Goal: Task Accomplishment & Management: Manage account settings

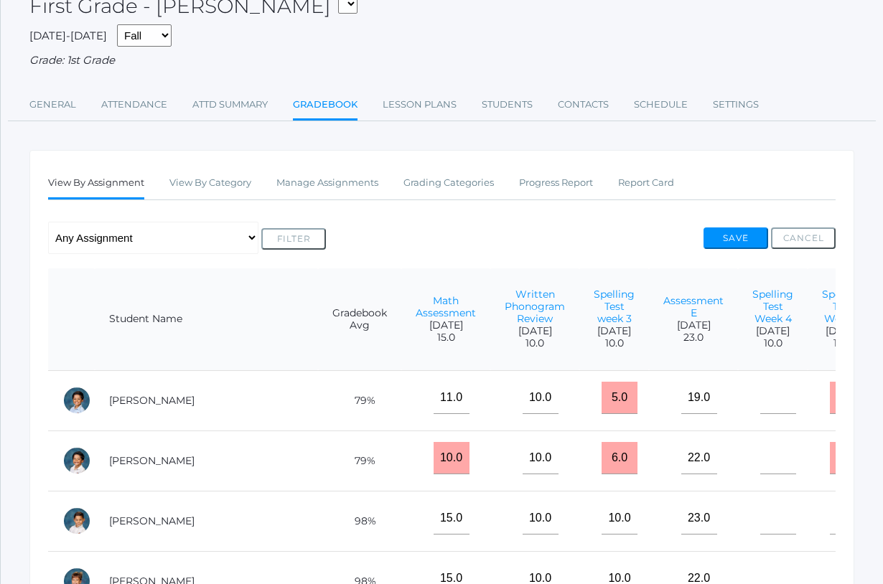
scroll to position [0, 121]
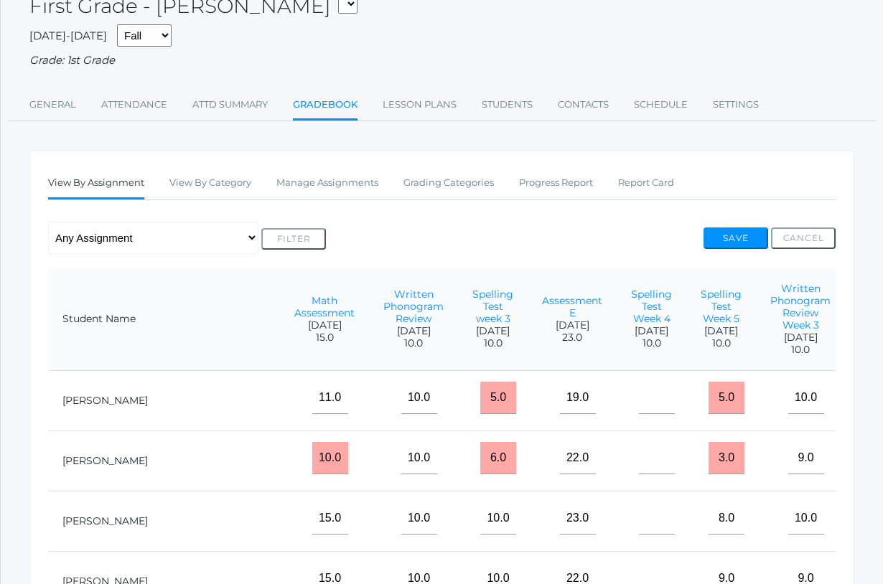
click at [456, 222] on div "Any Assignment Category: Behavior and Participation - Class Participation Categ…" at bounding box center [441, 238] width 787 height 32
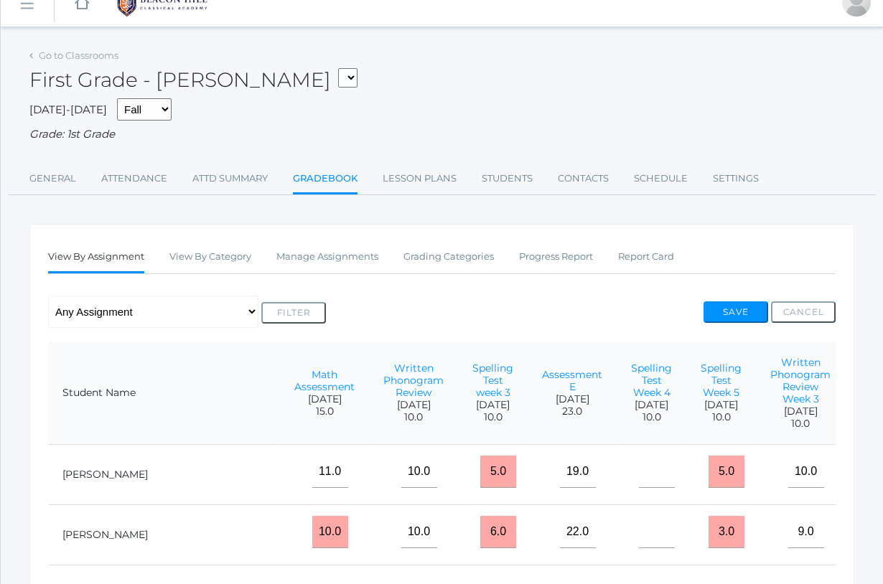
scroll to position [19, 0]
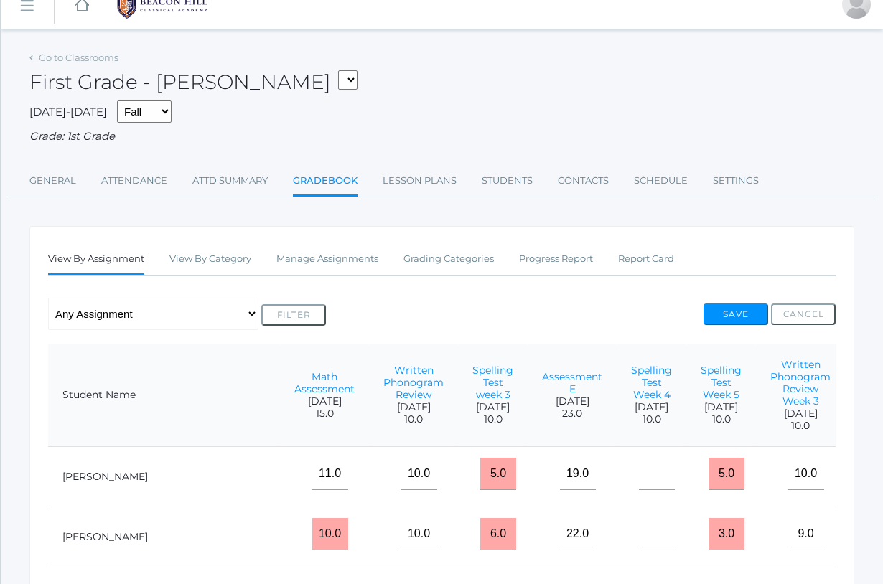
click at [358, 123] on div "[DATE]-[DATE] Fall Spring Grade: 1st Grade" at bounding box center [441, 122] width 825 height 45
click at [328, 256] on link "Manage Assignments" at bounding box center [327, 259] width 102 height 29
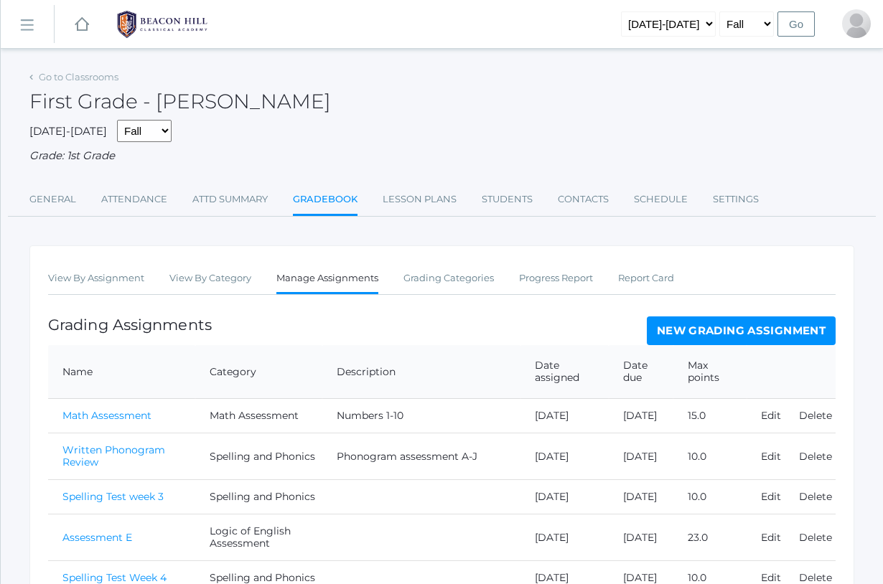
click at [350, 317] on div "Grading Assignments New Grading Assignment" at bounding box center [441, 331] width 787 height 29
click at [204, 418] on td "Math Assessment" at bounding box center [258, 416] width 127 height 34
click at [677, 324] on link "New Grading Assignment" at bounding box center [741, 331] width 189 height 29
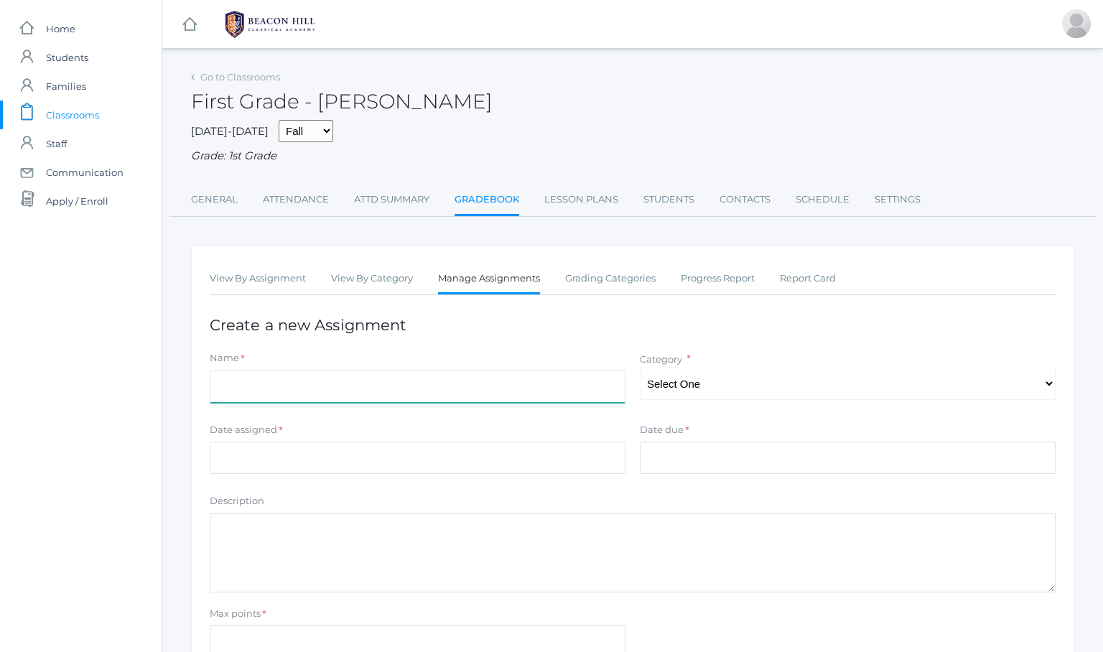
click at [232, 375] on input "Name" at bounding box center [418, 386] width 416 height 32
type input "Math Facts plus 0"
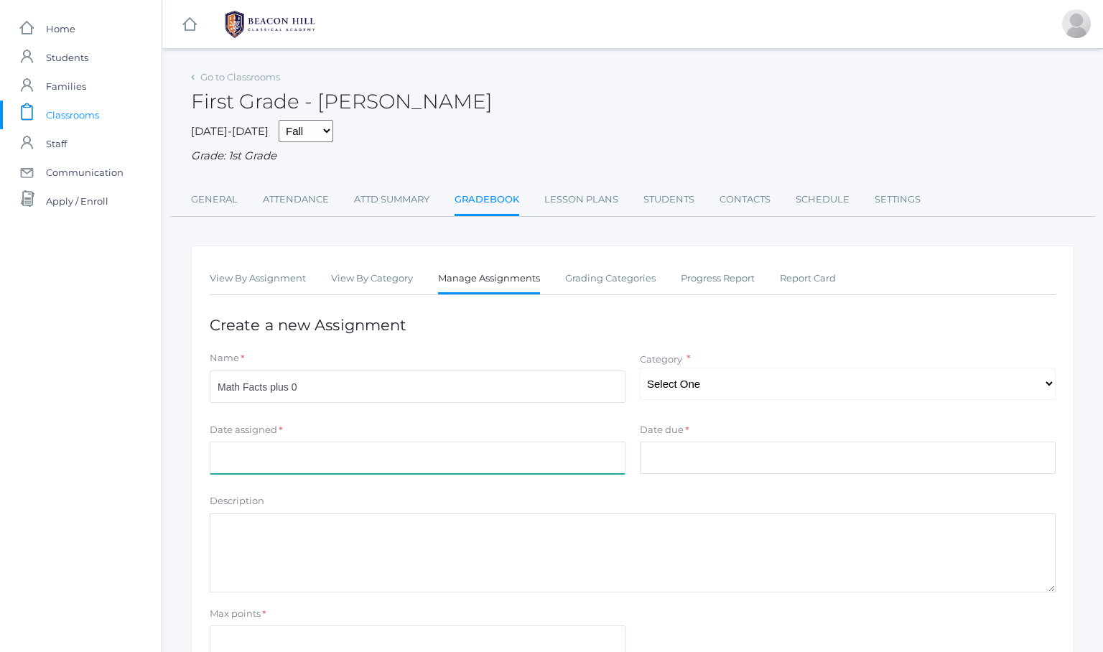
click at [233, 444] on input "Date assigned" at bounding box center [418, 457] width 416 height 32
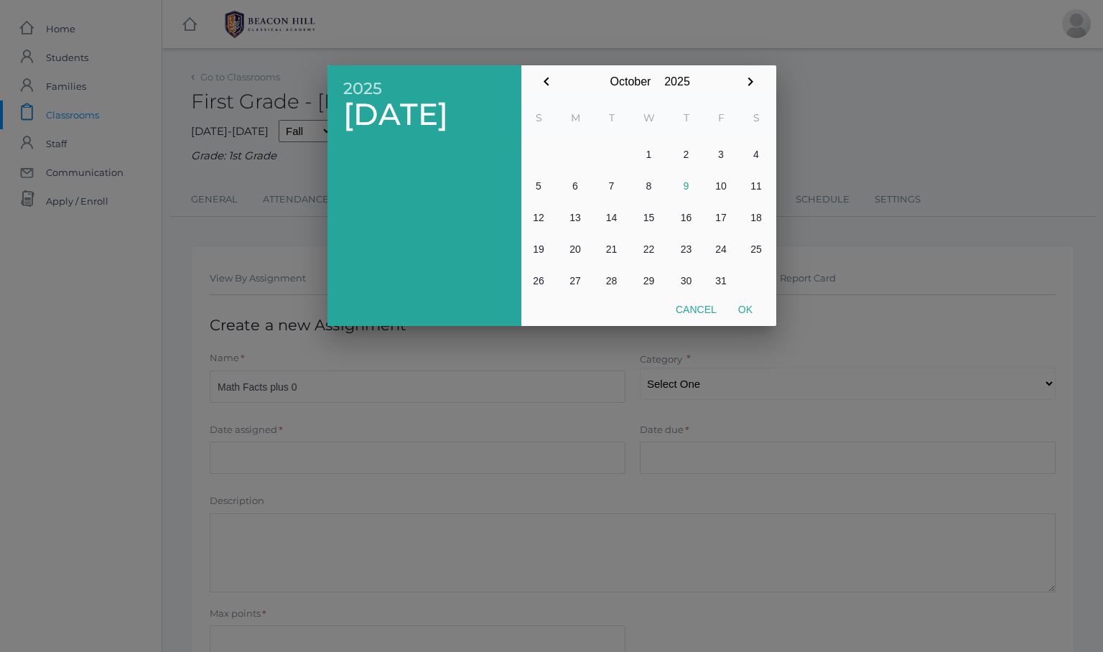
click at [680, 155] on button "2" at bounding box center [686, 155] width 34 height 32
click at [742, 302] on button "Ok" at bounding box center [745, 309] width 36 height 26
type input "[DATE]"
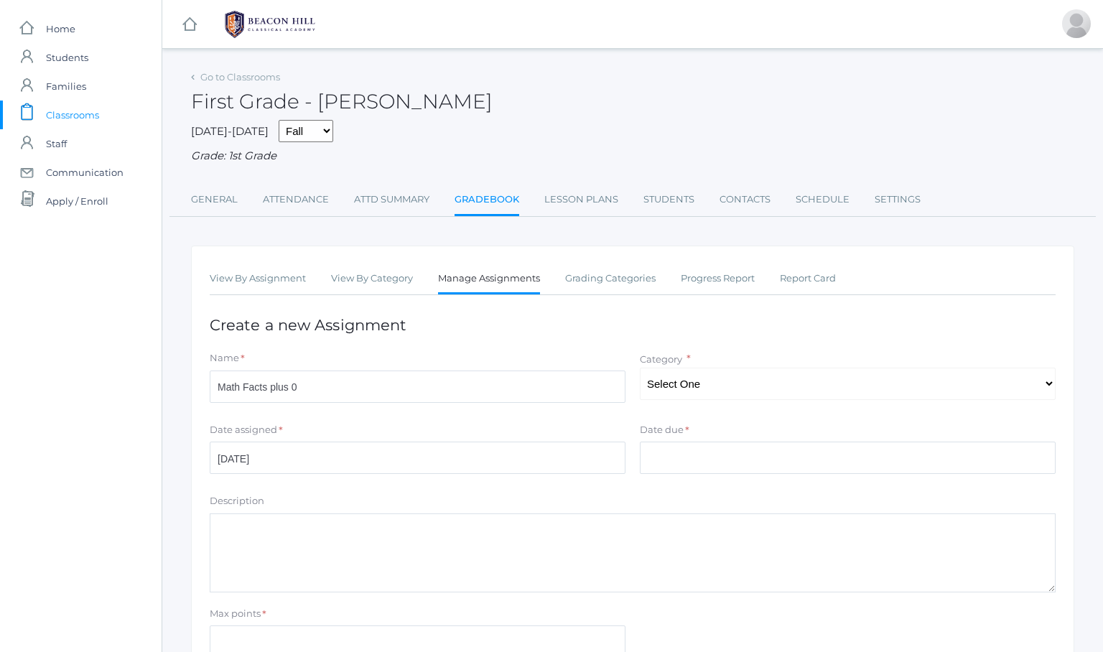
click at [713, 432] on div "Date due *" at bounding box center [848, 432] width 416 height 19
click at [710, 447] on input "Date due" at bounding box center [848, 457] width 416 height 32
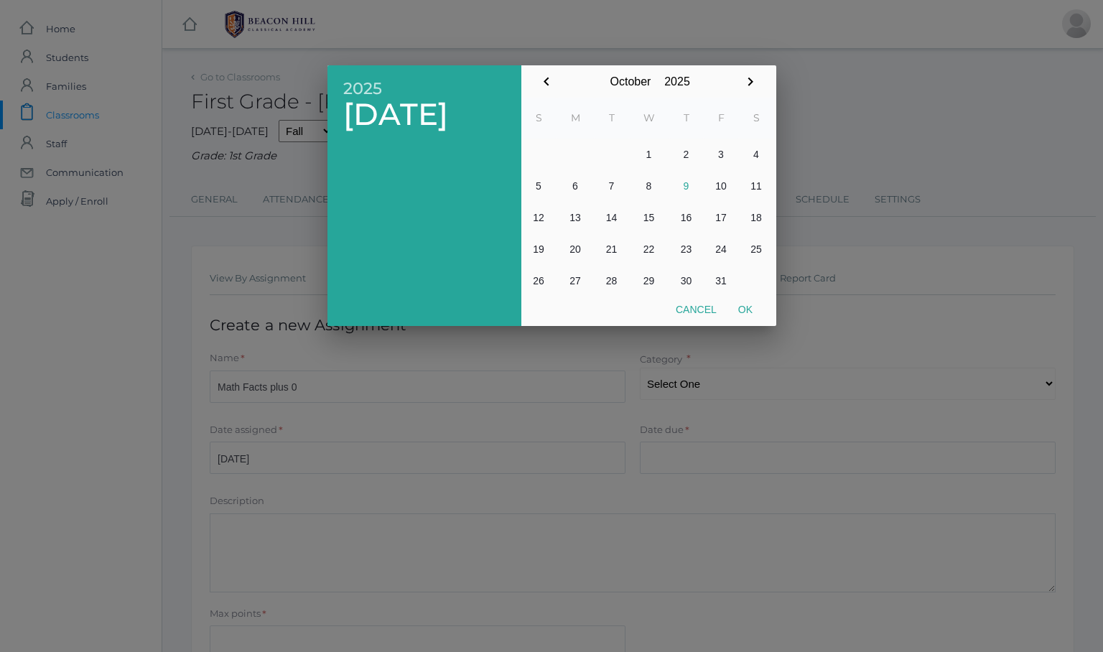
click at [685, 155] on button "2" at bounding box center [686, 155] width 34 height 32
click at [741, 306] on button "Ok" at bounding box center [745, 309] width 36 height 26
type input "[DATE]"
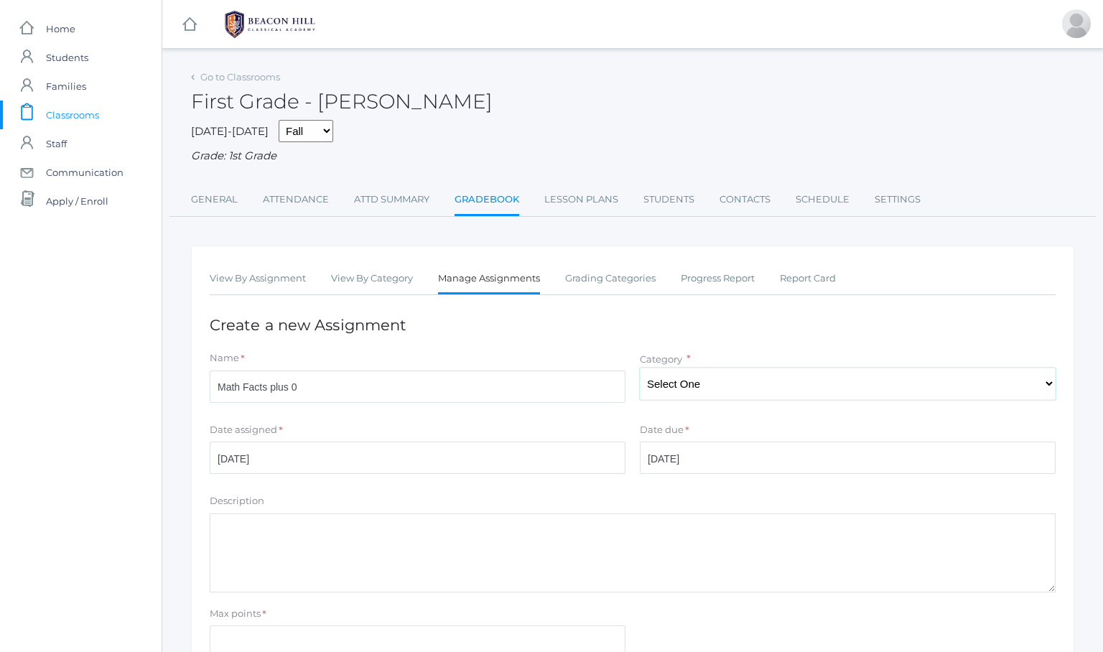
select select "1060"
click at [235, 520] on textarea "Description" at bounding box center [633, 552] width 846 height 79
type textarea "Math Facts plus 0"
click at [228, 584] on input "Max points" at bounding box center [418, 641] width 416 height 32
type input "25"
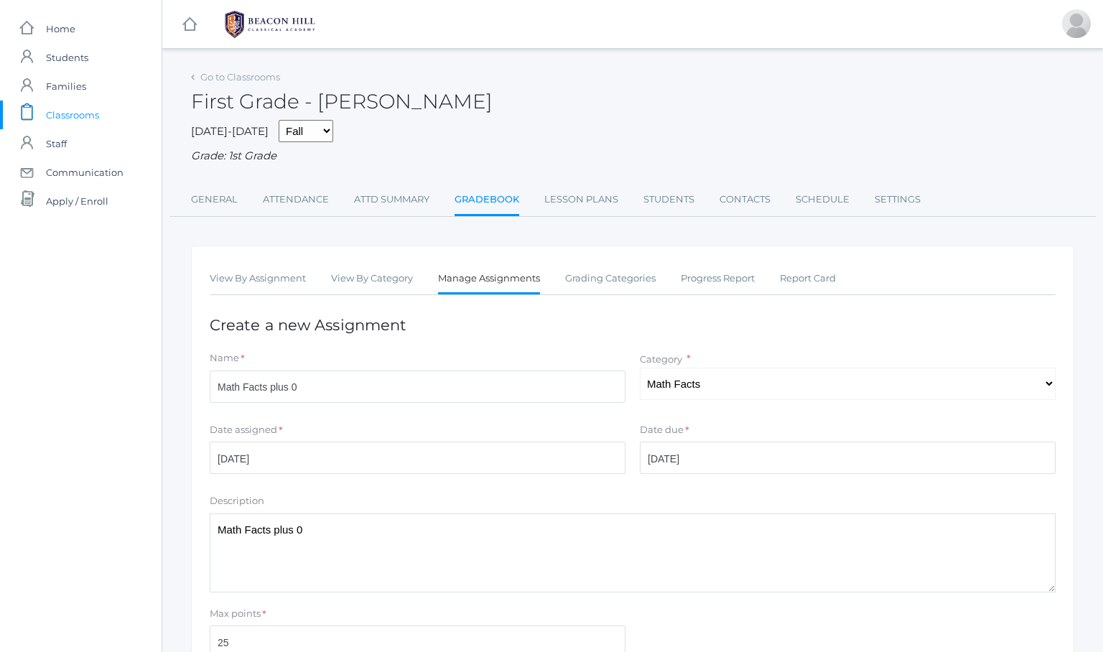
click at [229, 584] on form "Name * Math Facts plus 0 Category * Select One Spelling and Phonics Math Facts …" at bounding box center [633, 526] width 846 height 350
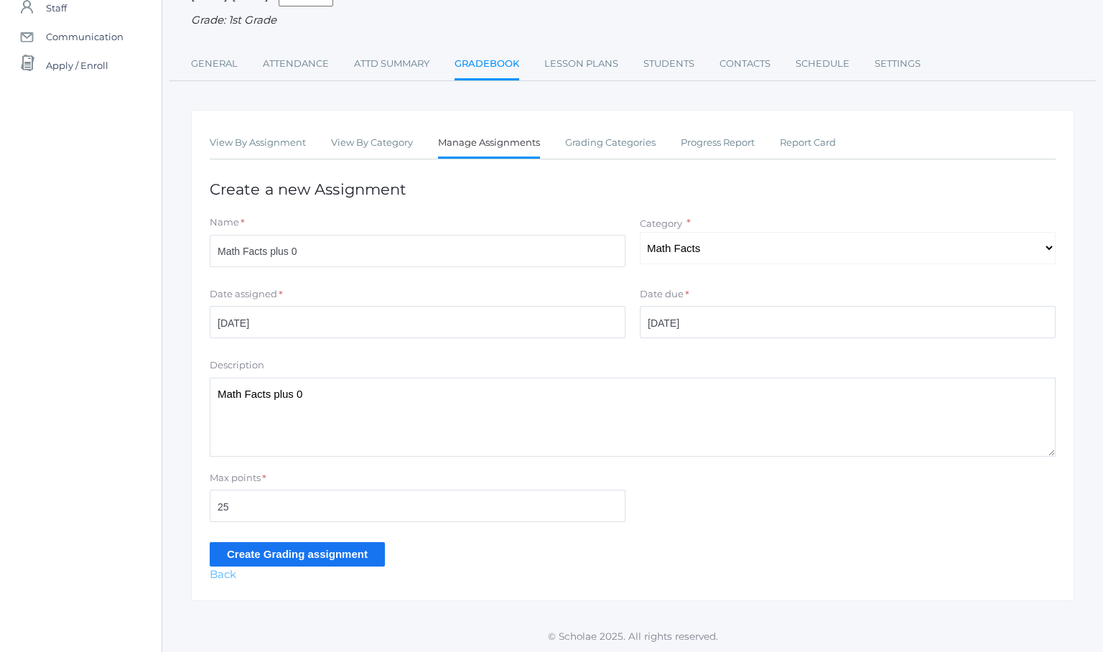
scroll to position [127, 0]
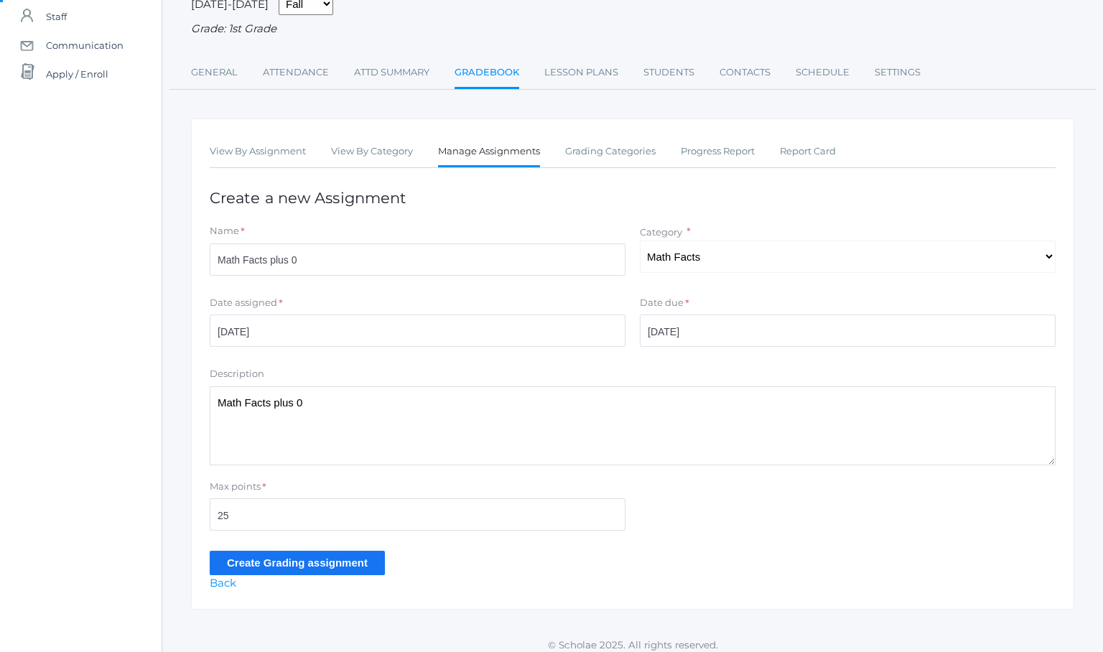
click at [260, 551] on input "Create Grading assignment" at bounding box center [297, 563] width 175 height 24
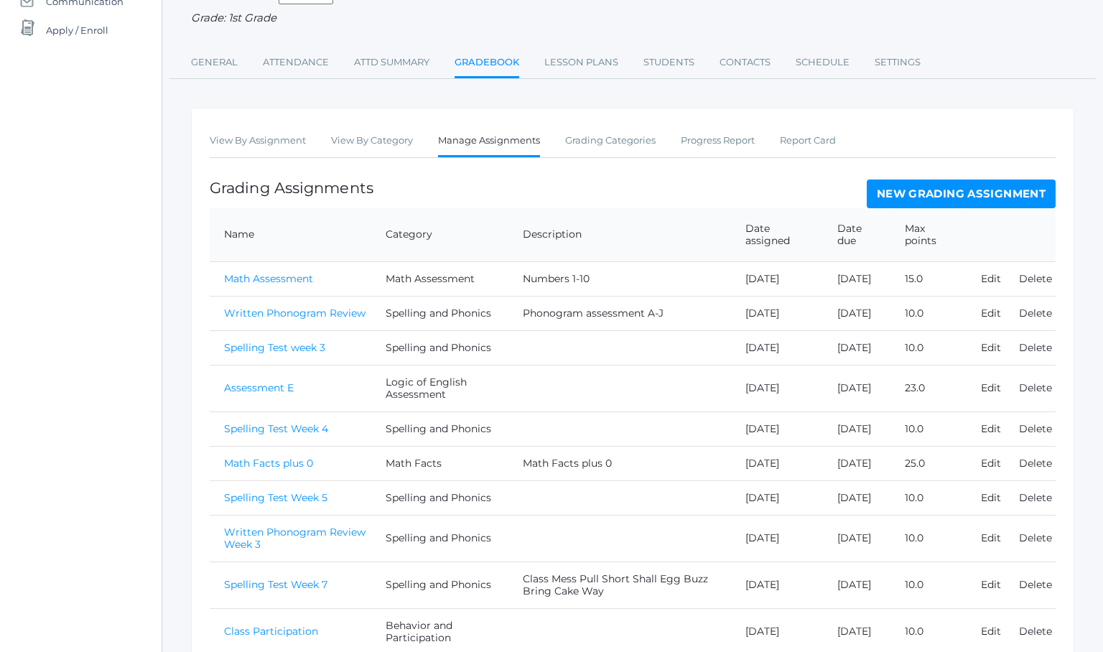
scroll to position [169, 0]
click at [263, 472] on link "Math Facts plus 0" at bounding box center [268, 465] width 89 height 13
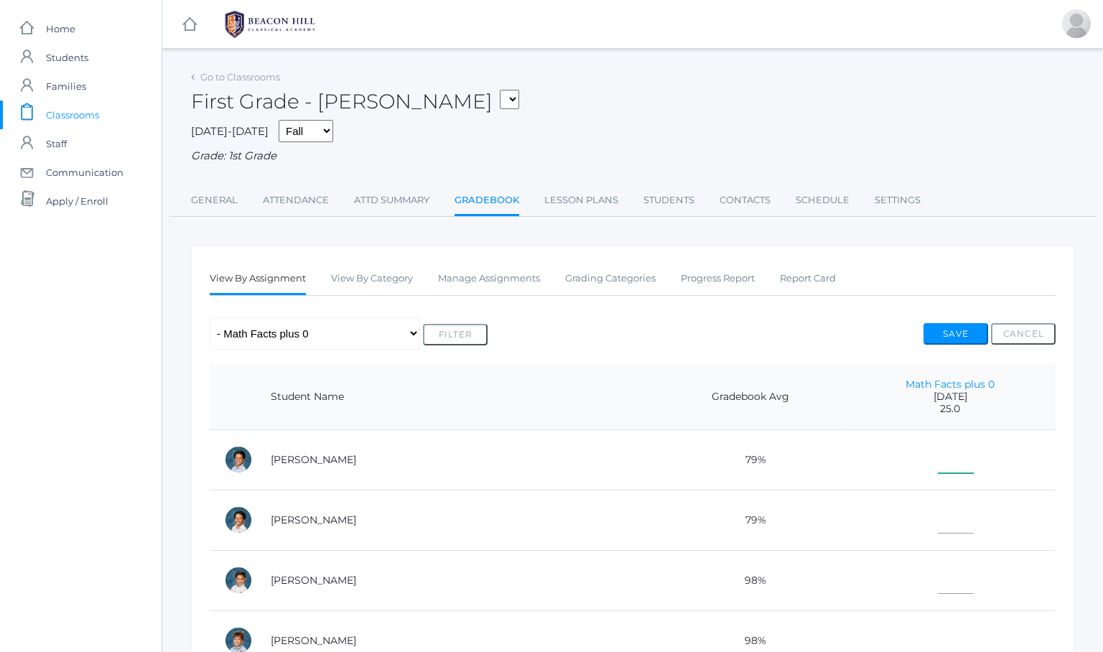
click at [937, 459] on input"] "text" at bounding box center [955, 457] width 36 height 32
click at [871, 495] on td at bounding box center [950, 520] width 210 height 60
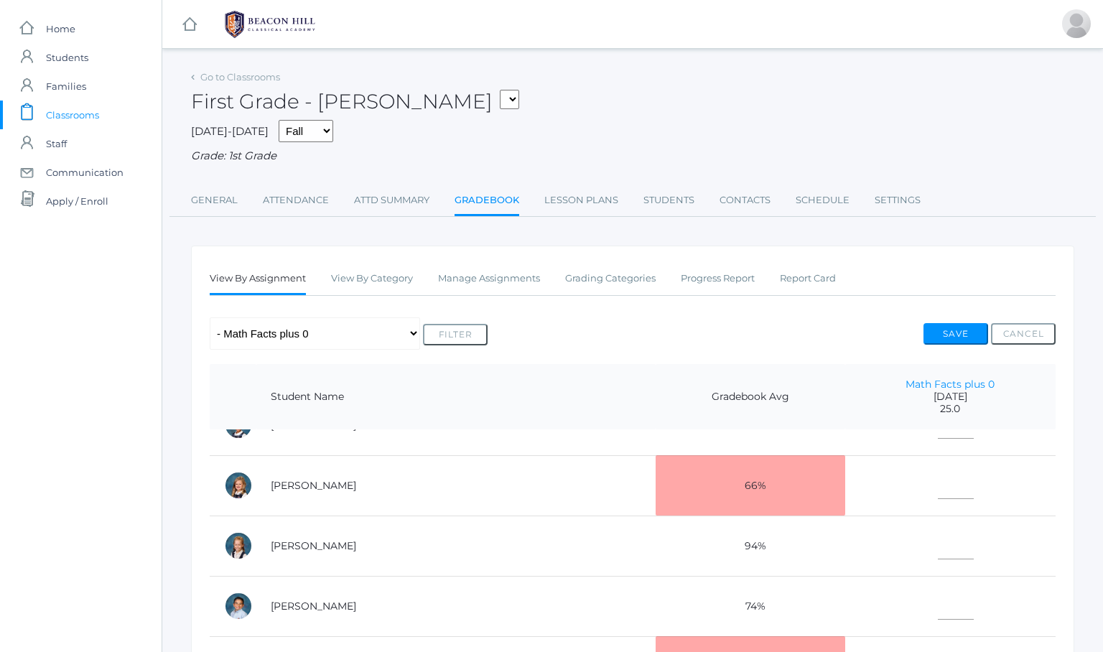
scroll to position [517, 0]
click at [937, 602] on input"] "text" at bounding box center [955, 603] width 36 height 32
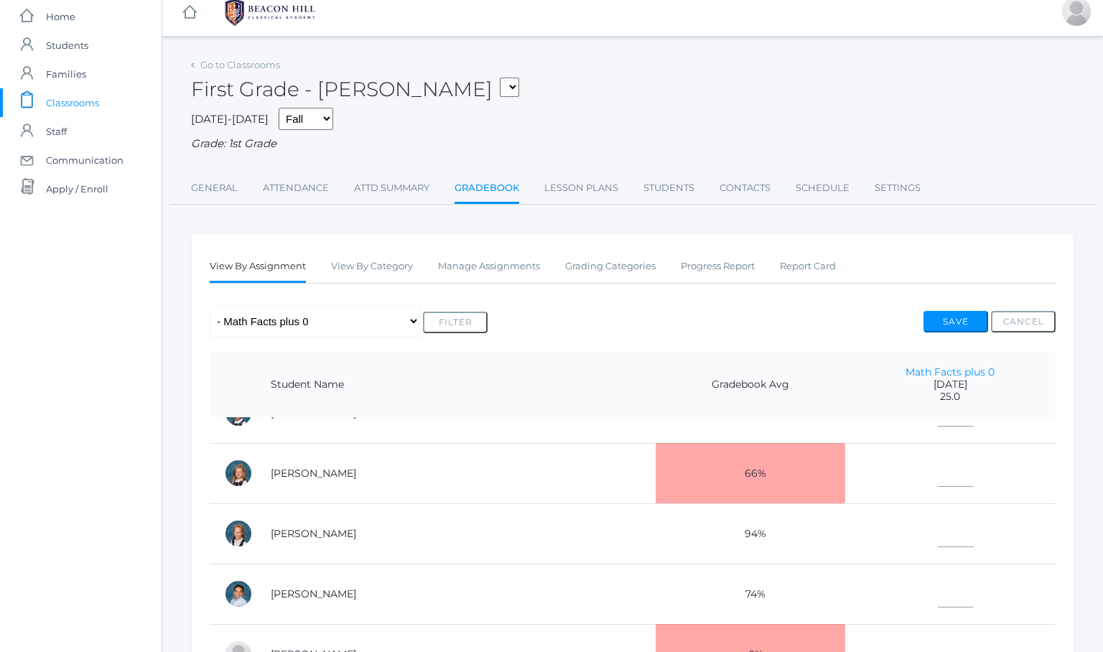
scroll to position [392, 0]
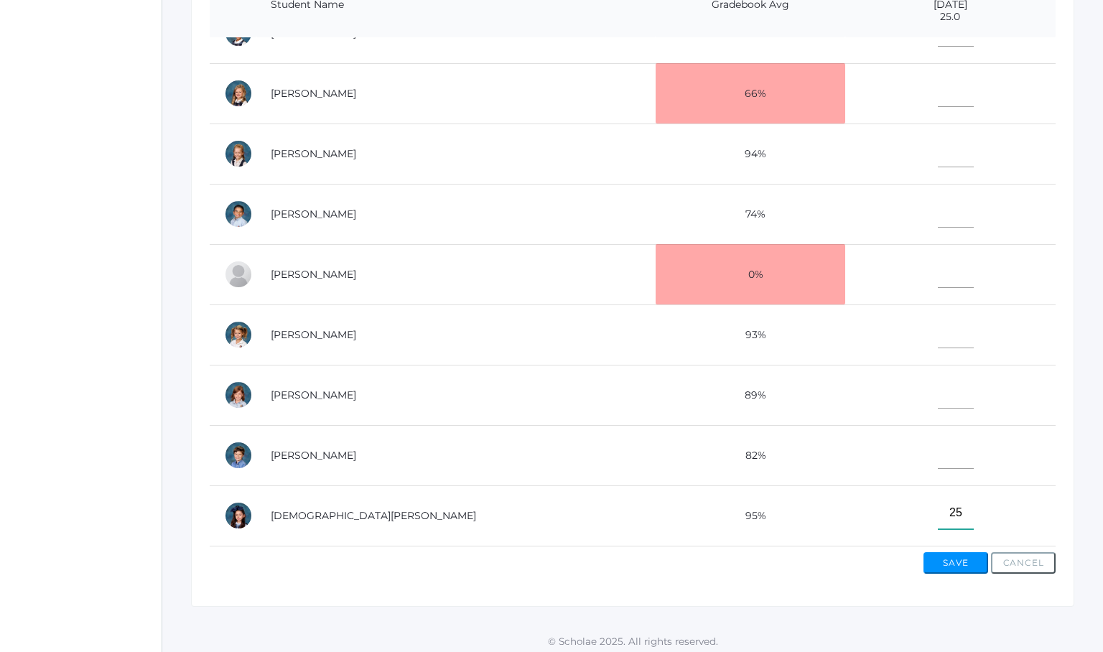
type input"] "25"
click at [937, 392] on input"] "text" at bounding box center [955, 392] width 36 height 32
type input"] "25"
click at [937, 93] on input"] "text" at bounding box center [955, 91] width 36 height 32
type input"] "25"
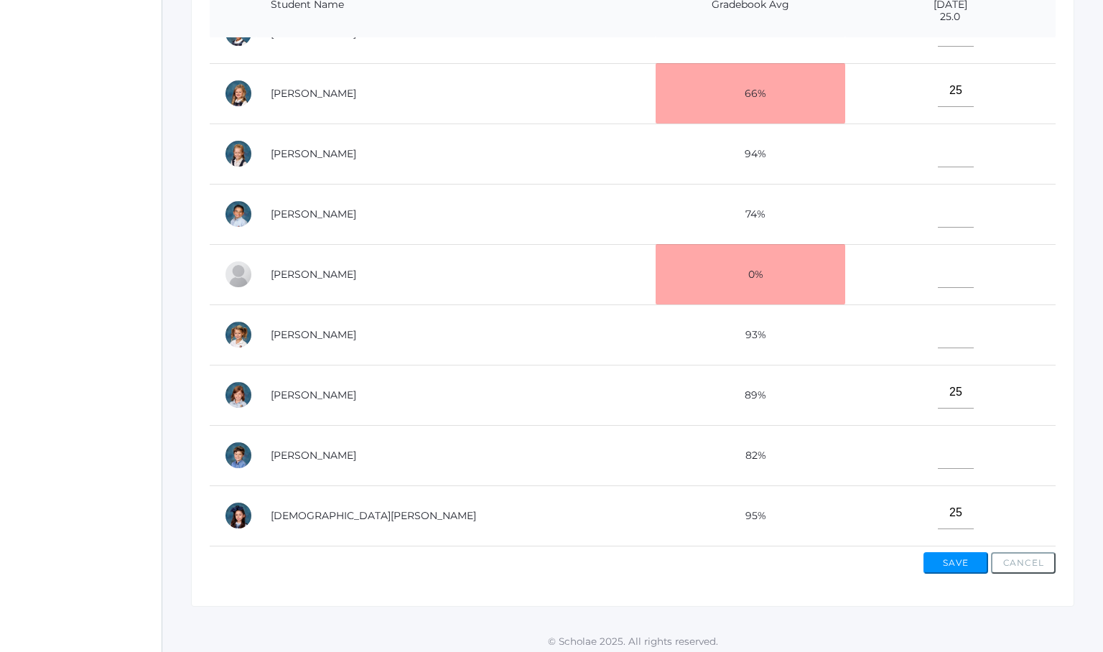
click at [528, 80] on td "[PERSON_NAME]" at bounding box center [455, 93] width 399 height 60
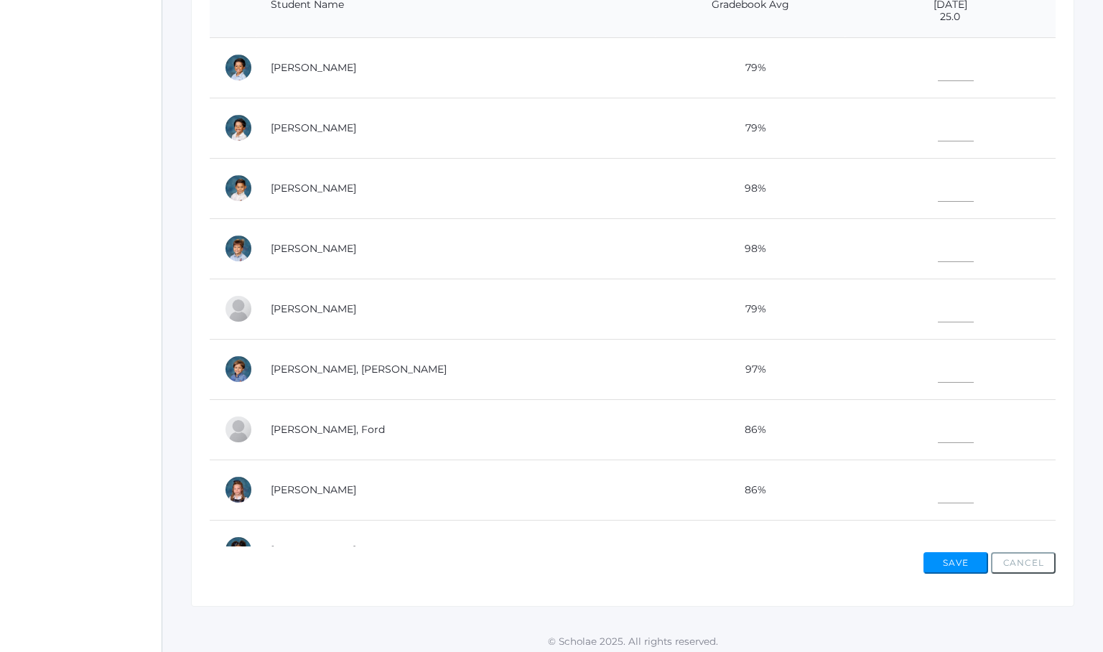
scroll to position [0, 0]
click at [937, 67] on input"] "text" at bounding box center [955, 65] width 36 height 32
type input"] "25"
click at [655, 419] on td "86%" at bounding box center [750, 429] width 190 height 60
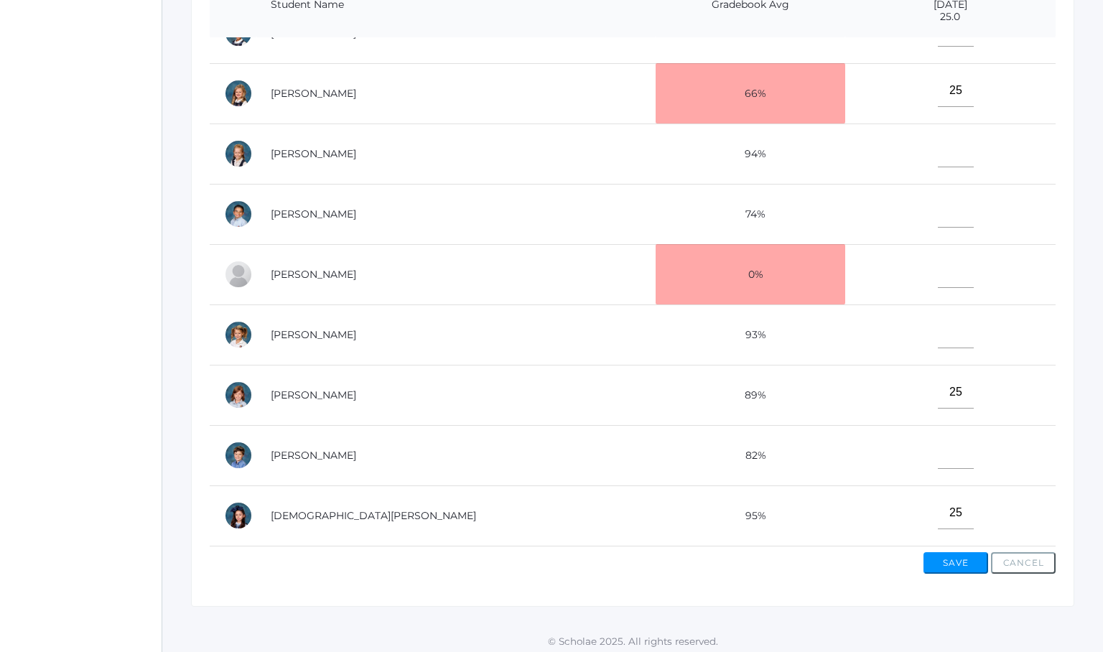
scroll to position [517, 0]
click at [937, 330] on input"] "text" at bounding box center [955, 332] width 36 height 32
type input"] "25"
click at [937, 154] on input"] "text" at bounding box center [955, 151] width 36 height 32
type input"] "25"
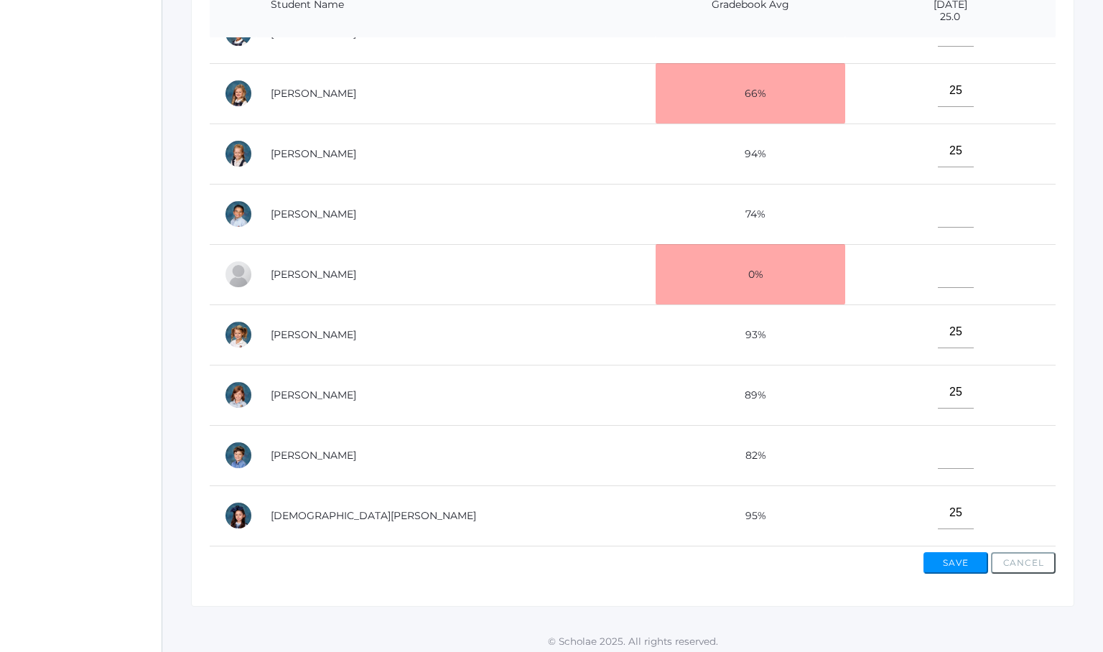
click at [851, 79] on td "25" at bounding box center [950, 93] width 210 height 60
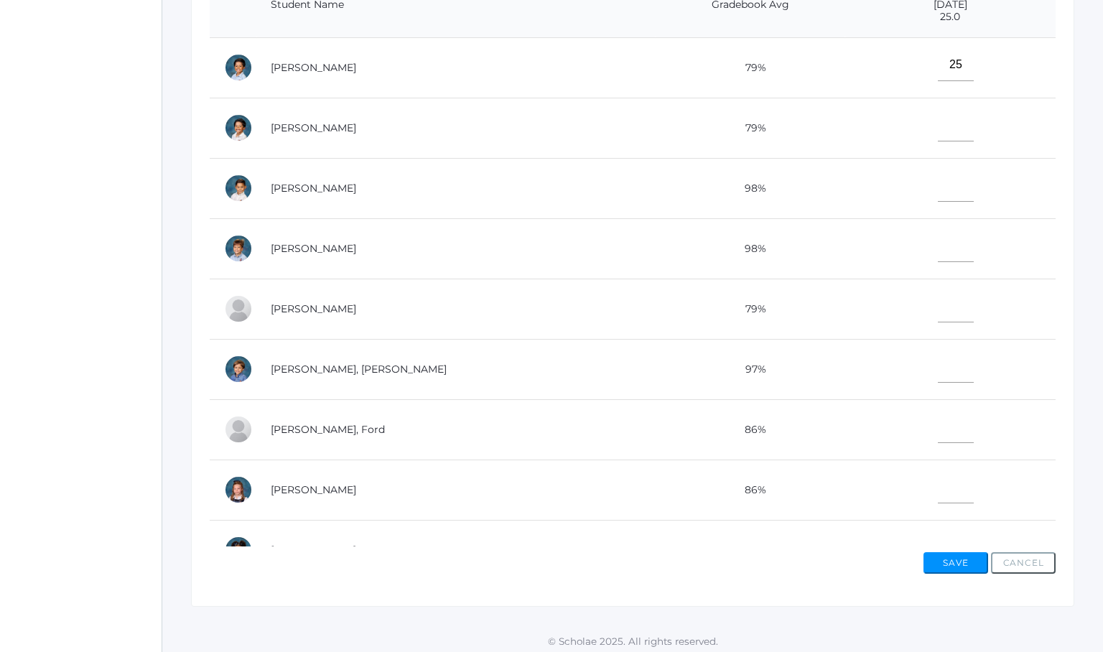
scroll to position [0, 0]
click at [655, 67] on td "79%" at bounding box center [750, 67] width 190 height 60
click at [937, 125] on input"] "text" at bounding box center [955, 125] width 36 height 32
type input"] "16"
click at [937, 489] on input"] "text" at bounding box center [955, 487] width 36 height 32
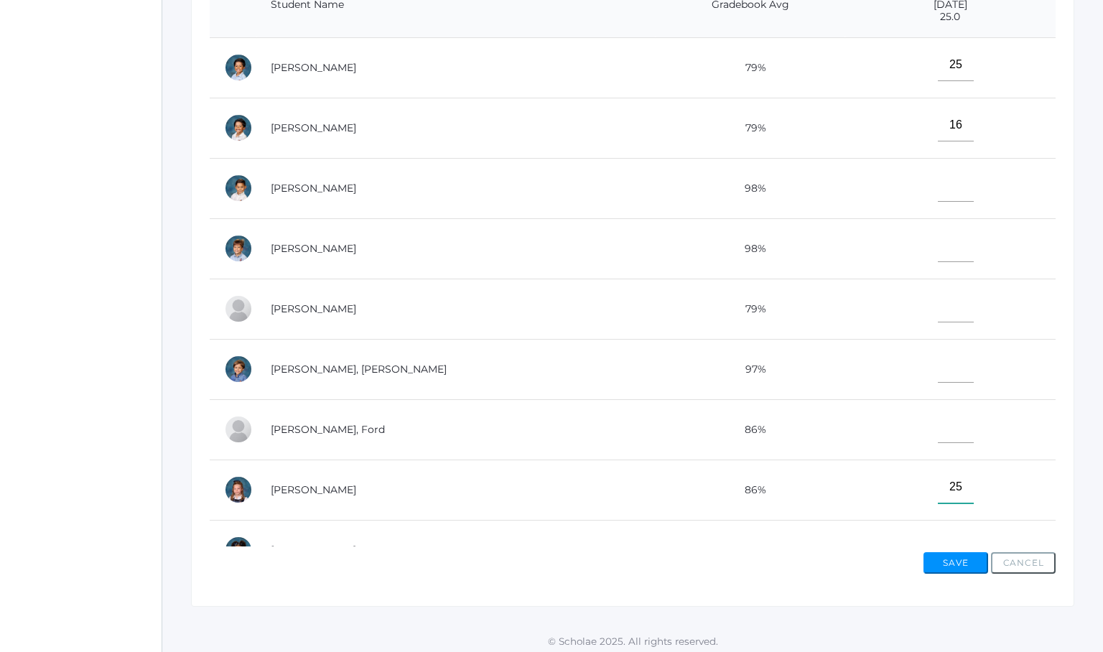
type input"] "25"
click at [740, 490] on td "86%" at bounding box center [750, 489] width 190 height 60
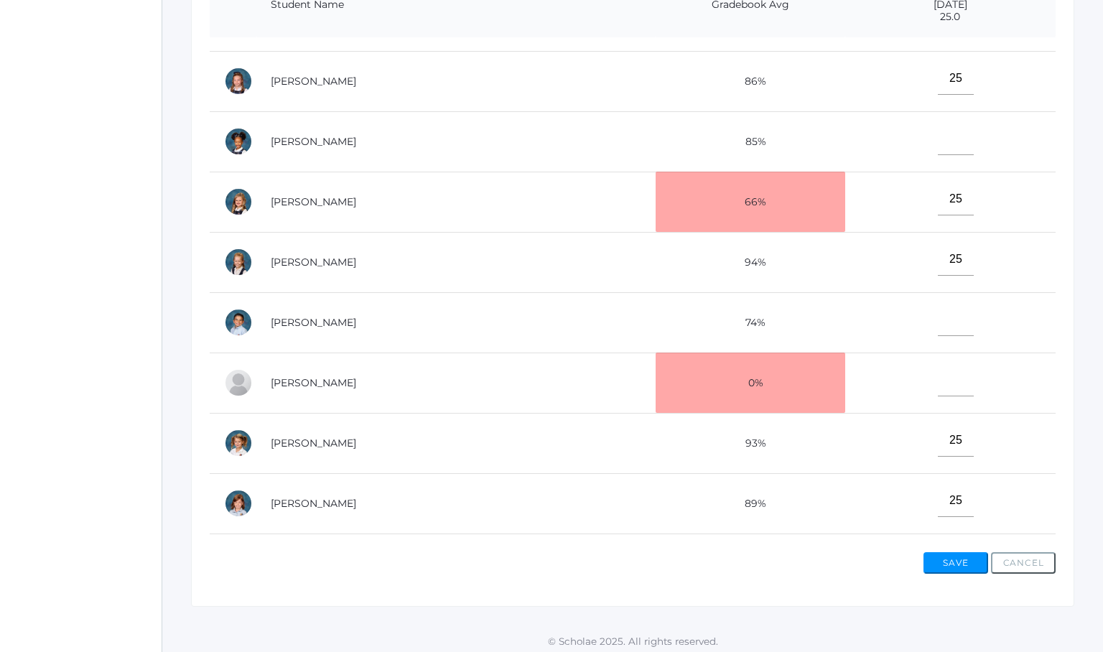
scroll to position [517, 0]
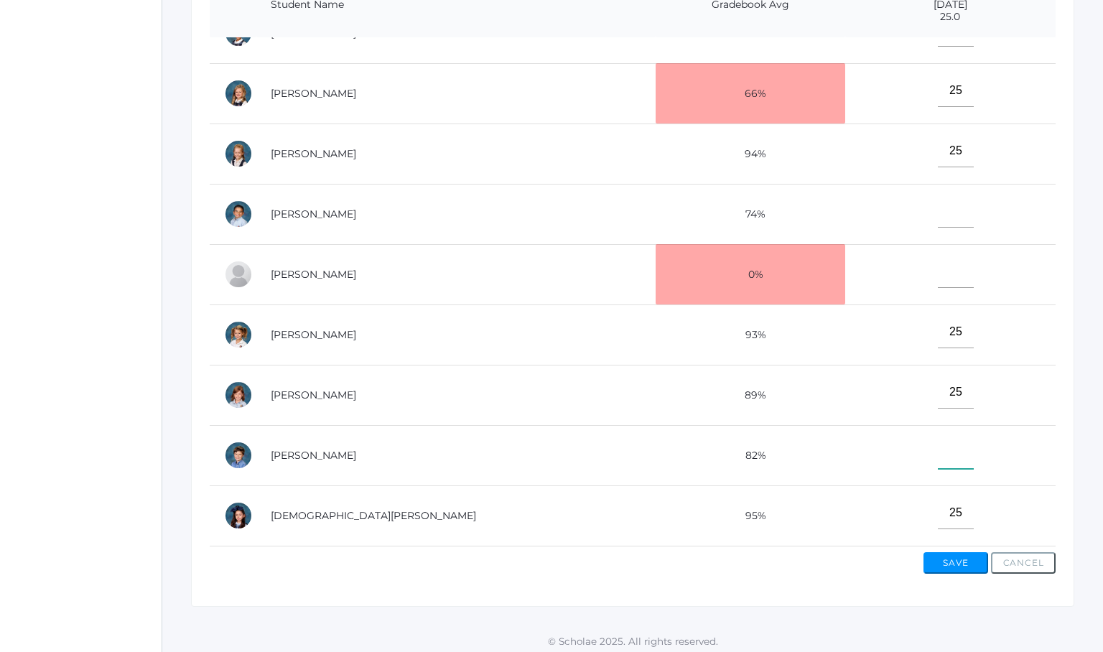
click at [937, 447] on input"] "text" at bounding box center [955, 452] width 36 height 32
type input"] "25"
click at [886, 216] on td at bounding box center [950, 214] width 210 height 60
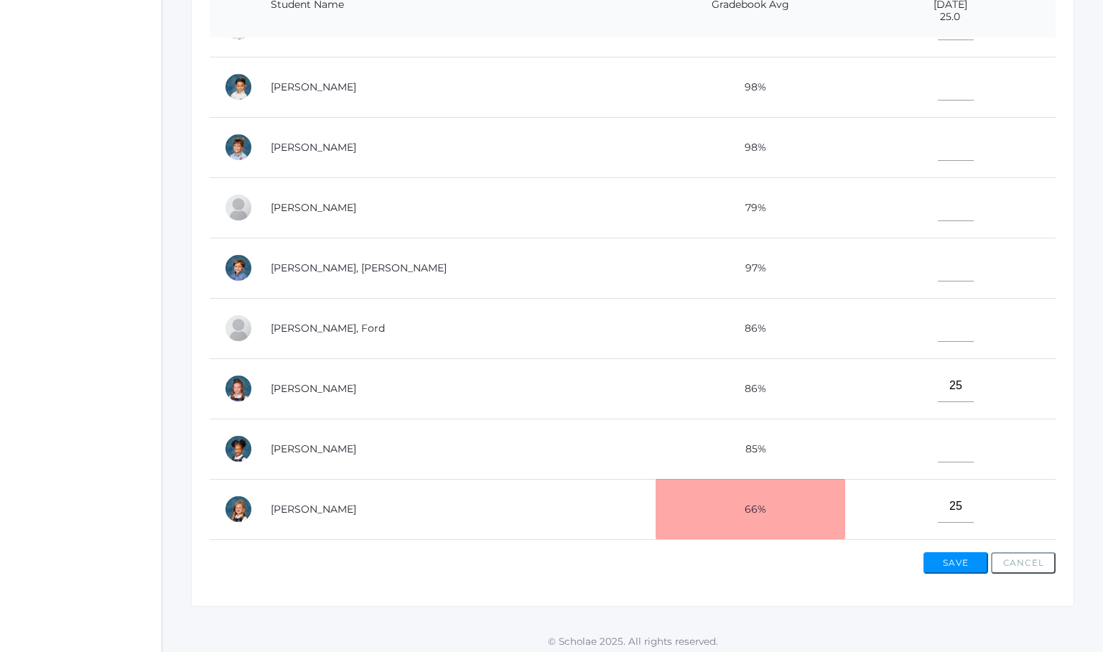
scroll to position [96, 0]
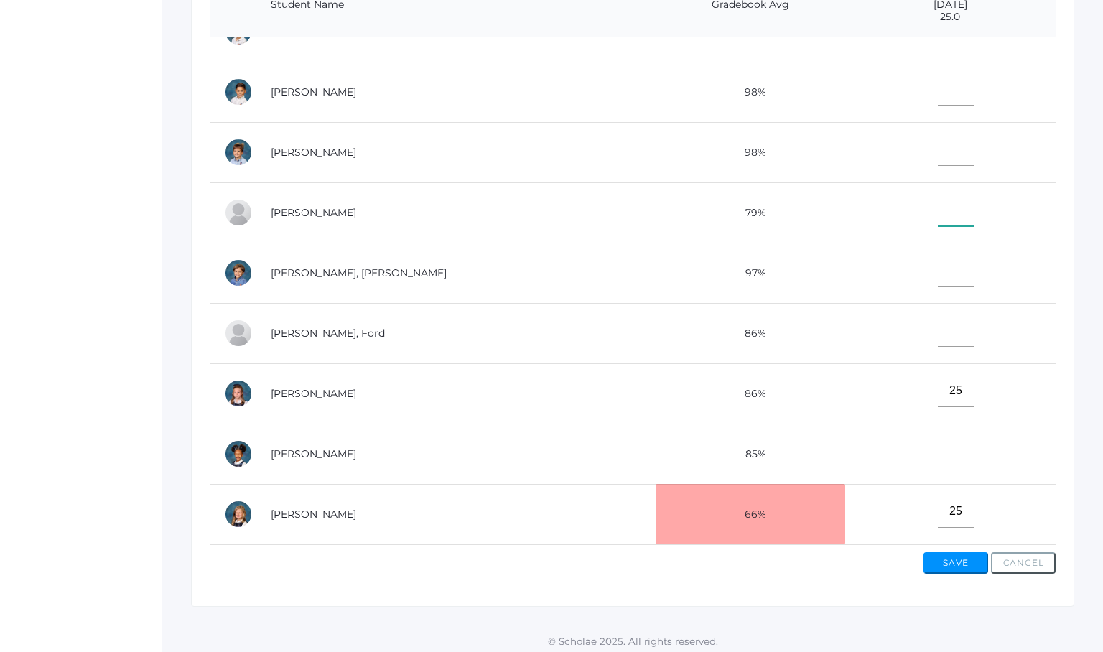
click at [937, 217] on input"] "text" at bounding box center [955, 210] width 36 height 32
type input"] "25"
click at [937, 329] on input"] "text" at bounding box center [955, 330] width 36 height 32
type input"] "24"
click at [845, 140] on td at bounding box center [950, 152] width 210 height 60
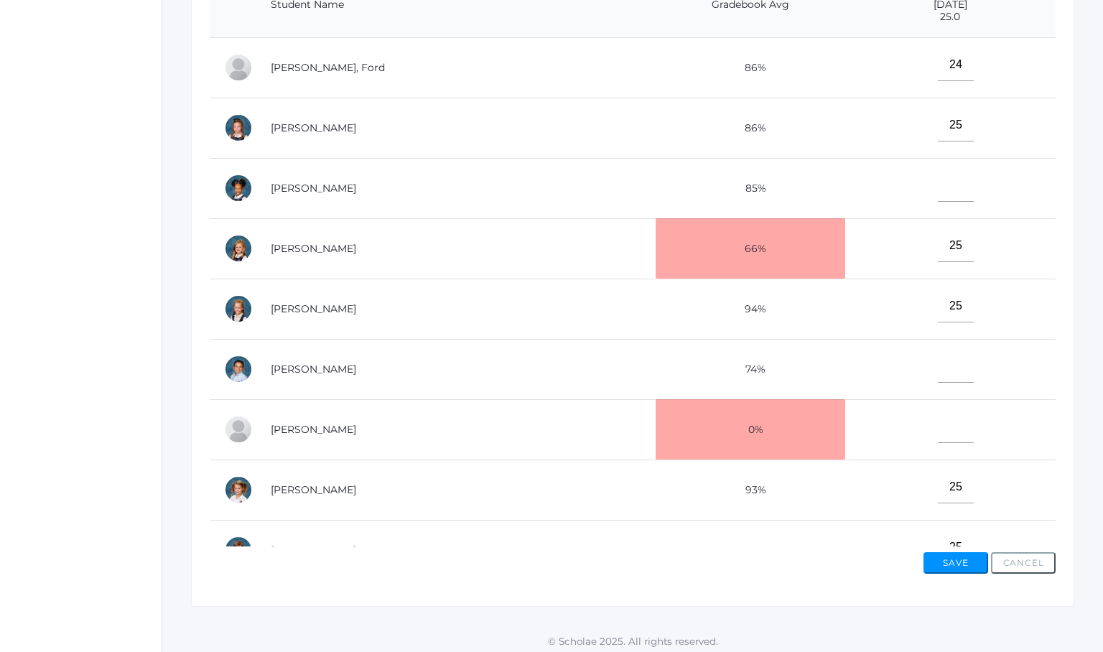
scroll to position [365, 0]
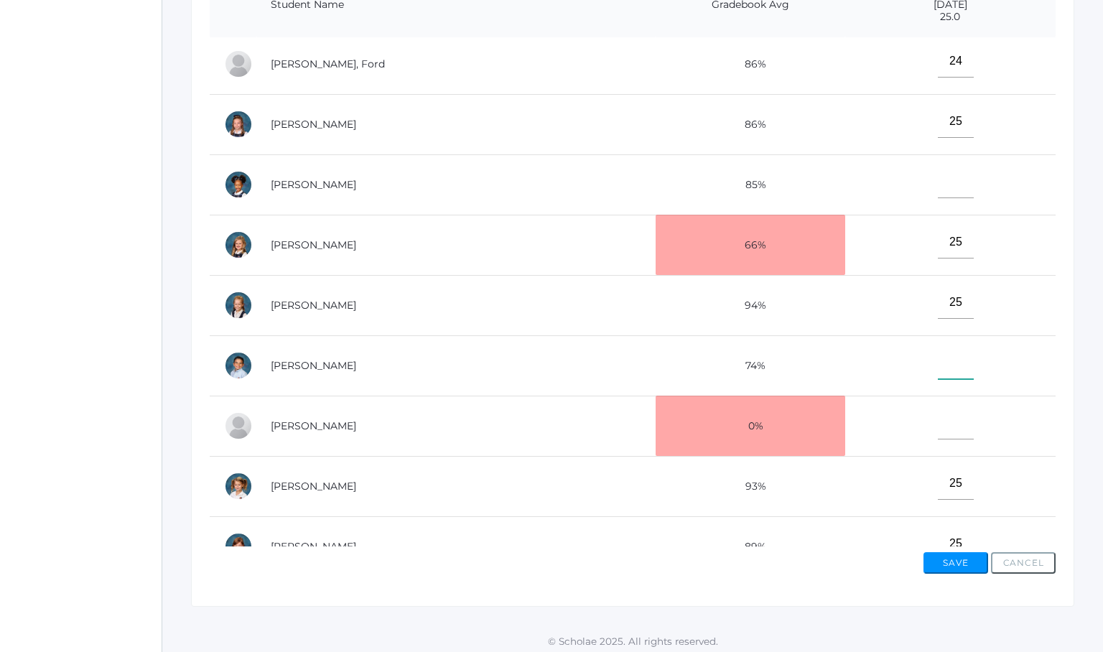
click at [937, 361] on input"] "text" at bounding box center [955, 363] width 36 height 32
type input"] "25"
click at [655, 159] on td "85%" at bounding box center [750, 184] width 190 height 60
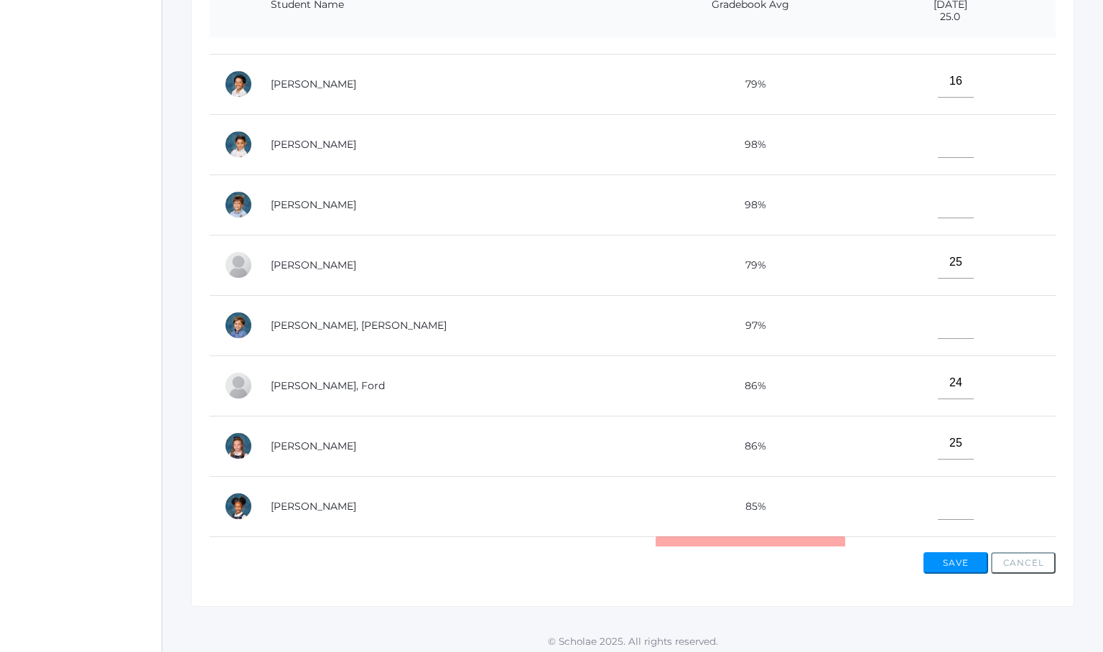
scroll to position [19, 0]
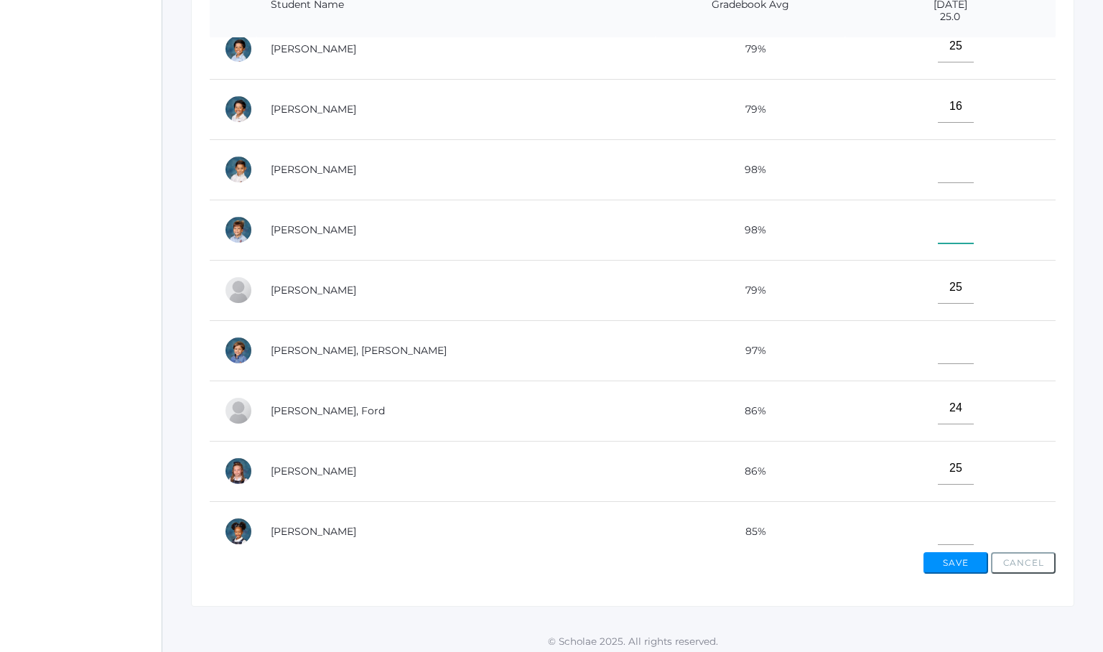
click at [937, 228] on input"] "text" at bounding box center [955, 227] width 36 height 32
type input"] "25"
click at [937, 161] on input"] "text" at bounding box center [955, 167] width 36 height 32
type input"] "25"
click at [937, 525] on input"] "text" at bounding box center [955, 529] width 36 height 32
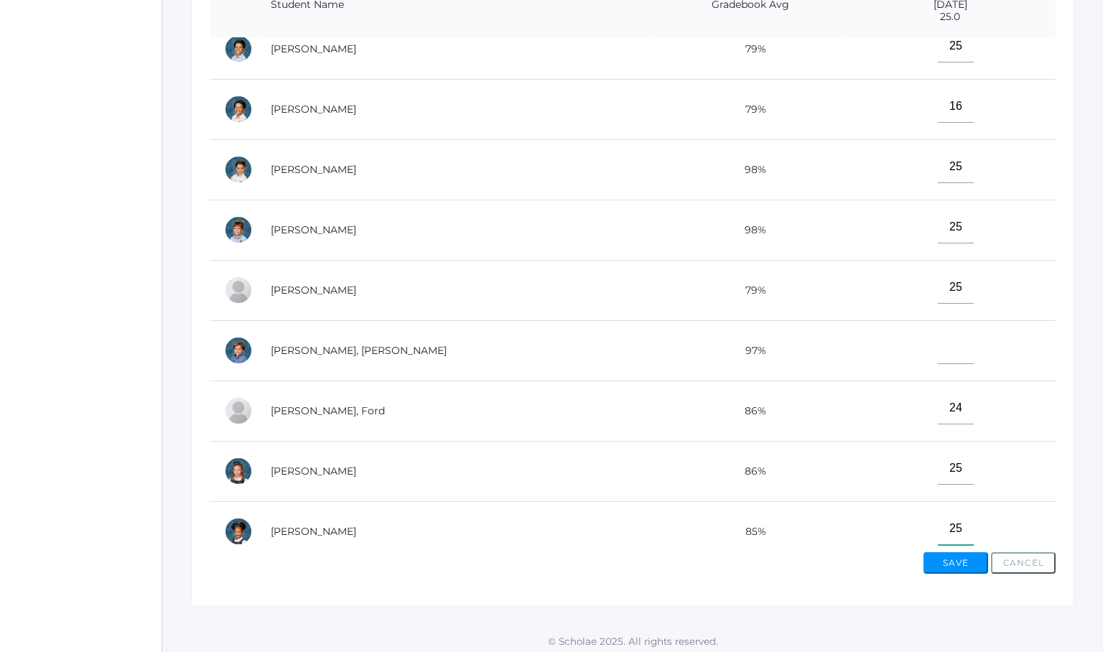
type input"] "25"
click at [937, 351] on input"] "text" at bounding box center [955, 348] width 36 height 32
type input"] "25"
click at [876, 158] on td "25" at bounding box center [950, 169] width 210 height 60
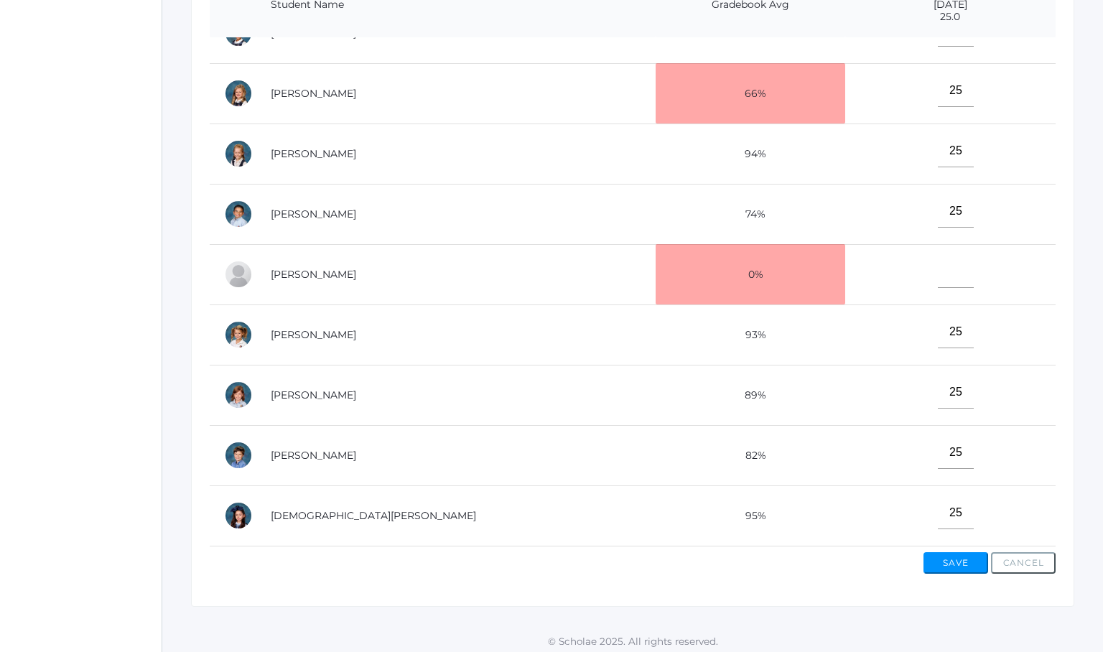
scroll to position [517, 0]
click at [940, 557] on button "Save" at bounding box center [955, 563] width 65 height 22
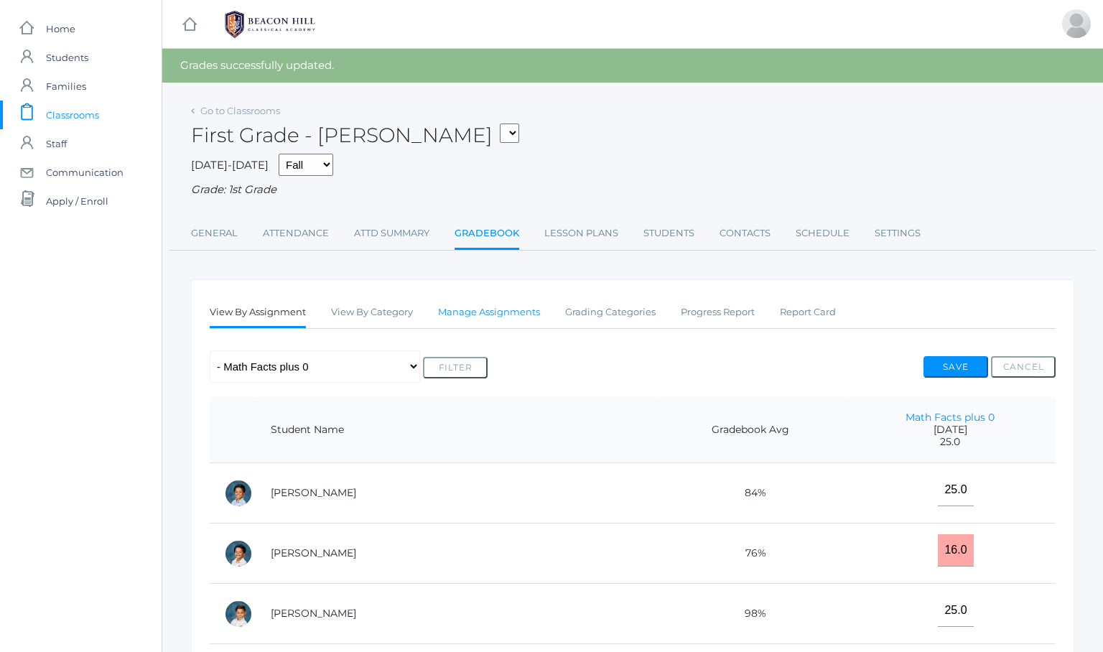
click at [484, 309] on link "Manage Assignments" at bounding box center [489, 312] width 102 height 29
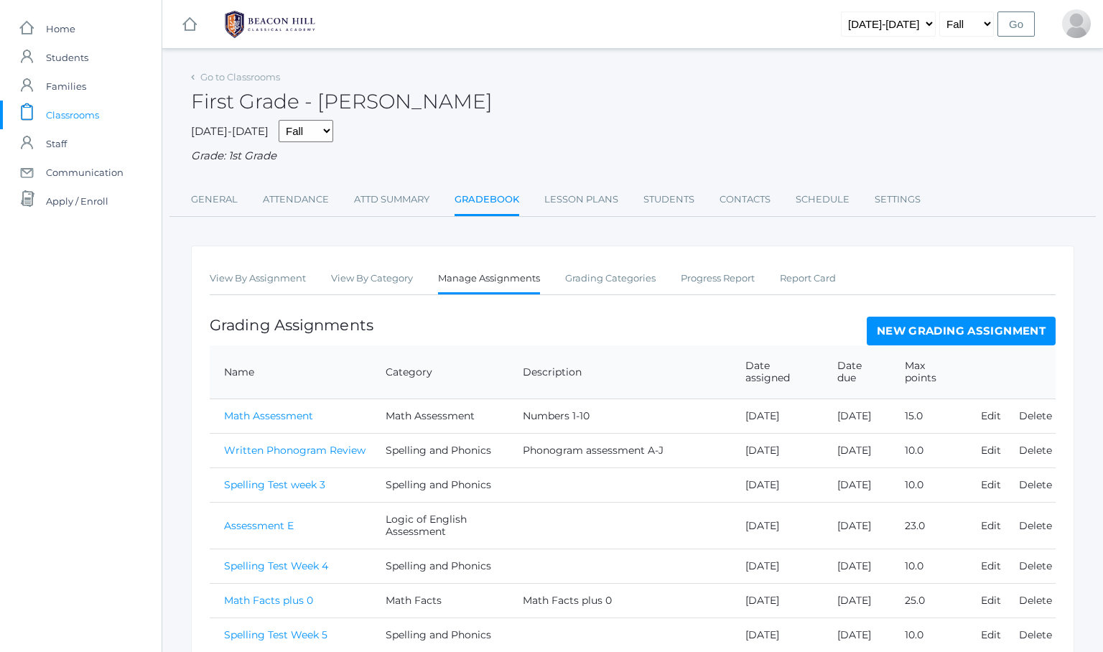
click at [915, 327] on link "New Grading Assignment" at bounding box center [960, 331] width 189 height 29
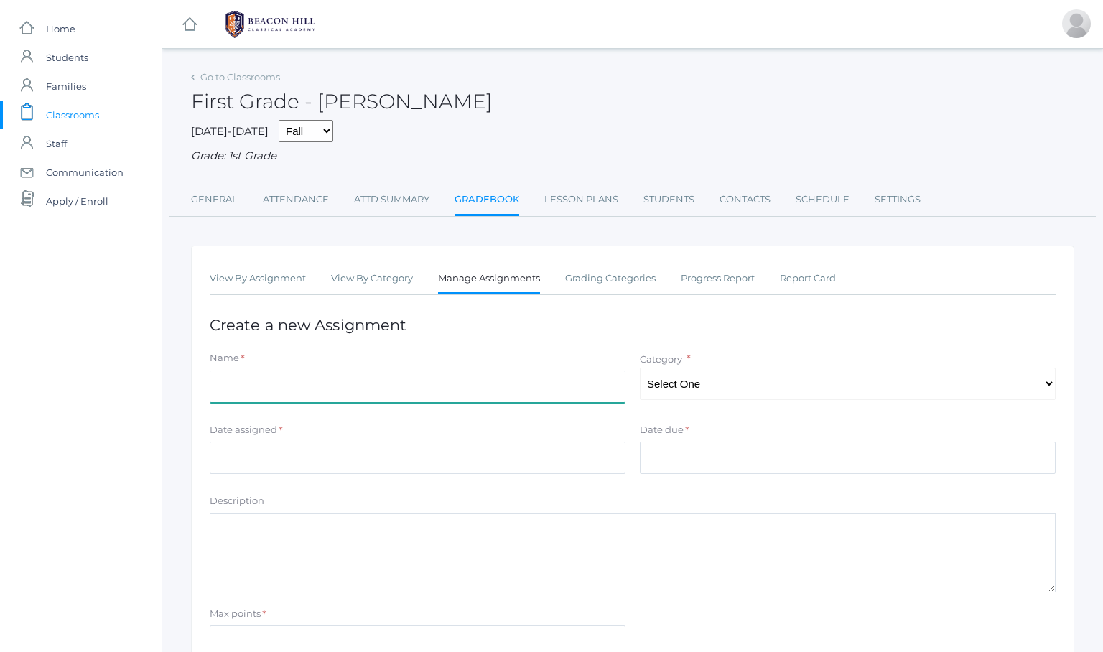
click at [227, 386] on input "Name" at bounding box center [418, 386] width 416 height 32
type input "Math Assessment Subtracting 0"
select select "1060"
click at [299, 379] on input "Math Assessment Subtracting 0" at bounding box center [418, 386] width 416 height 32
type input "Math Facts Subtracting 0"
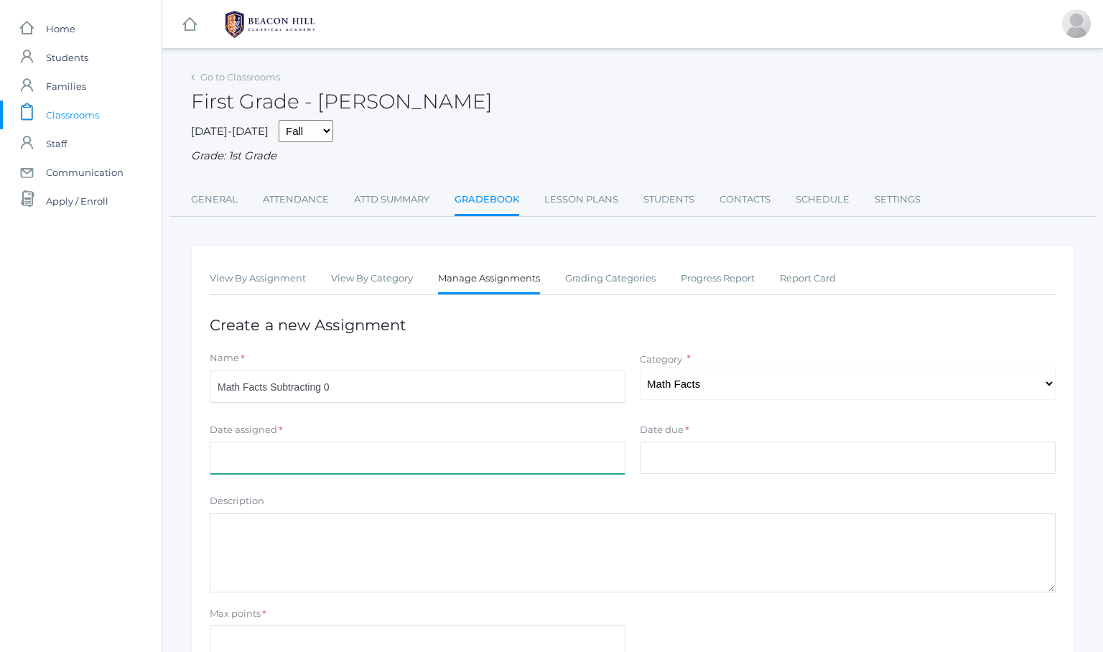
click at [240, 442] on input "Date assigned" at bounding box center [418, 457] width 416 height 32
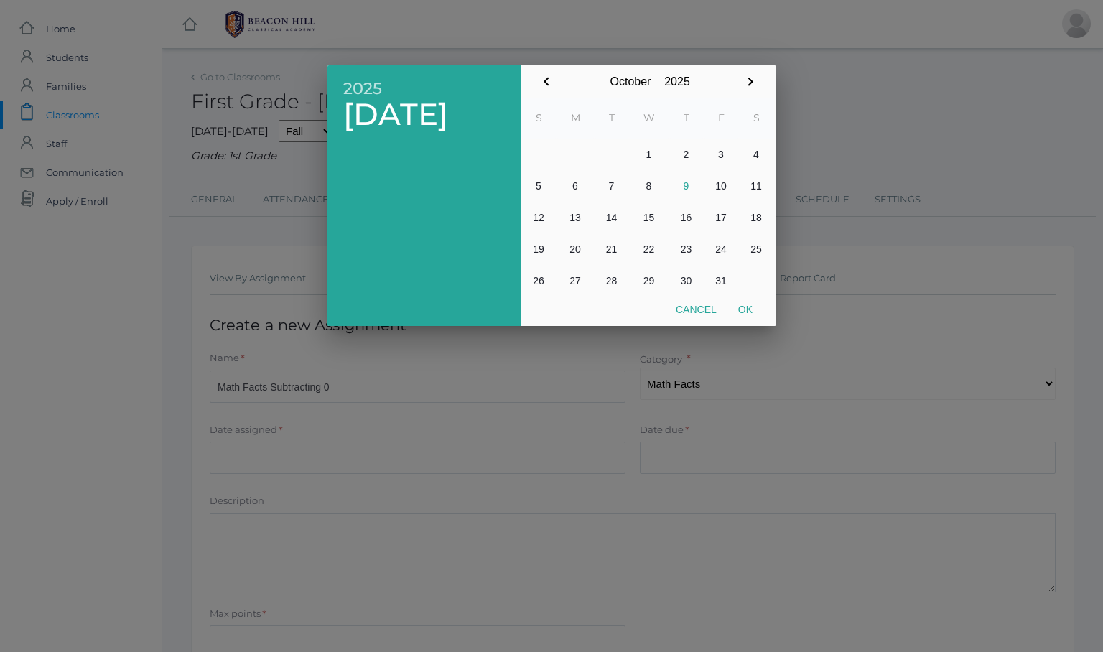
click at [691, 149] on button "2" at bounding box center [686, 155] width 34 height 32
click at [741, 303] on button "Ok" at bounding box center [745, 309] width 36 height 26
type input "[DATE]"
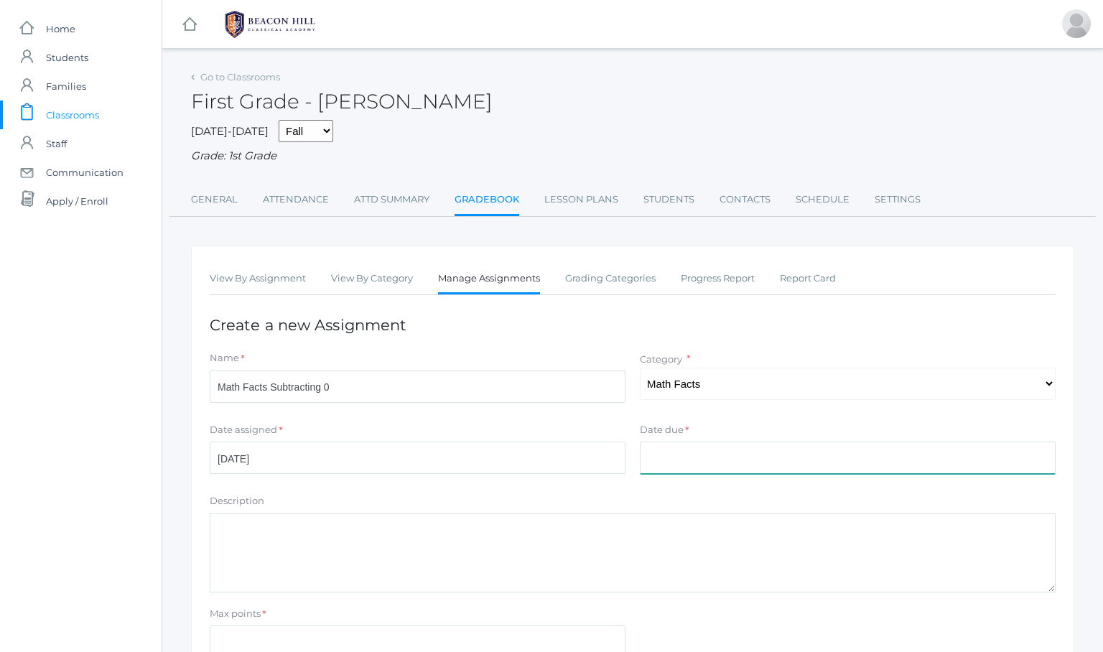
click at [706, 444] on input "Date due" at bounding box center [848, 457] width 416 height 32
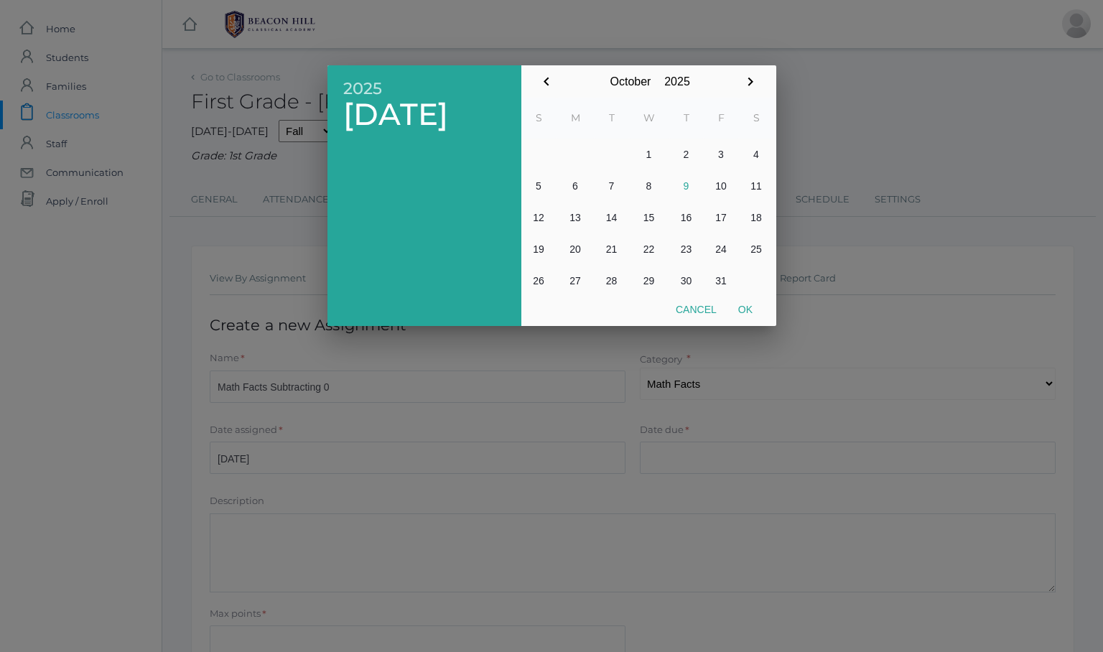
click at [685, 152] on button "2" at bounding box center [686, 155] width 34 height 32
click at [749, 309] on button "Ok" at bounding box center [745, 309] width 36 height 26
type input "[DATE]"
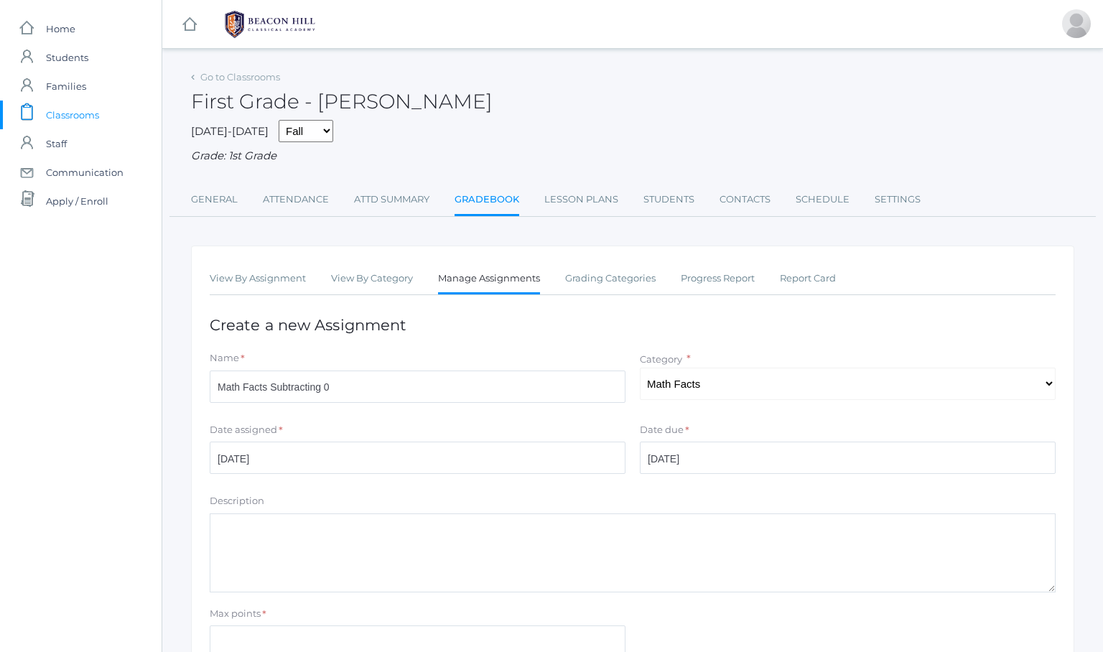
click at [240, 514] on textarea "Description" at bounding box center [633, 552] width 846 height 79
type textarea "Subtracting 0"
click at [220, 635] on input "Max points" at bounding box center [418, 641] width 416 height 32
type input "25"
click at [288, 607] on div "Max points *" at bounding box center [418, 616] width 416 height 19
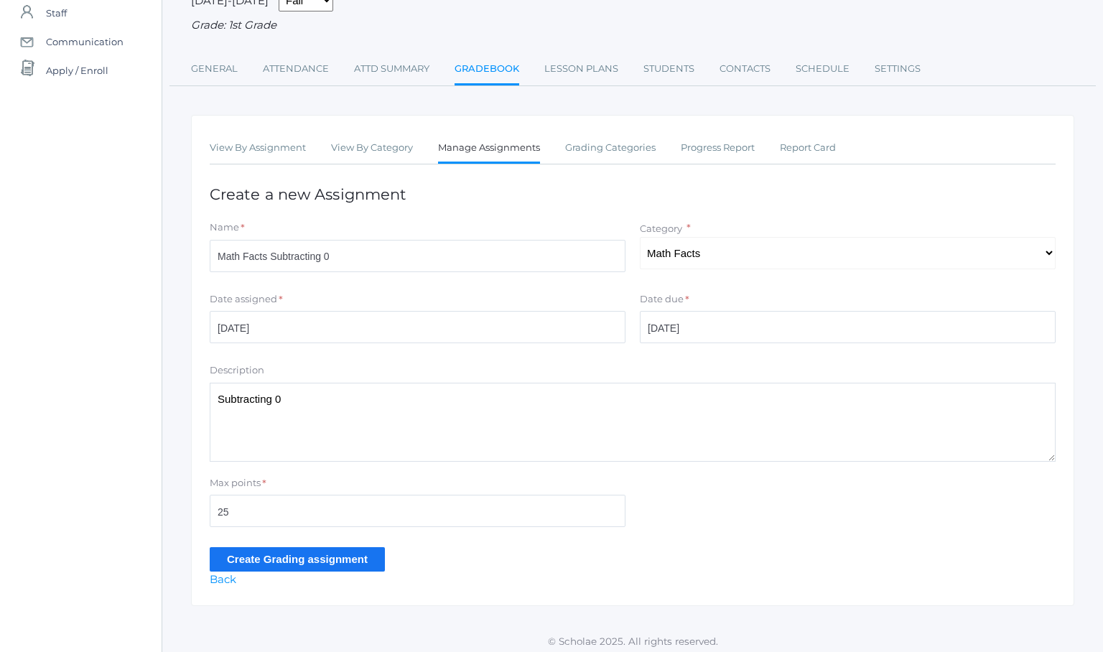
scroll to position [127, 0]
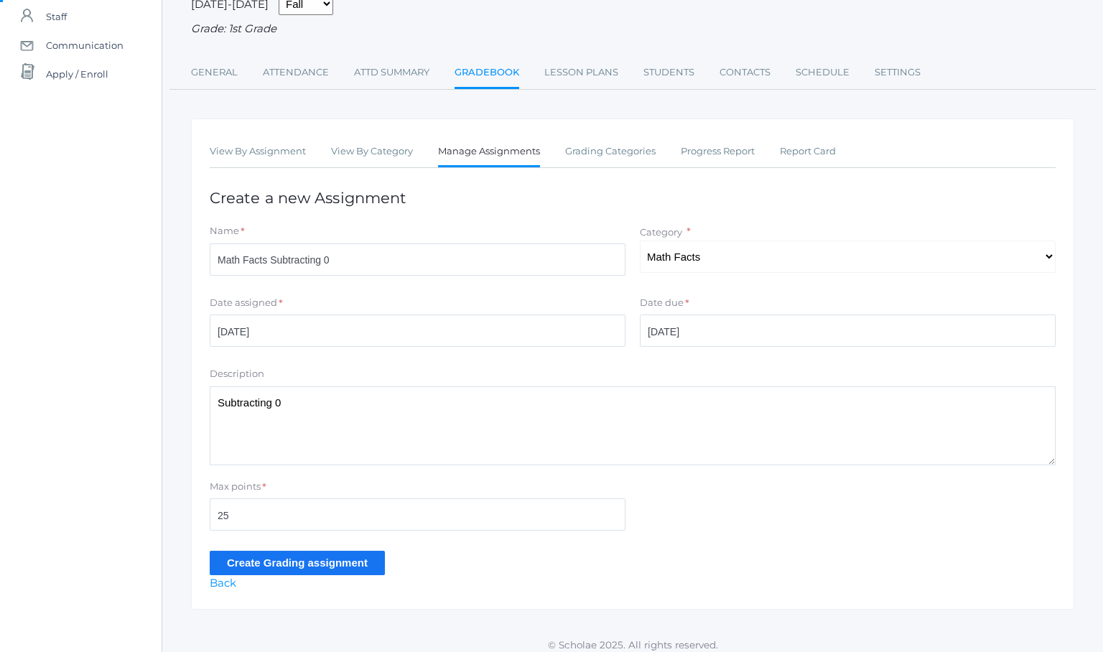
click at [287, 552] on input "Create Grading assignment" at bounding box center [297, 563] width 175 height 24
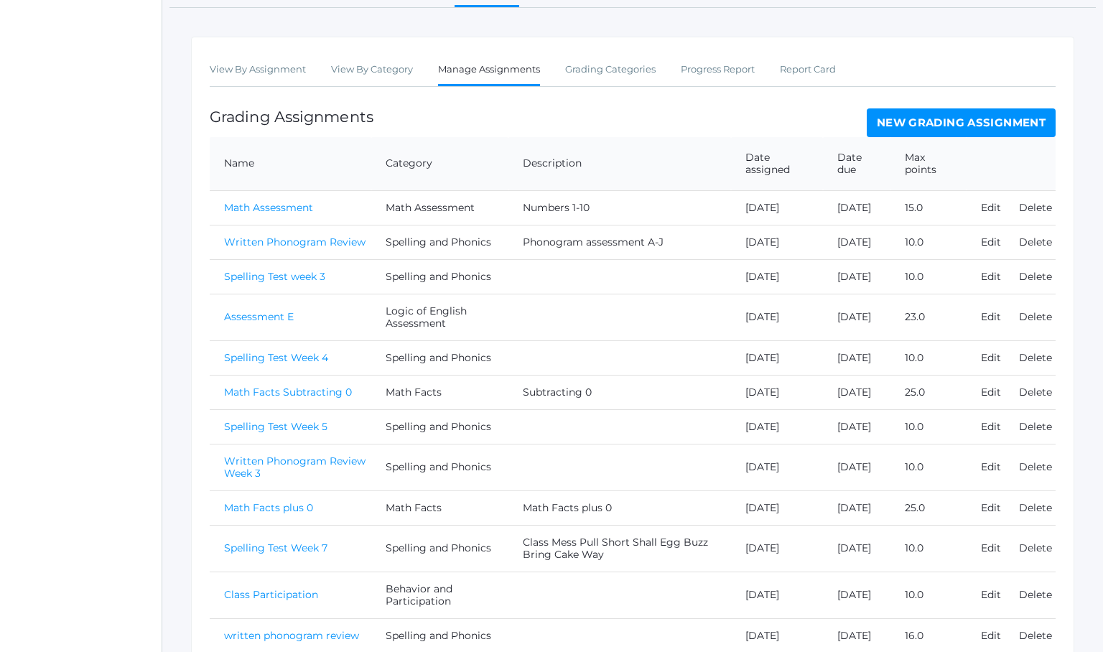
scroll to position [294, 0]
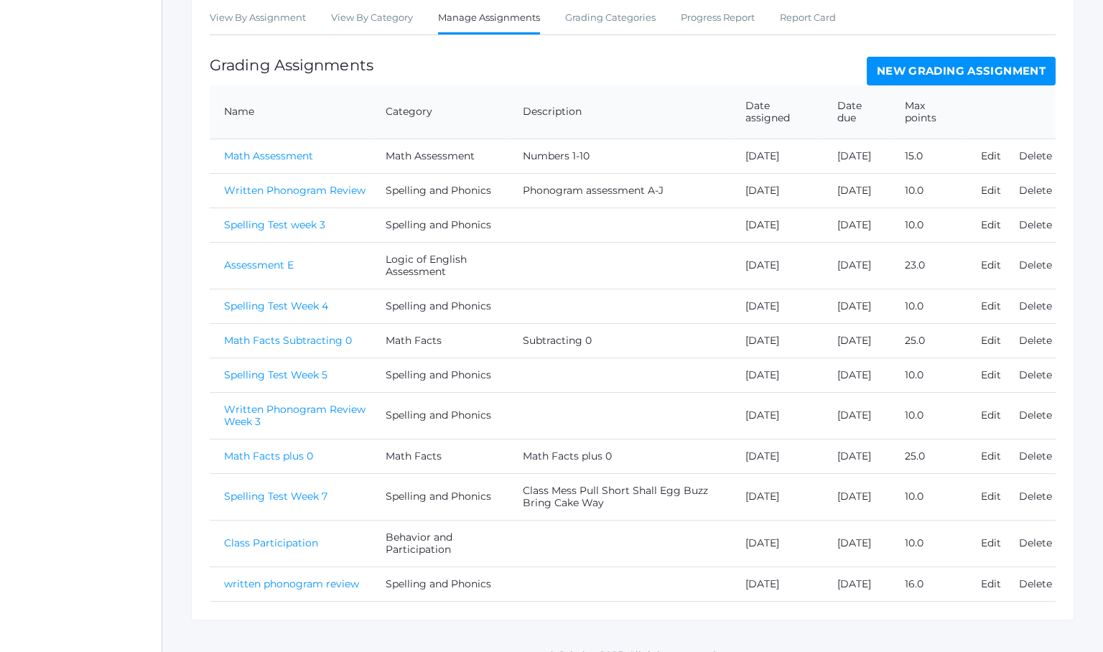
click at [271, 347] on link "Math Facts Subtracting 0" at bounding box center [288, 340] width 128 height 13
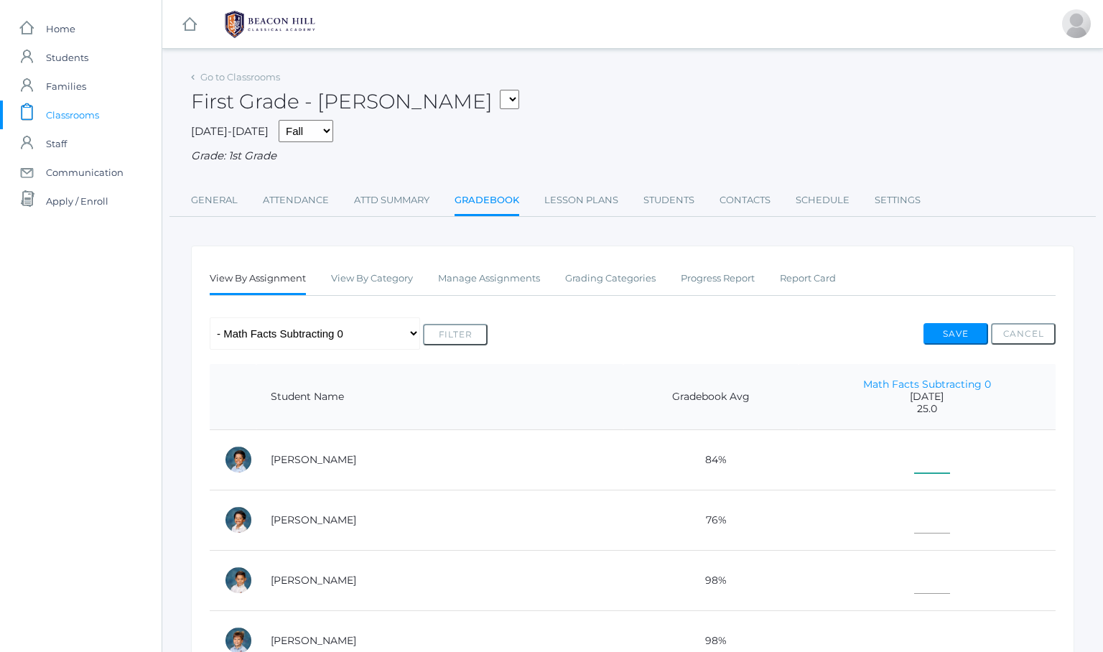
click at [914, 462] on input"] "text" at bounding box center [932, 457] width 36 height 32
click at [843, 526] on td at bounding box center [926, 520] width 257 height 60
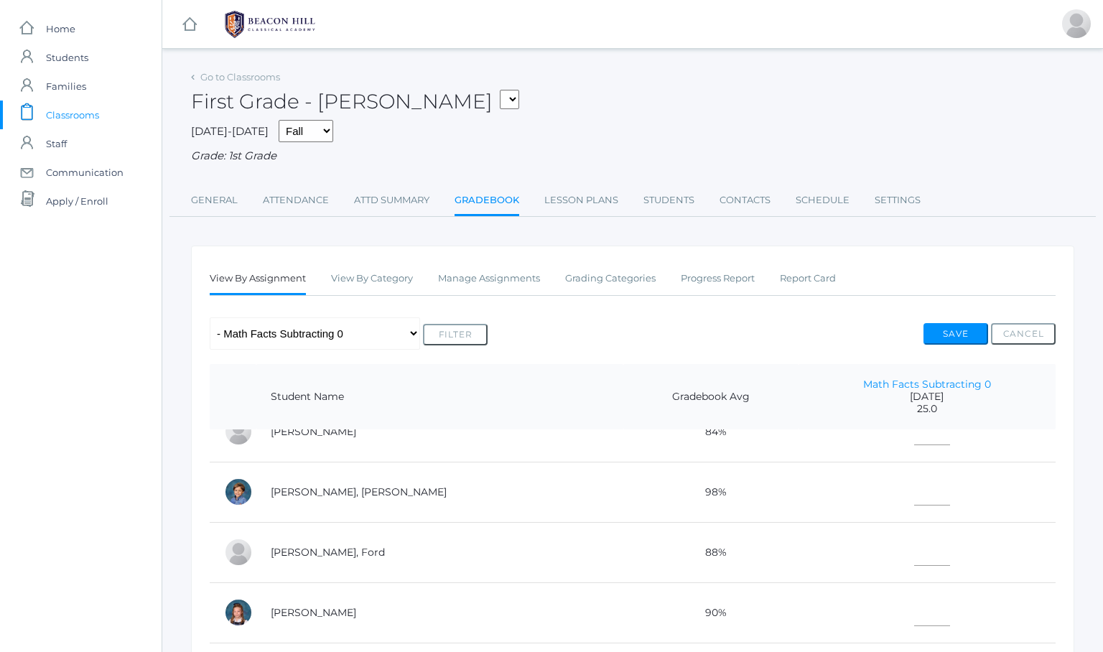
scroll to position [265, 0]
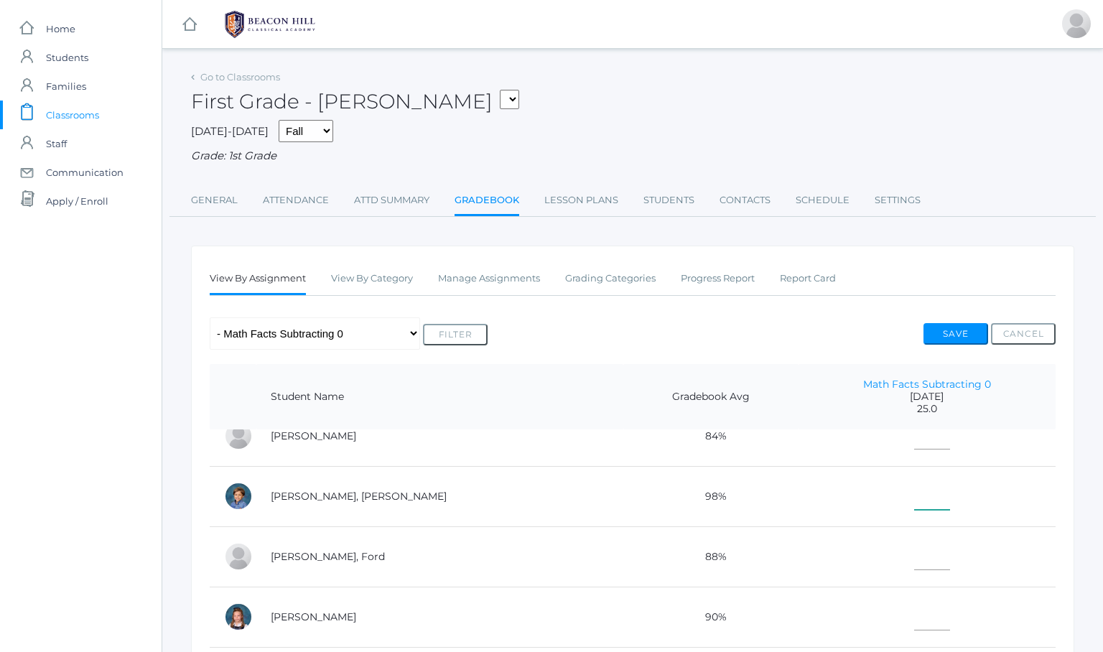
click at [914, 493] on input"] "text" at bounding box center [932, 493] width 36 height 32
type input"] "25"
click at [798, 539] on td at bounding box center [926, 556] width 257 height 60
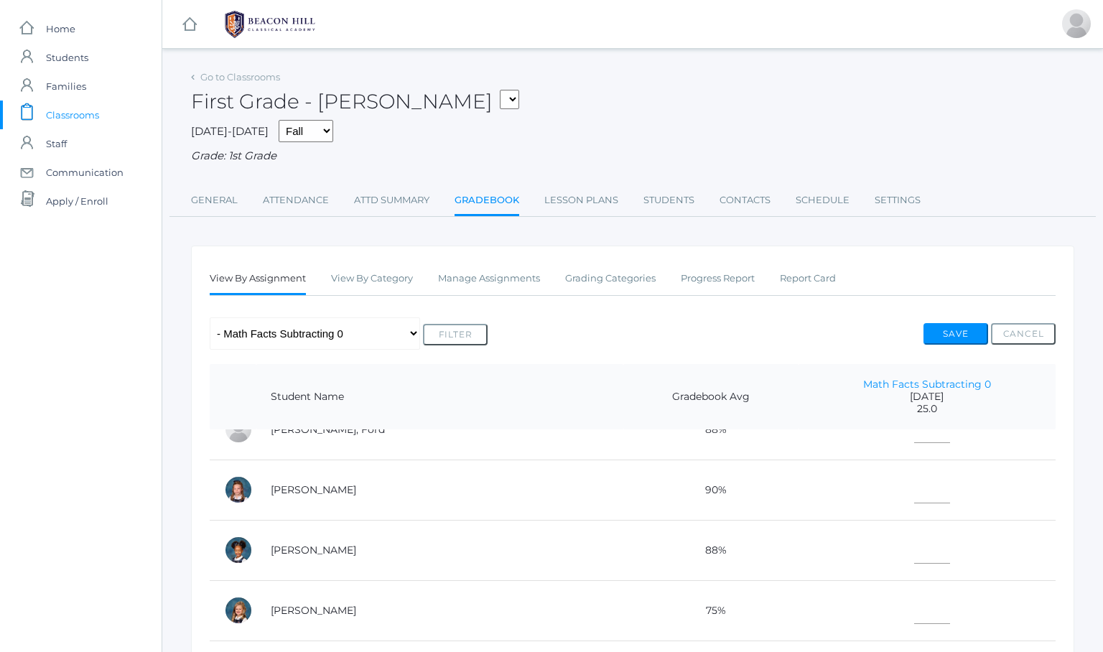
scroll to position [441, 0]
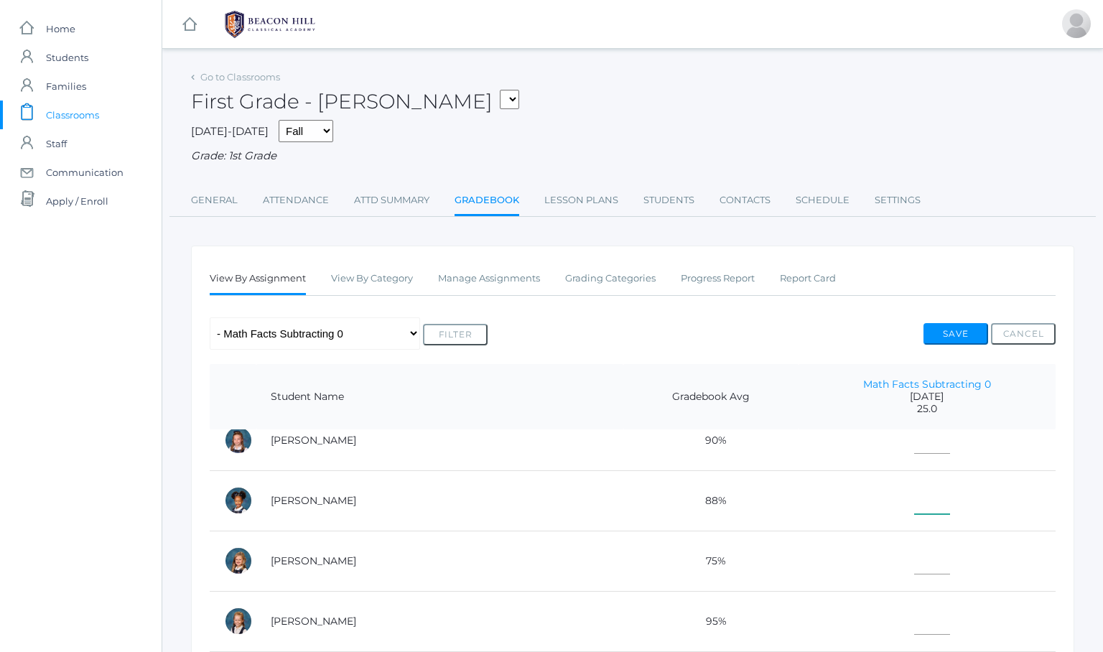
click at [914, 500] on input"] "text" at bounding box center [932, 498] width 36 height 32
type input"] "24"
click at [731, 572] on td "75%" at bounding box center [710, 560] width 174 height 60
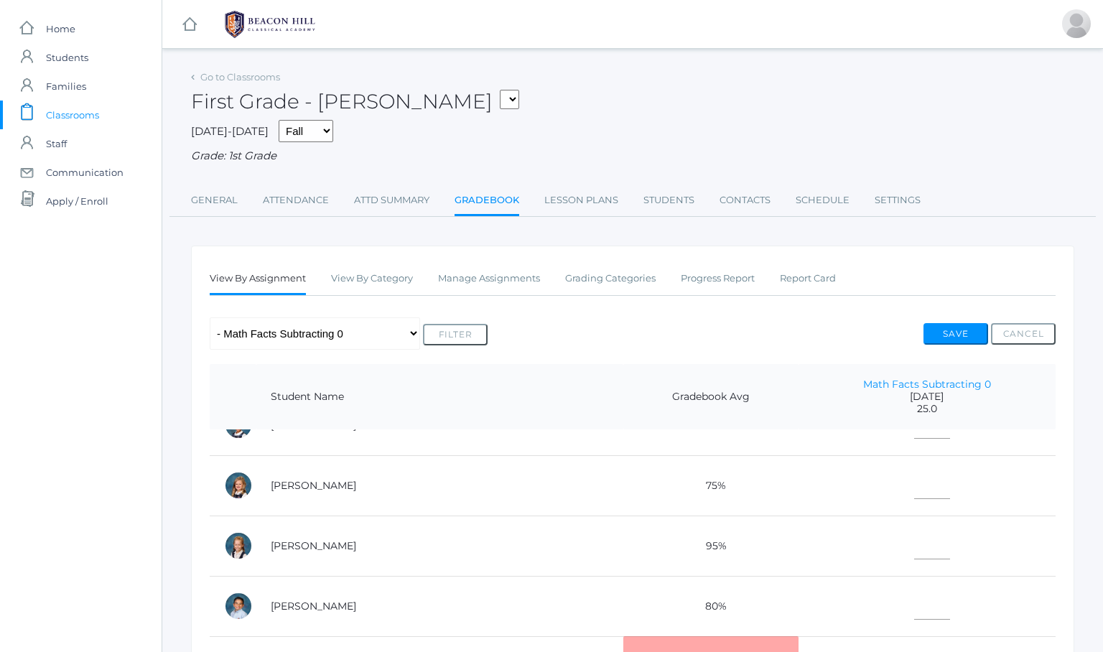
scroll to position [517, 0]
click at [804, 591] on td at bounding box center [926, 606] width 257 height 60
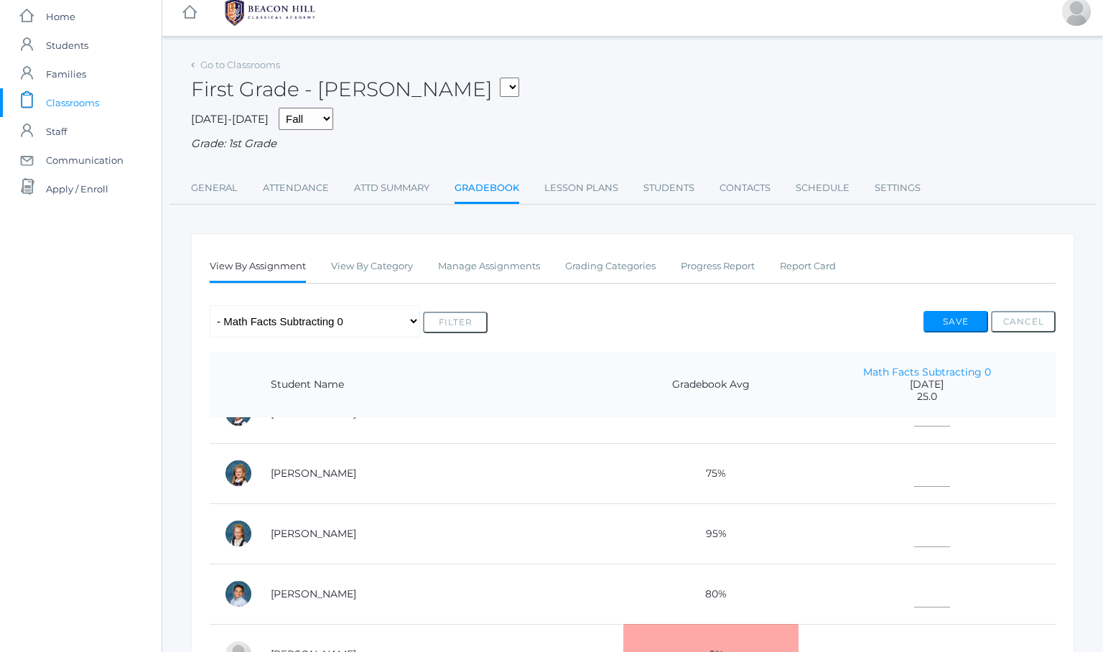
scroll to position [392, 0]
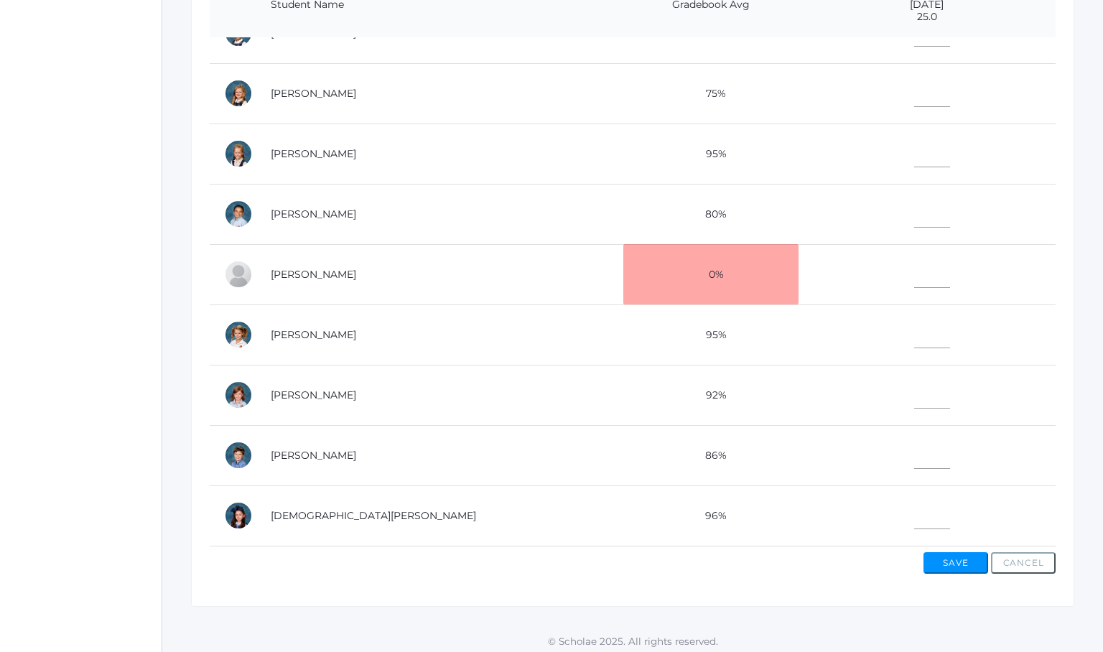
click at [873, 220] on td at bounding box center [926, 214] width 257 height 60
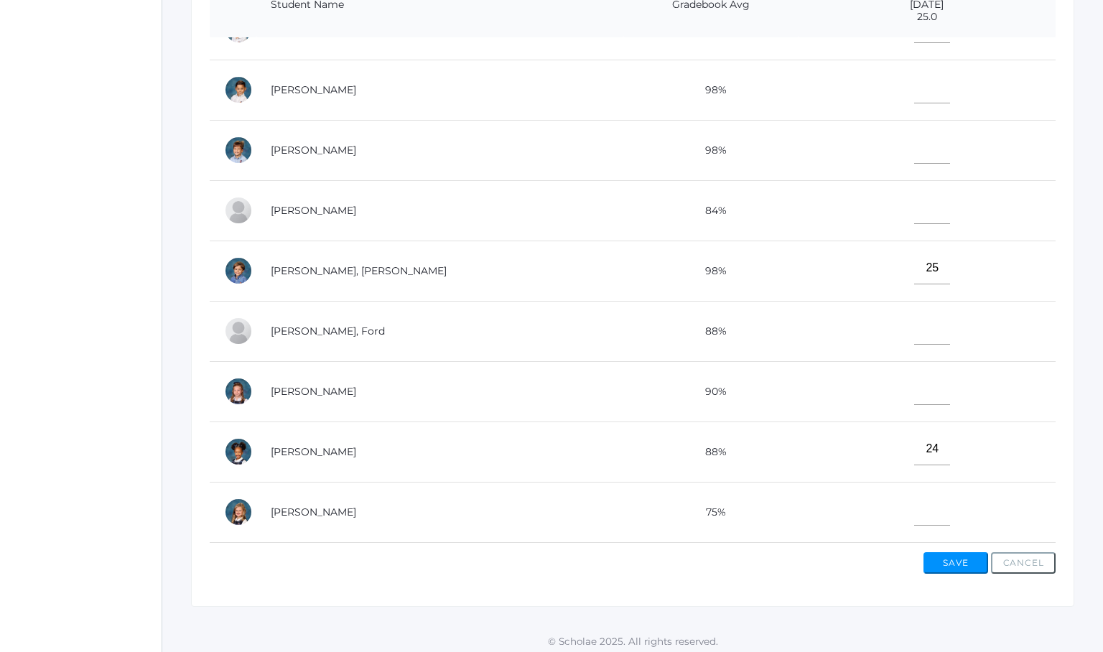
scroll to position [95, 0]
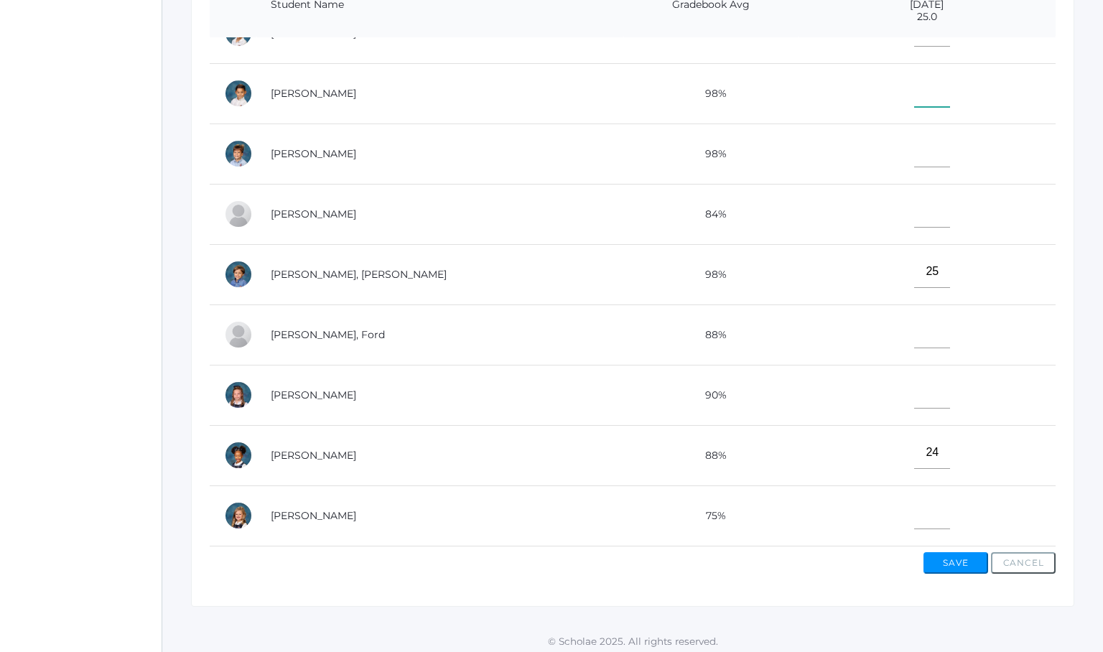
click at [914, 93] on input"] "text" at bounding box center [932, 91] width 36 height 32
type input"] "23"
click at [914, 152] on input"] "text" at bounding box center [932, 151] width 36 height 32
type input"] "24"
click at [798, 215] on td at bounding box center [926, 214] width 257 height 60
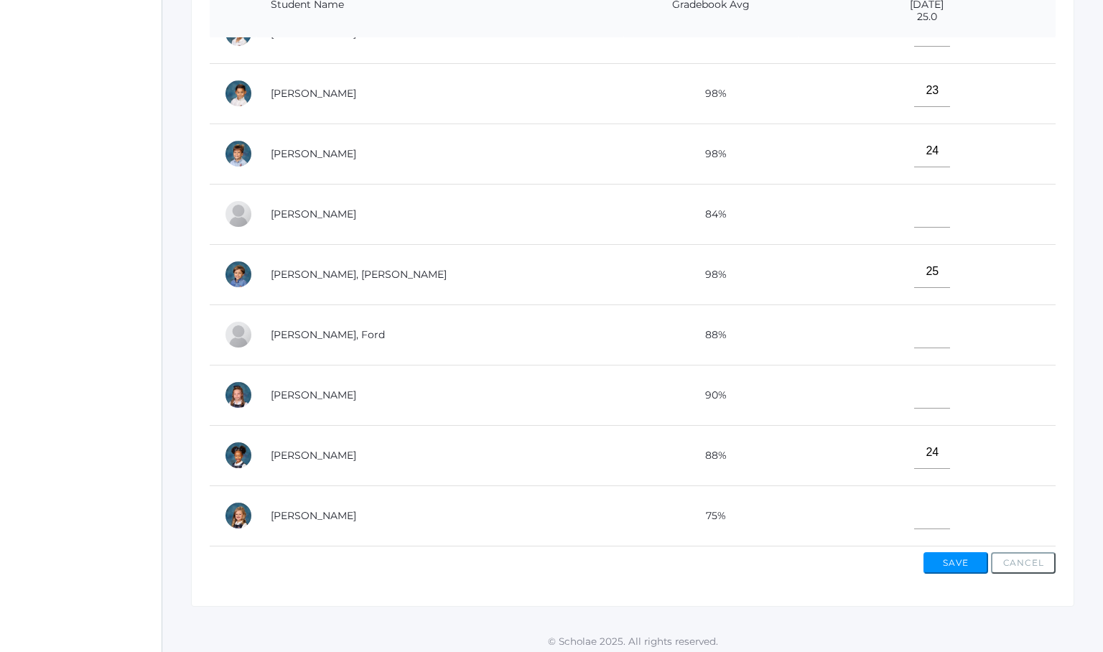
click at [798, 208] on td at bounding box center [926, 214] width 257 height 60
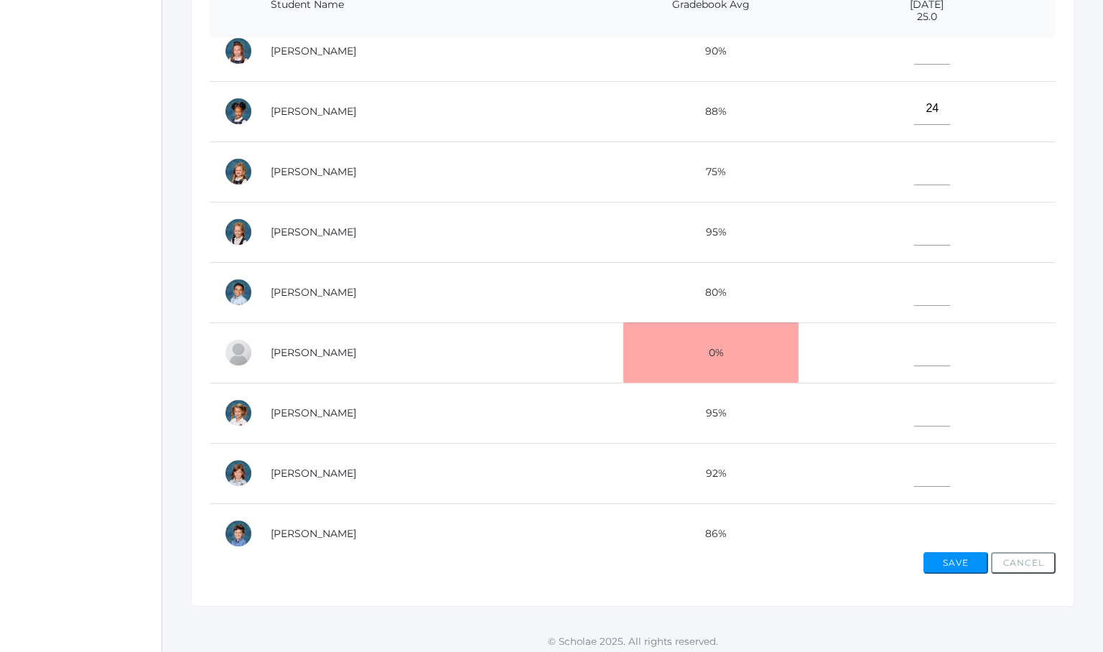
scroll to position [441, 0]
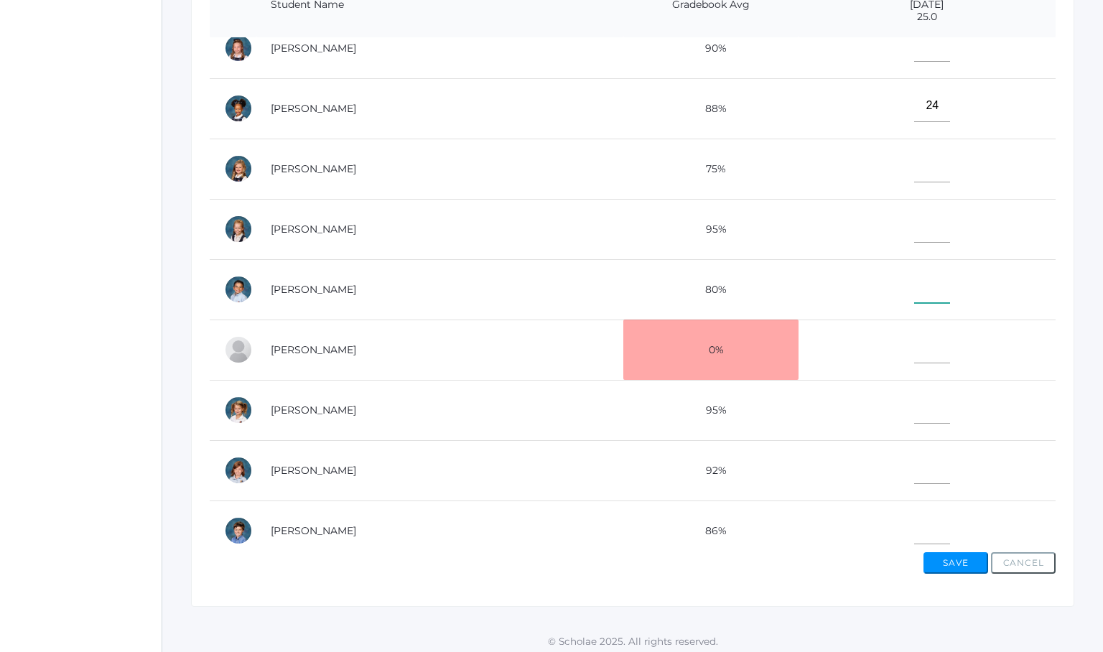
click at [914, 283] on input"] "text" at bounding box center [932, 287] width 36 height 32
type input"] "23"
click at [623, 146] on td "75%" at bounding box center [710, 169] width 174 height 60
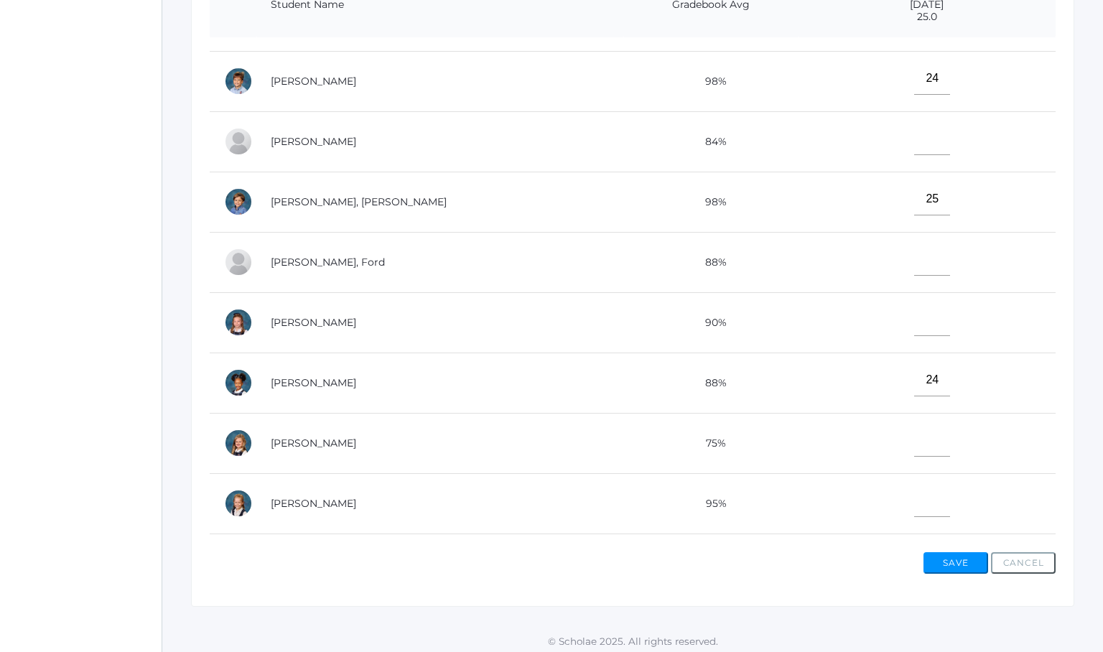
scroll to position [162, 0]
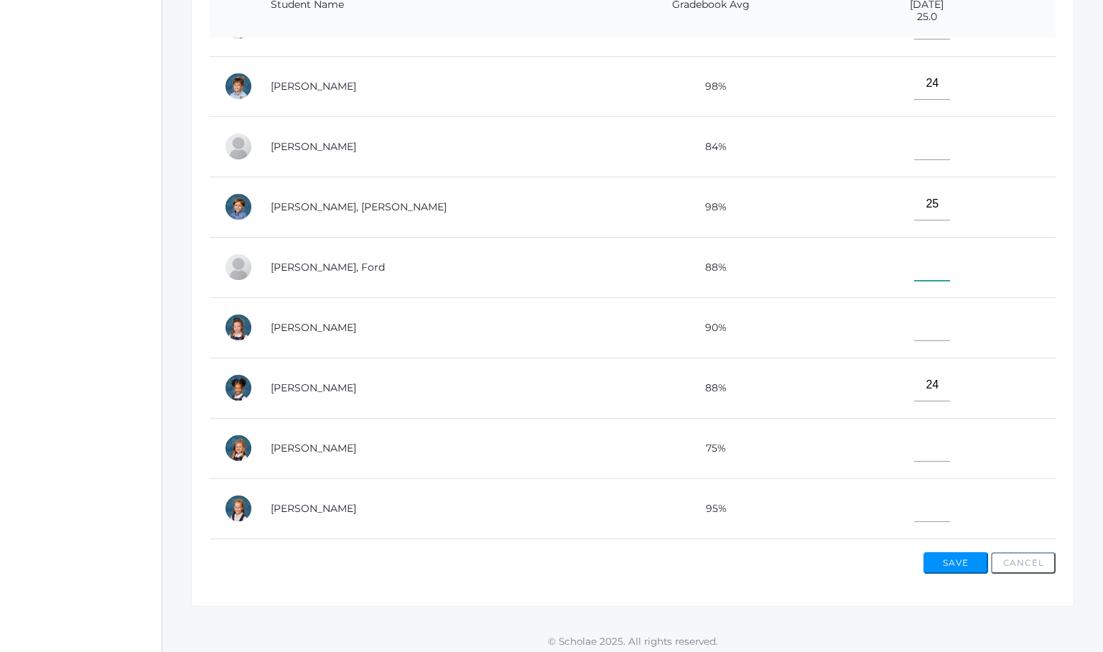
click at [914, 260] on input"] "text" at bounding box center [932, 264] width 36 height 32
type input"] "25"
click at [798, 245] on td "25" at bounding box center [926, 267] width 257 height 60
click at [914, 147] on input"] "text" at bounding box center [932, 144] width 36 height 32
type input"] "25"
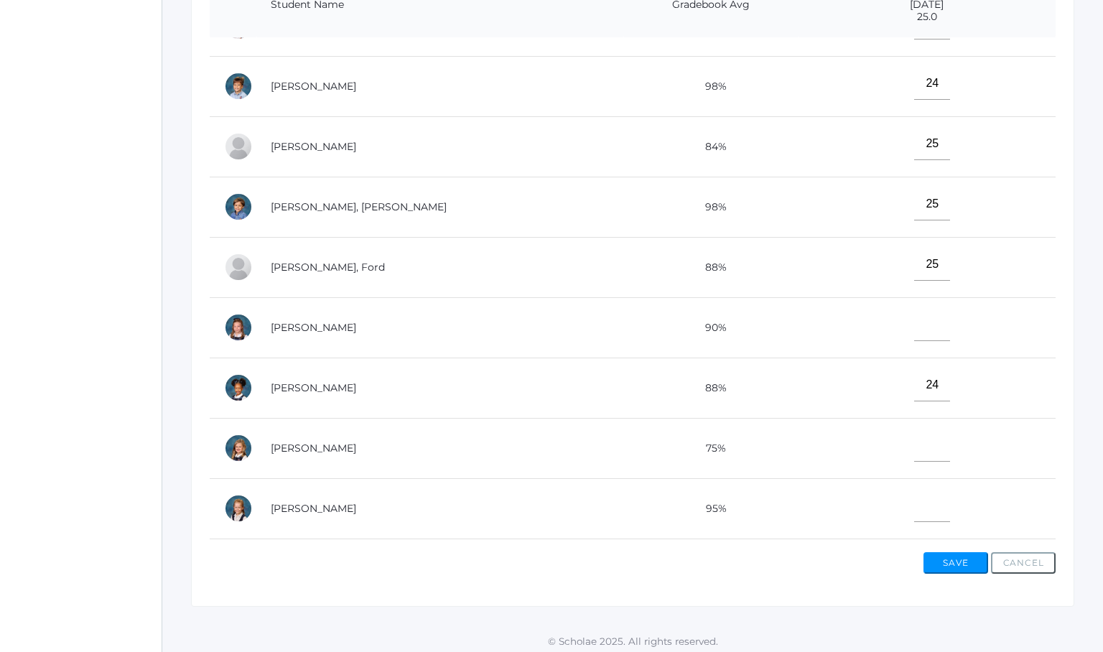
click at [735, 437] on td "75%" at bounding box center [710, 448] width 174 height 60
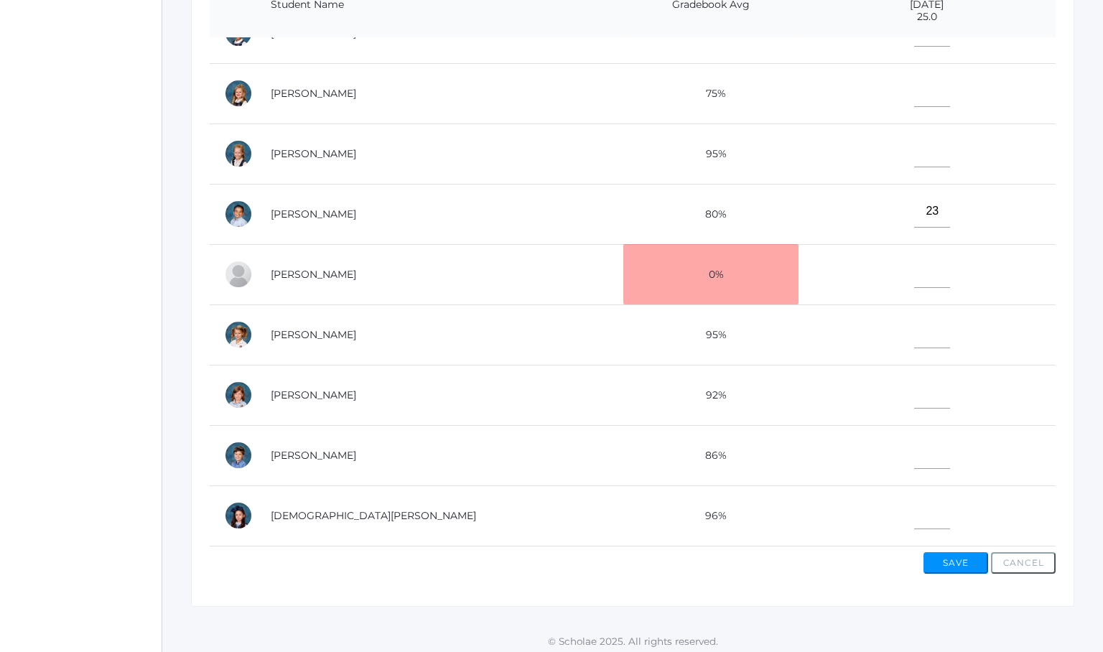
scroll to position [517, 0]
click at [914, 450] on input"] "text" at bounding box center [932, 452] width 36 height 32
type input"] "25"
click at [798, 210] on td "23" at bounding box center [926, 214] width 257 height 60
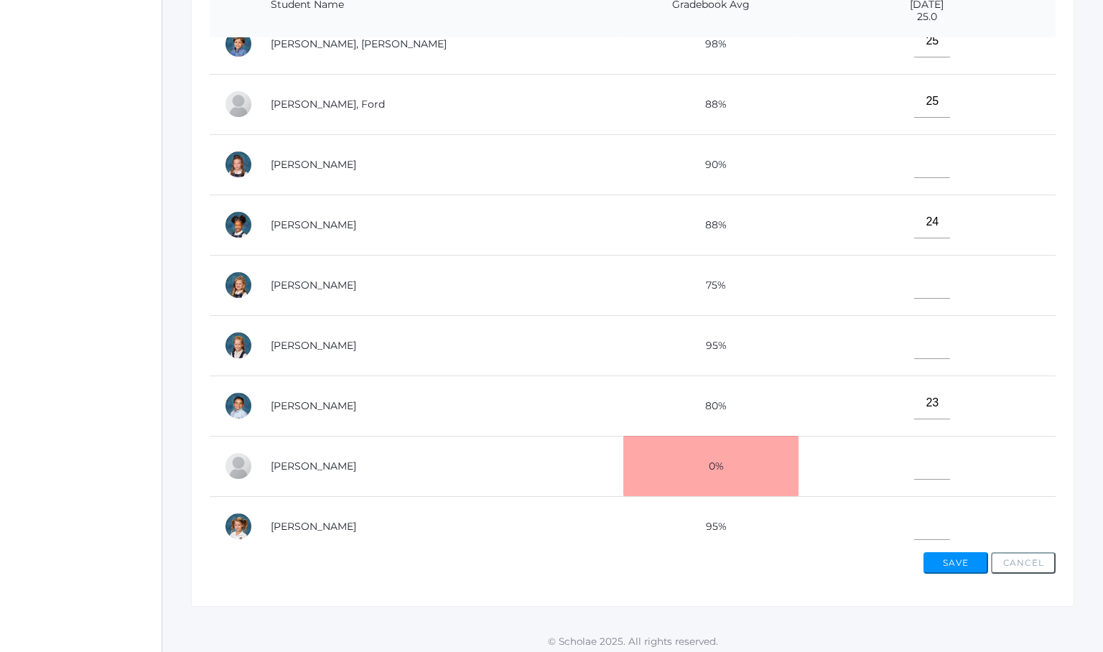
scroll to position [290, 0]
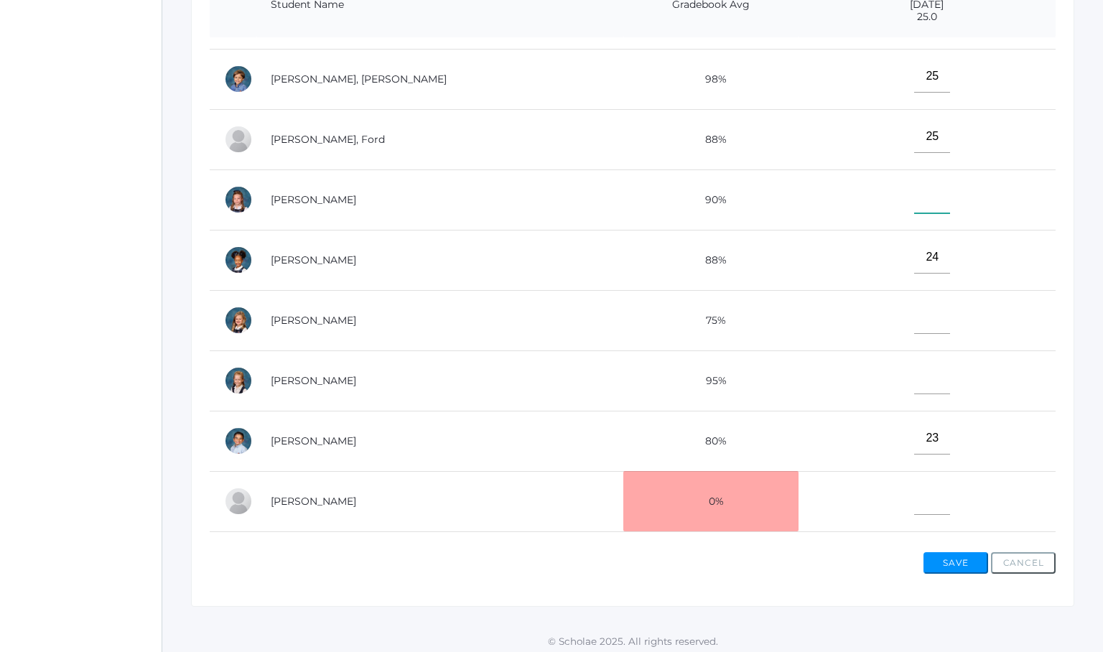
click at [914, 194] on input"] "text" at bounding box center [932, 197] width 36 height 32
type input"] "24"
click at [834, 129] on td "25" at bounding box center [926, 139] width 257 height 60
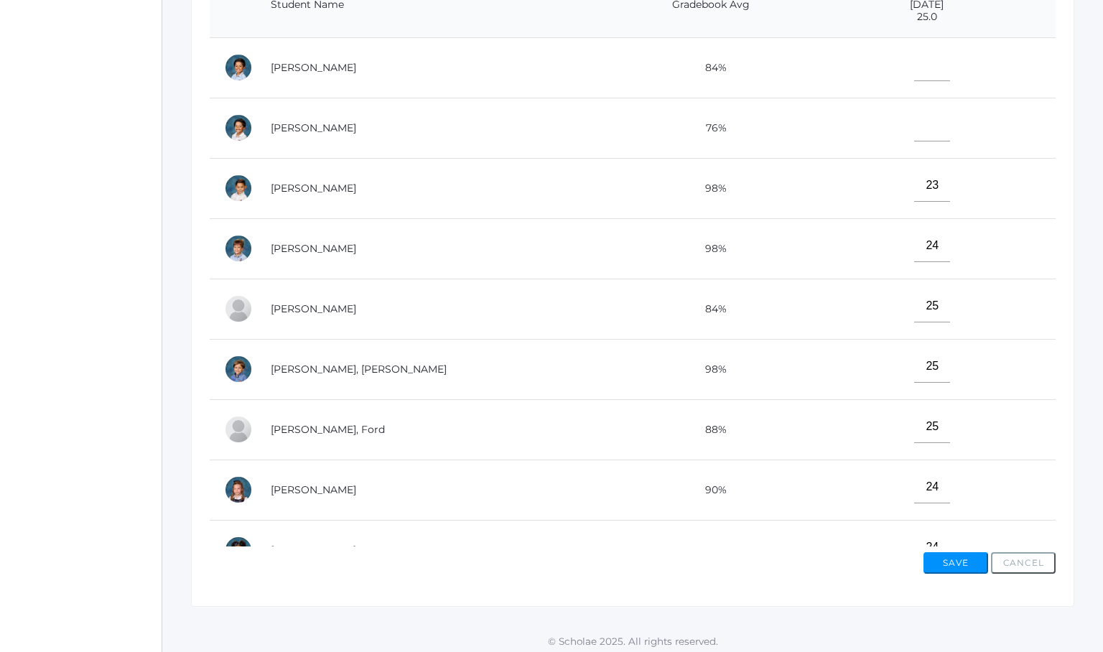
scroll to position [0, 0]
click at [914, 130] on input"] "text" at bounding box center [932, 125] width 36 height 32
type input"] "25"
click at [798, 257] on td "24" at bounding box center [926, 248] width 257 height 60
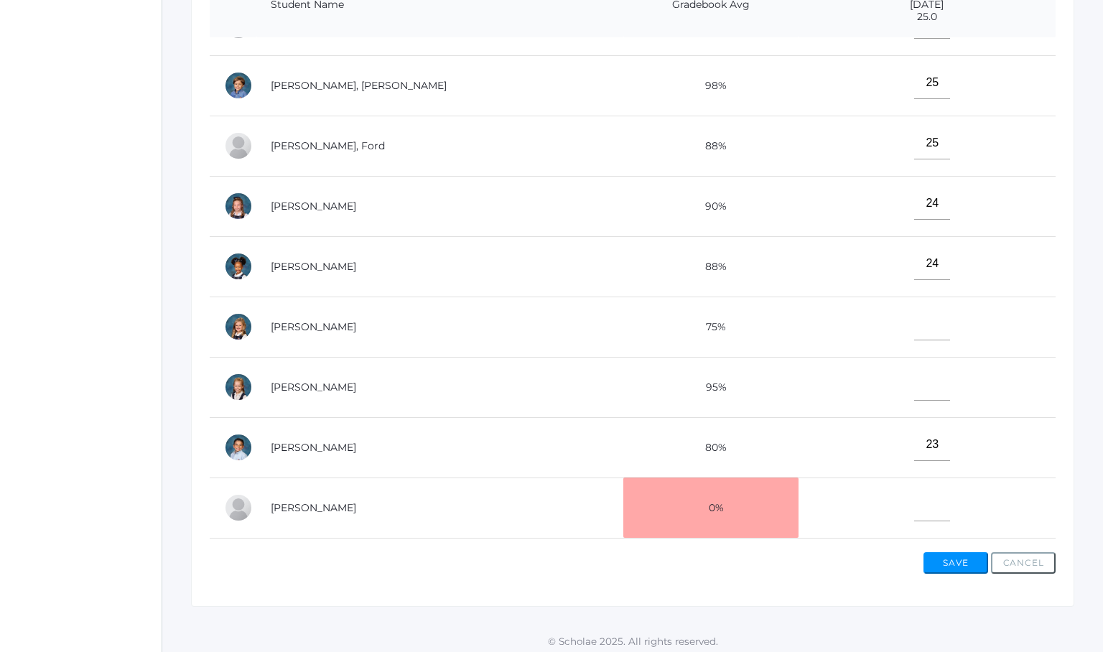
scroll to position [294, 0]
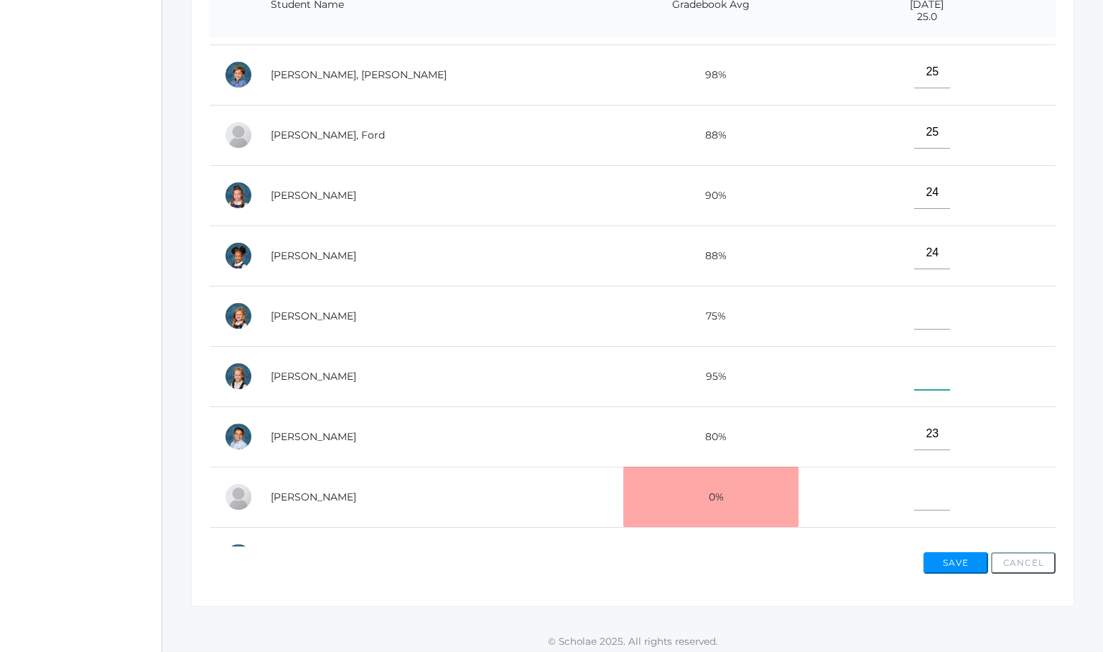
click at [914, 375] on input"] "text" at bounding box center [932, 373] width 36 height 32
type input"] "25"
click at [798, 184] on td "24" at bounding box center [926, 195] width 257 height 60
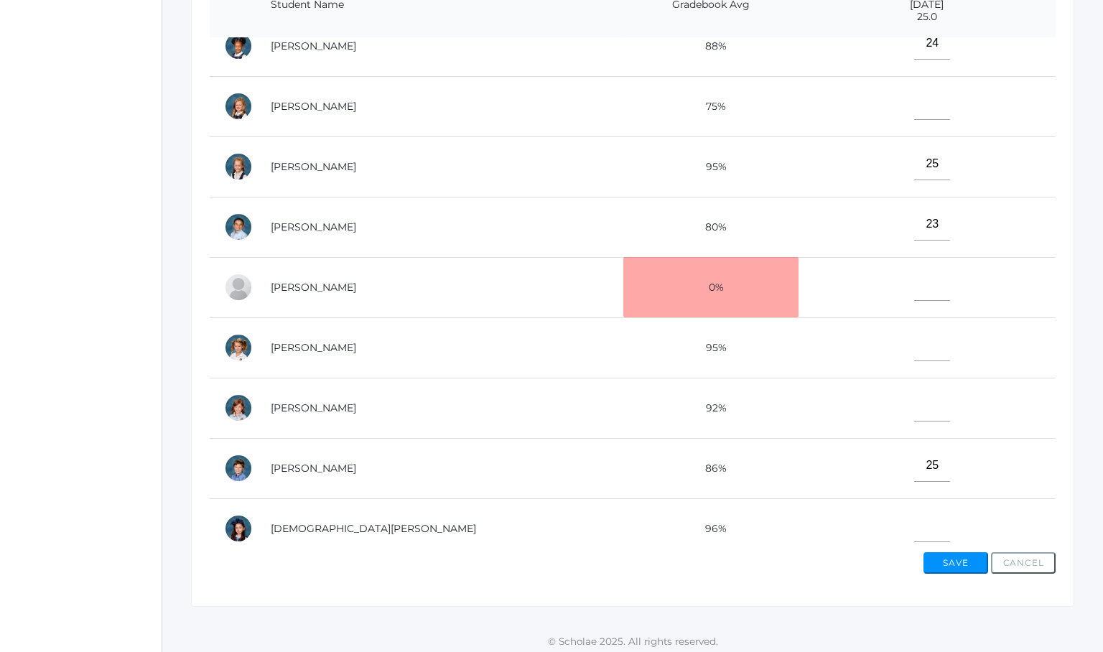
scroll to position [507, 0]
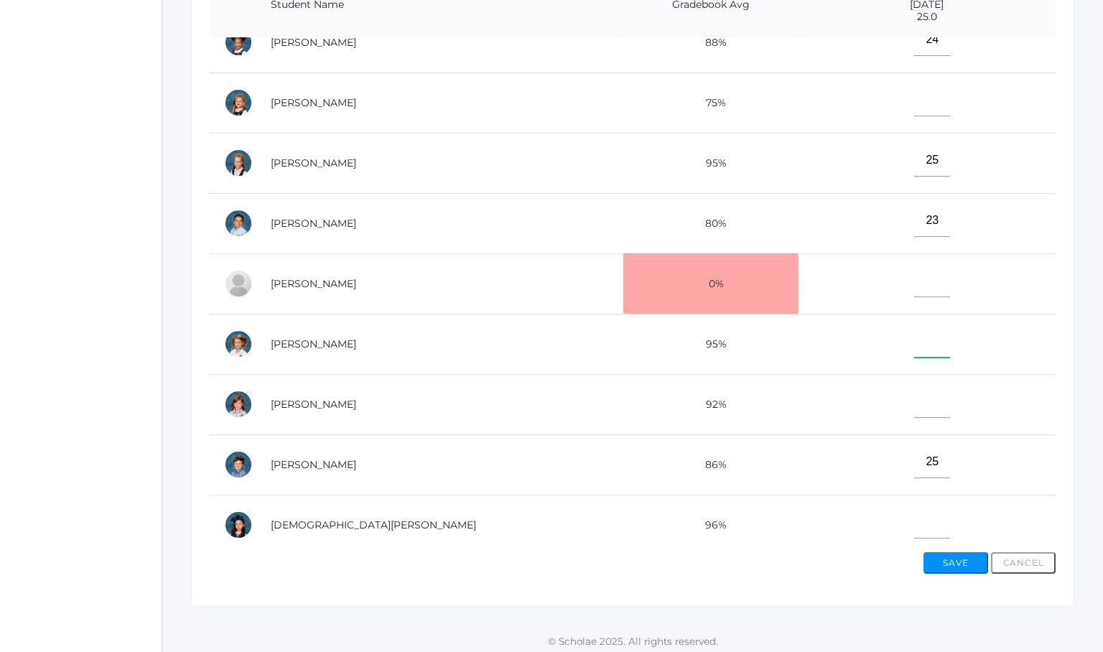
click at [914, 347] on input"] "text" at bounding box center [932, 341] width 36 height 32
type input"] "25"
click at [818, 121] on td at bounding box center [926, 102] width 257 height 60
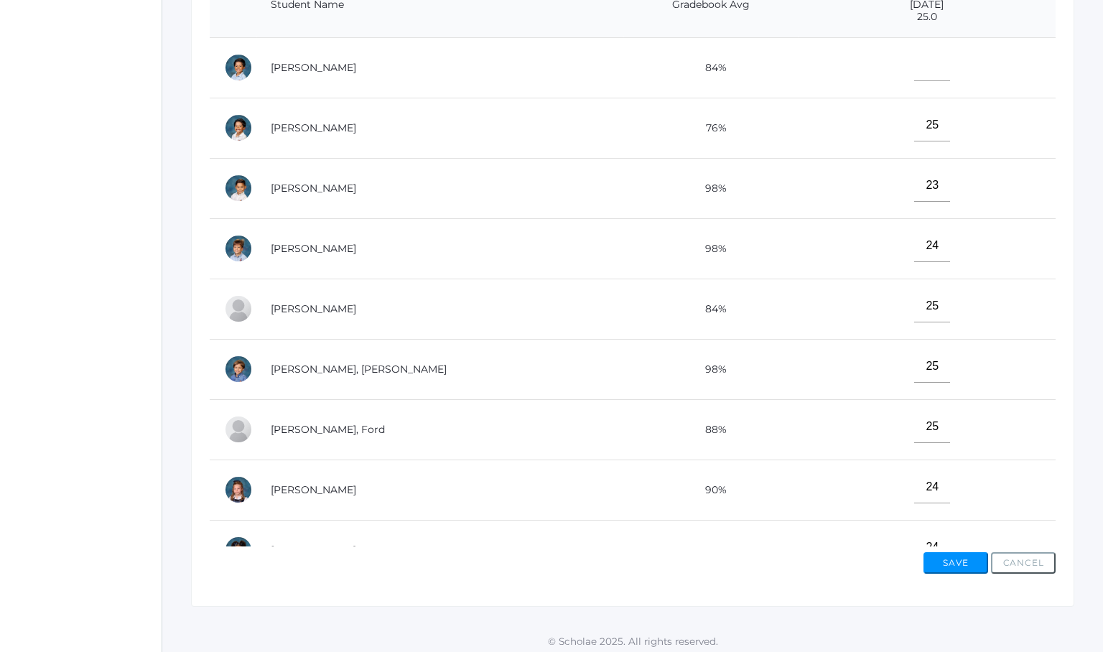
scroll to position [0, 0]
click at [914, 67] on input"] "text" at bounding box center [932, 65] width 36 height 32
type input"] "25"
click at [798, 225] on td "24" at bounding box center [926, 248] width 257 height 60
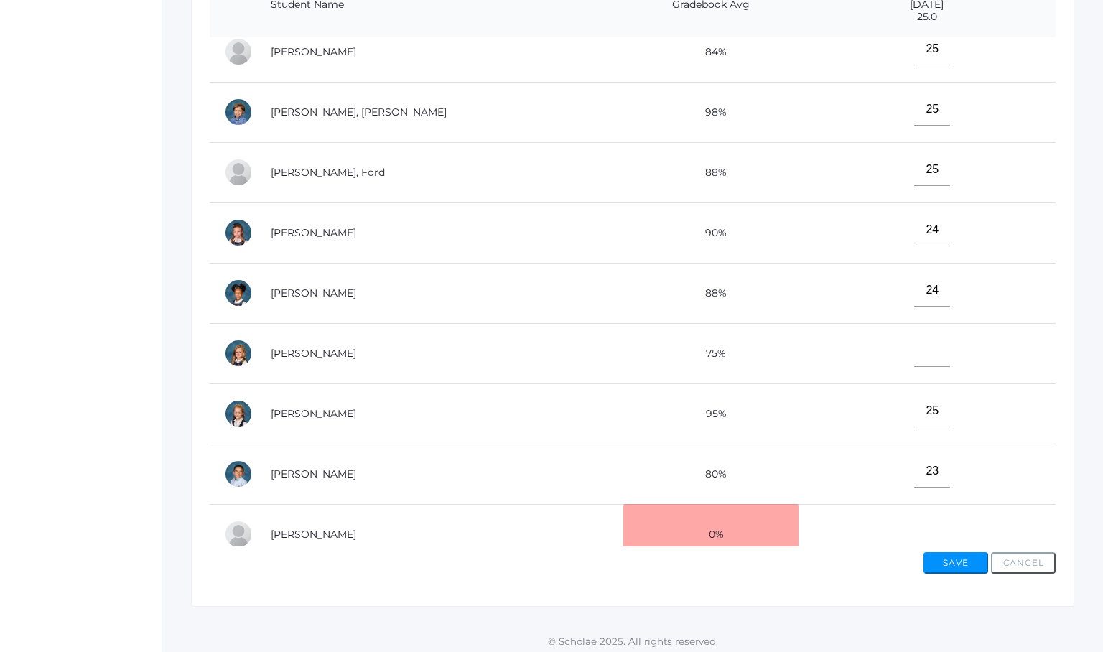
scroll to position [263, 0]
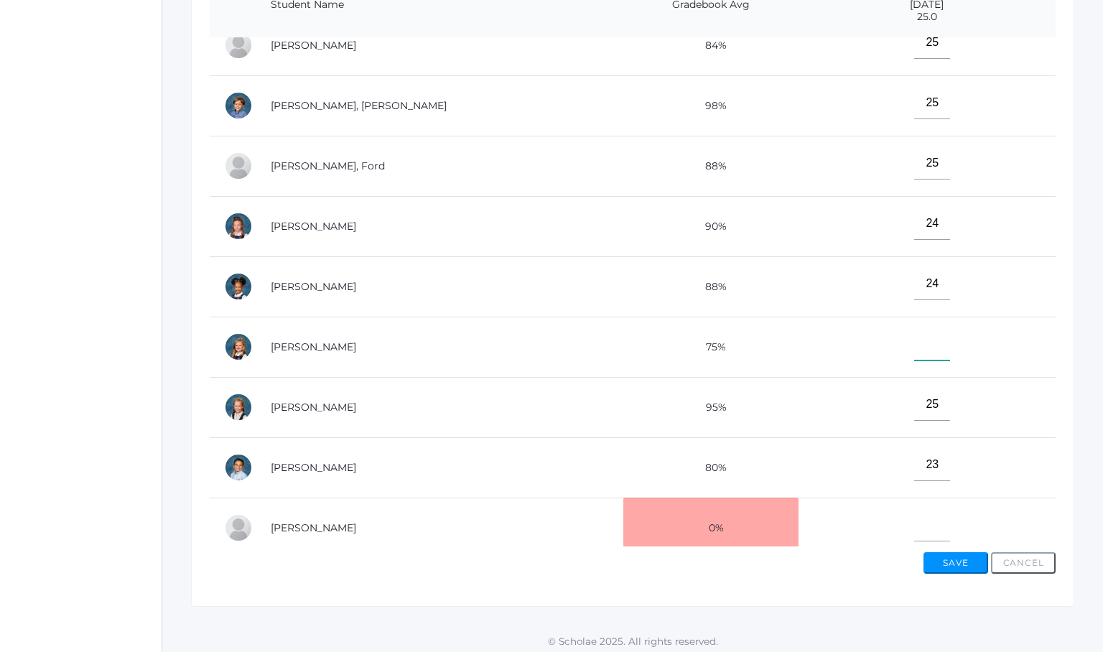
click at [914, 343] on input"] "text" at bounding box center [932, 344] width 36 height 32
type input"] "25"
click at [843, 357] on td "25" at bounding box center [926, 347] width 257 height 60
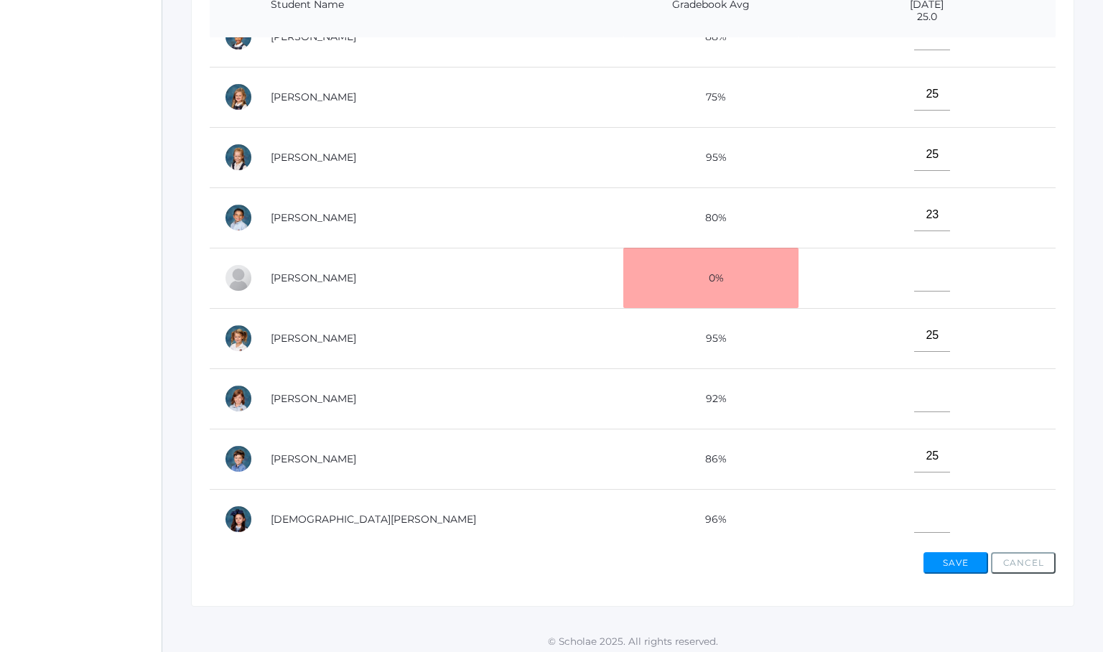
scroll to position [518, 0]
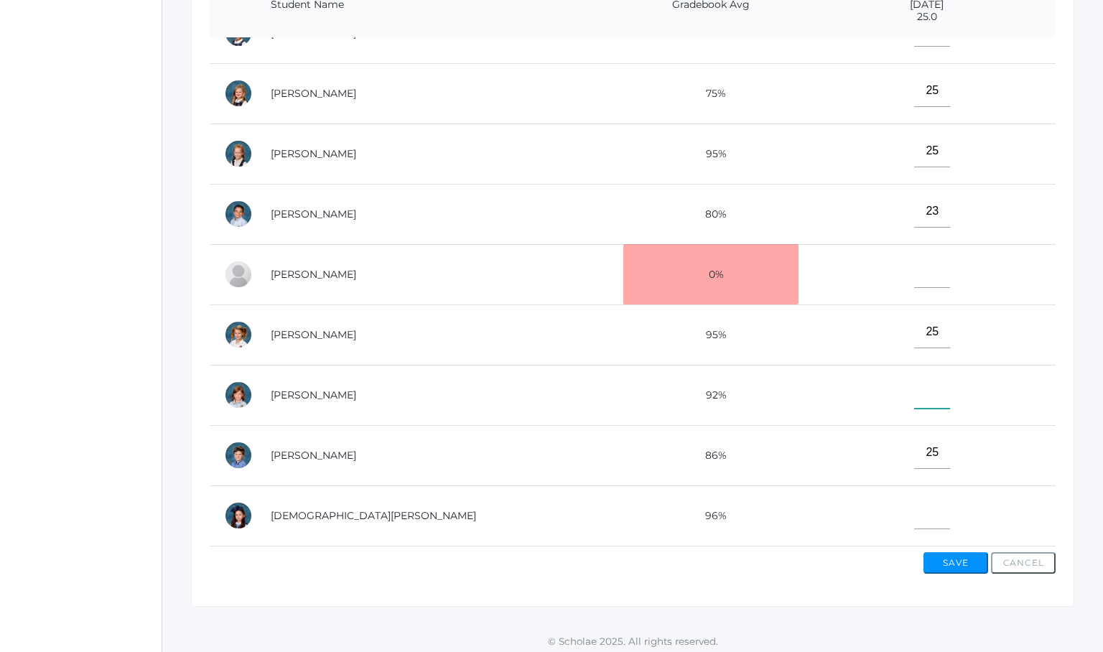
click at [914, 385] on input"] "text" at bounding box center [932, 392] width 36 height 32
type input"] "20"
click at [914, 515] on input"] "text" at bounding box center [932, 513] width 36 height 32
type input"] "24"
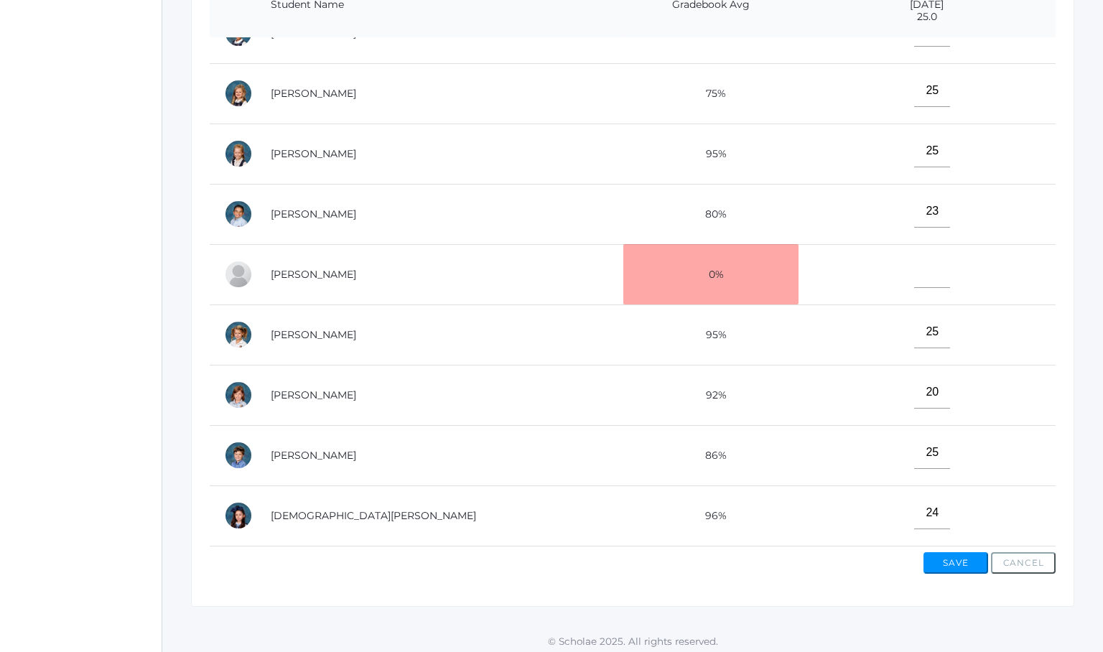
click at [806, 433] on td "25" at bounding box center [926, 455] width 257 height 60
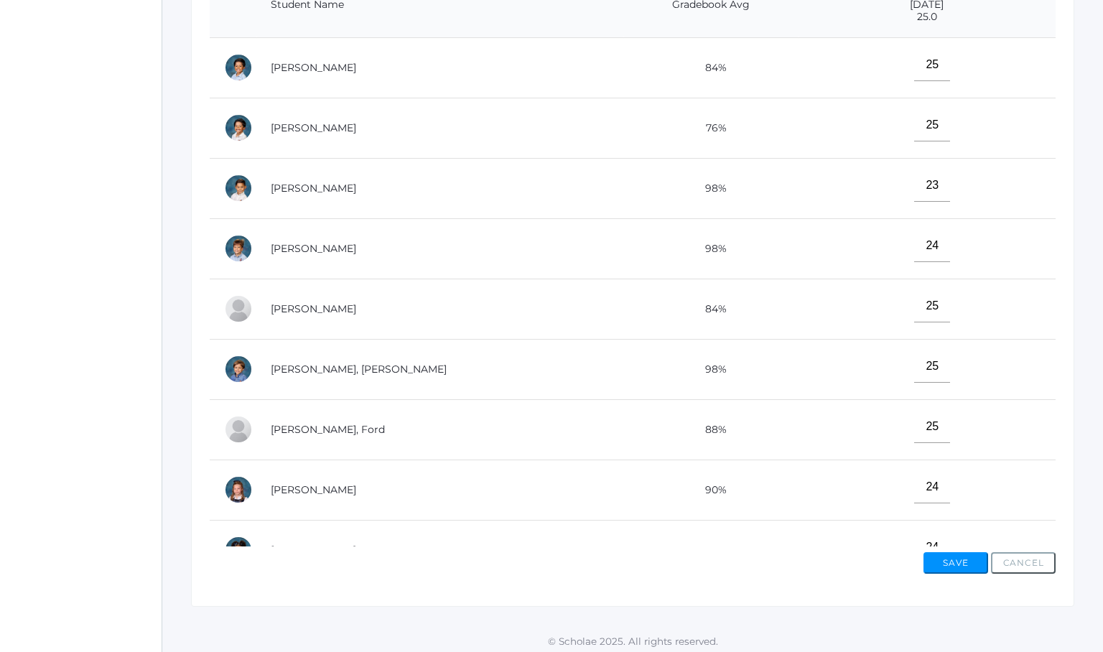
scroll to position [0, 0]
click at [943, 561] on button "Save" at bounding box center [955, 563] width 65 height 22
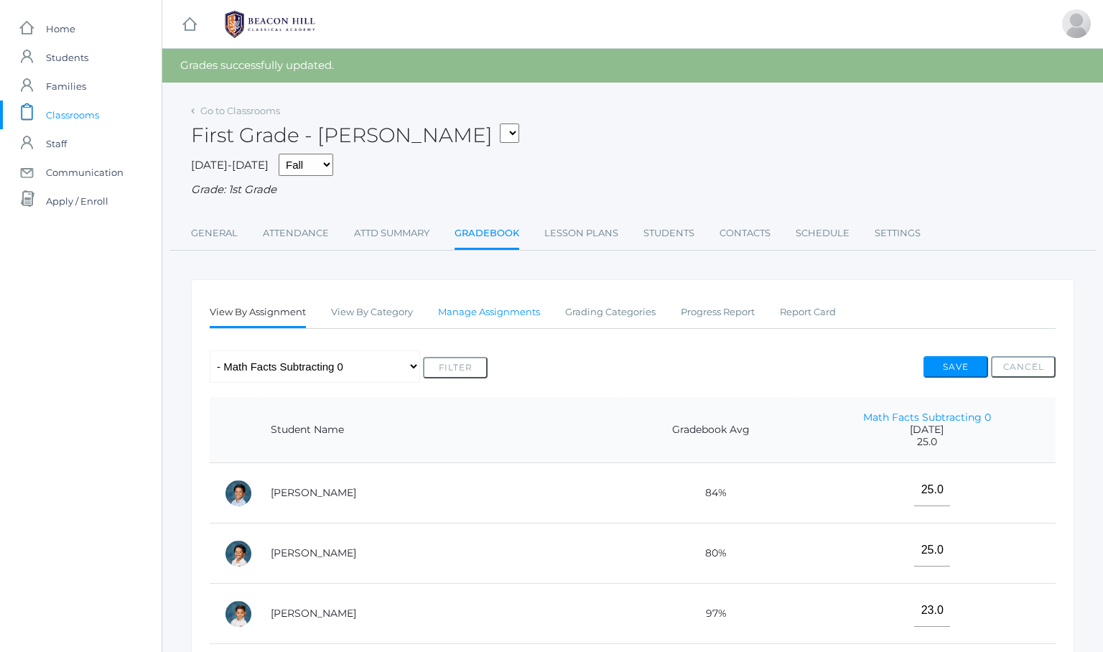
click at [485, 307] on link "Manage Assignments" at bounding box center [489, 312] width 102 height 29
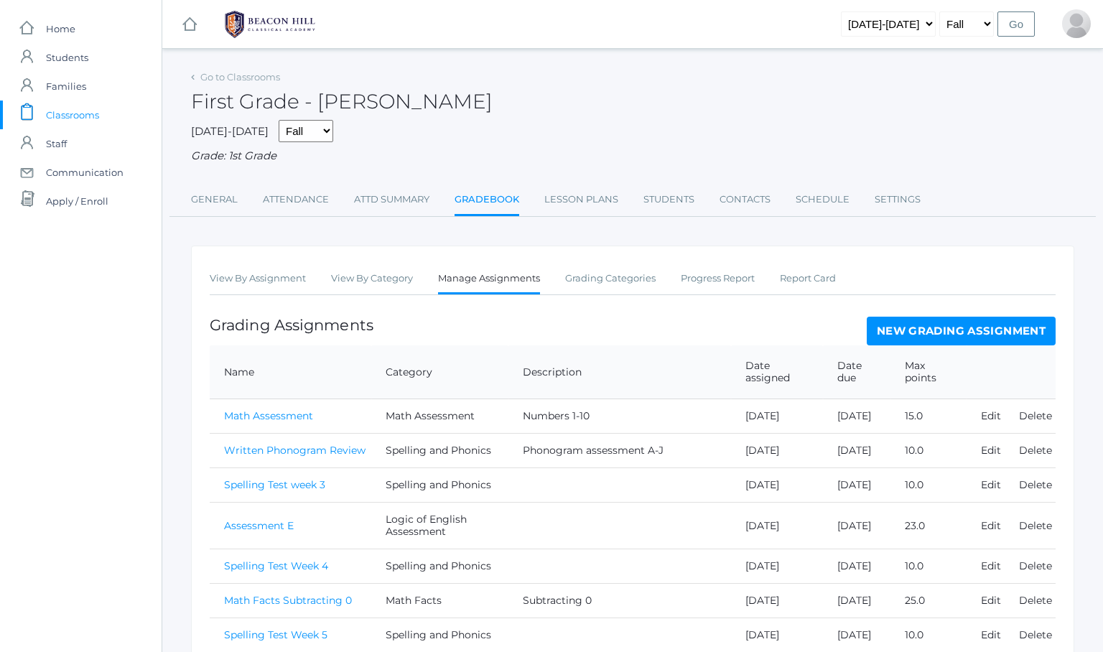
click at [922, 321] on link "New Grading Assignment" at bounding box center [960, 331] width 189 height 29
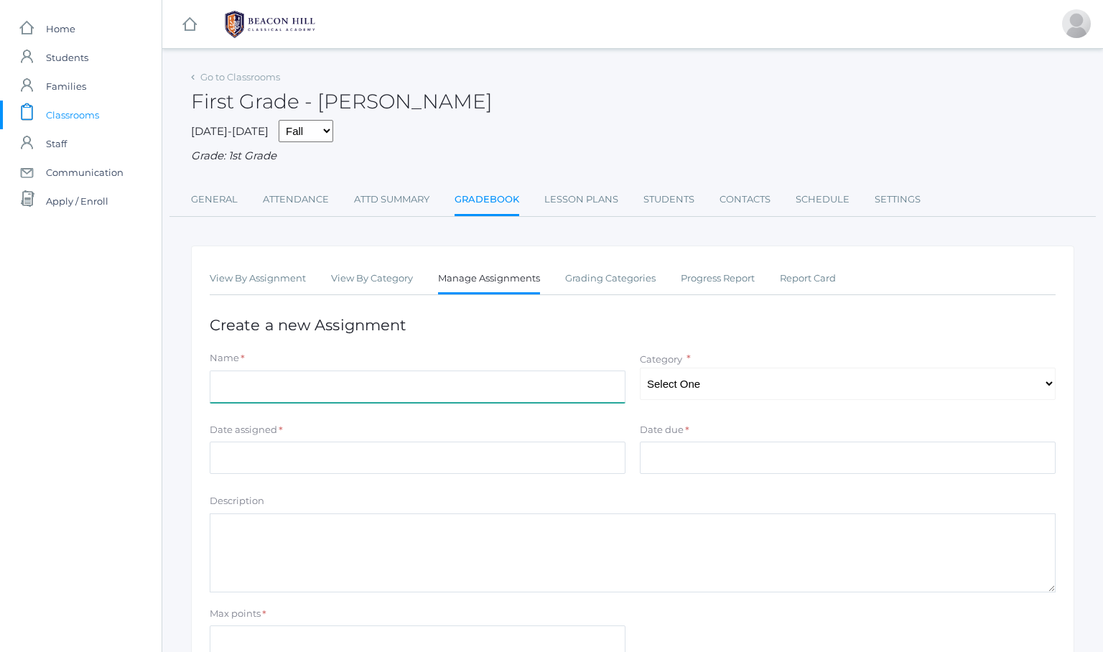
click at [321, 377] on input "Name" at bounding box center [418, 386] width 416 height 32
type input "Math Facts Plus 1"
select select "1060"
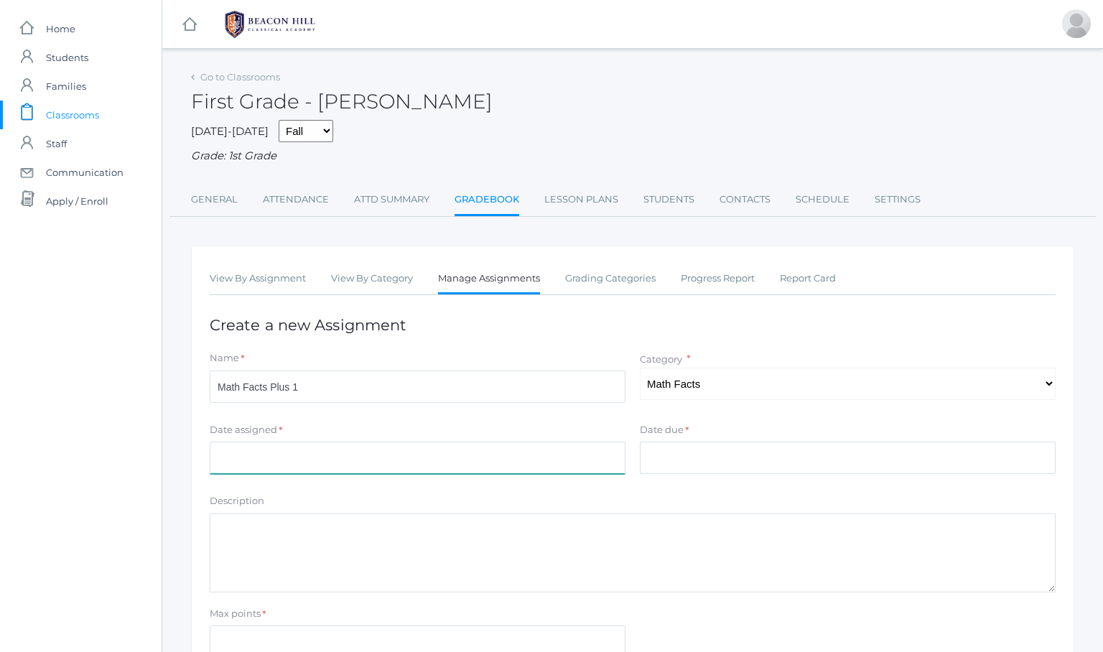
click at [252, 453] on input "Date assigned" at bounding box center [418, 457] width 416 height 32
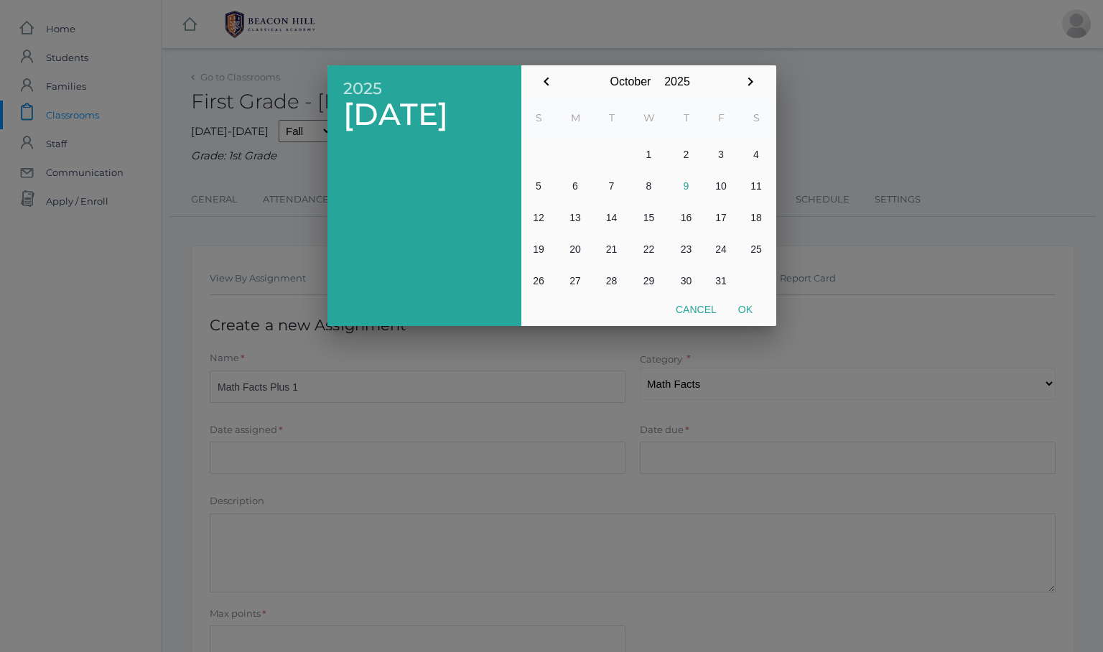
click at [685, 156] on button "2" at bounding box center [686, 155] width 34 height 32
click at [688, 180] on button "9" at bounding box center [686, 186] width 34 height 32
click at [745, 301] on button "Ok" at bounding box center [745, 309] width 36 height 26
type input "[DATE]"
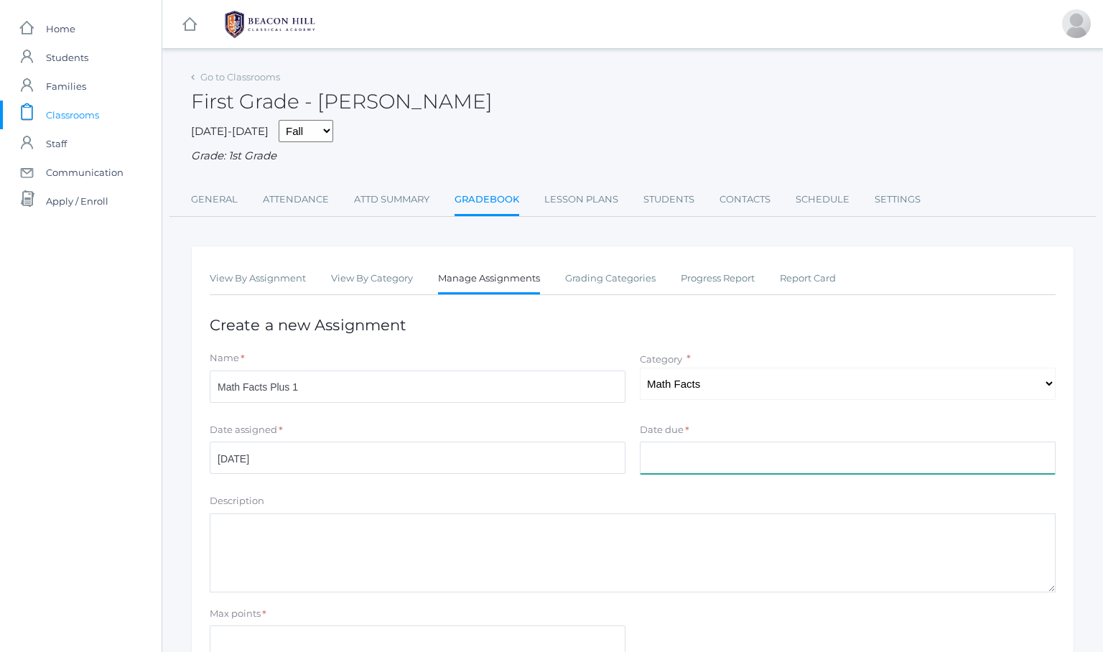
click at [724, 444] on input "Date due" at bounding box center [848, 457] width 416 height 32
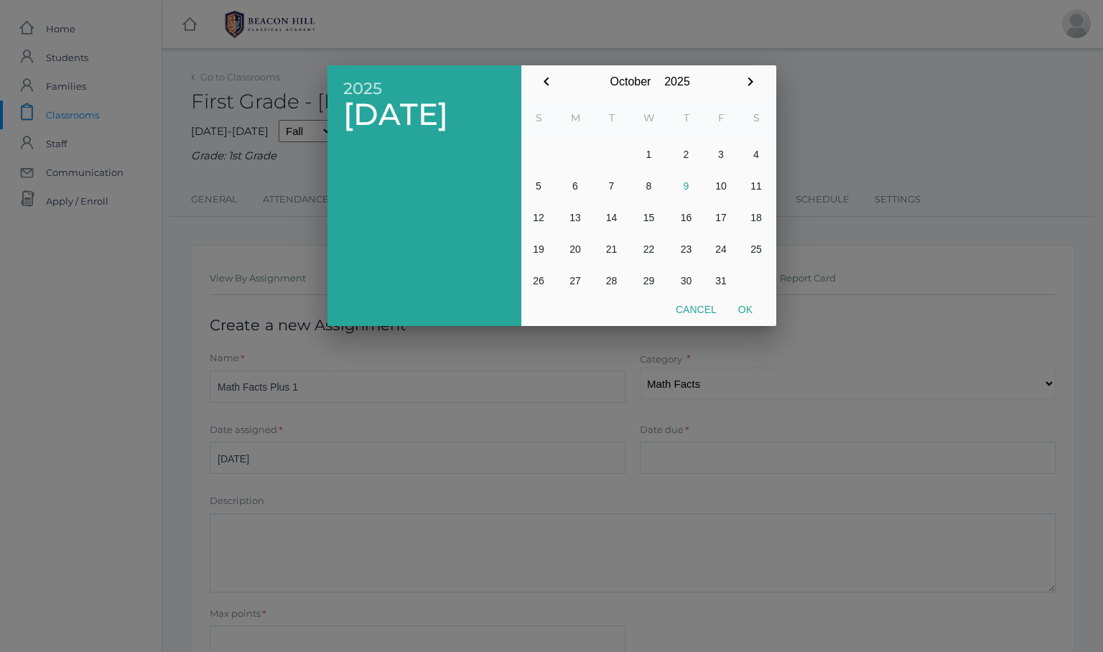
click at [683, 182] on button "9" at bounding box center [686, 186] width 34 height 32
click at [635, 424] on div at bounding box center [551, 244] width 1103 height 815
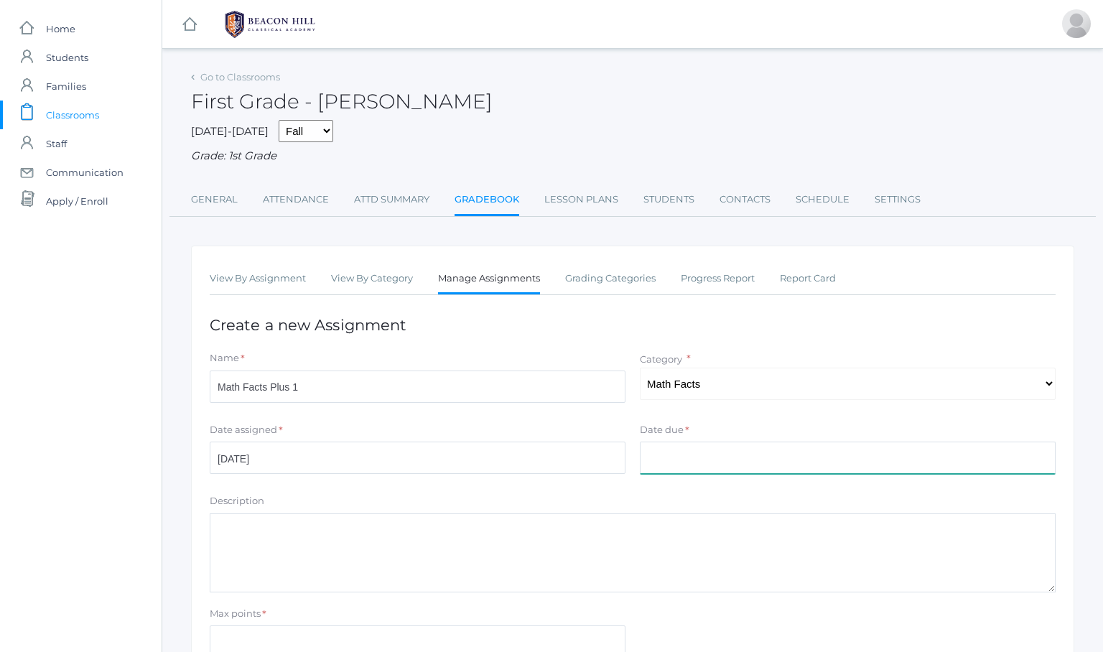
click at [660, 451] on input "Date due" at bounding box center [848, 457] width 416 height 32
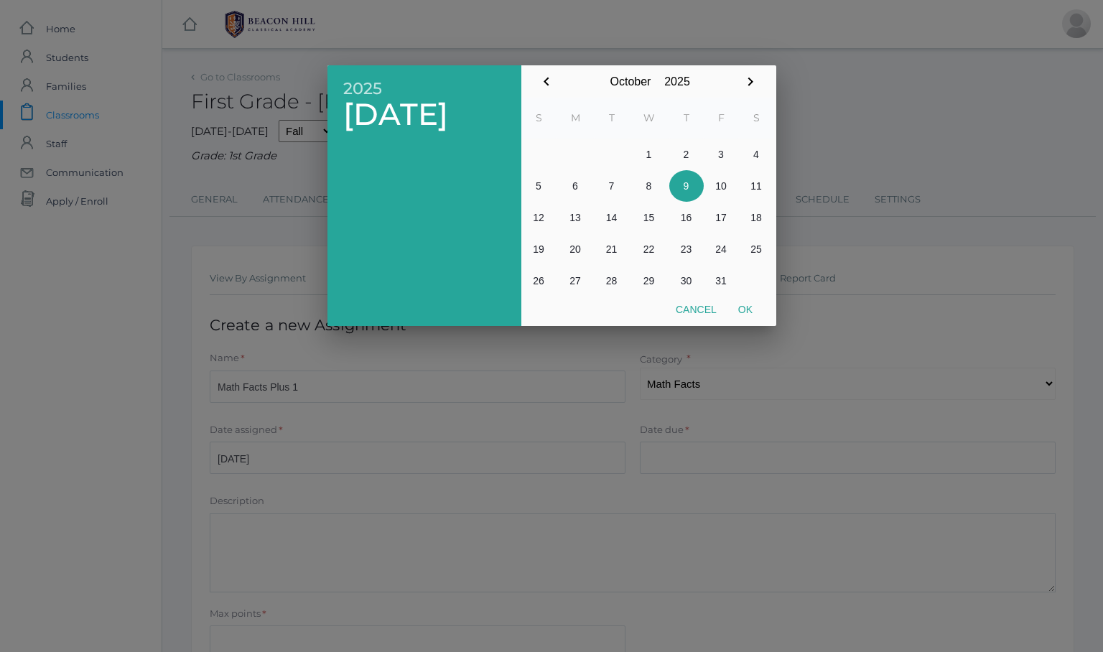
click at [686, 184] on button "9" at bounding box center [686, 186] width 34 height 32
click at [754, 307] on button "Ok" at bounding box center [745, 309] width 36 height 26
type input "[DATE]"
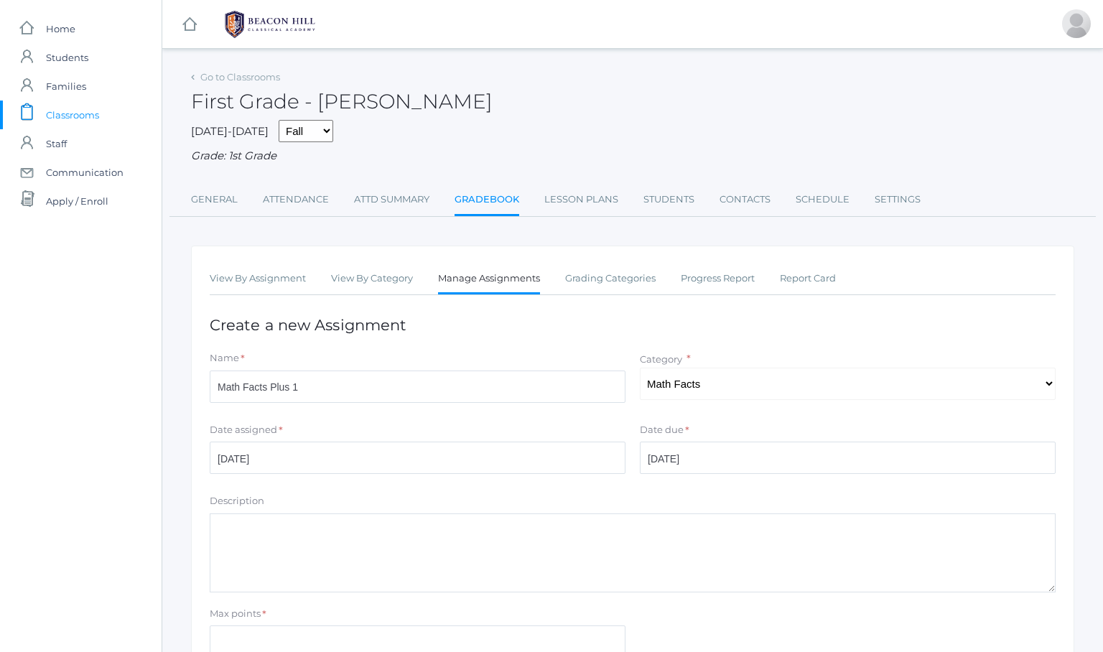
click at [243, 516] on textarea "Description" at bounding box center [633, 552] width 846 height 79
click at [267, 543] on textarea "Math Facts Plus 1" at bounding box center [633, 552] width 846 height 79
type textarea "Math Facts Plus 1"
click at [237, 628] on input "Max points" at bounding box center [418, 641] width 416 height 32
type input "20"
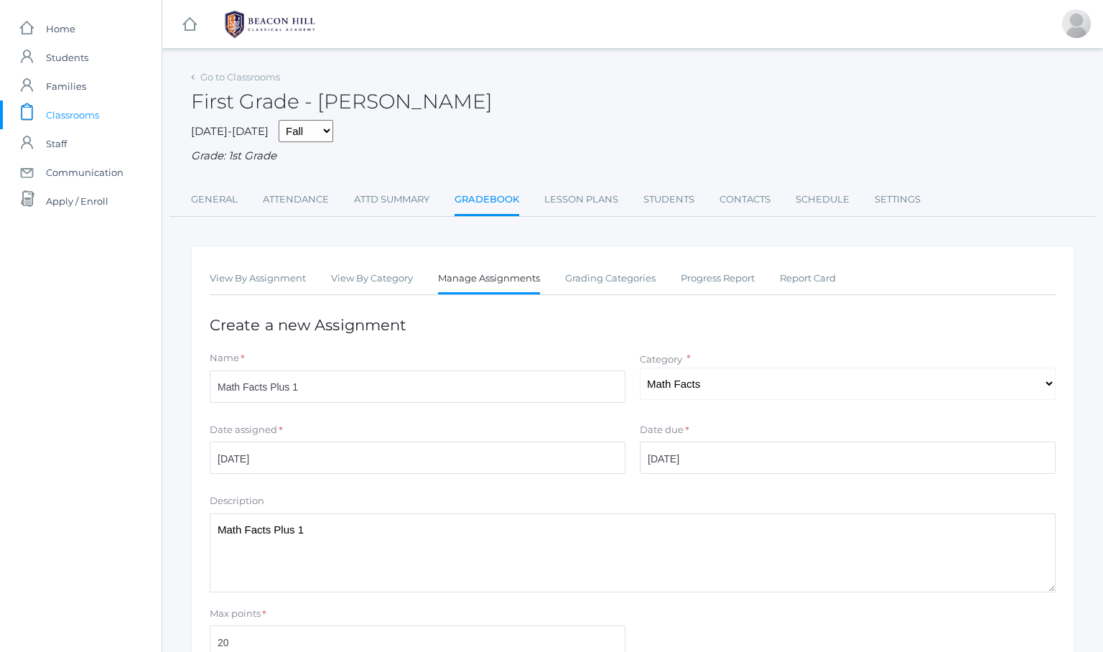
click at [678, 607] on div "Max points * 20" at bounding box center [632, 635] width 860 height 57
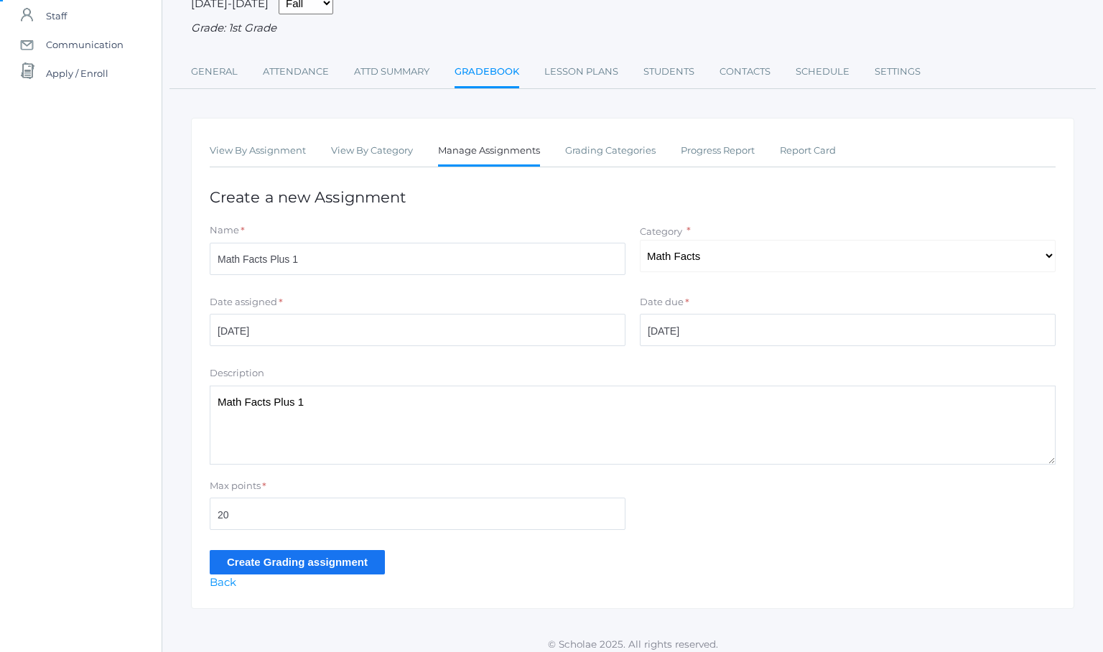
scroll to position [127, 0]
click at [271, 558] on input "Create Grading assignment" at bounding box center [297, 563] width 175 height 24
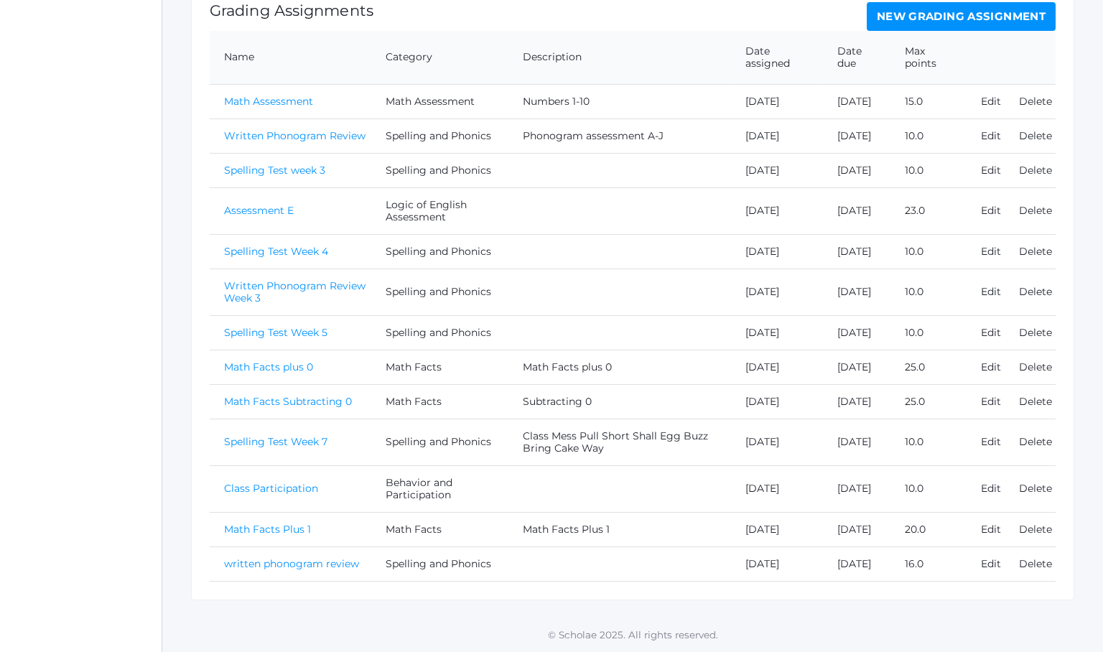
scroll to position [441, 0]
click at [265, 523] on link "Math Facts Plus 1" at bounding box center [267, 529] width 87 height 13
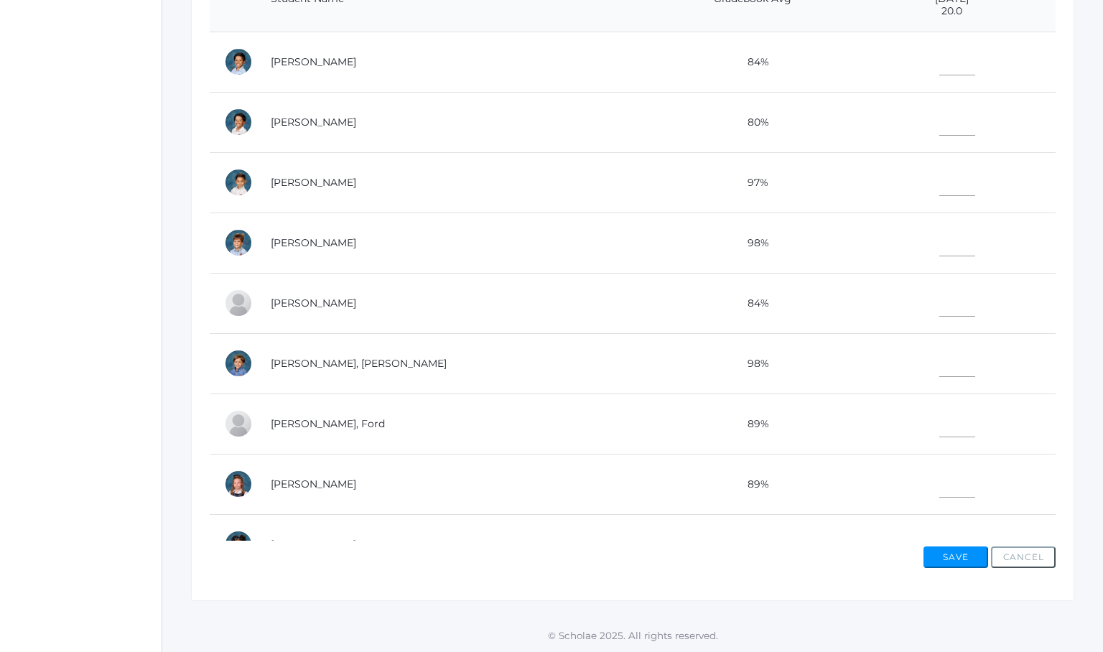
scroll to position [393, 0]
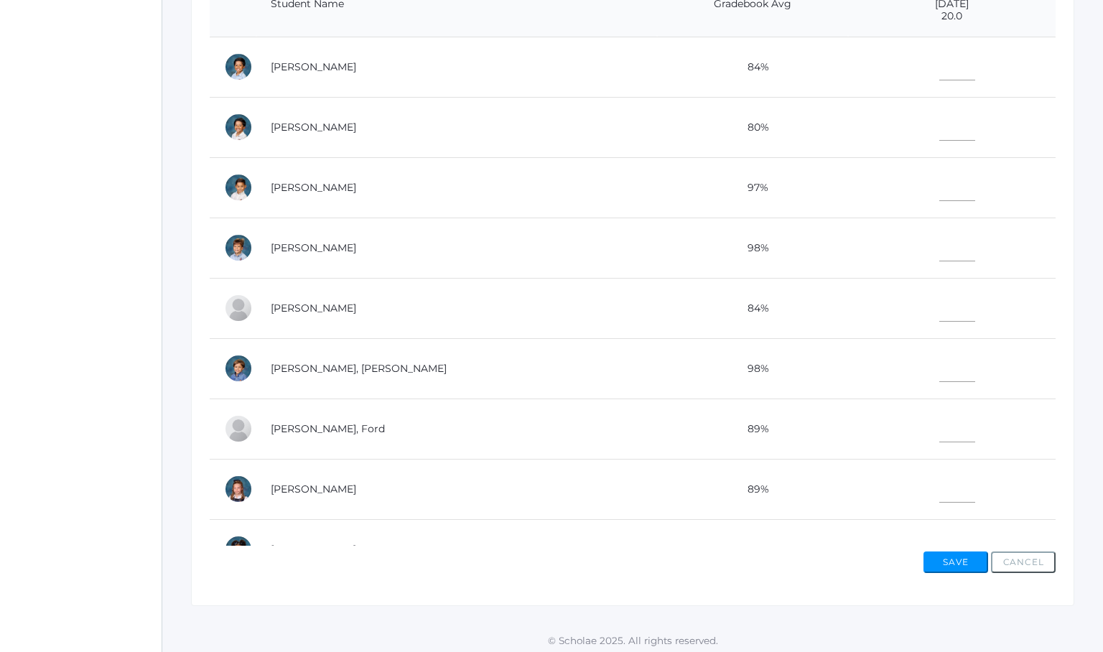
click at [892, 490] on td at bounding box center [951, 489] width 207 height 60
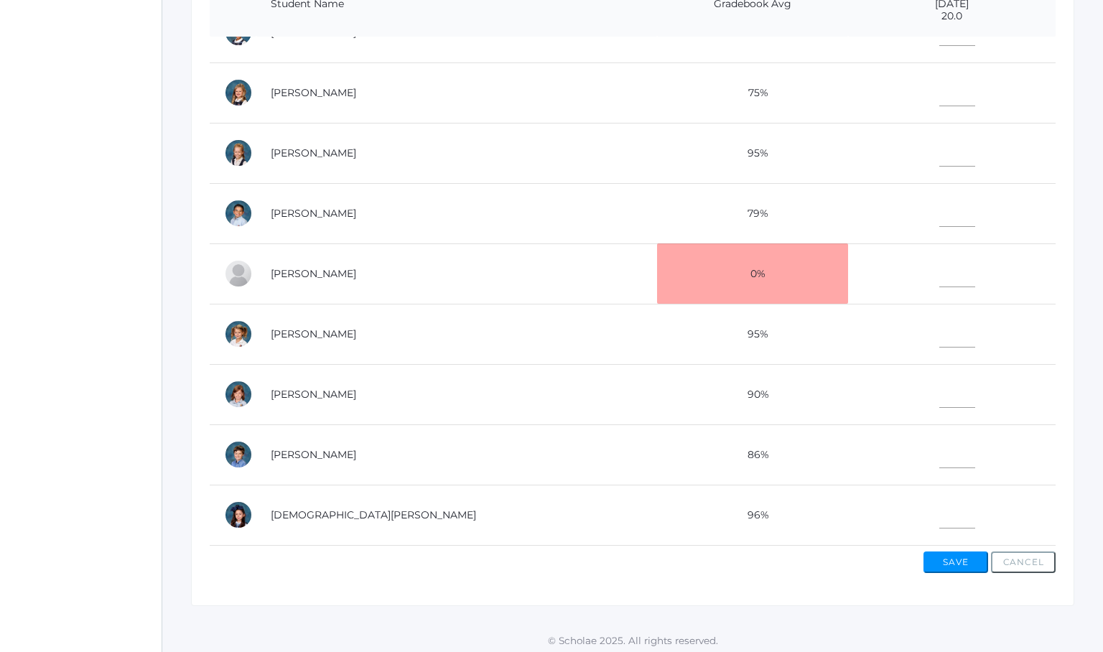
scroll to position [517, 0]
click at [939, 522] on input"] "text" at bounding box center [957, 512] width 36 height 32
type input"] "20"
click at [766, 207] on td "79%" at bounding box center [752, 213] width 191 height 60
click at [848, 329] on td at bounding box center [951, 334] width 207 height 60
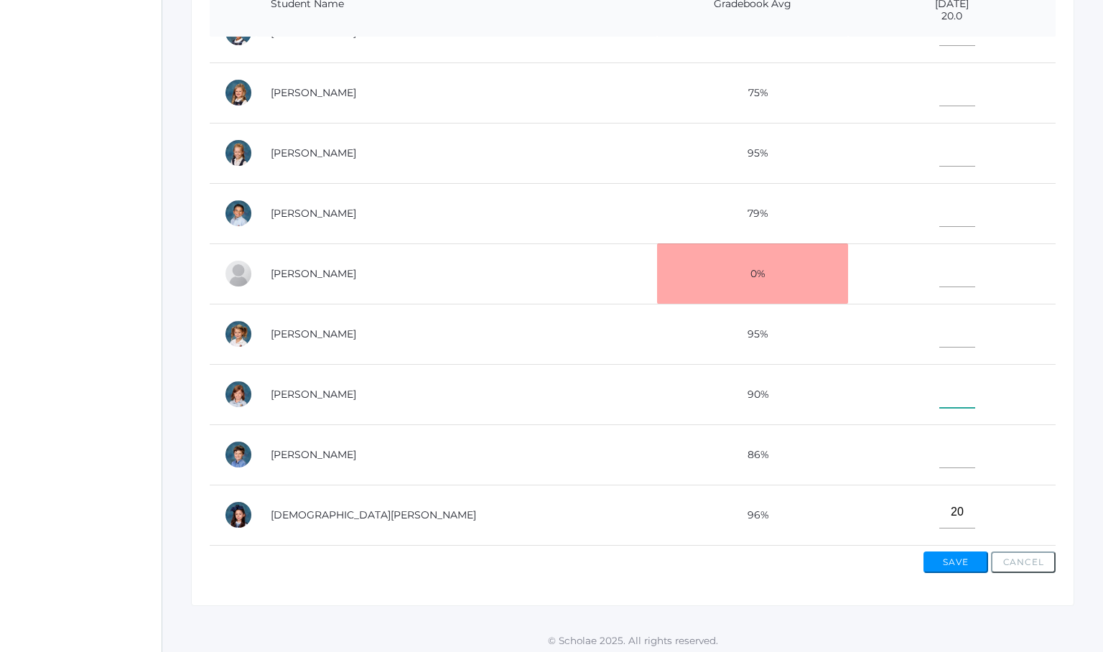
click at [939, 396] on input"] "text" at bounding box center [957, 391] width 36 height 32
type input"] "20"
click at [939, 92] on input"] "text" at bounding box center [957, 90] width 36 height 32
type input"] "20"
click at [1014, 98] on td "20" at bounding box center [951, 92] width 207 height 60
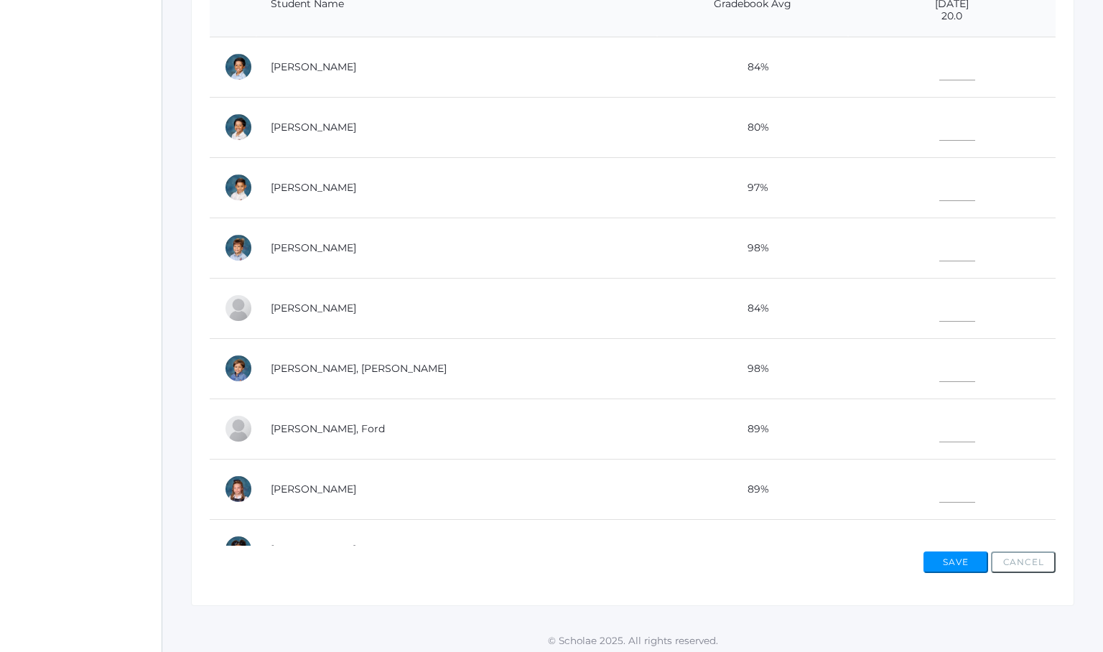
scroll to position [0, 0]
click at [939, 62] on input"] "text" at bounding box center [957, 64] width 36 height 32
type input"] "17"
click at [791, 202] on td "97%" at bounding box center [752, 187] width 191 height 60
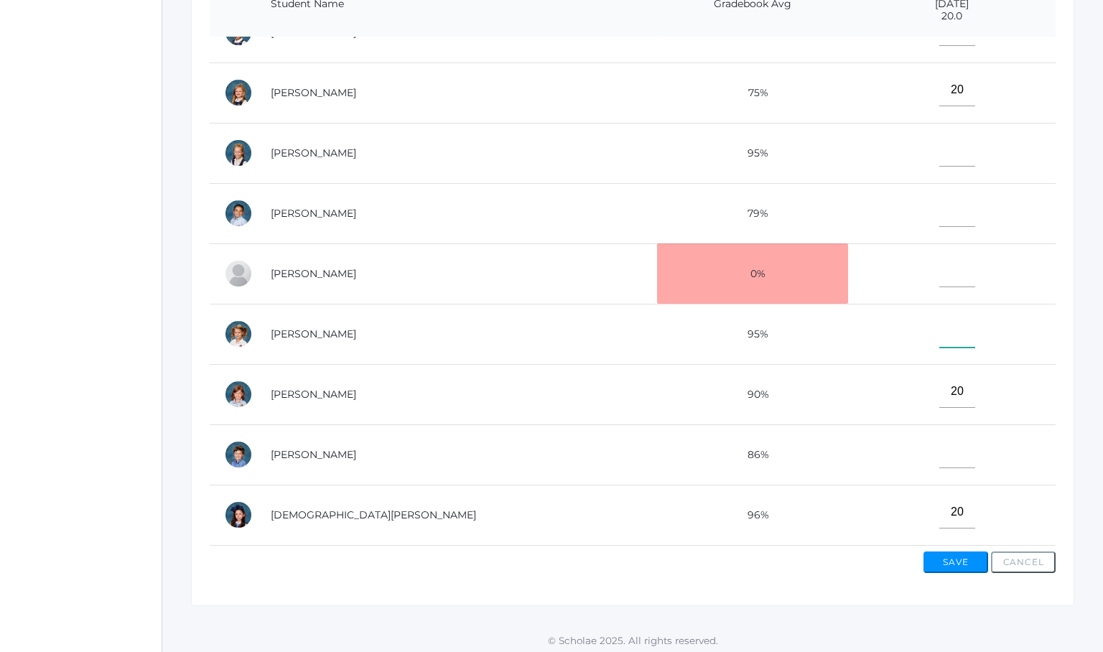
scroll to position [517, 0]
click at [939, 326] on input"] "text" at bounding box center [957, 331] width 36 height 32
type input"] "20"
click at [939, 153] on input"] "text" at bounding box center [957, 150] width 36 height 32
type input"] "20"
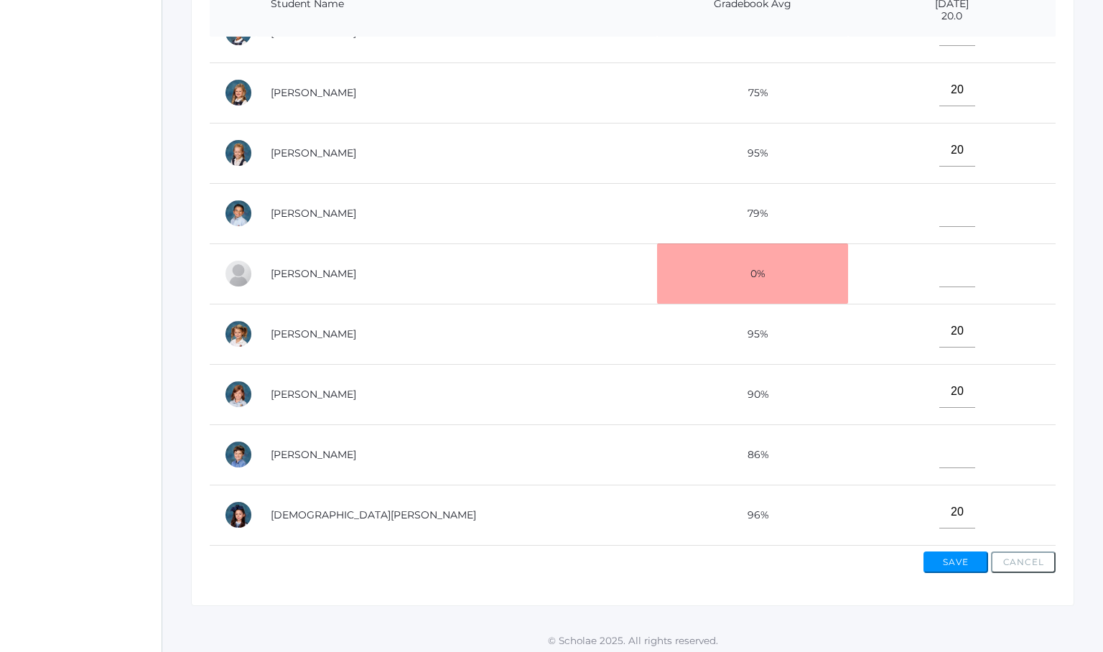
click at [878, 79] on td "20" at bounding box center [951, 92] width 207 height 60
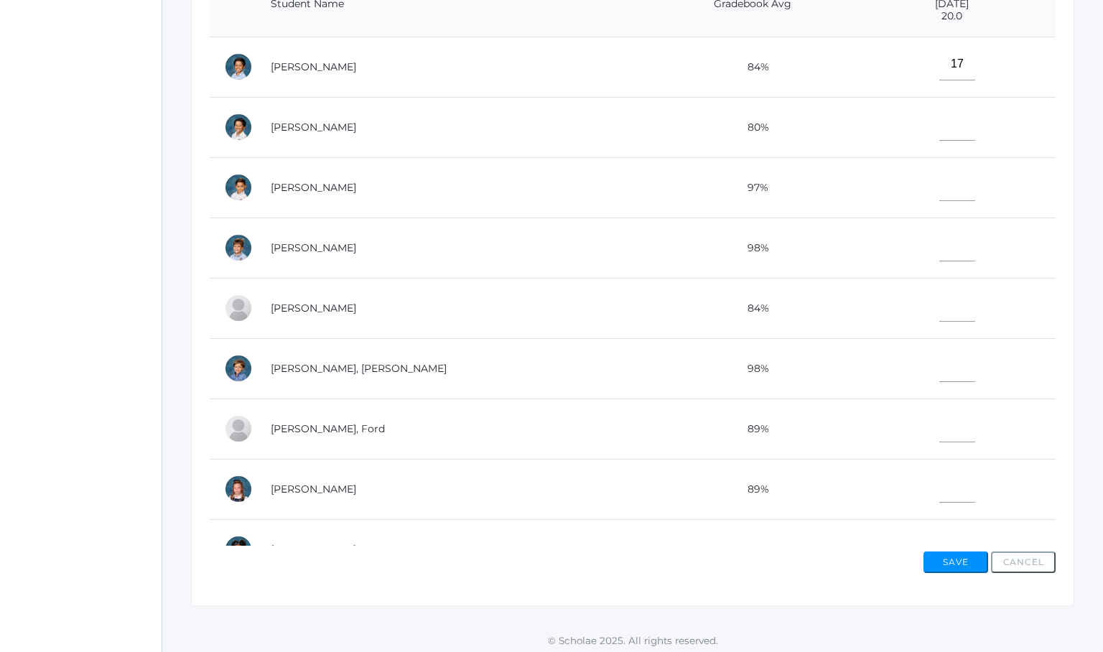
scroll to position [0, 0]
click at [939, 124] on input"] "text" at bounding box center [957, 124] width 36 height 32
type input"] "17"
click at [939, 481] on input"] "text" at bounding box center [957, 486] width 36 height 32
type input"] "20"
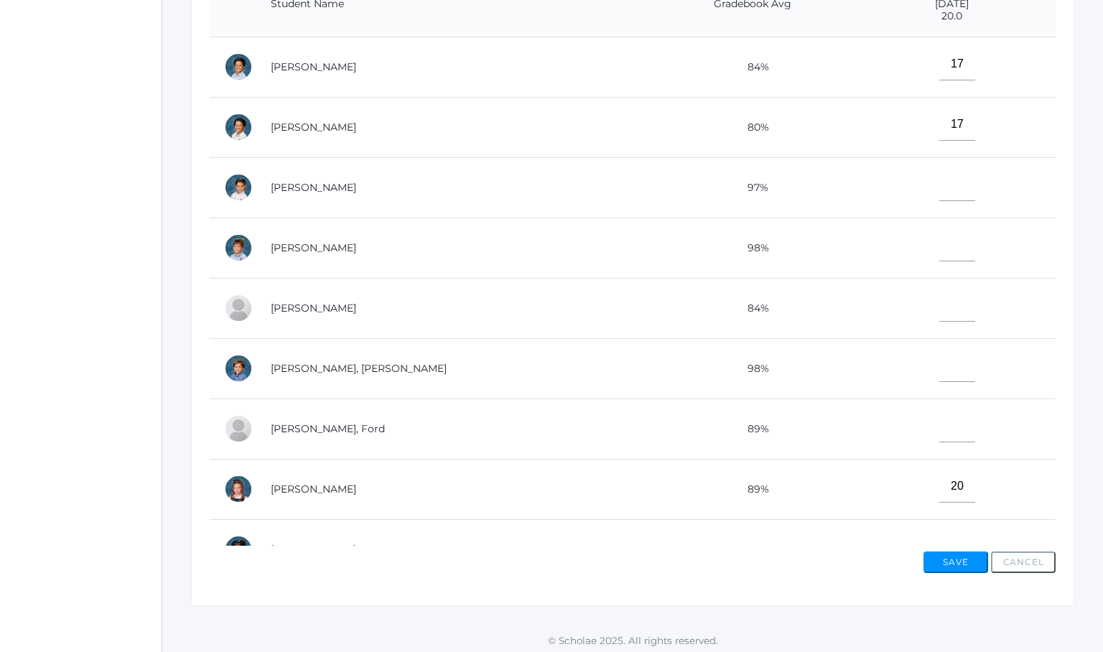
click at [848, 489] on td "20" at bounding box center [951, 489] width 207 height 60
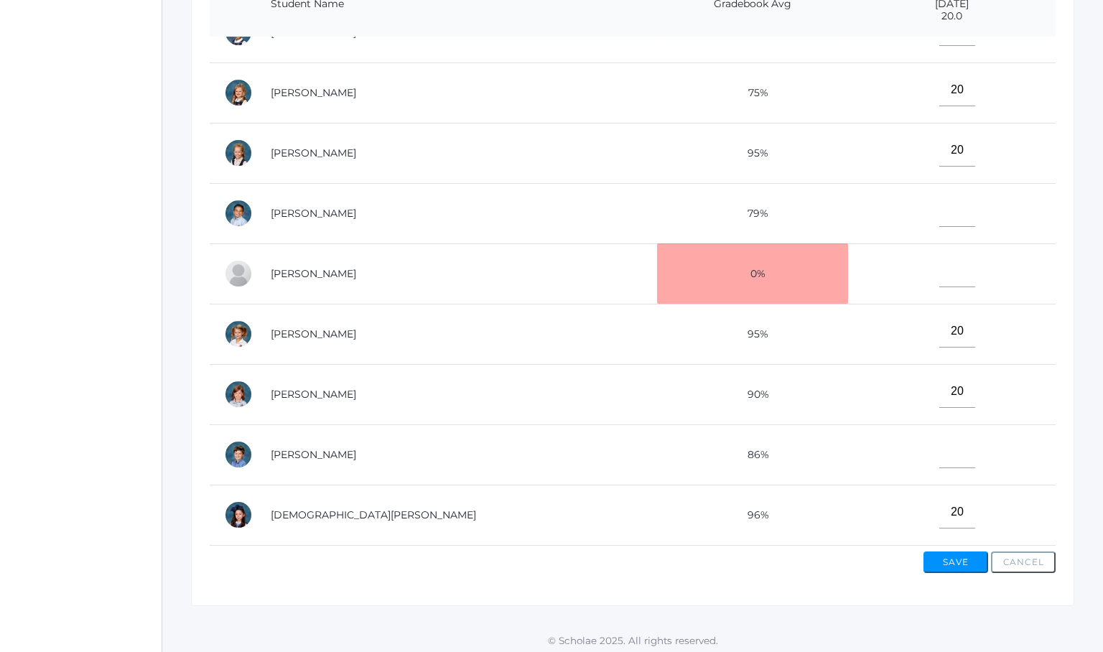
scroll to position [517, 0]
click at [939, 446] on input"] "text" at bounding box center [957, 452] width 36 height 32
type input"] "20"
click at [848, 80] on td "20" at bounding box center [951, 92] width 207 height 60
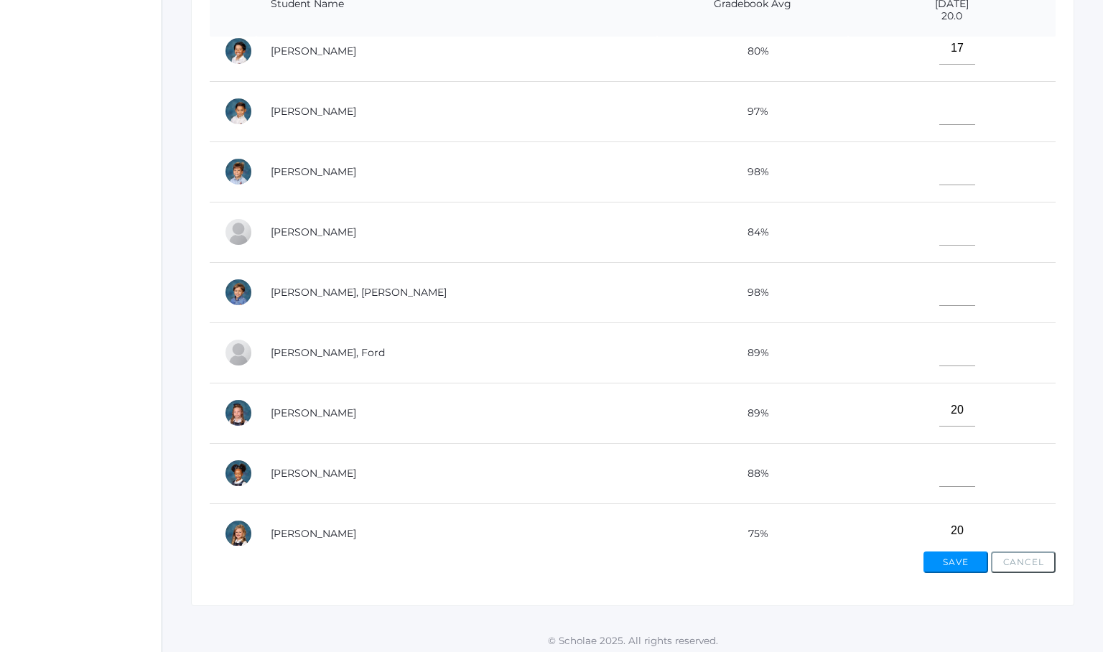
scroll to position [65, 0]
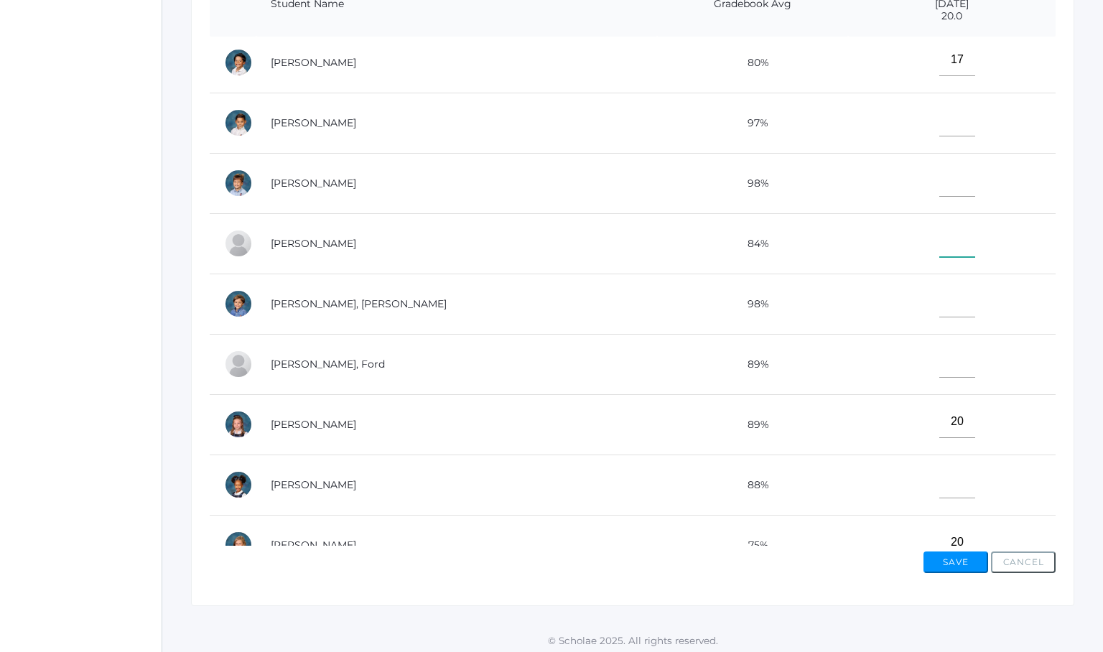
click at [939, 242] on input"] "text" at bounding box center [957, 241] width 36 height 32
type input"] "18"
click at [939, 359] on input"] "text" at bounding box center [957, 361] width 36 height 32
type input"] "20"
click at [786, 358] on td "89%" at bounding box center [752, 364] width 191 height 60
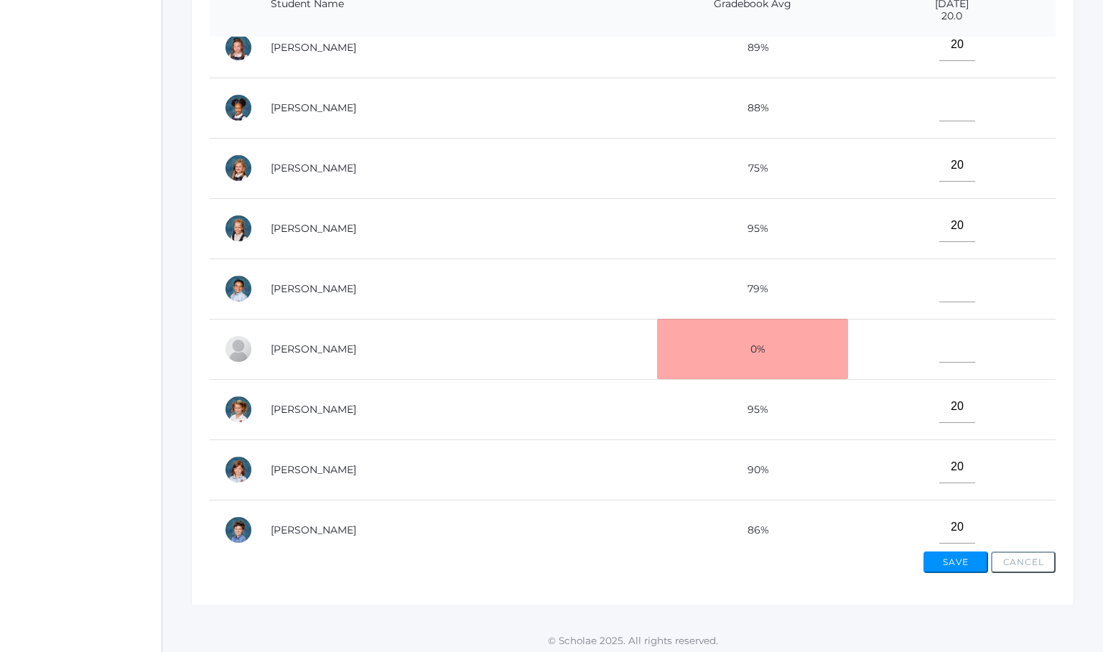
scroll to position [446, 0]
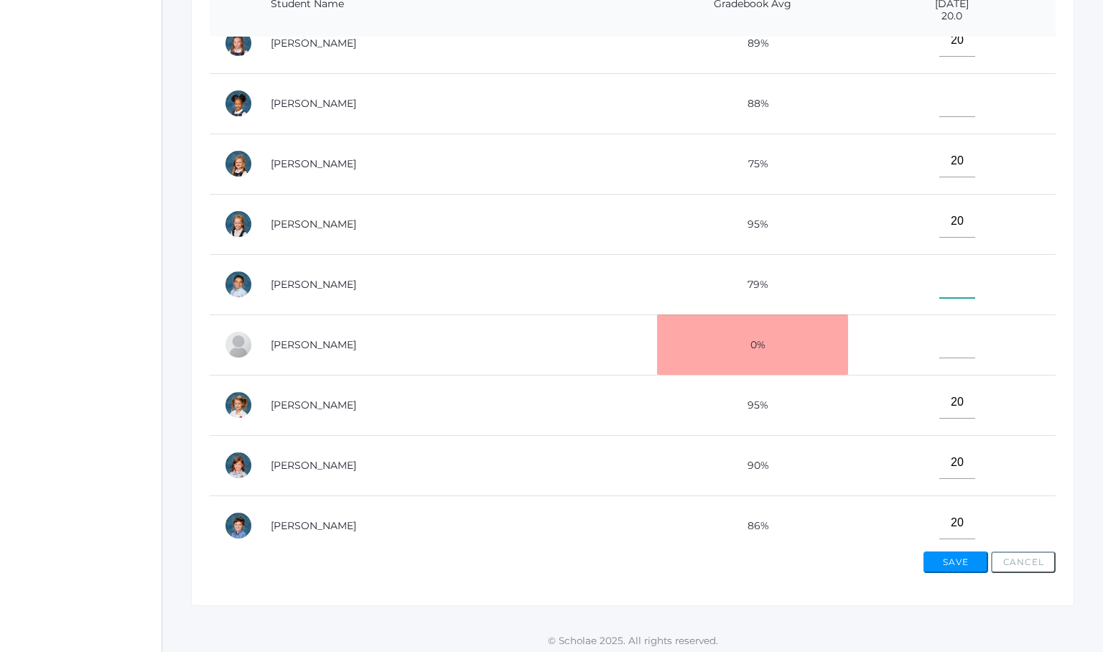
click at [939, 287] on input"] "text" at bounding box center [957, 282] width 36 height 32
type input"] "15"
click at [724, 154] on td "75%" at bounding box center [752, 164] width 191 height 60
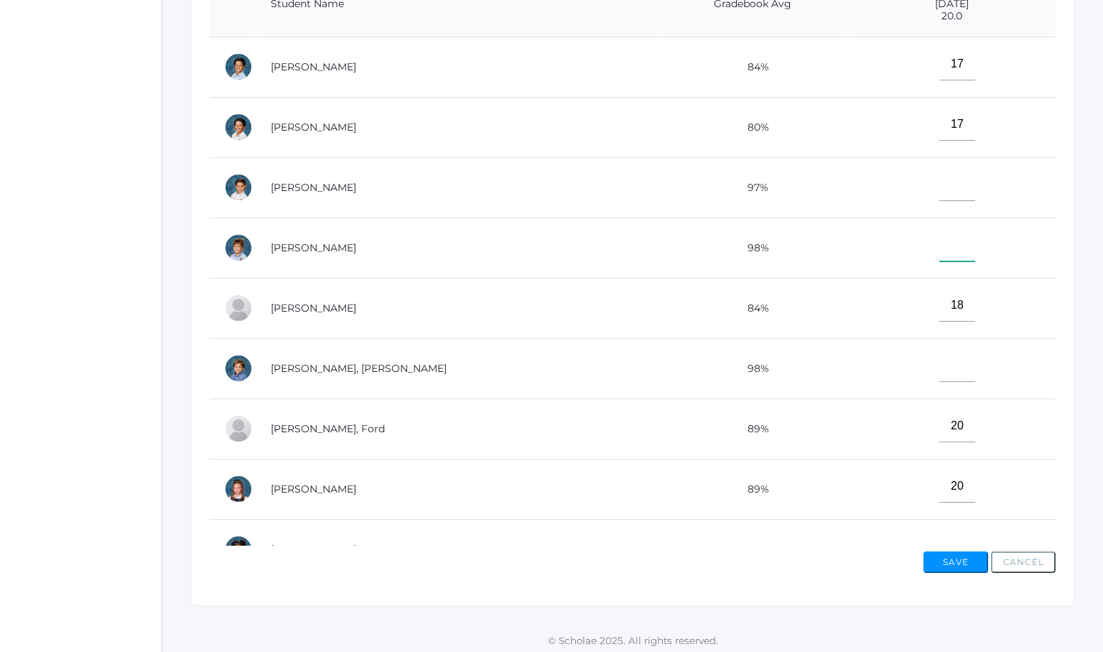
scroll to position [0, 0]
click at [939, 249] on input"] "text" at bounding box center [957, 245] width 36 height 32
type input"] "20"
click at [939, 188] on input"] "text" at bounding box center [957, 185] width 36 height 32
type input"] "19"
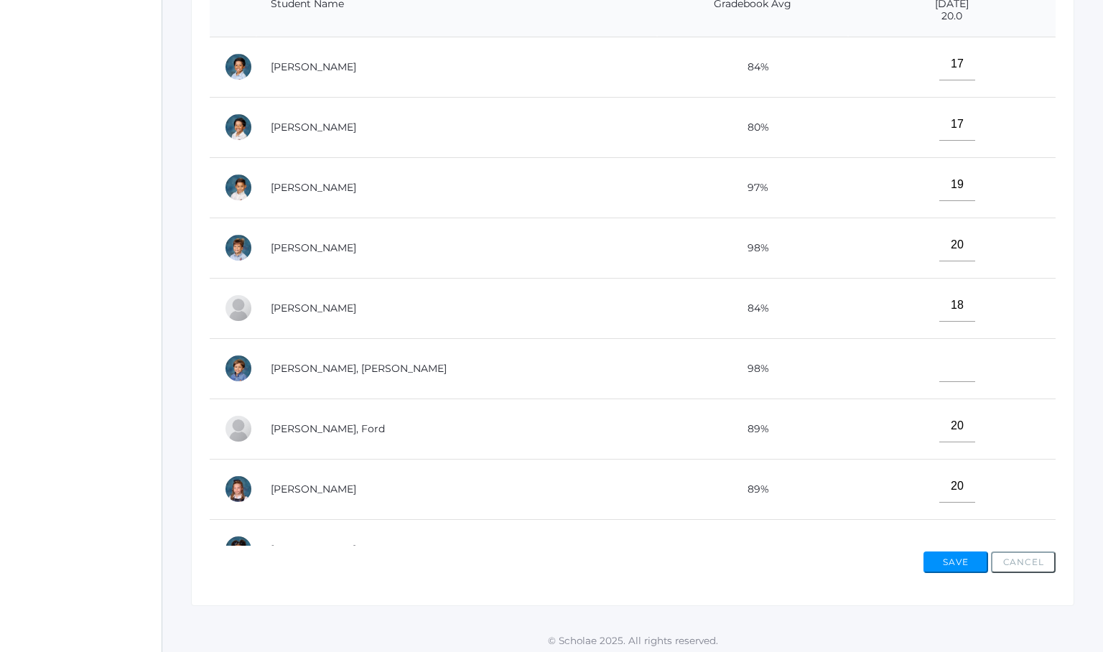
click at [848, 249] on td "20" at bounding box center [951, 247] width 207 height 60
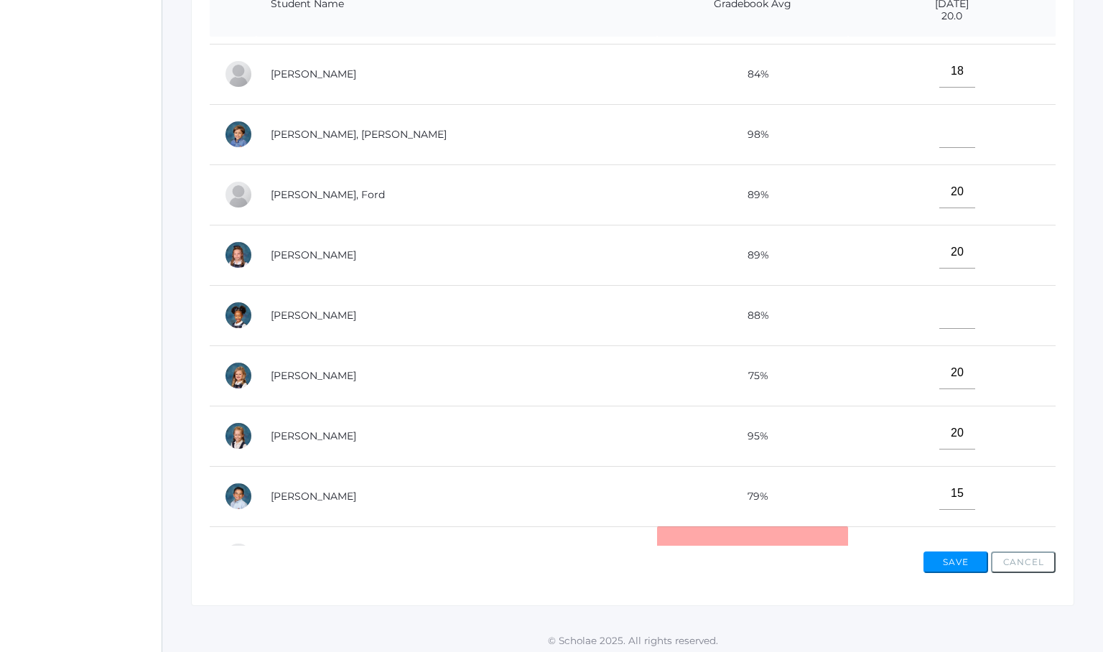
scroll to position [239, 0]
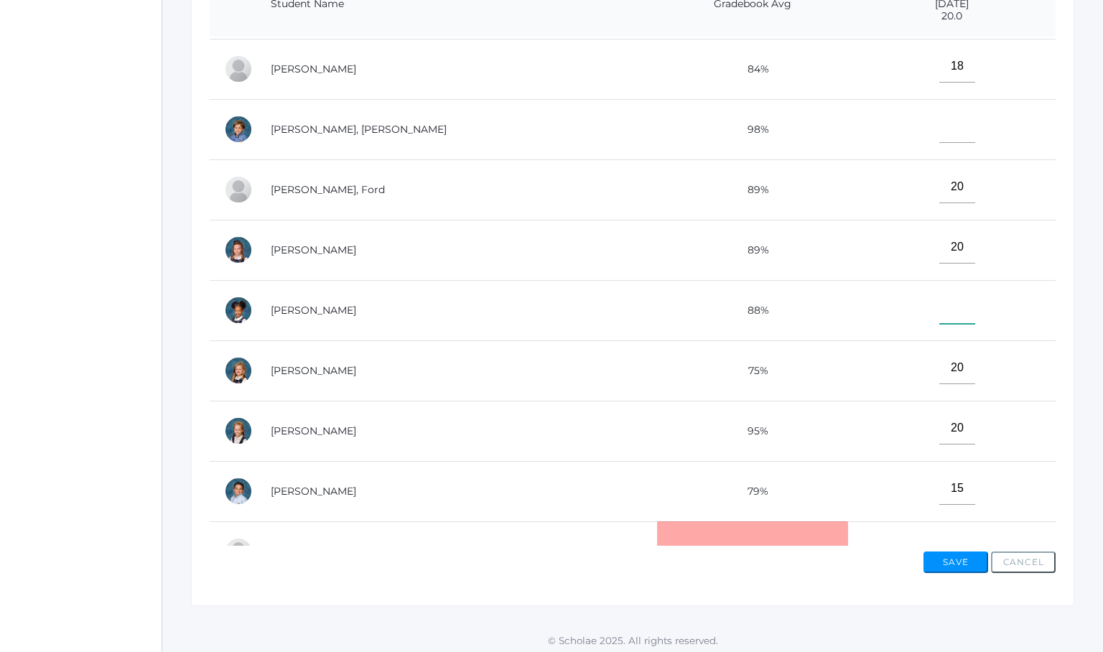
click at [939, 299] on input"] "text" at bounding box center [957, 307] width 36 height 32
type input"] "19"
click at [939, 128] on input"] "text" at bounding box center [957, 127] width 36 height 32
type input"] "20"
click at [848, 120] on td "20" at bounding box center [951, 129] width 207 height 60
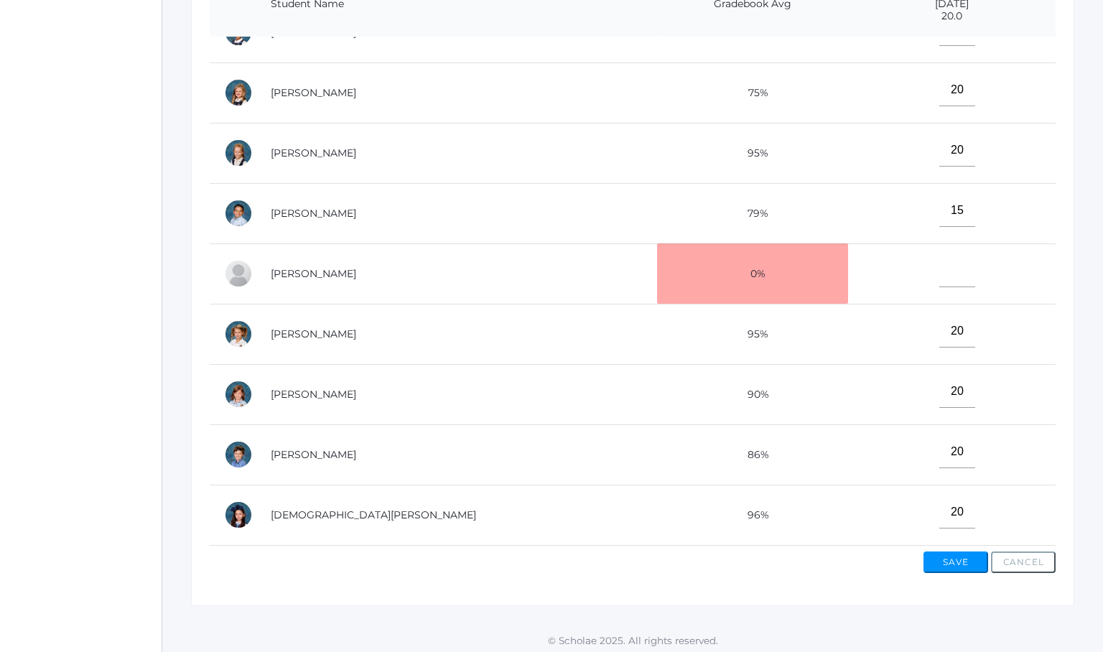
scroll to position [517, 0]
click at [934, 551] on button "Save" at bounding box center [955, 562] width 65 height 22
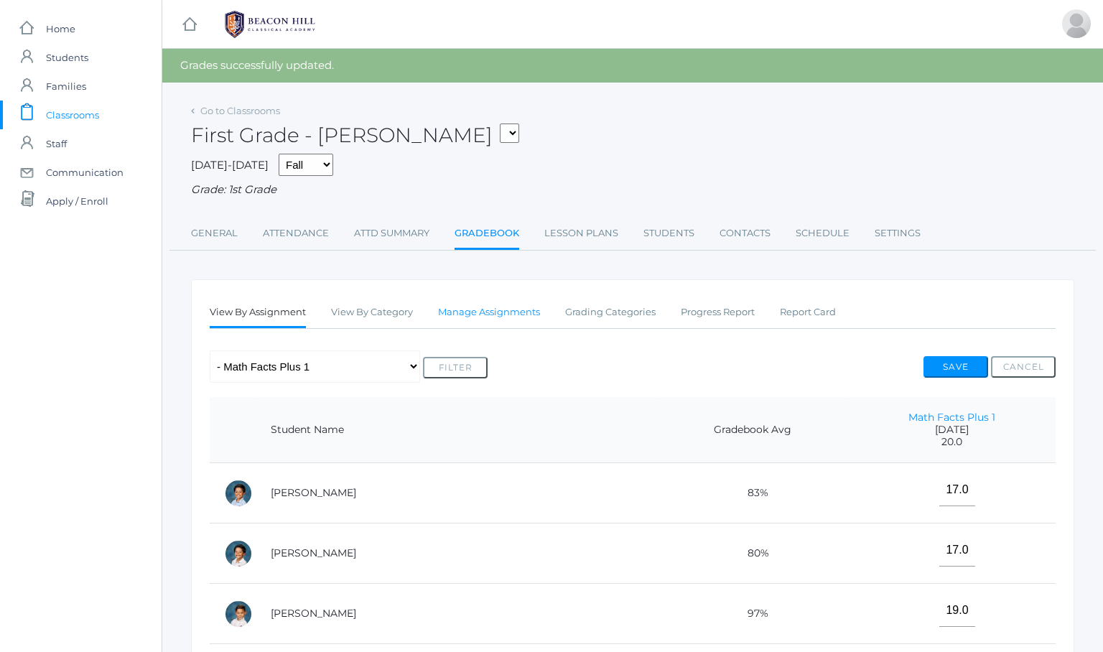
click at [505, 312] on link "Manage Assignments" at bounding box center [489, 312] width 102 height 29
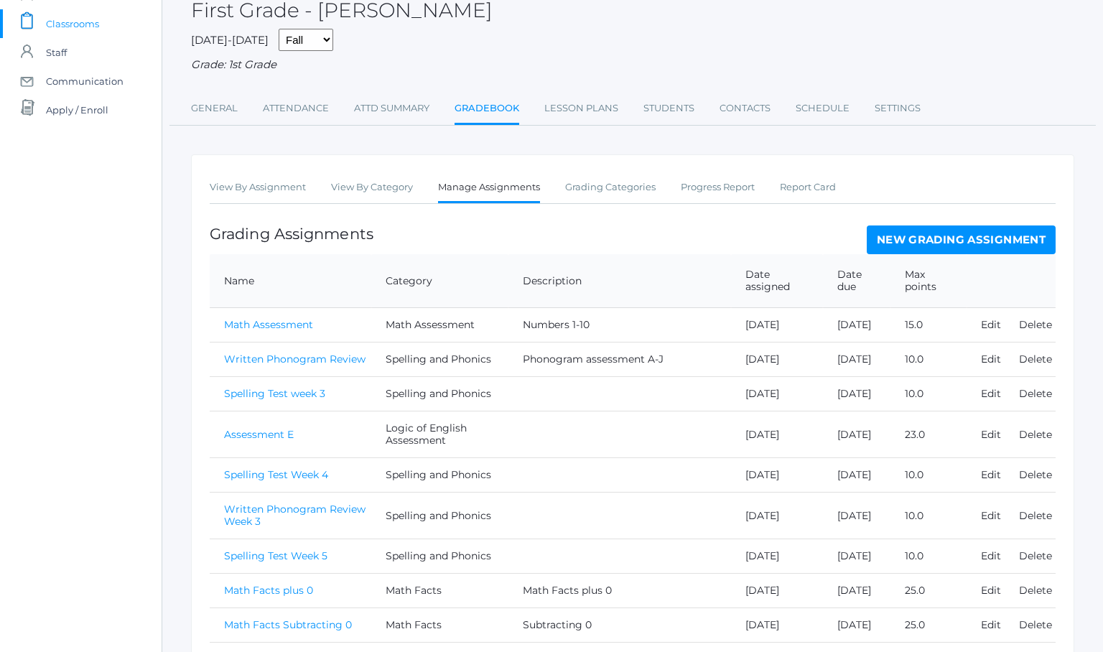
scroll to position [87, 0]
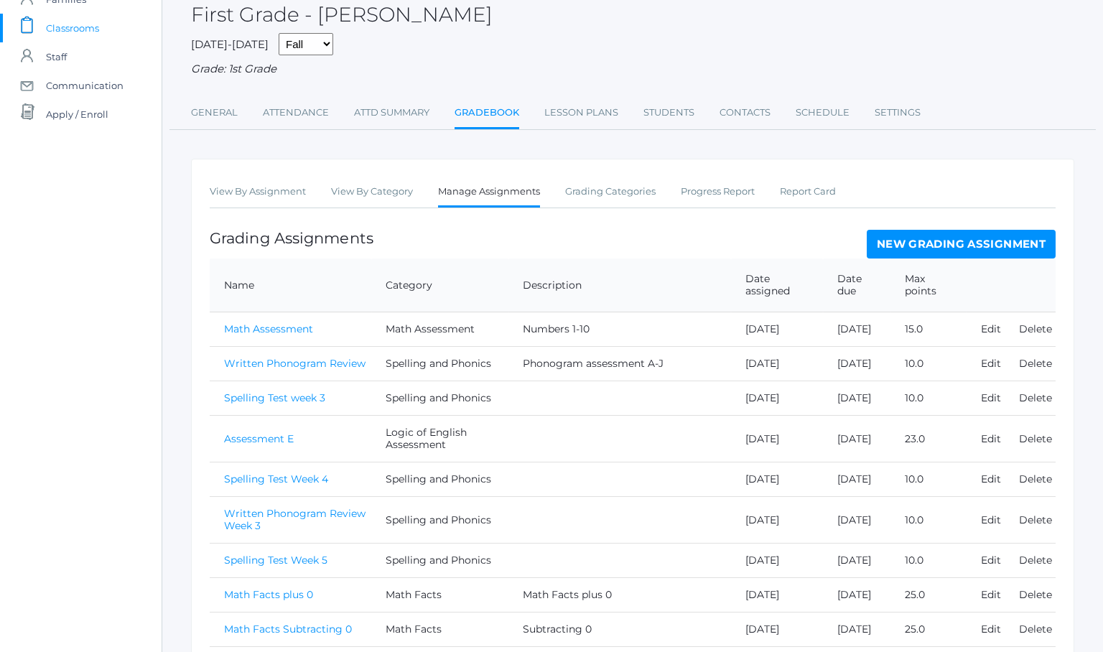
click at [253, 323] on link "Math Assessment" at bounding box center [268, 328] width 89 height 13
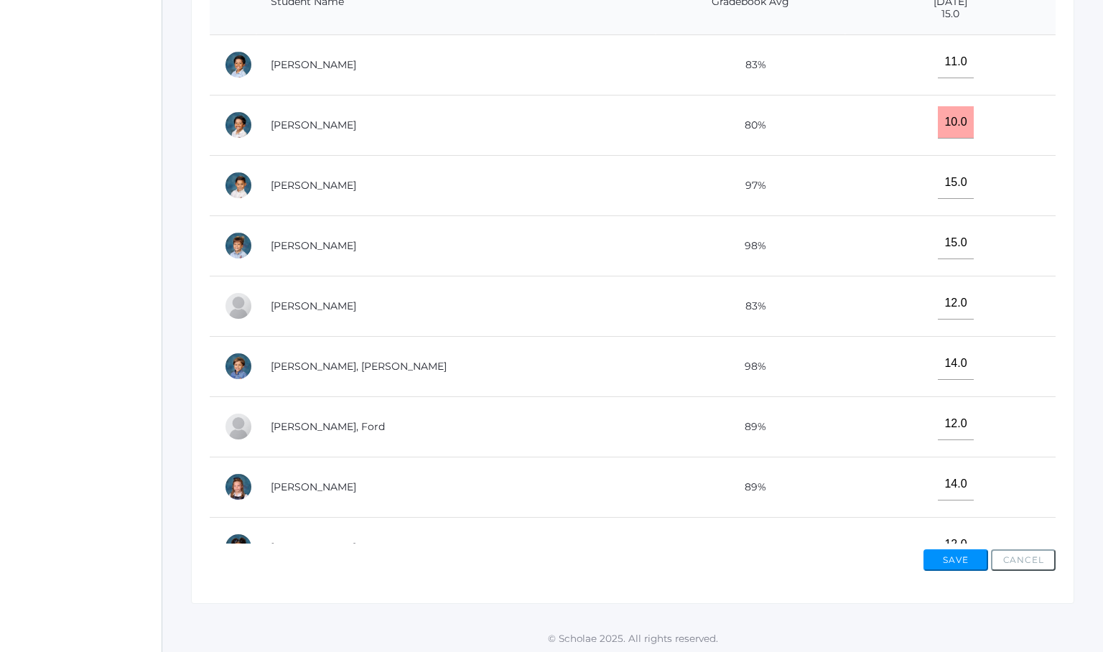
scroll to position [393, 0]
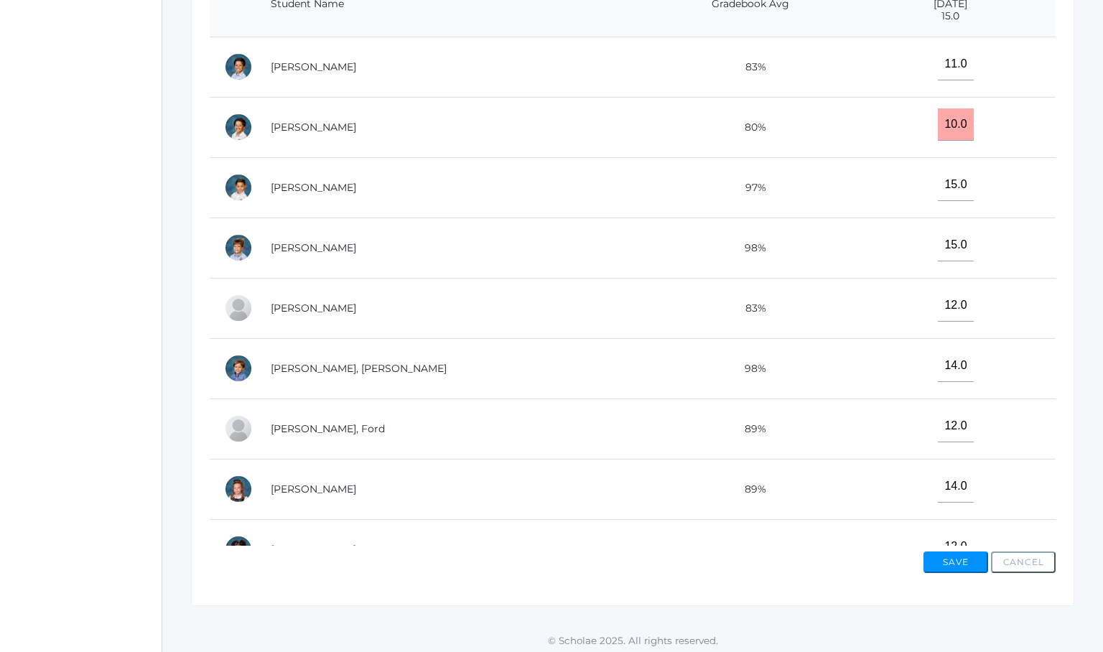
click at [948, 555] on button "Save" at bounding box center [955, 562] width 65 height 22
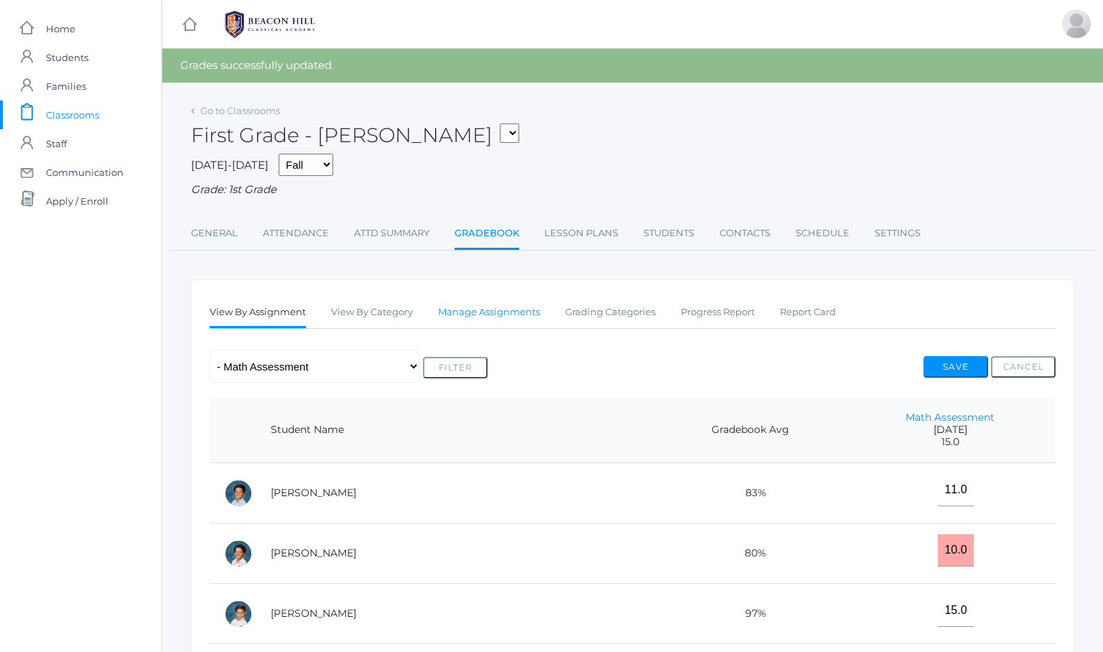
click at [477, 309] on link "Manage Assignments" at bounding box center [489, 312] width 102 height 29
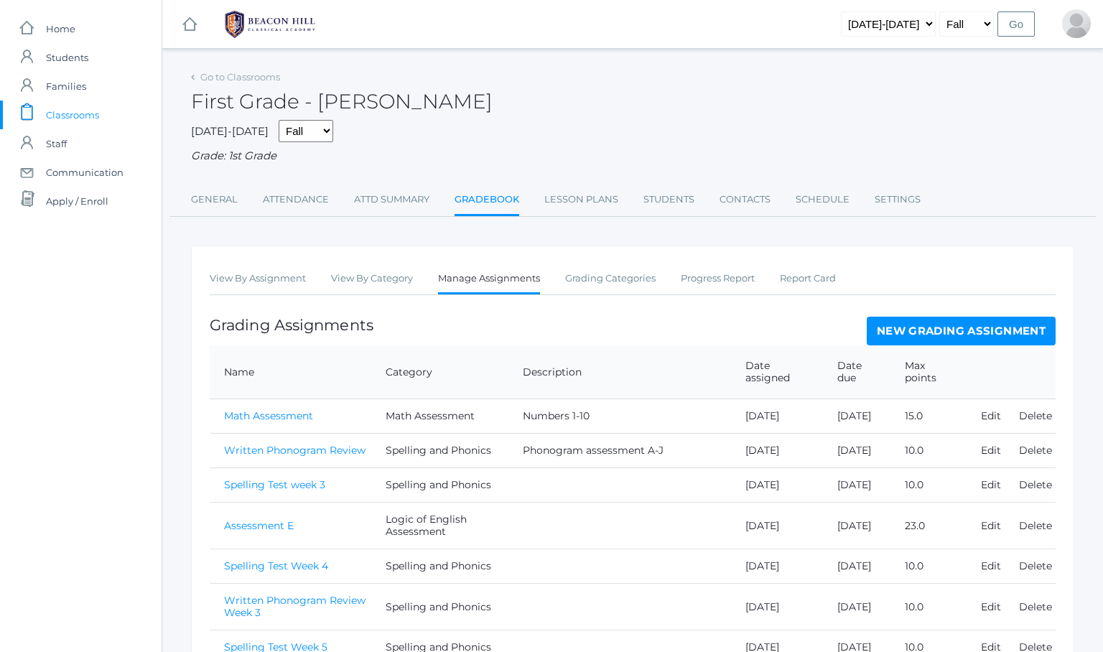
click at [918, 329] on link "New Grading Assignment" at bounding box center [960, 331] width 189 height 29
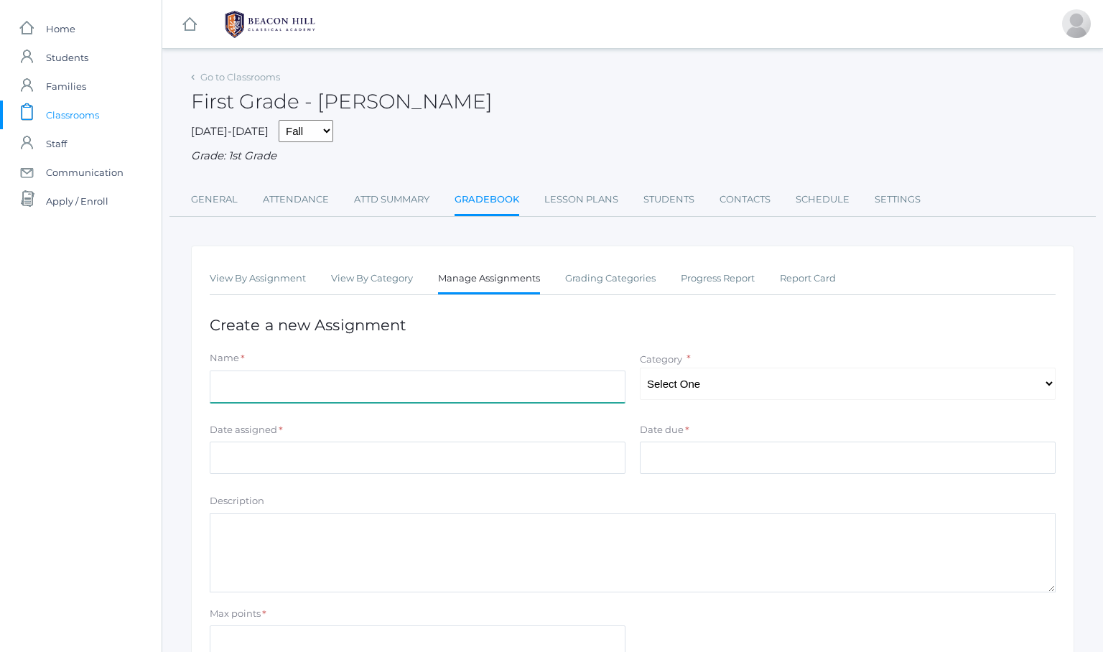
click at [329, 390] on input "Name" at bounding box center [418, 386] width 416 height 32
type input "M"
type input "Chapter 2 Test"
select select "1062"
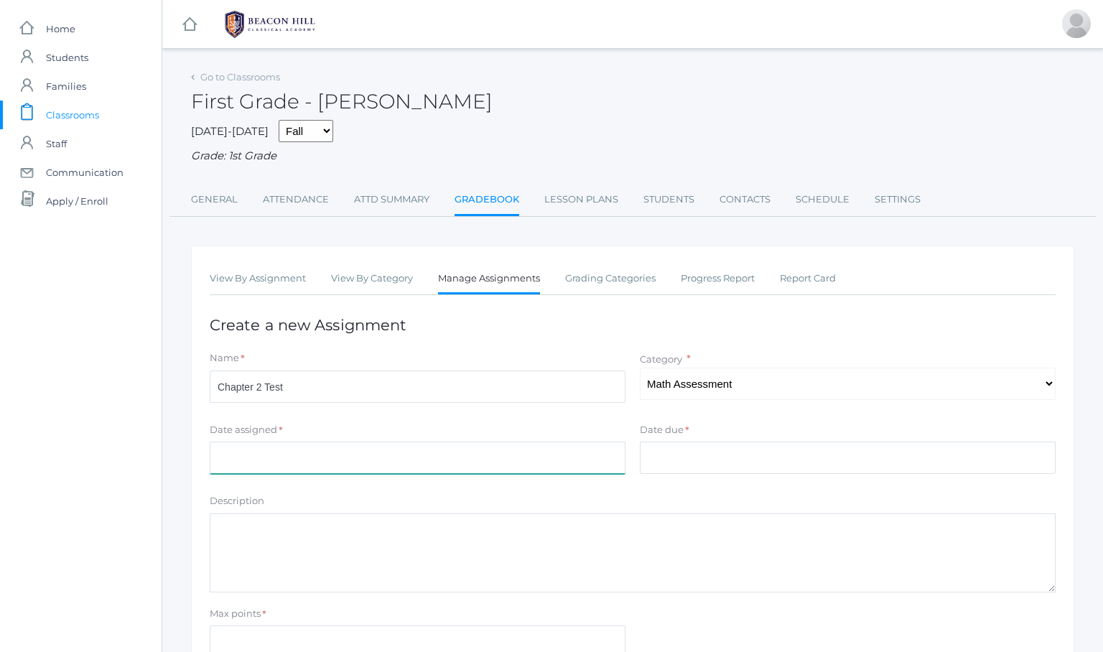
click at [263, 444] on input "Date assigned" at bounding box center [418, 457] width 416 height 32
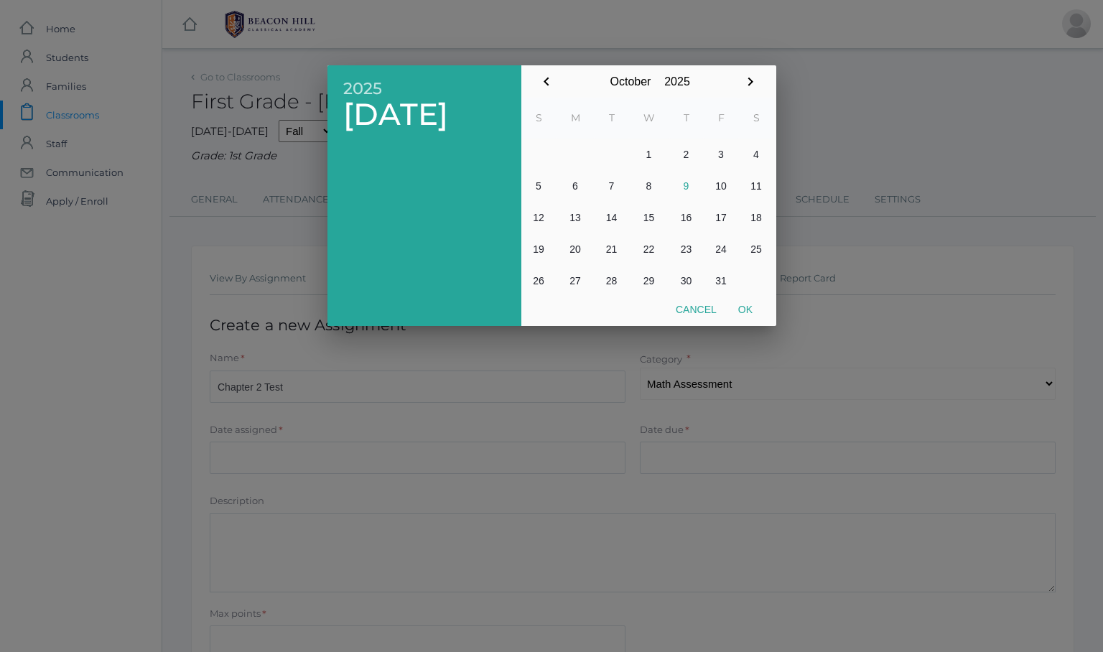
click at [686, 187] on button "9" at bounding box center [686, 186] width 34 height 32
click at [749, 304] on button "Ok" at bounding box center [745, 309] width 36 height 26
type input "[DATE]"
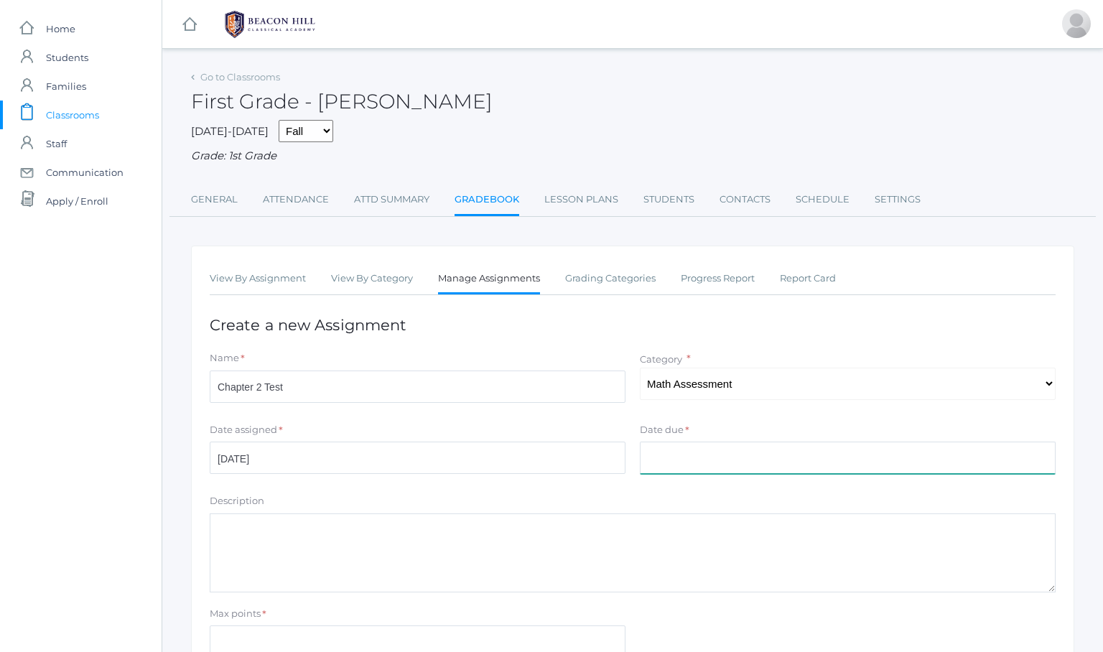
click at [694, 446] on input "Date due" at bounding box center [848, 457] width 416 height 32
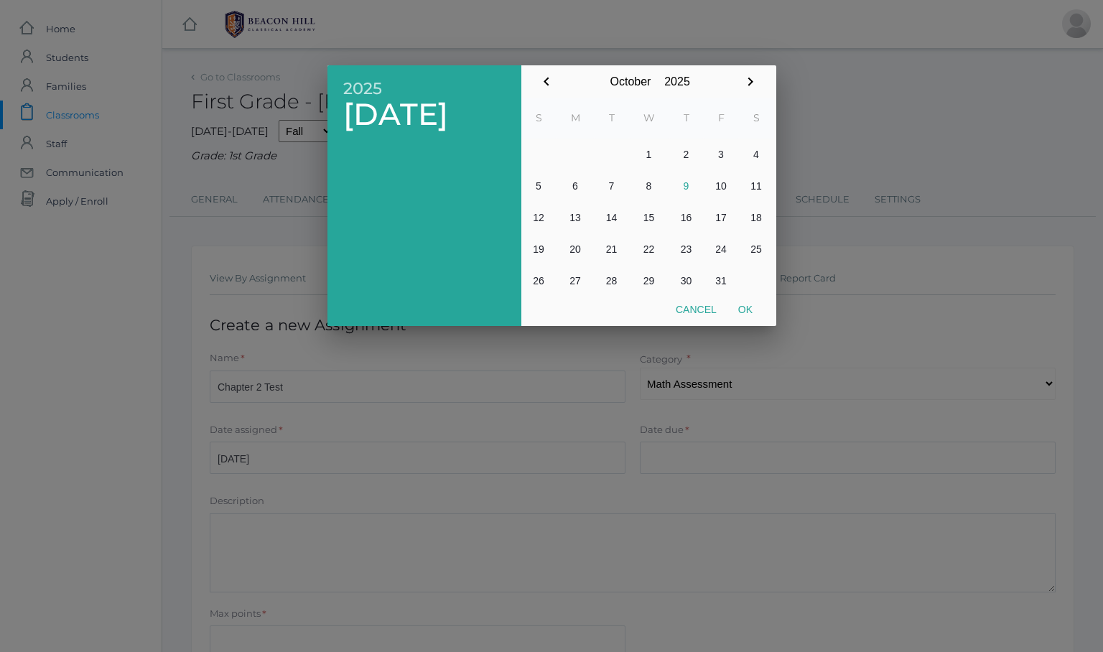
click at [685, 187] on button "9" at bounding box center [686, 186] width 34 height 32
click at [743, 305] on button "Ok" at bounding box center [745, 309] width 36 height 26
type input "[DATE]"
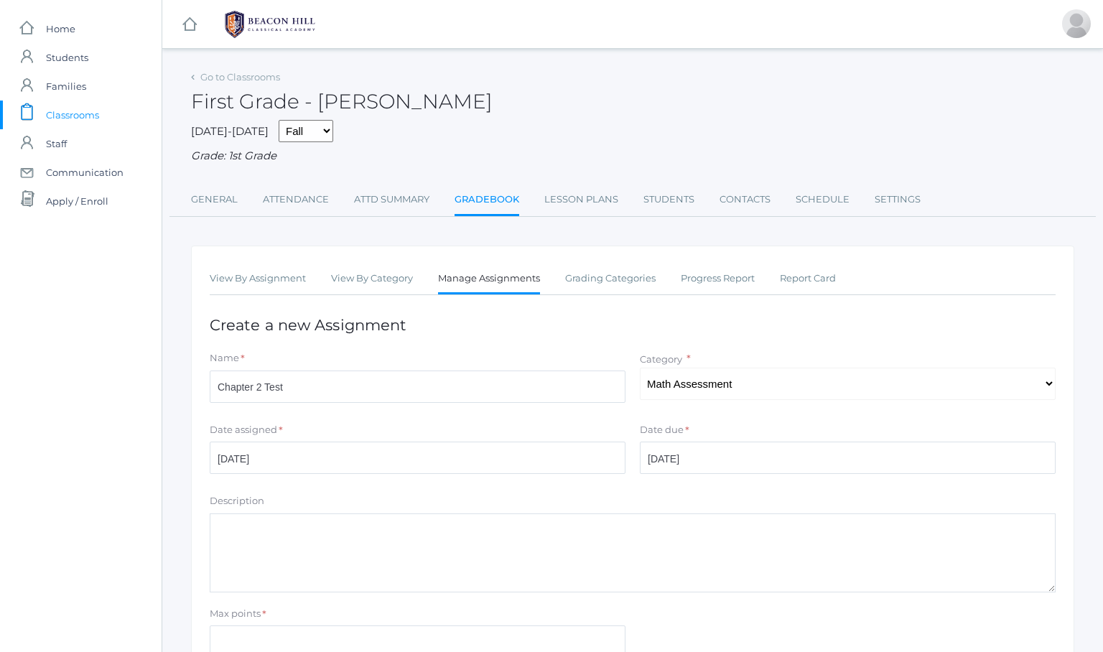
click at [251, 518] on textarea "Description" at bounding box center [633, 552] width 846 height 79
type textarea "Assessment Guide Chapter 2 Test"
click at [225, 627] on input "Max points" at bounding box center [418, 641] width 416 height 32
type input "15"
click at [293, 607] on div "Max points *" at bounding box center [418, 616] width 416 height 19
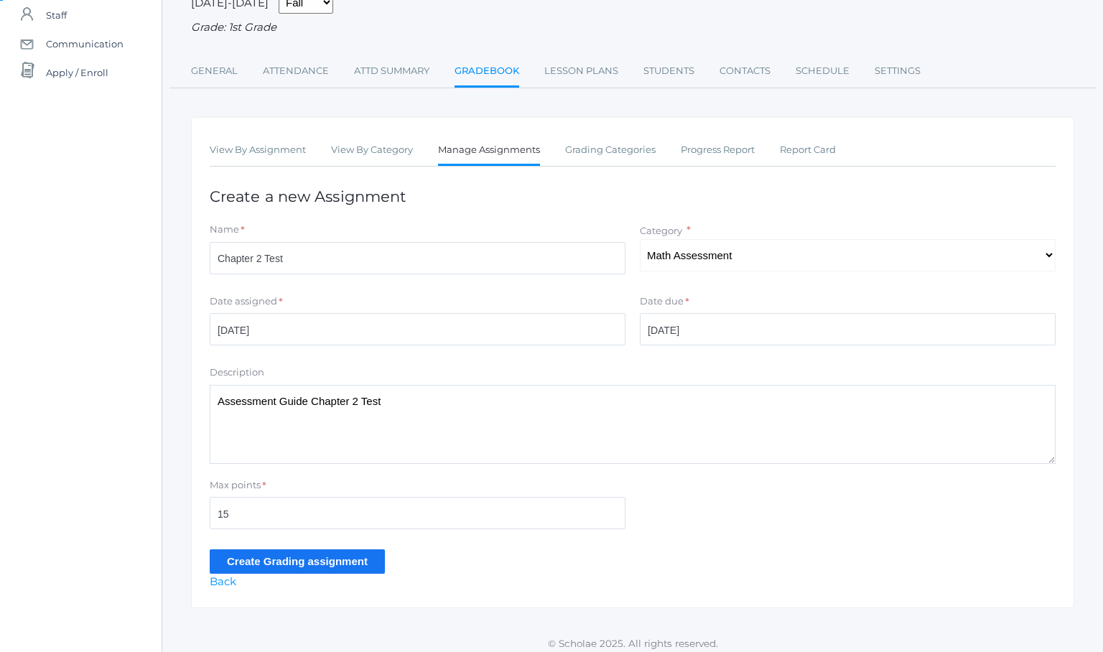
scroll to position [127, 0]
click at [254, 551] on input "Create Grading assignment" at bounding box center [297, 563] width 175 height 24
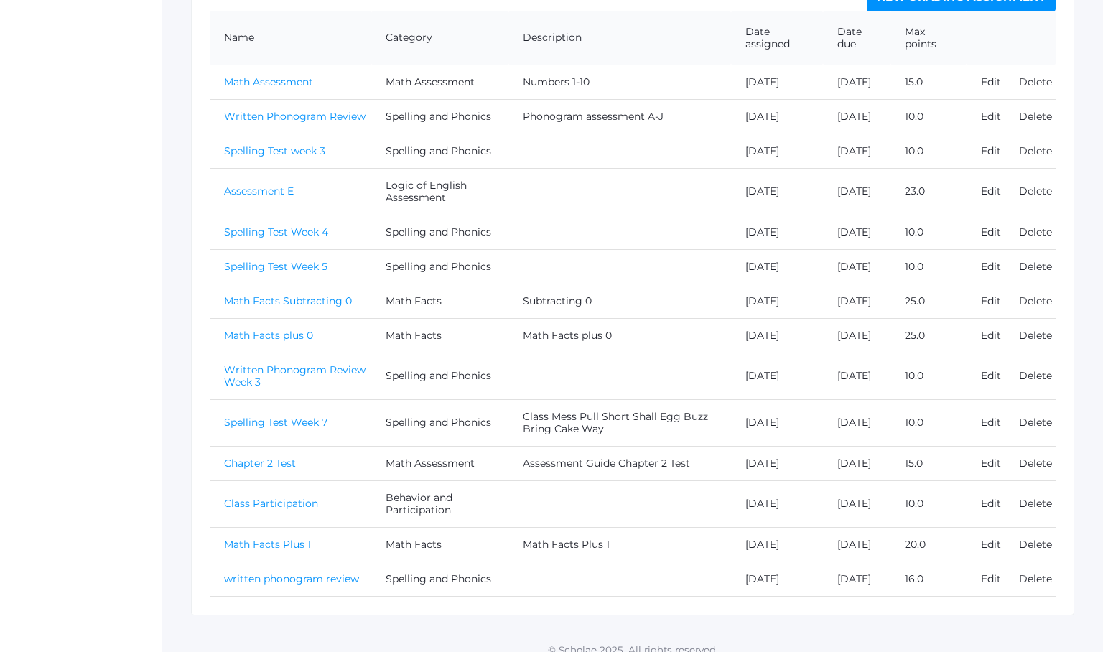
scroll to position [359, 0]
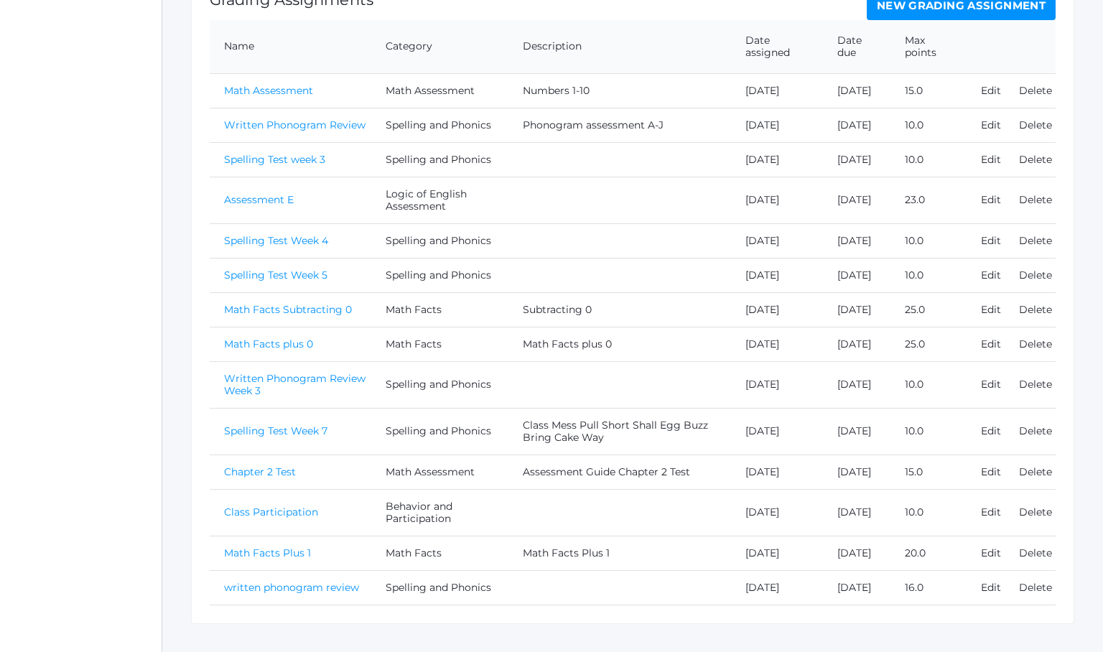
click at [266, 478] on link "Chapter 2 Test" at bounding box center [260, 471] width 72 height 13
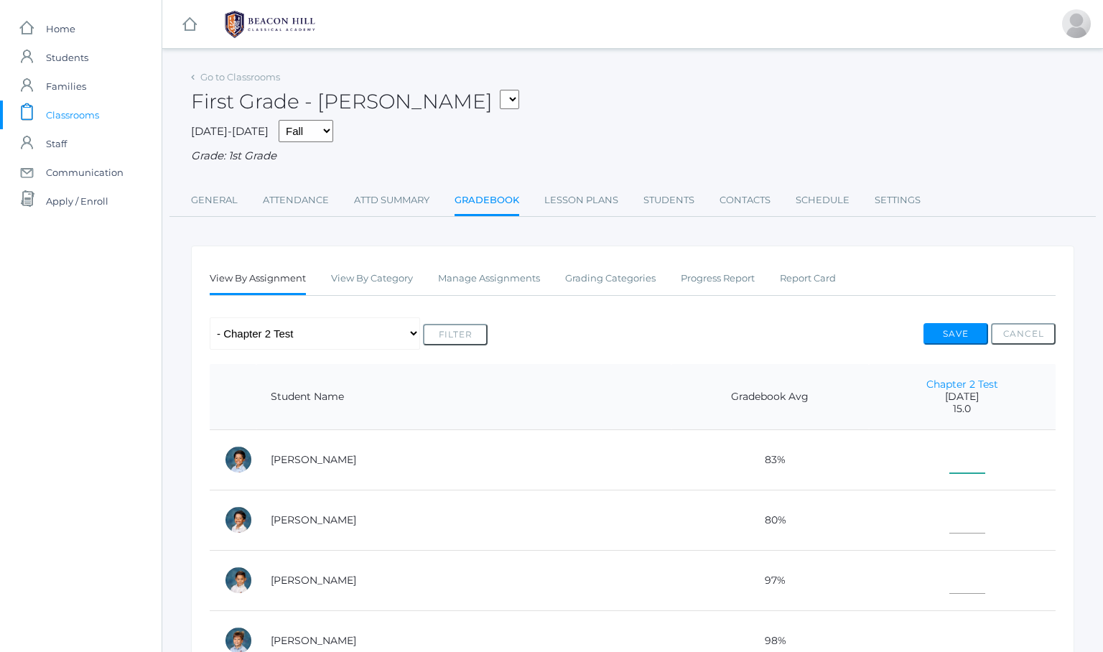
click at [949, 457] on input"] "text" at bounding box center [967, 457] width 36 height 32
click at [879, 538] on td at bounding box center [962, 520] width 187 height 60
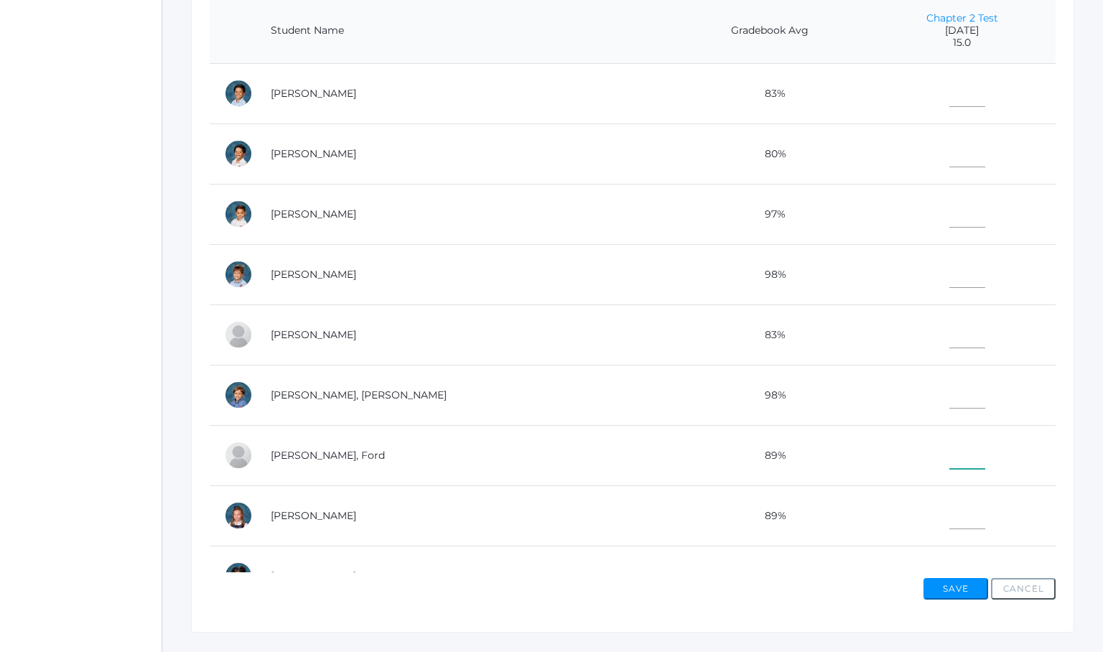
click at [949, 443] on input"] "text" at bounding box center [967, 452] width 36 height 32
type input"] "14"
click at [876, 304] on td at bounding box center [962, 334] width 187 height 60
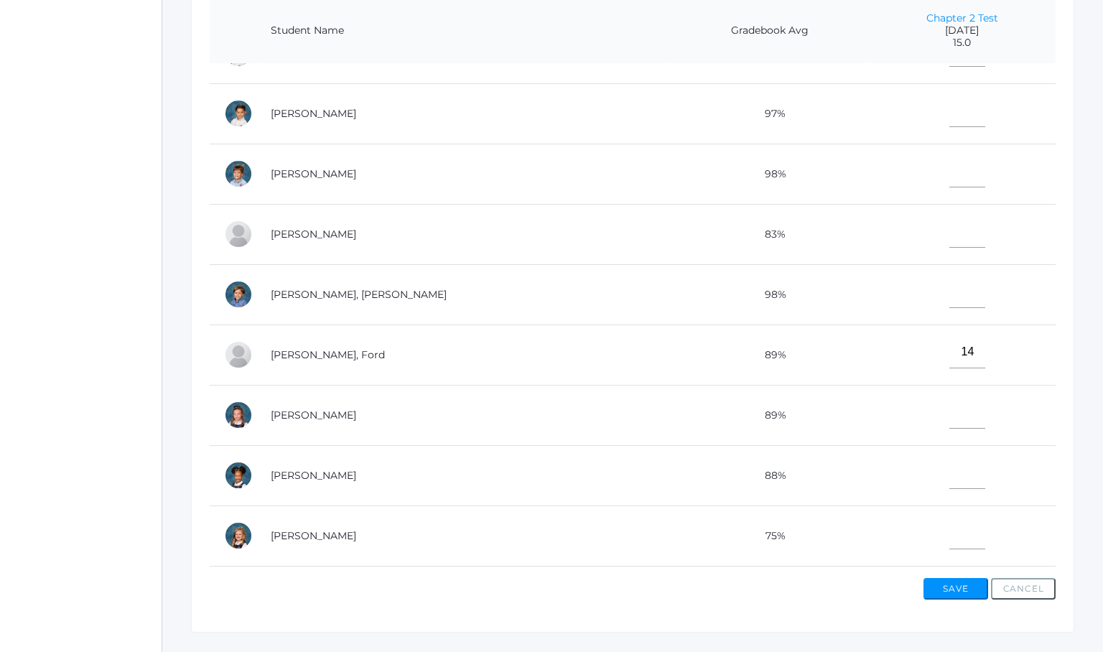
scroll to position [97, 0]
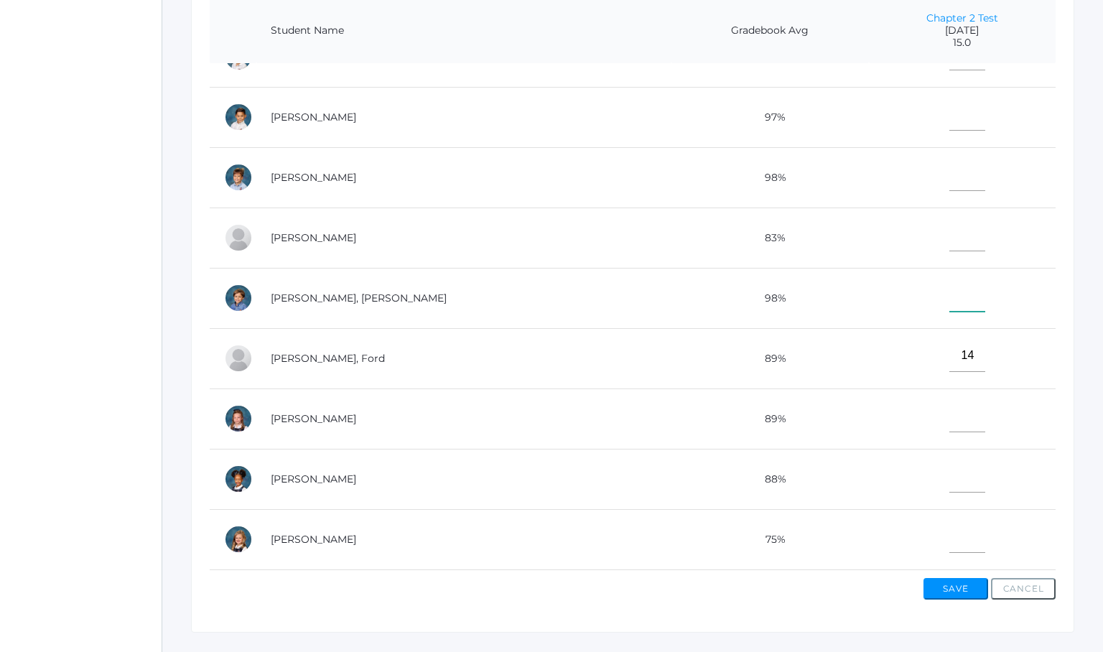
click at [949, 293] on input"] "text" at bounding box center [967, 295] width 36 height 32
type input"] "15"
click at [869, 233] on td at bounding box center [962, 237] width 187 height 60
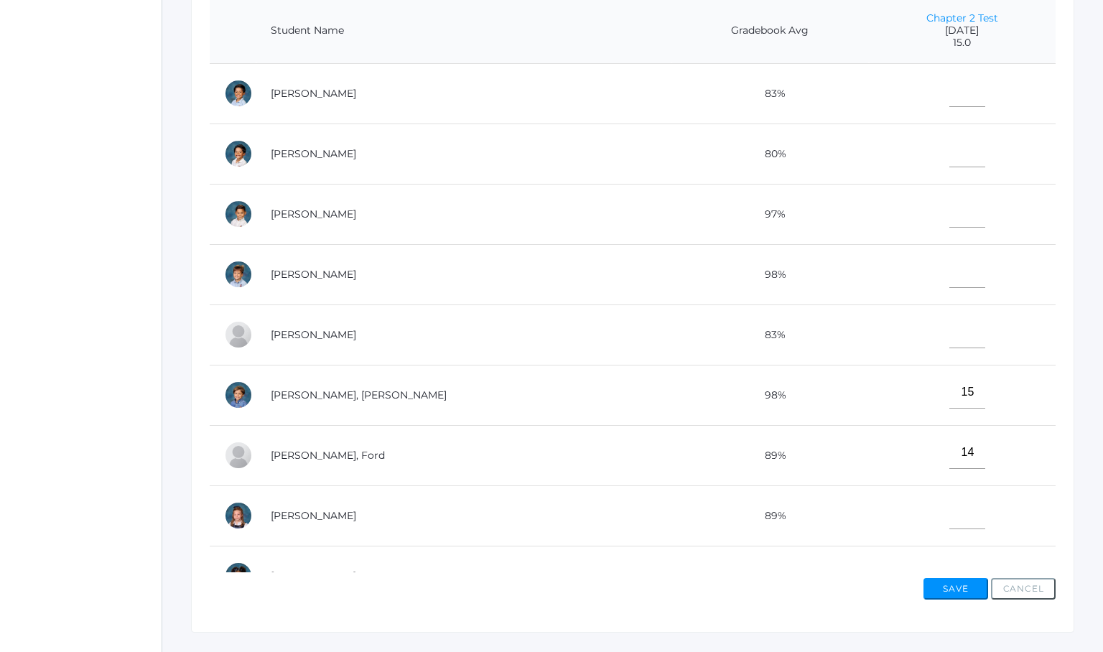
scroll to position [0, 0]
click at [671, 269] on td "98%" at bounding box center [769, 274] width 197 height 60
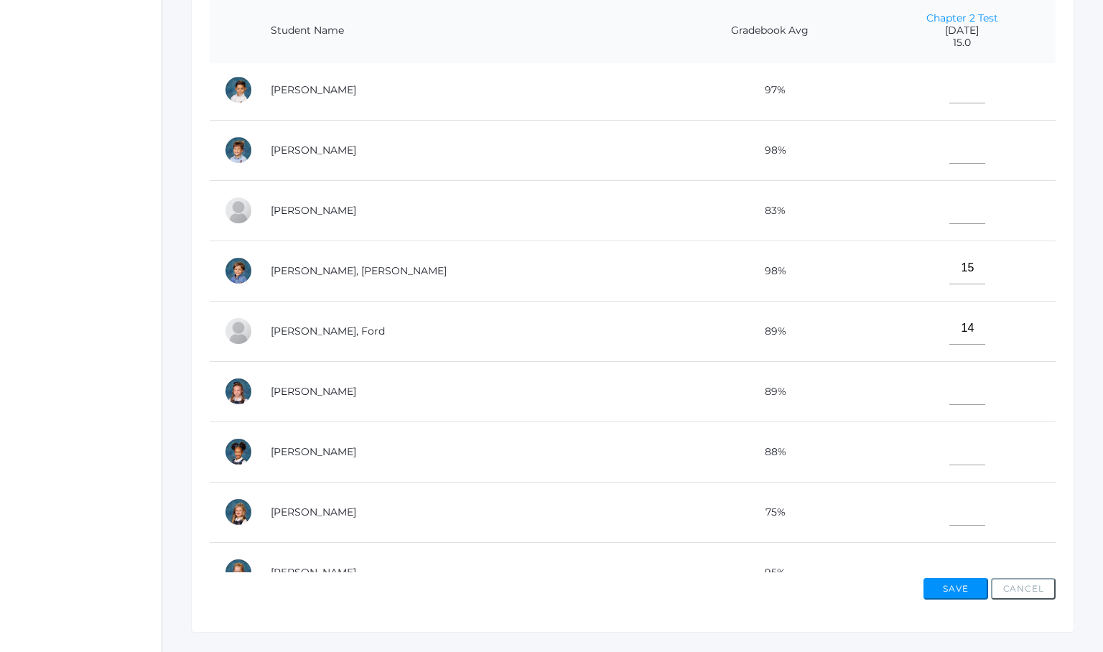
scroll to position [122, 0]
click at [949, 206] on input"] "text" at bounding box center [967, 210] width 36 height 32
type input"] "13"
click at [949, 153] on input"] "text" at bounding box center [967, 150] width 36 height 32
type input"] "15"
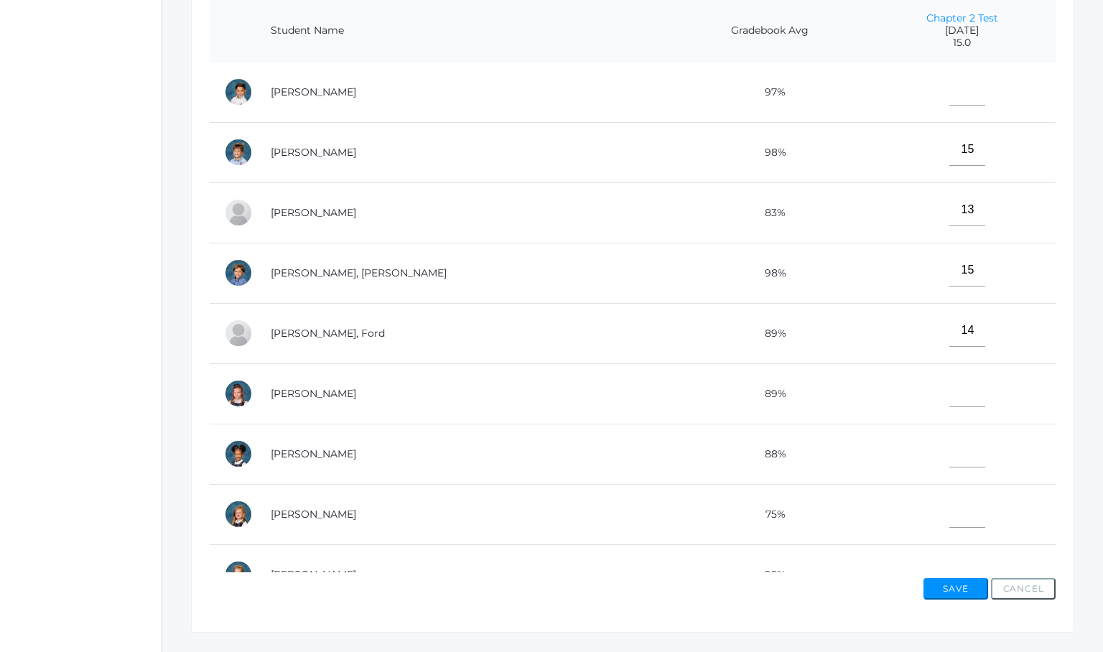
click at [869, 345] on td "14" at bounding box center [962, 333] width 187 height 60
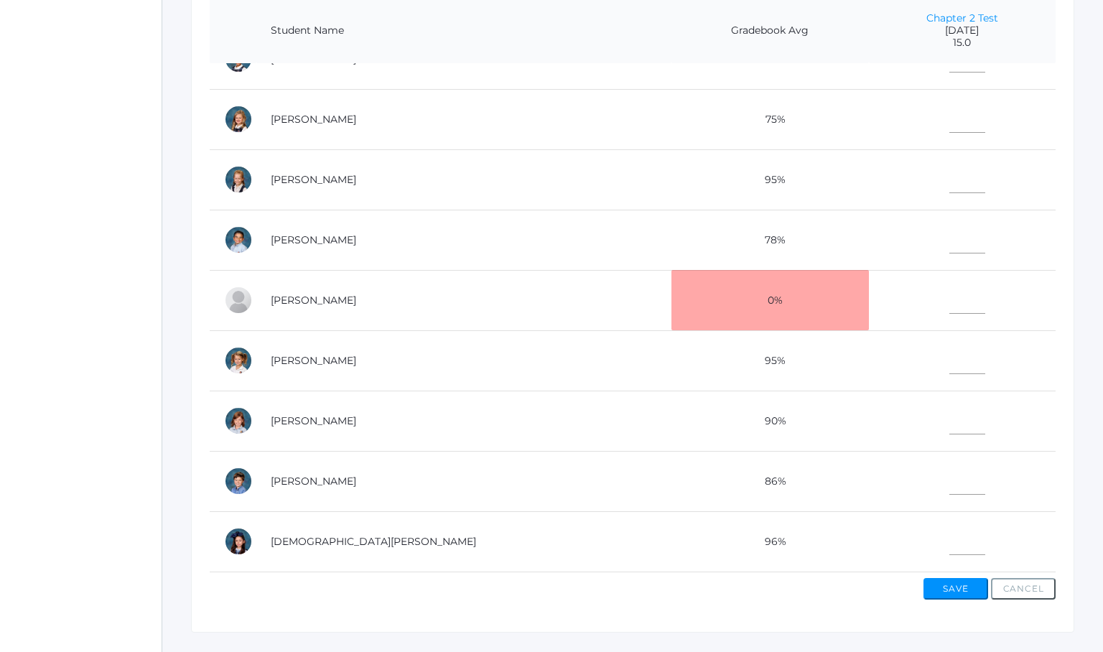
scroll to position [517, 0]
click at [949, 479] on input"] "text" at bounding box center [967, 478] width 36 height 32
type input"] "14"
click at [671, 402] on td "90%" at bounding box center [769, 420] width 197 height 60
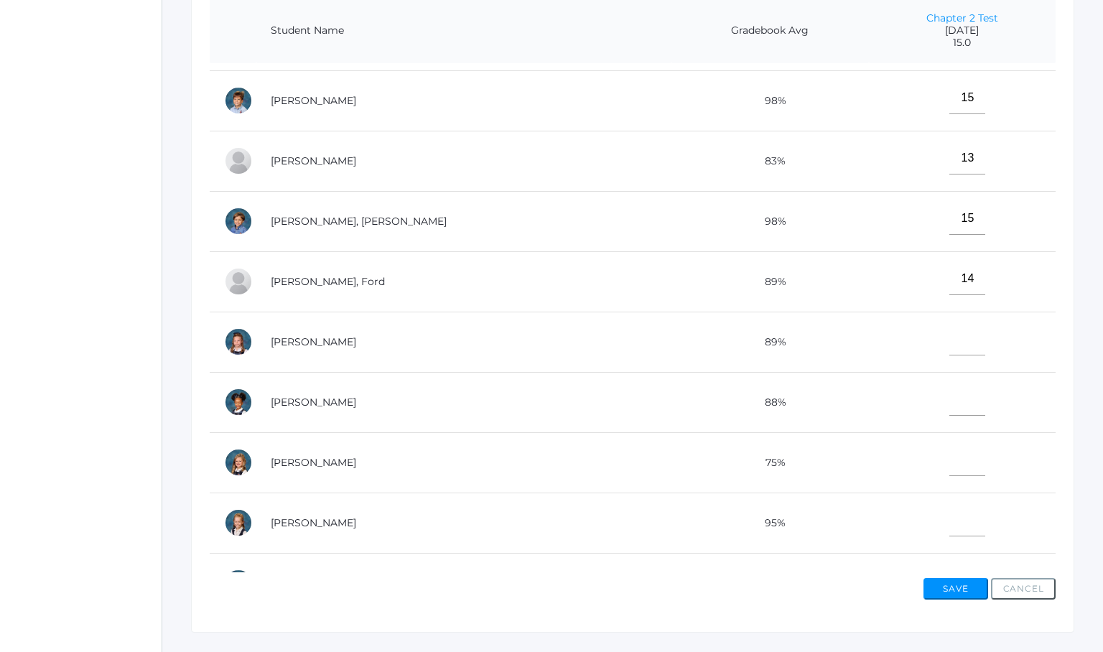
scroll to position [172, 0]
click at [949, 399] on input"] "text" at bounding box center [967, 401] width 36 height 32
type input"] "10"
click at [780, 342] on td "89%" at bounding box center [769, 343] width 197 height 60
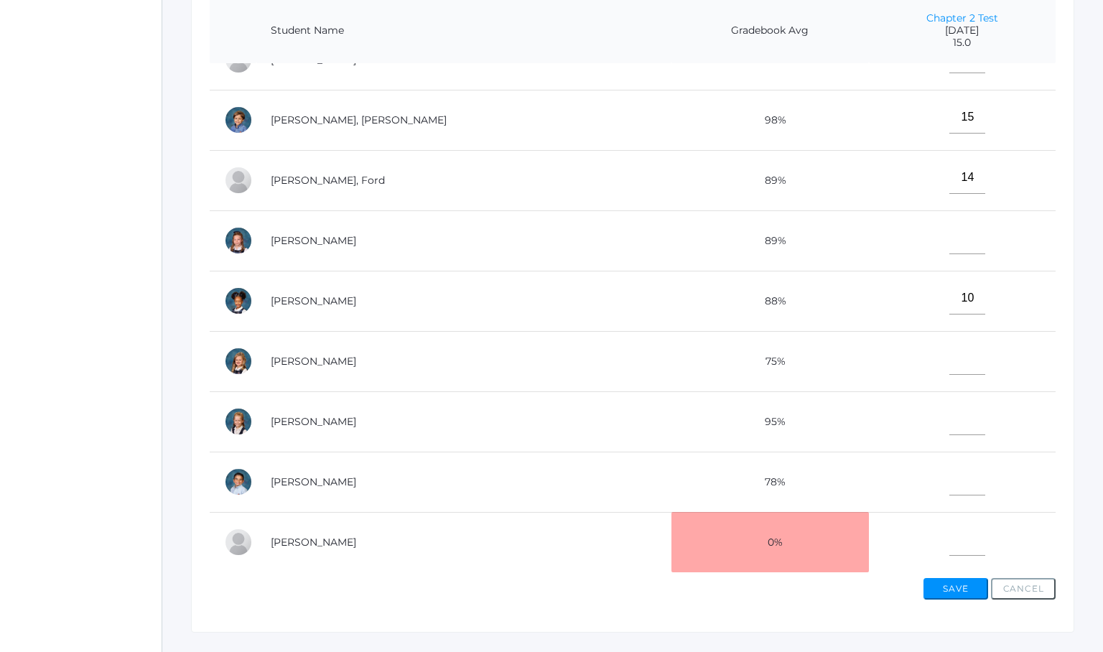
scroll to position [276, 0]
click at [949, 482] on input"] "text" at bounding box center [967, 478] width 36 height 32
type input"] "13"
click at [869, 474] on td "13" at bounding box center [962, 480] width 187 height 60
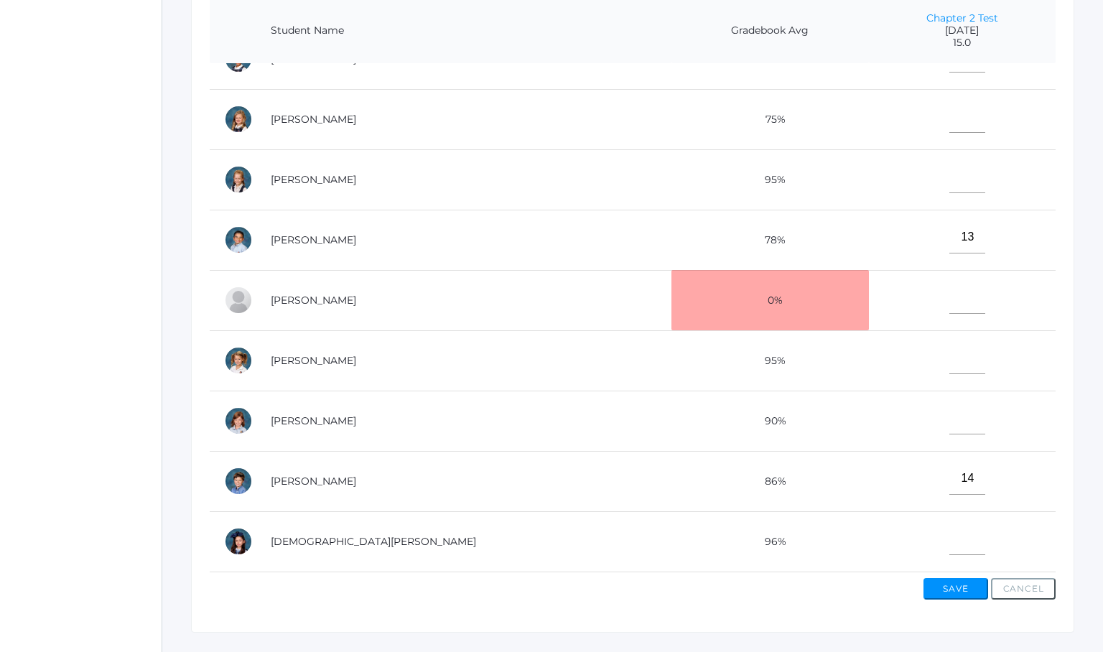
scroll to position [517, 0]
click at [950, 538] on input"] "text" at bounding box center [967, 539] width 36 height 32
type input"] "14"
click at [887, 430] on td at bounding box center [962, 420] width 187 height 60
click at [909, 411] on td at bounding box center [962, 420] width 187 height 60
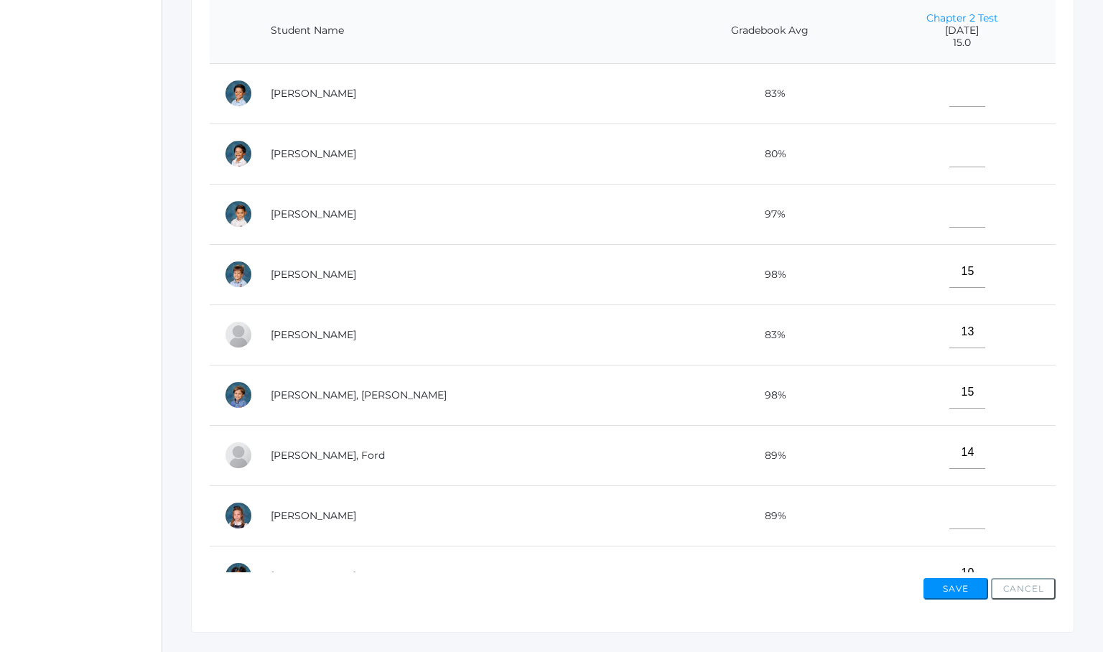
scroll to position [0, 0]
click at [949, 93] on input"] "text" at bounding box center [967, 91] width 36 height 32
type input"] "10"
click at [869, 281] on td "15" at bounding box center [962, 274] width 187 height 60
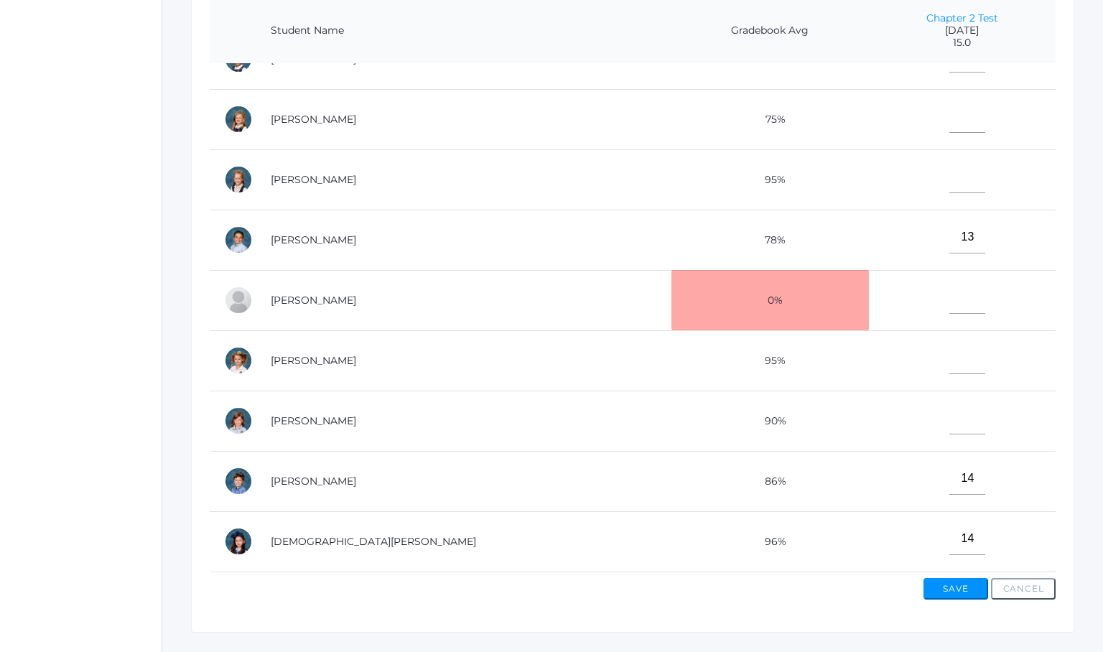
scroll to position [517, 0]
click at [949, 179] on input"] "text" at bounding box center [967, 177] width 36 height 32
type input"] "12"
click at [869, 159] on td "12" at bounding box center [962, 179] width 187 height 60
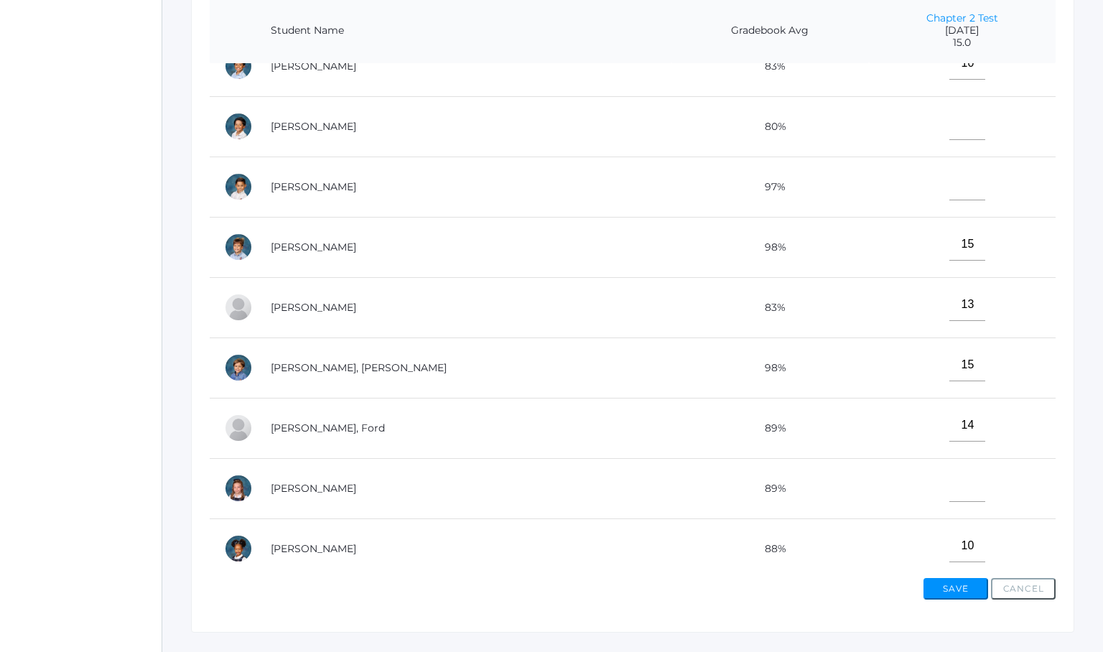
scroll to position [25, 0]
click at [949, 184] on input"] "text" at bounding box center [967, 186] width 36 height 32
type input"] "15"
click at [869, 384] on td "15" at bounding box center [962, 370] width 187 height 60
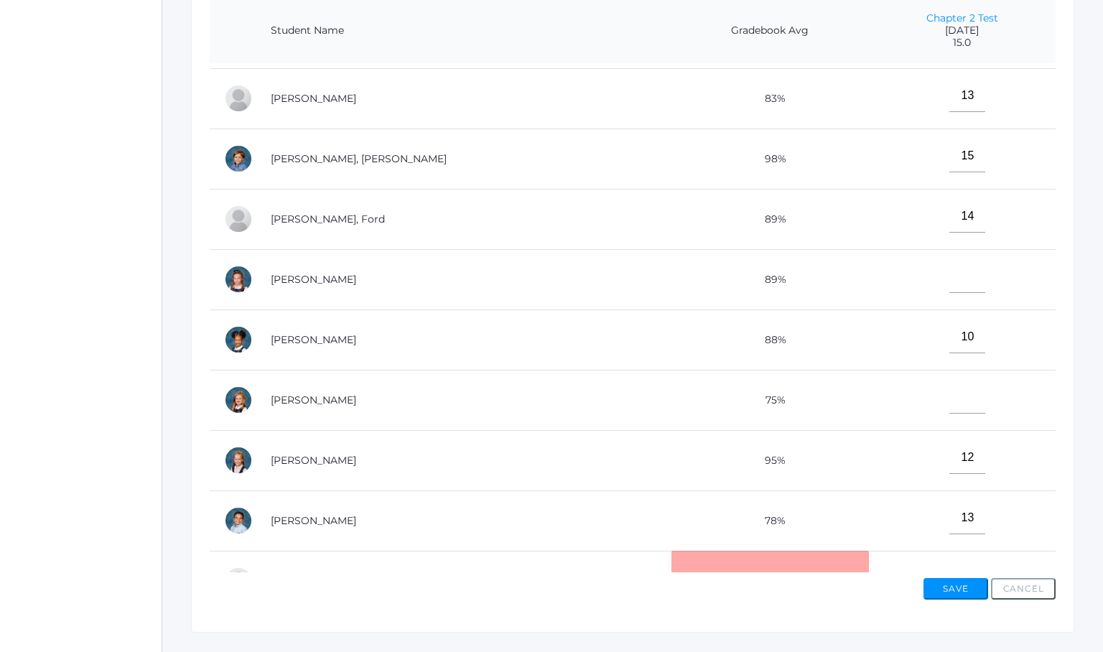
scroll to position [253, 0]
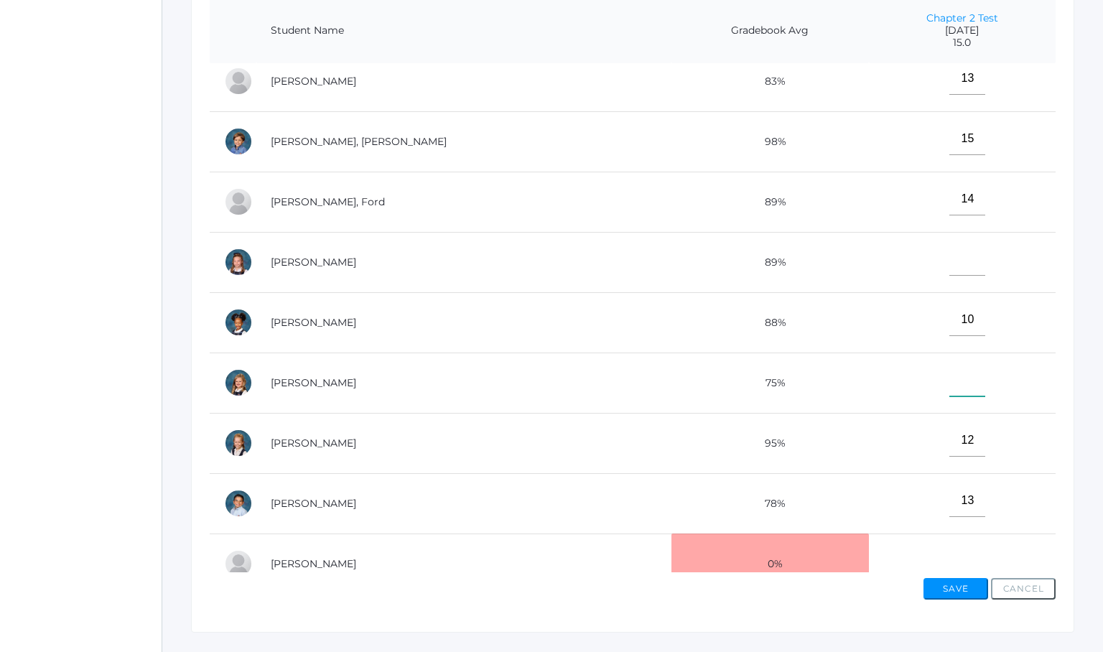
click at [949, 380] on input"] "text" at bounding box center [967, 380] width 36 height 32
type input"] "12"
click at [801, 150] on td "98%" at bounding box center [769, 141] width 197 height 60
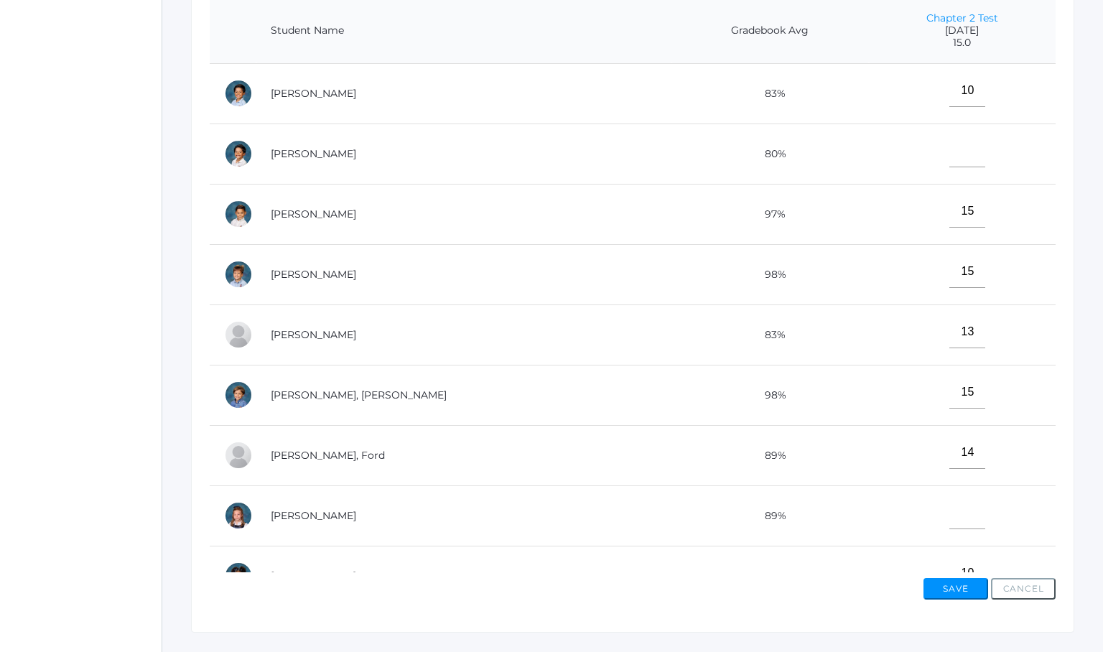
scroll to position [0, 0]
click at [949, 150] on input"] "text" at bounding box center [967, 151] width 36 height 32
type input"] "11"
click at [949, 517] on input"] "text" at bounding box center [967, 513] width 36 height 32
type input"] "15"
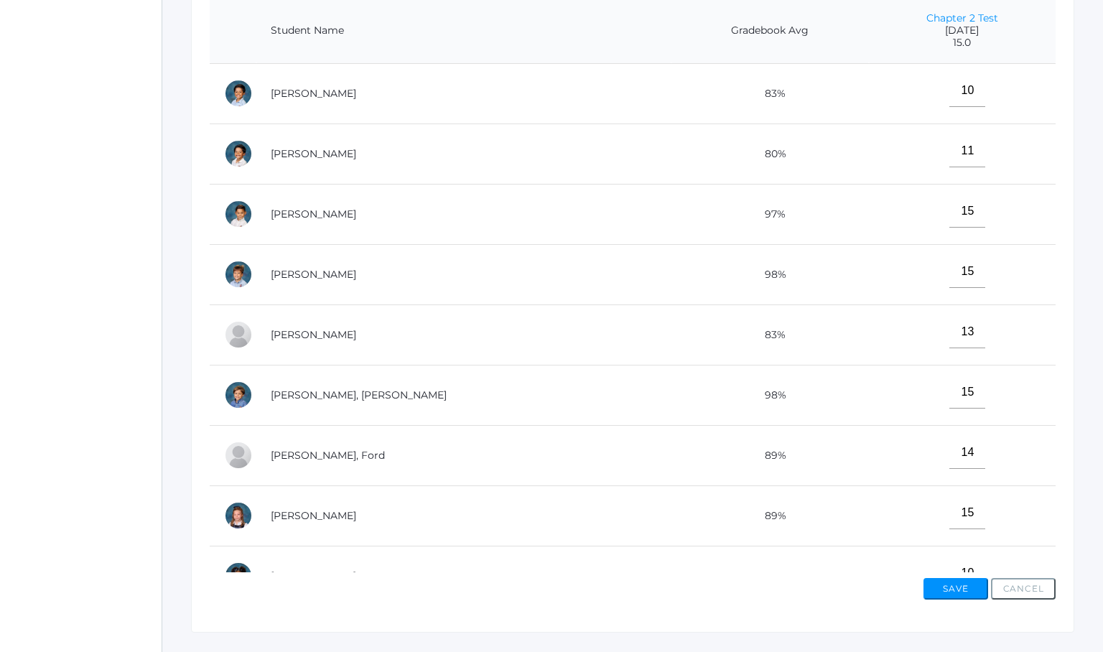
click at [869, 375] on td "15" at bounding box center [962, 395] width 187 height 60
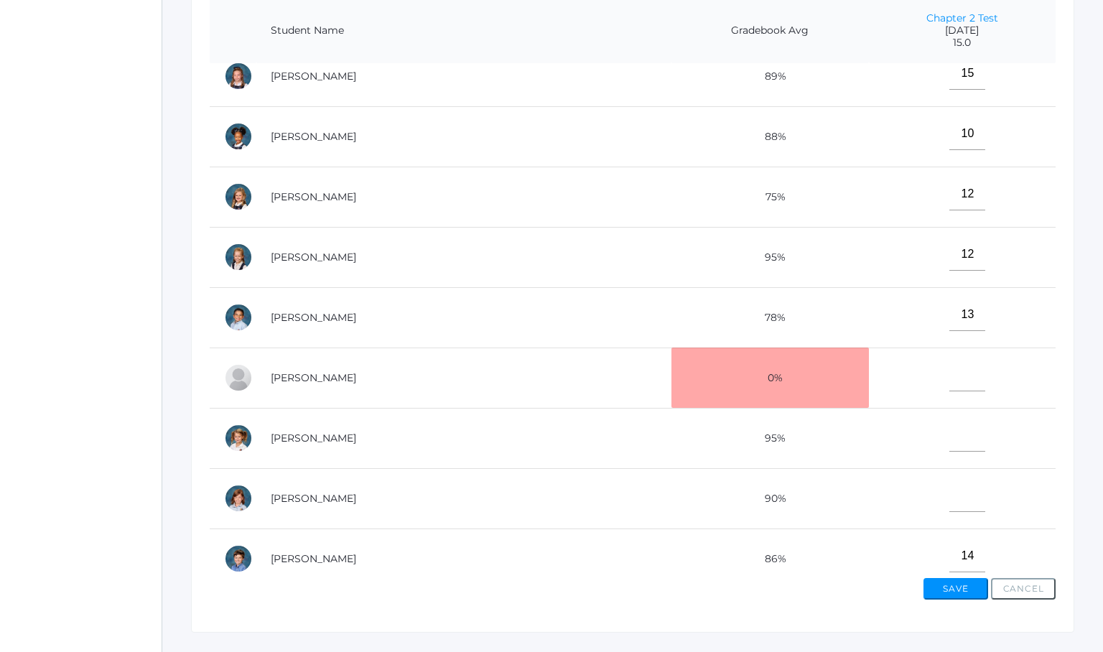
scroll to position [456, 0]
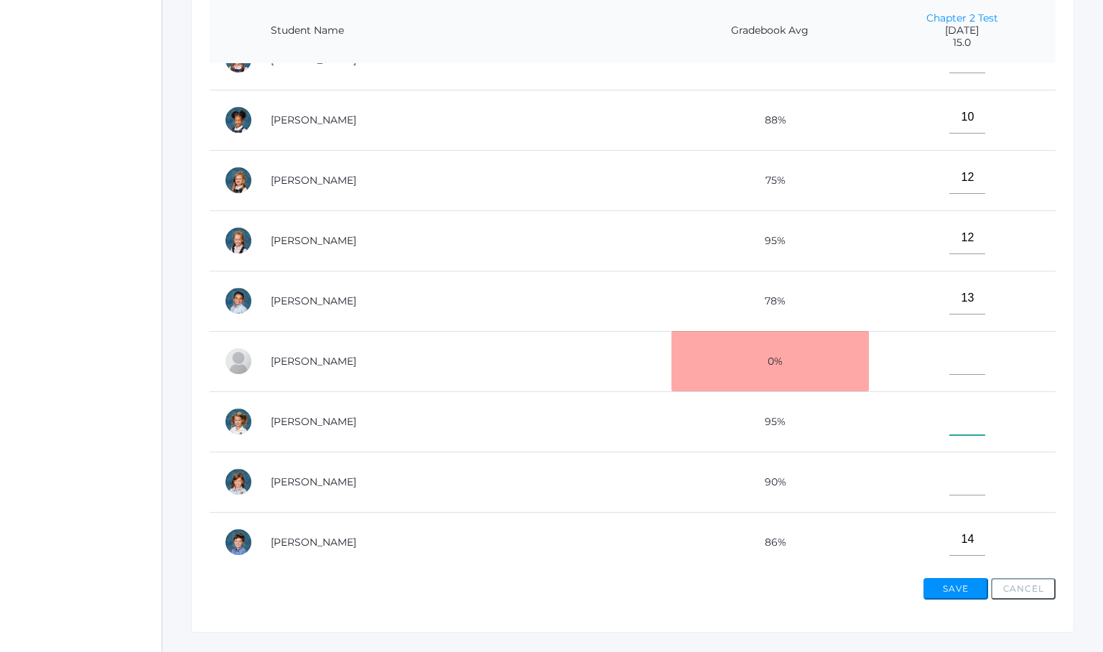
click at [949, 418] on input"] "text" at bounding box center [967, 419] width 36 height 32
type input"] "15"
click at [949, 482] on input"] "text" at bounding box center [967, 479] width 36 height 32
type input"] "8"
click at [890, 515] on td "14" at bounding box center [962, 542] width 187 height 60
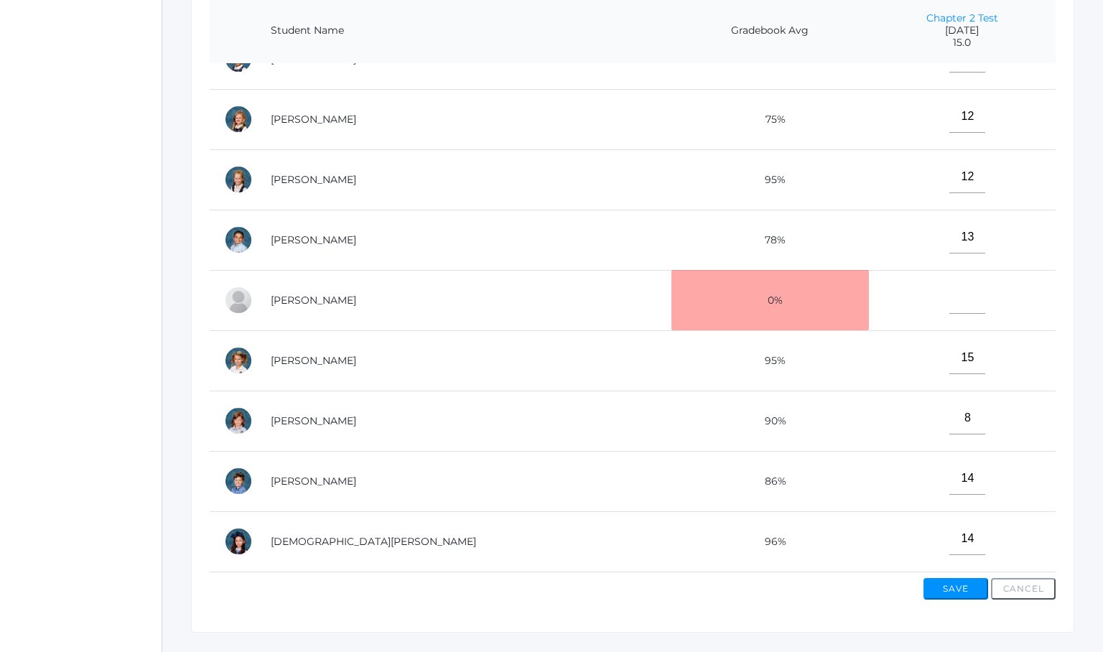
scroll to position [517, 0]
click at [963, 580] on button "Save" at bounding box center [955, 589] width 65 height 22
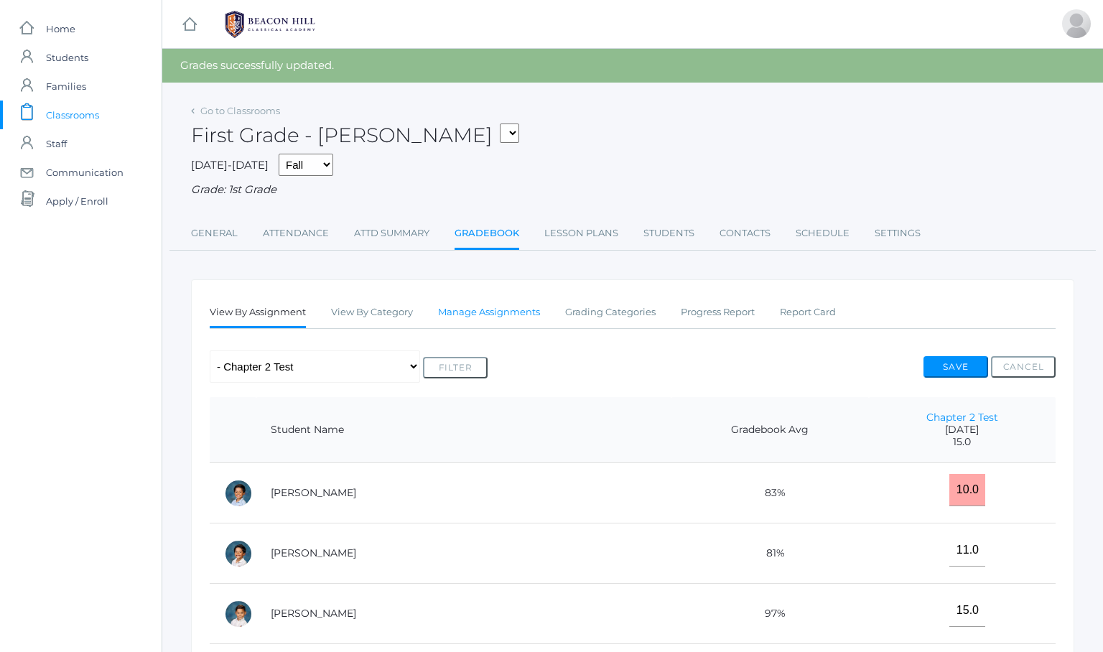
click at [461, 301] on link "Manage Assignments" at bounding box center [489, 312] width 102 height 29
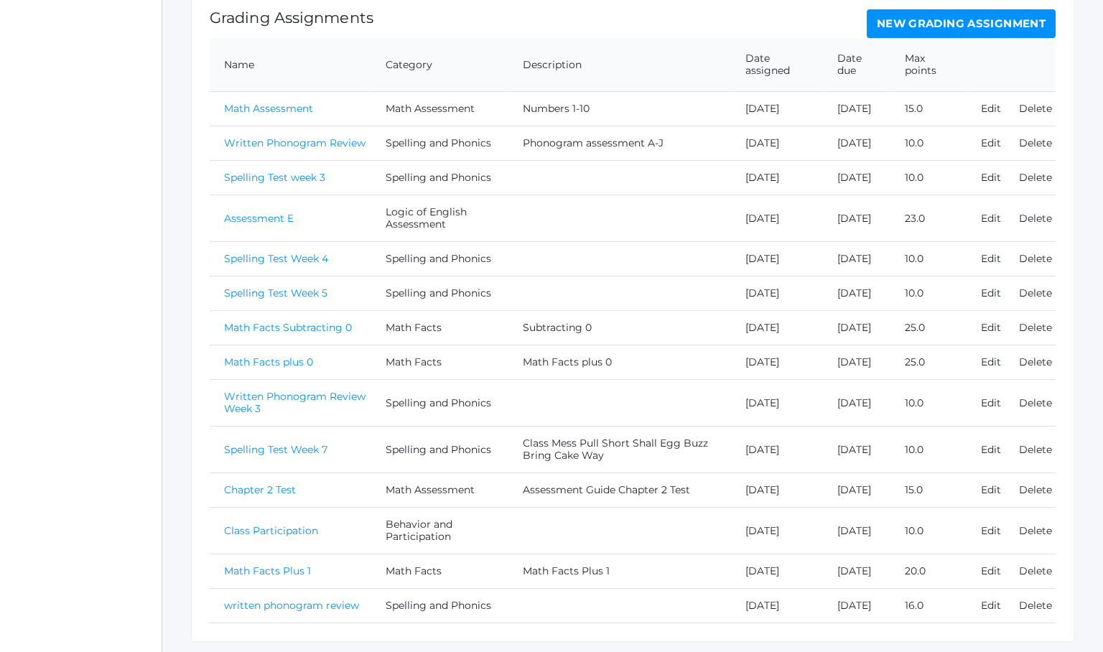
scroll to position [298, 0]
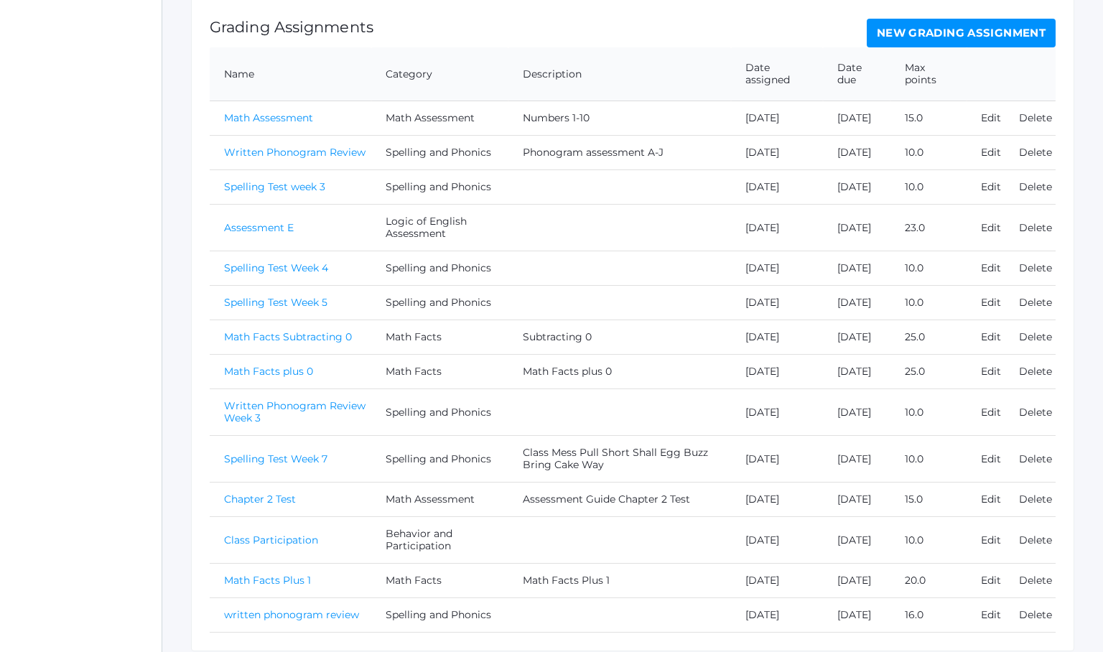
click at [260, 355] on td "Math Facts Subtracting 0" at bounding box center [291, 337] width 162 height 34
click at [256, 117] on link "Math Assessment" at bounding box center [268, 117] width 89 height 13
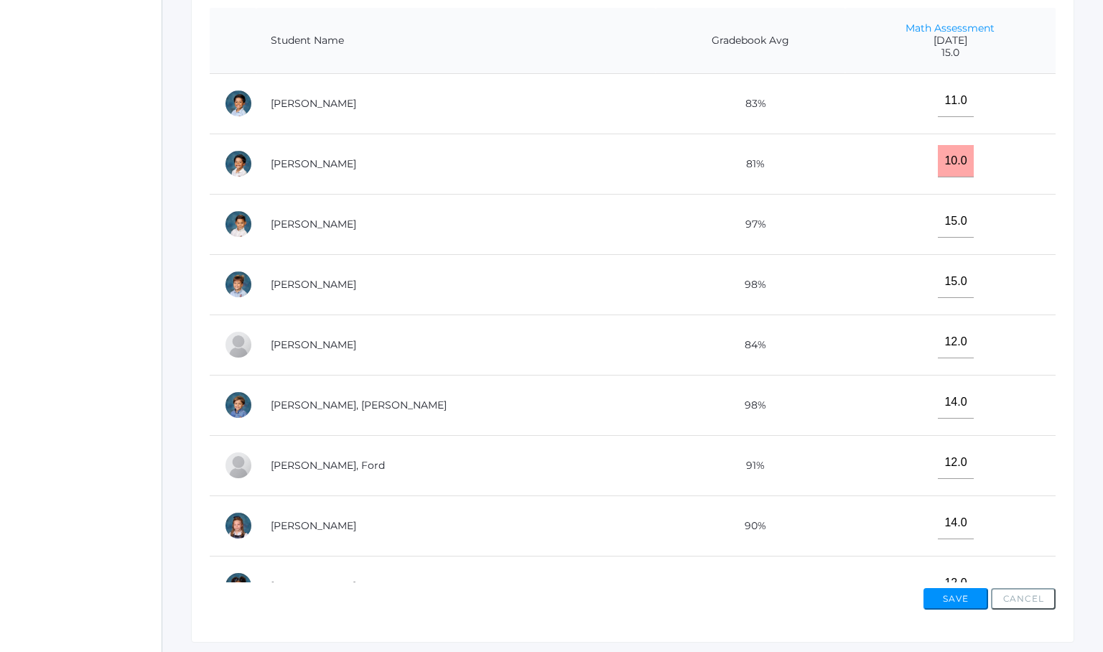
scroll to position [358, 0]
click at [845, 384] on td "14.0" at bounding box center [950, 403] width 210 height 60
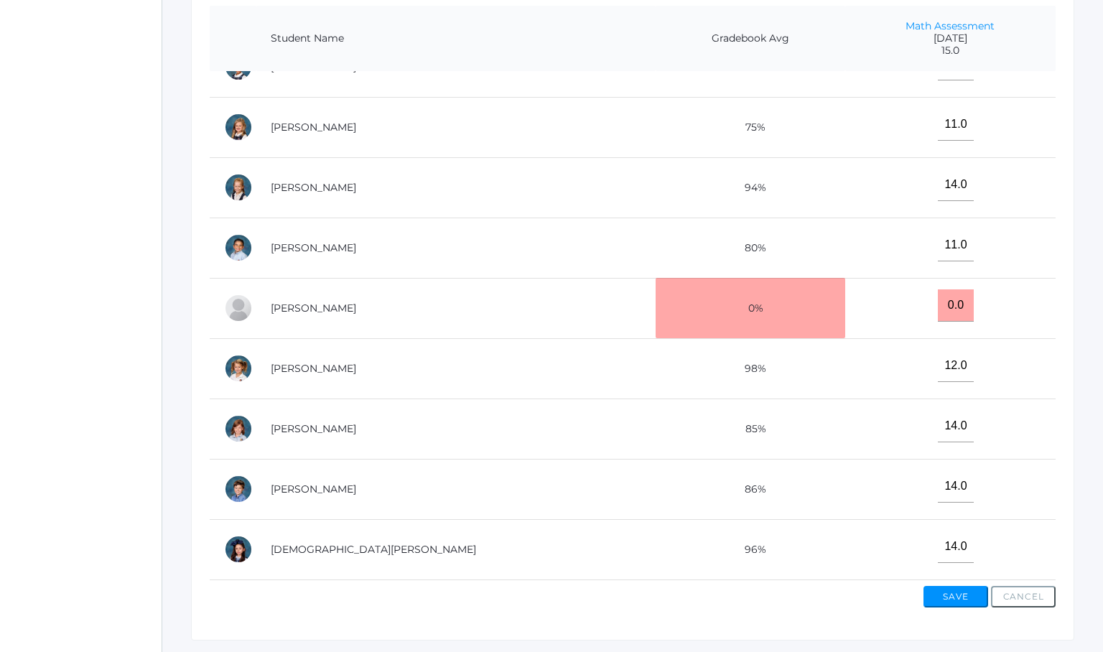
scroll to position [517, 0]
click at [845, 251] on td "11.0" at bounding box center [950, 247] width 210 height 60
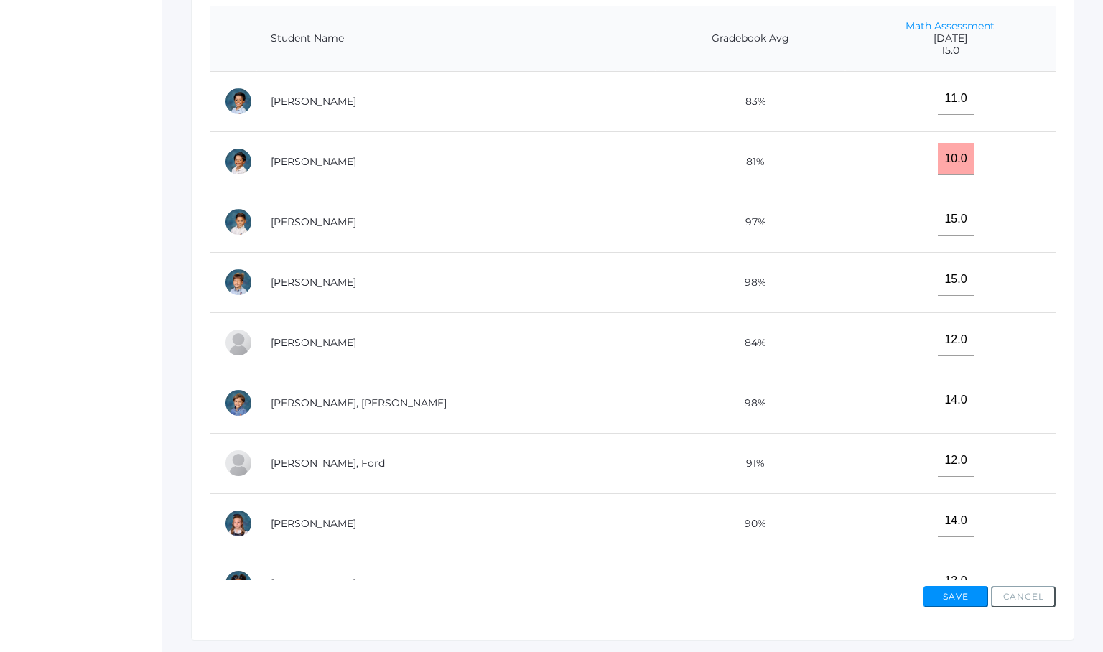
scroll to position [0, 0]
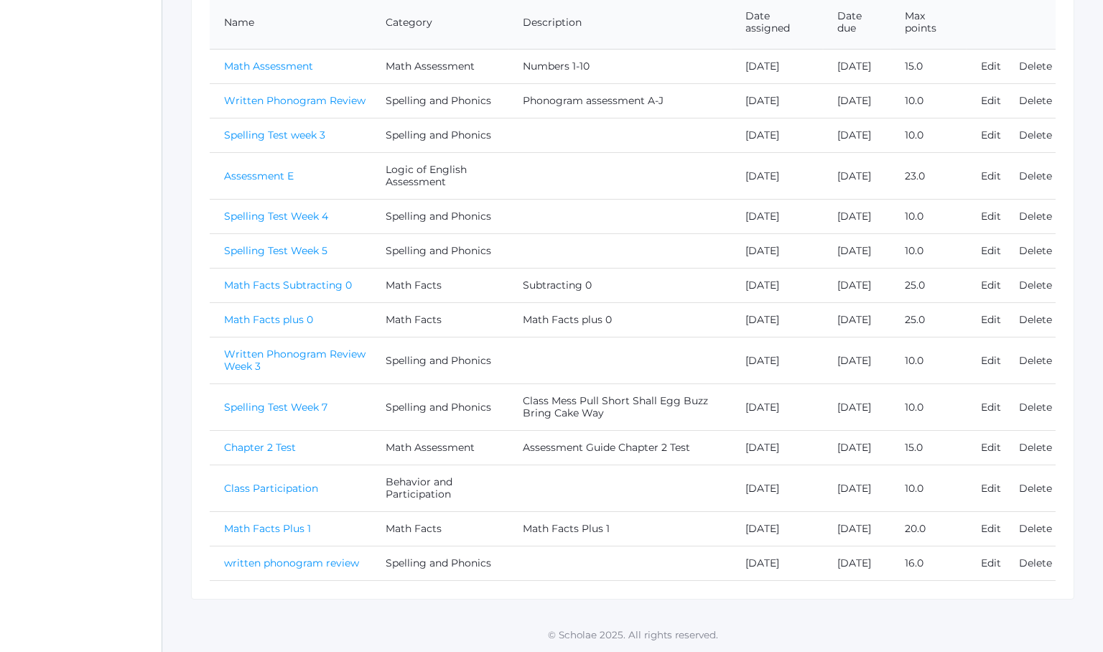
scroll to position [298, 0]
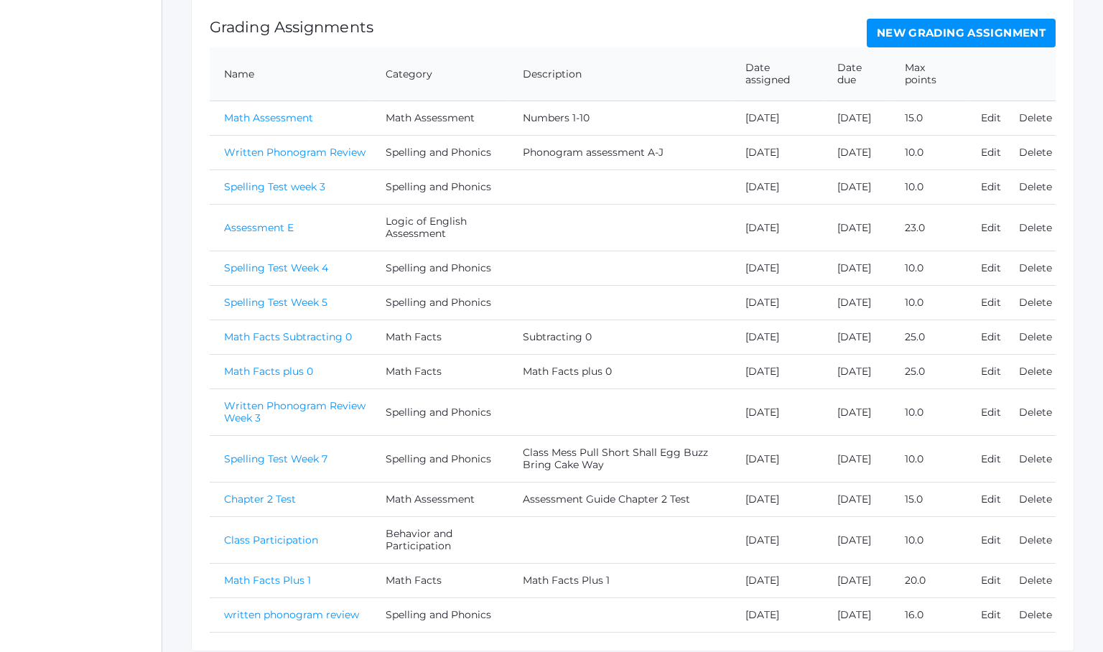
click at [285, 159] on link "Written Phonogram Review" at bounding box center [294, 152] width 141 height 13
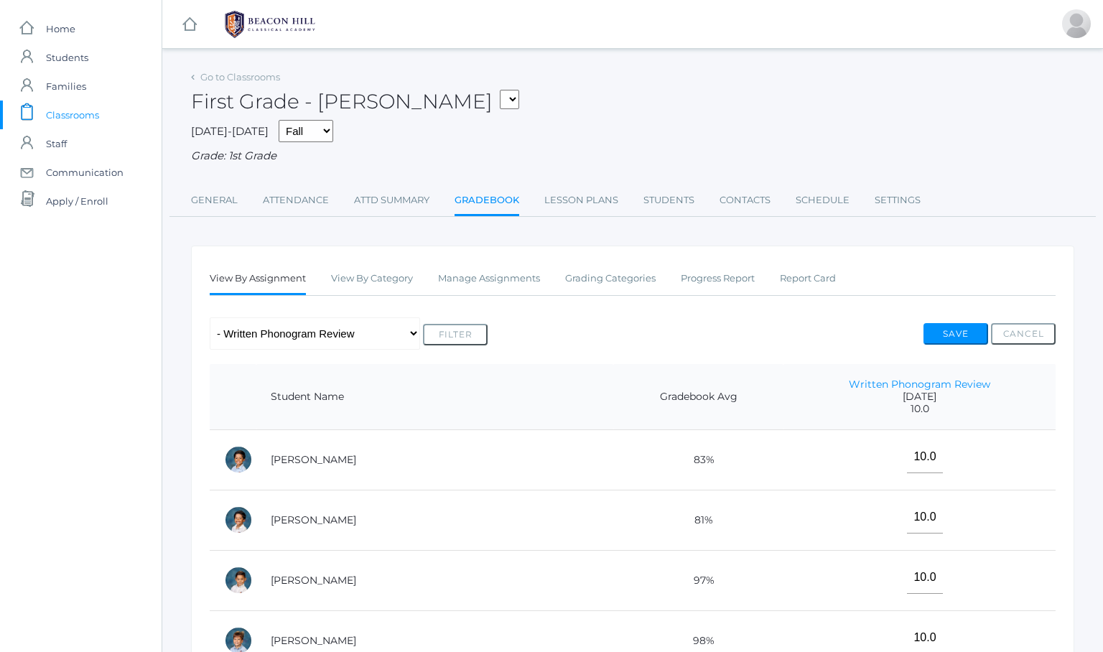
click at [797, 403] on span "10.0" at bounding box center [918, 409] width 243 height 12
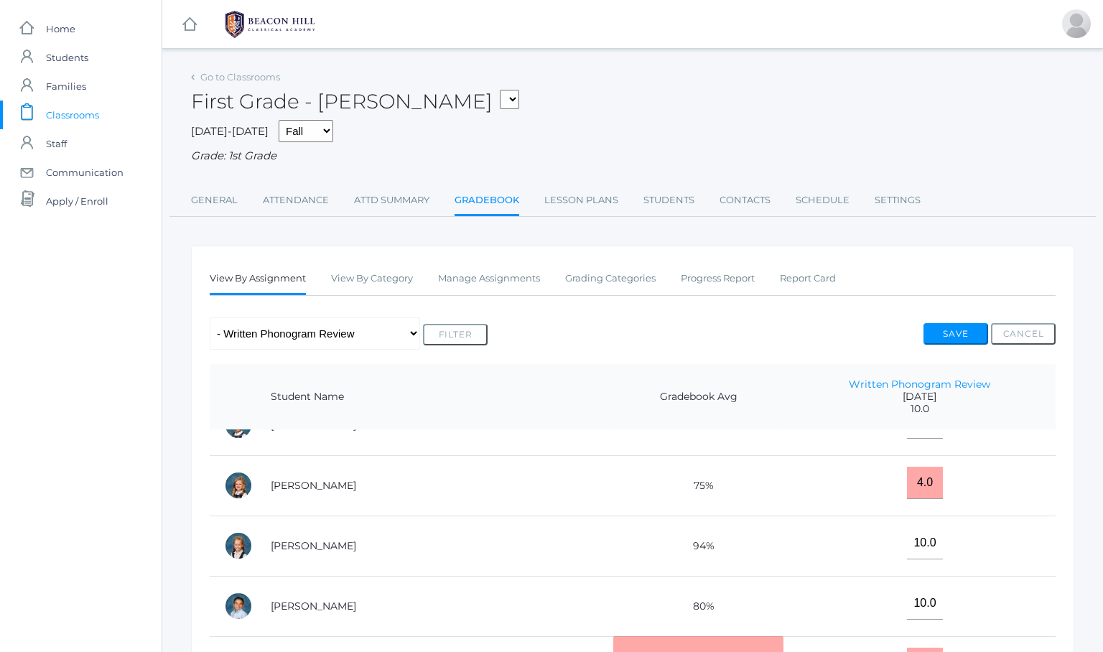
scroll to position [517, 0]
click at [826, 498] on td "4.0" at bounding box center [919, 485] width 272 height 60
click at [848, 576] on td "10.0" at bounding box center [919, 606] width 272 height 60
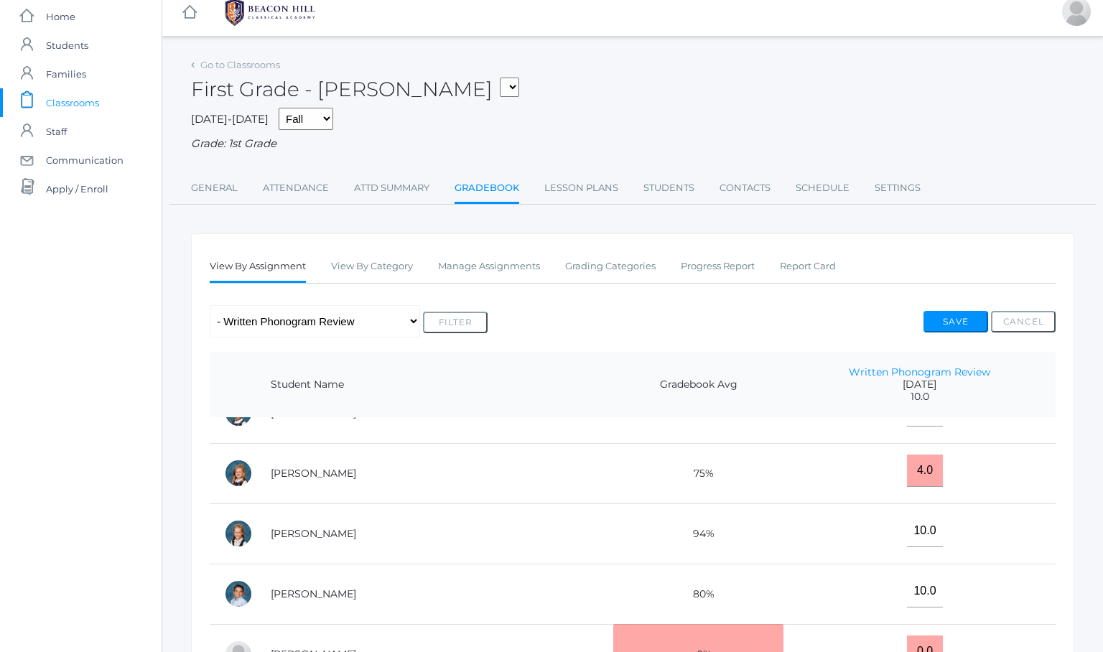
scroll to position [392, 0]
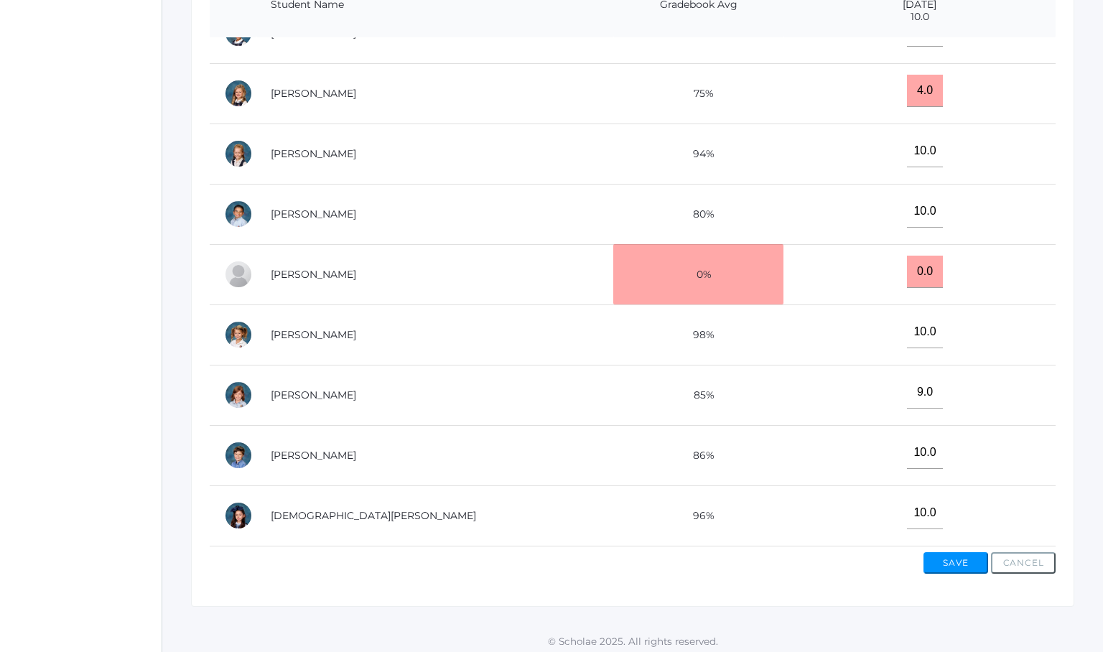
click at [490, 211] on td "[PERSON_NAME]" at bounding box center [434, 214] width 357 height 60
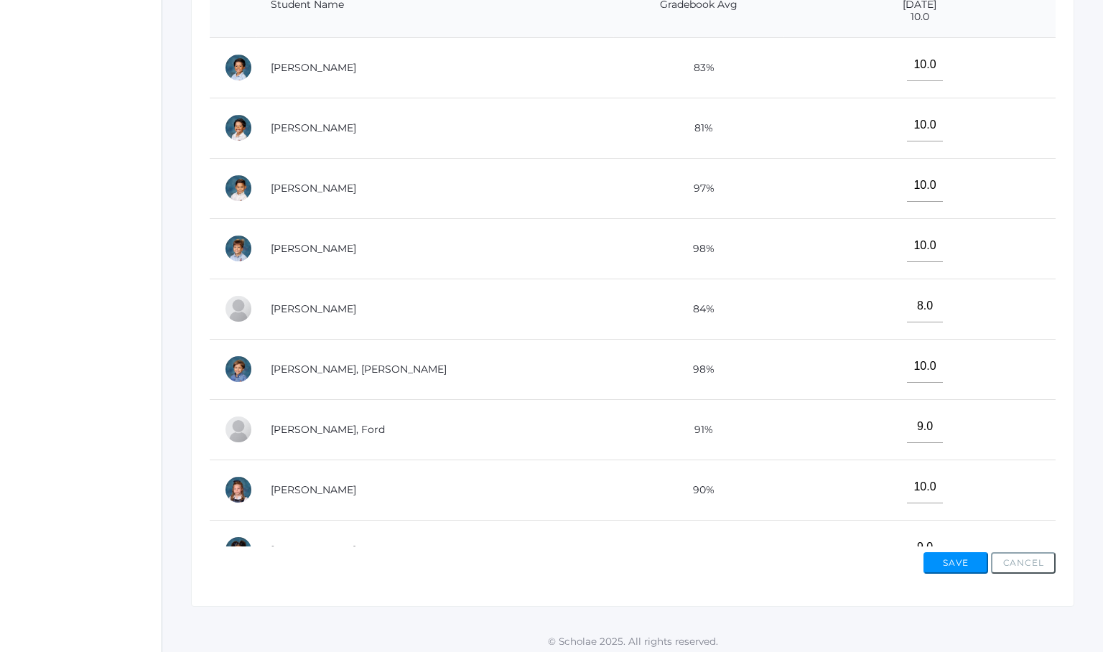
scroll to position [0, 0]
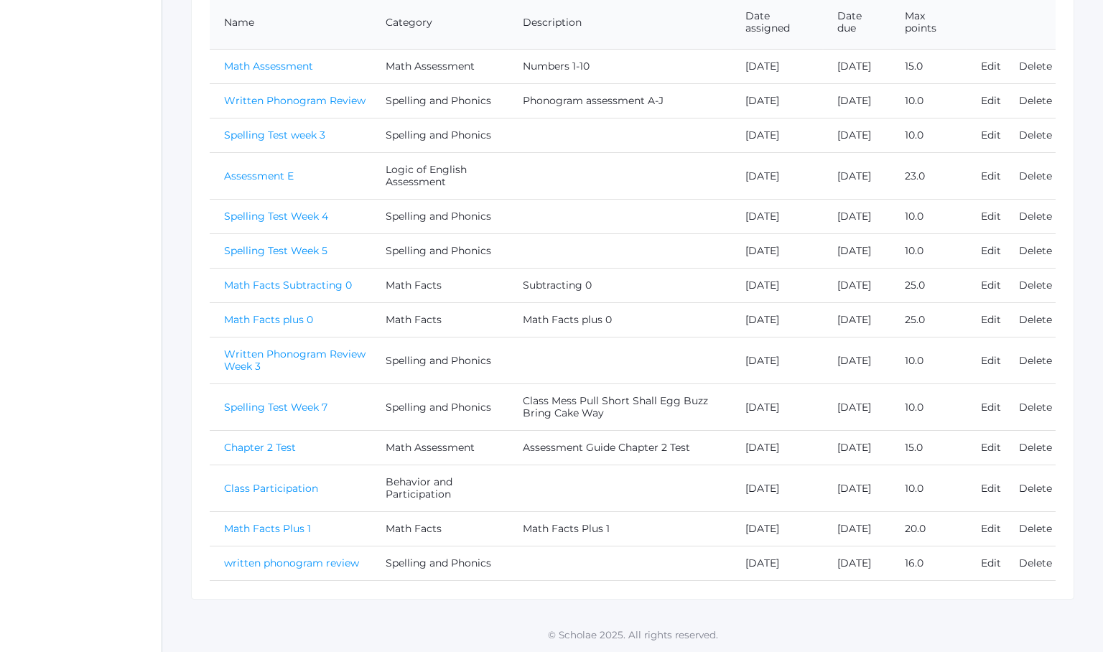
scroll to position [298, 0]
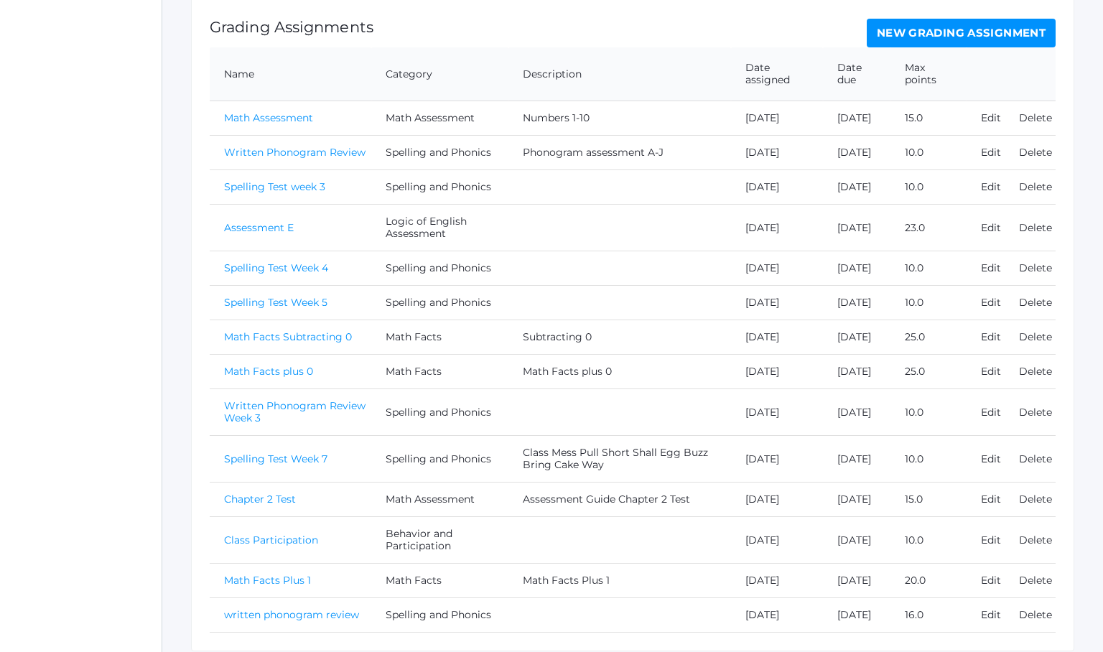
click at [253, 193] on link "Spelling Test week 3" at bounding box center [274, 186] width 101 height 13
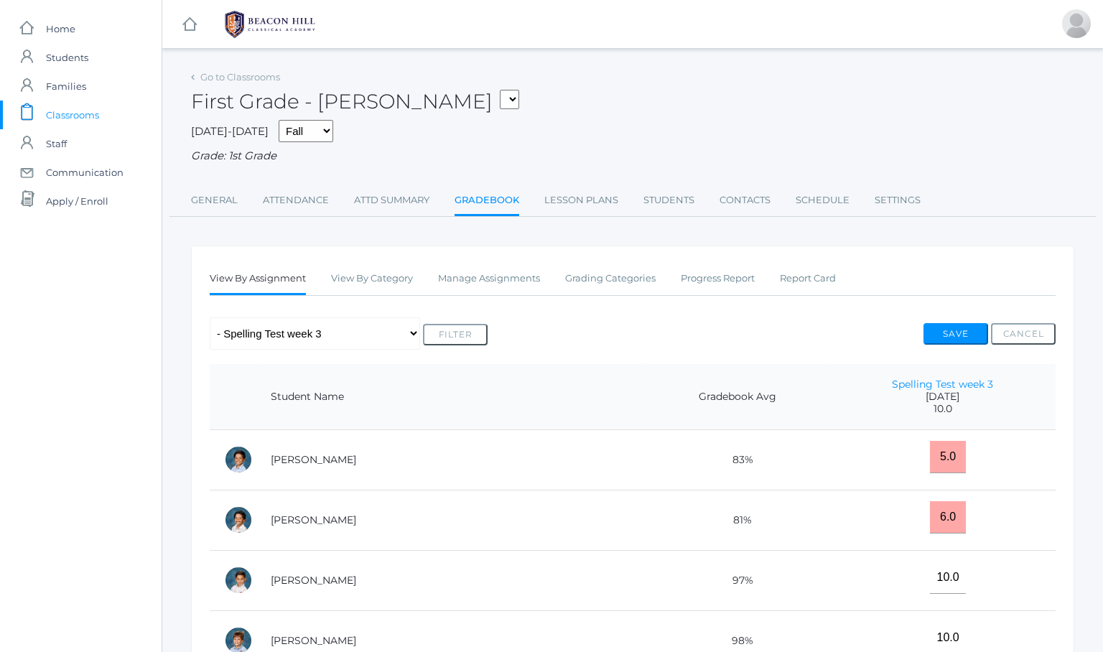
click at [431, 457] on td "[PERSON_NAME]" at bounding box center [450, 459] width 388 height 60
click at [645, 442] on td "83%" at bounding box center [737, 459] width 184 height 60
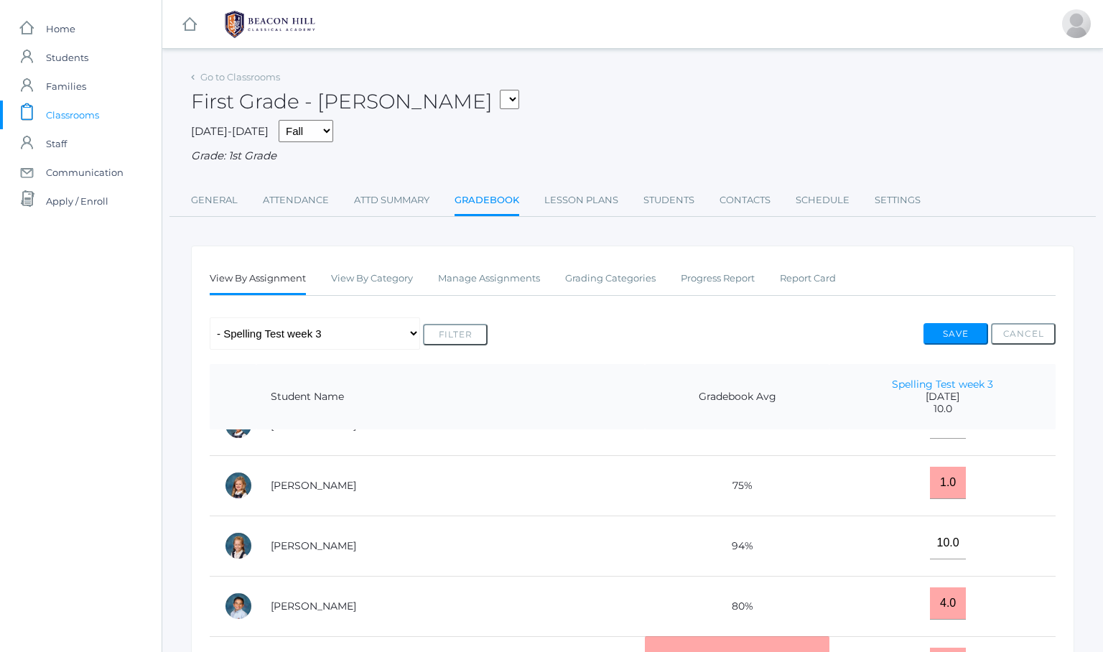
scroll to position [517, 0]
click at [829, 527] on td "10.0" at bounding box center [942, 545] width 226 height 60
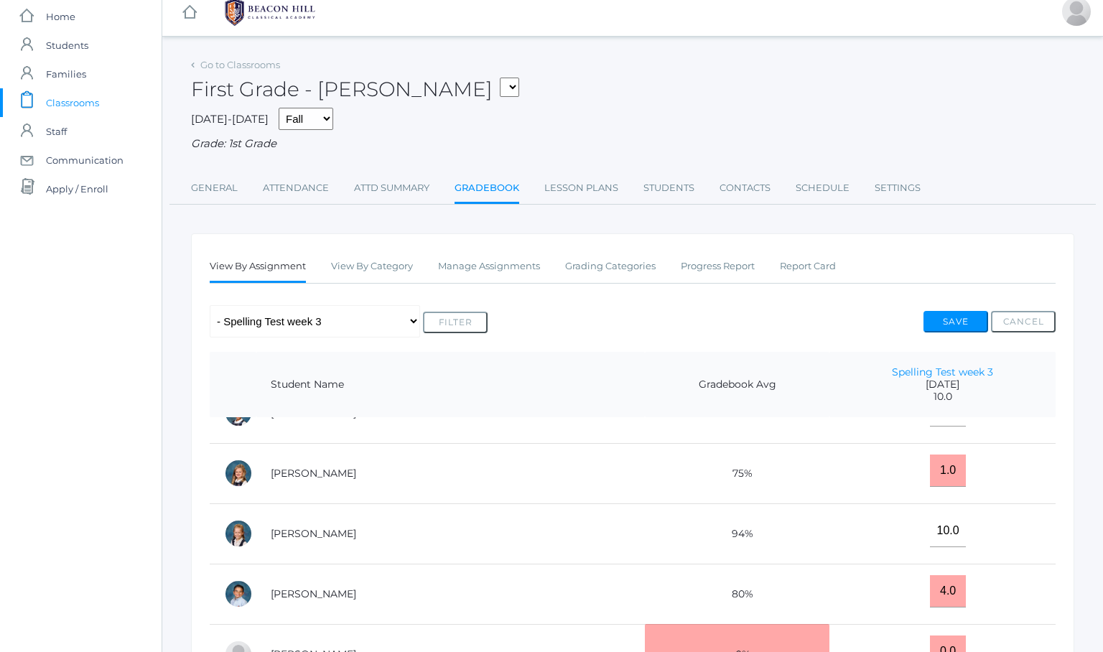
scroll to position [392, 0]
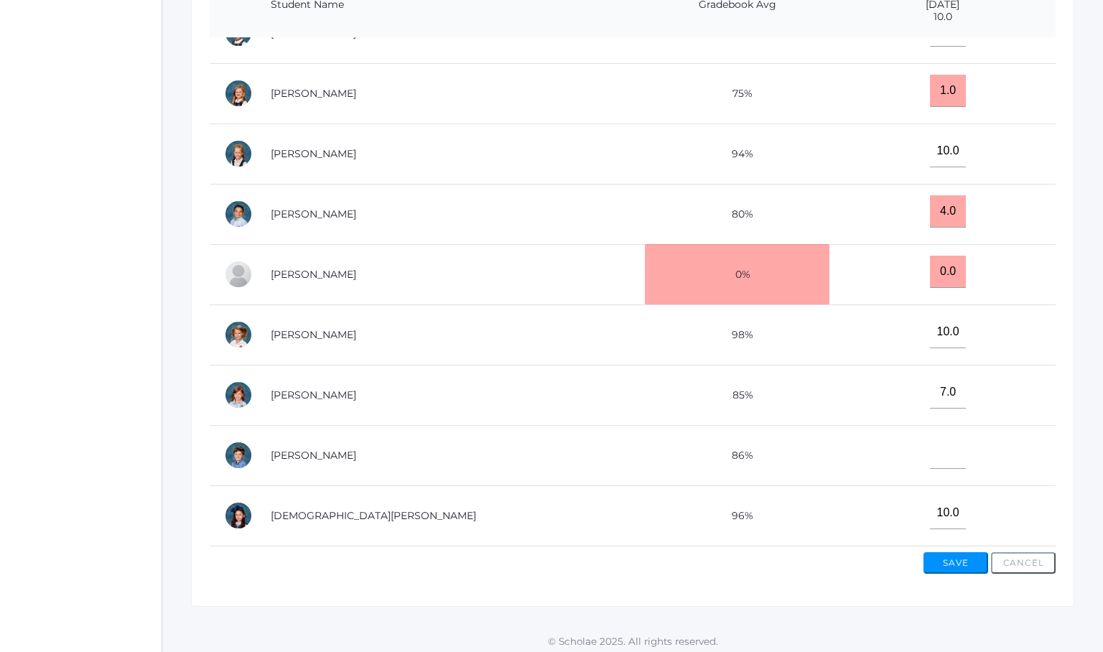
click at [829, 268] on td "0.0" at bounding box center [942, 274] width 226 height 60
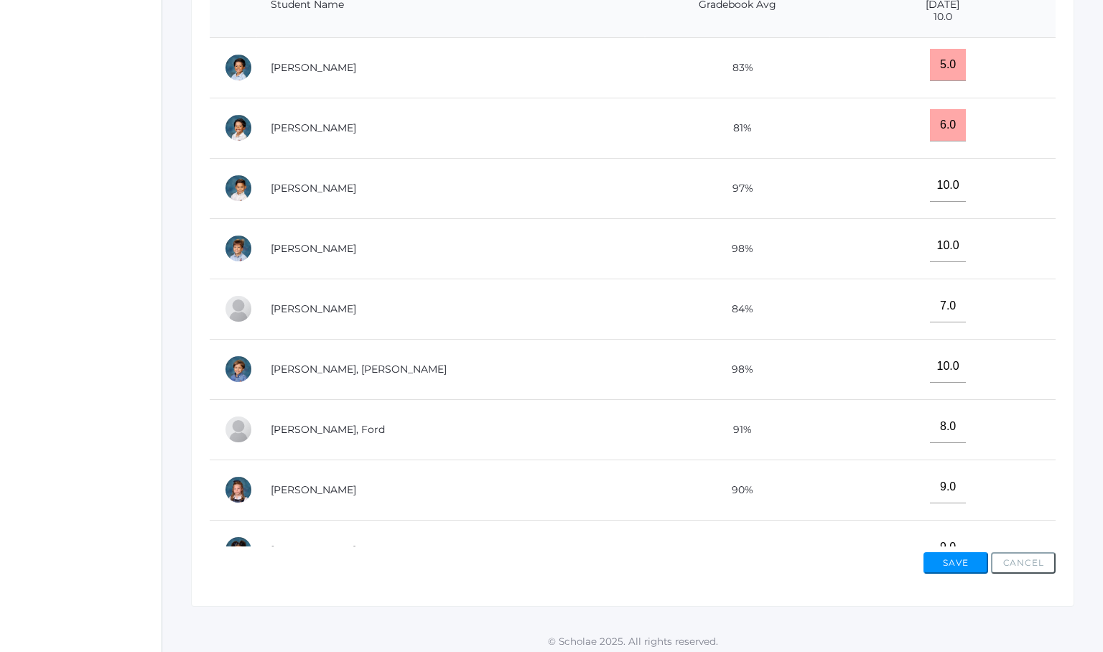
scroll to position [0, 0]
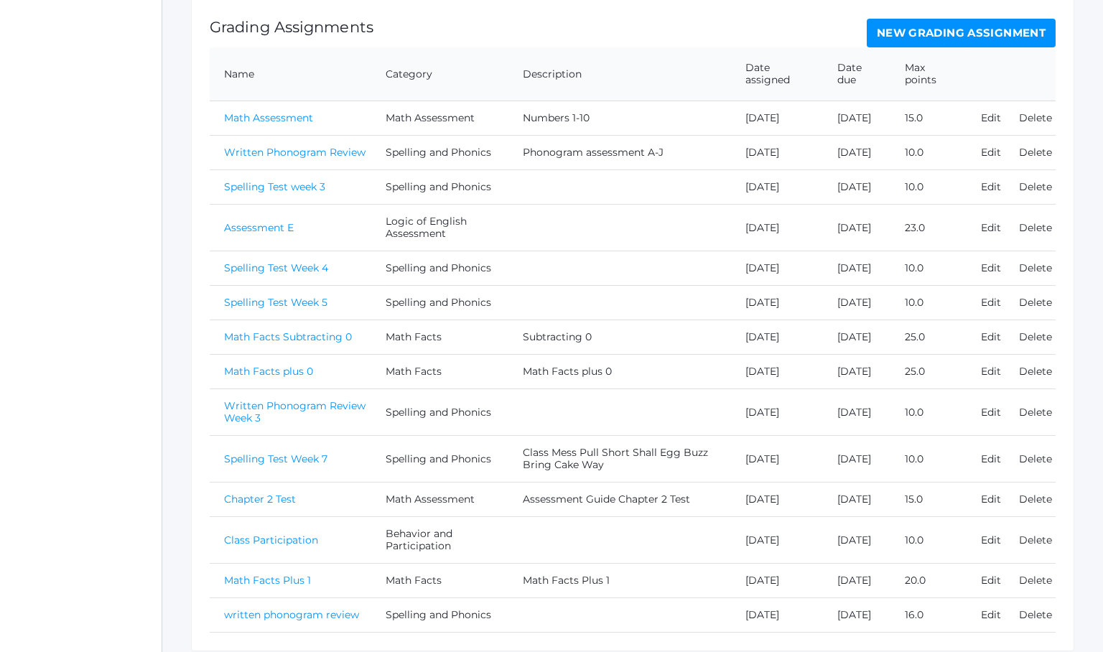
click at [263, 234] on link "Assessment E" at bounding box center [259, 227] width 70 height 13
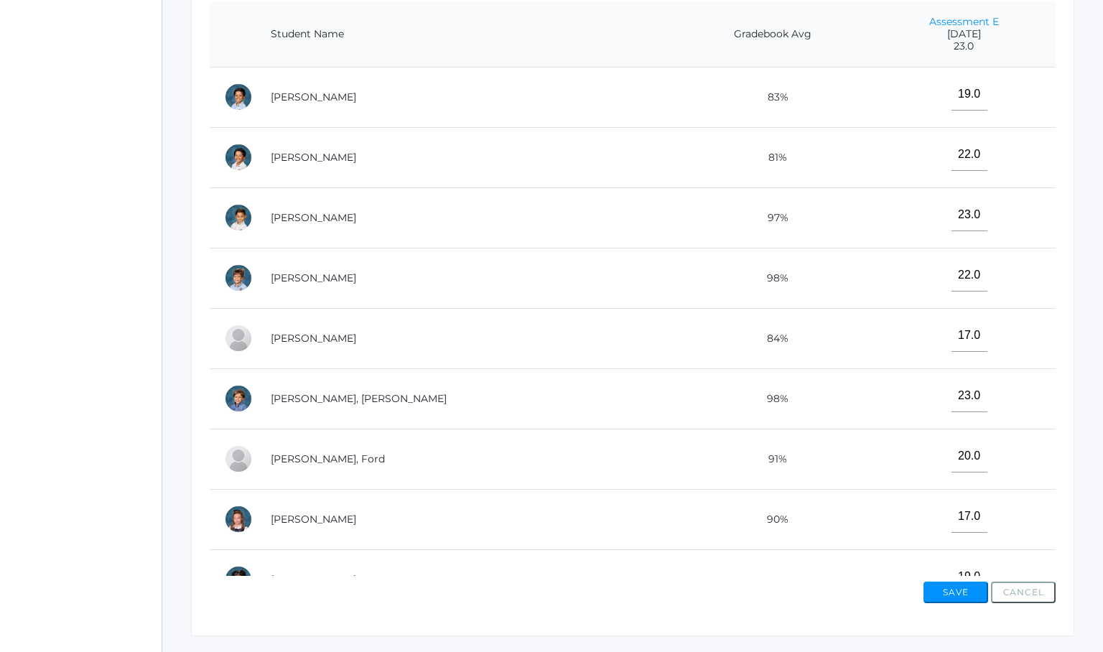
scroll to position [393, 0]
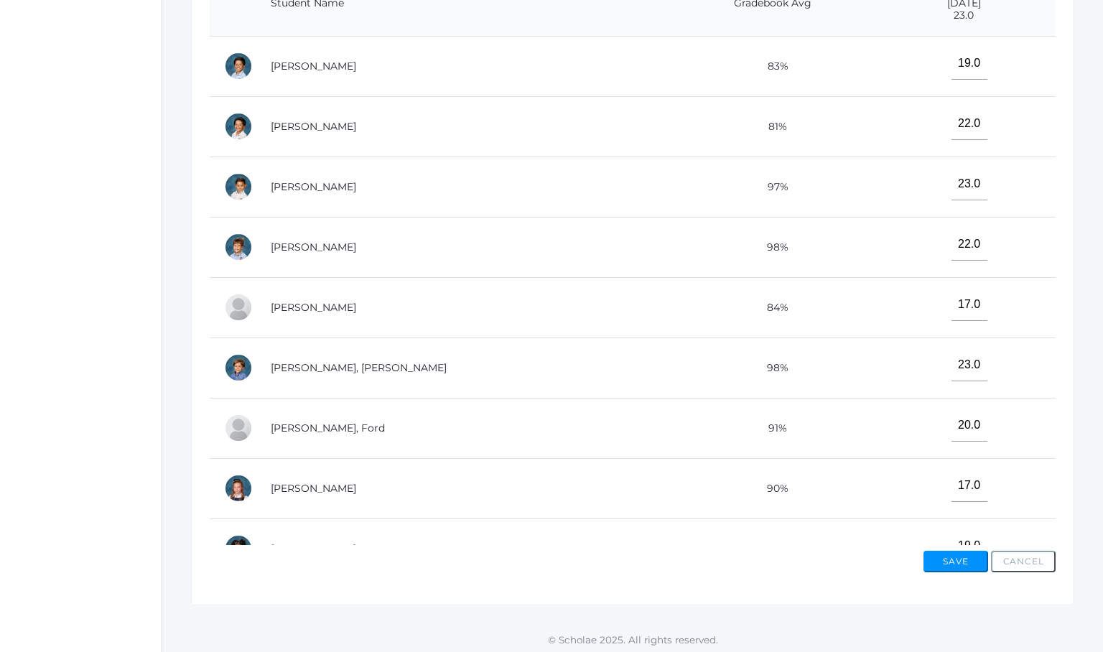
click at [477, 390] on td "[PERSON_NAME], [PERSON_NAME]" at bounding box center [464, 367] width 417 height 60
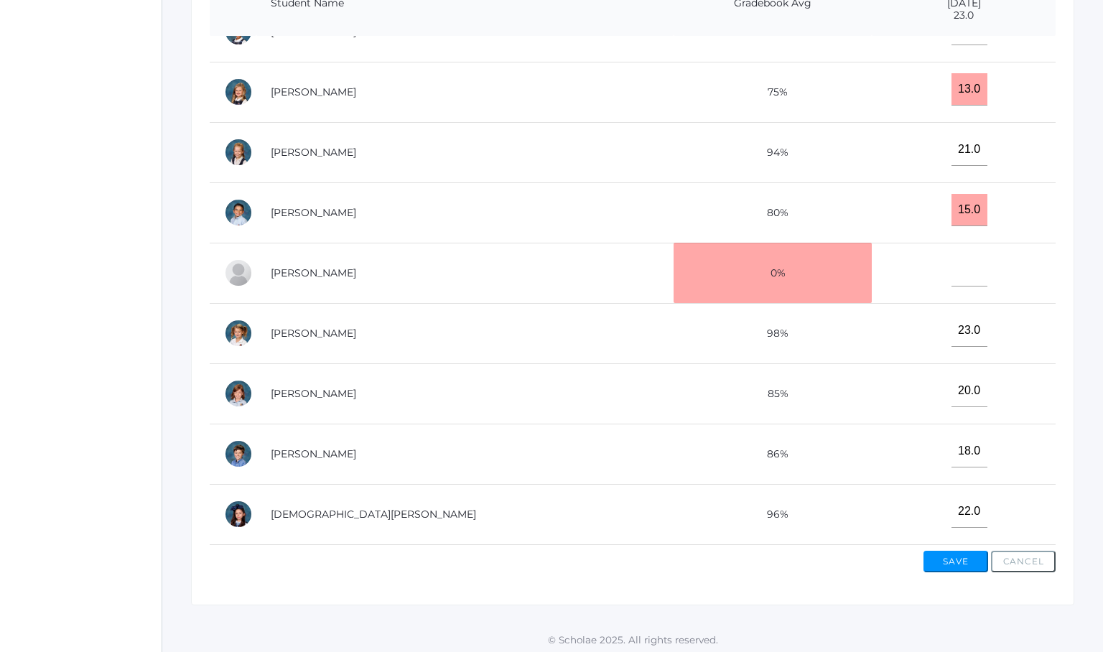
scroll to position [517, 0]
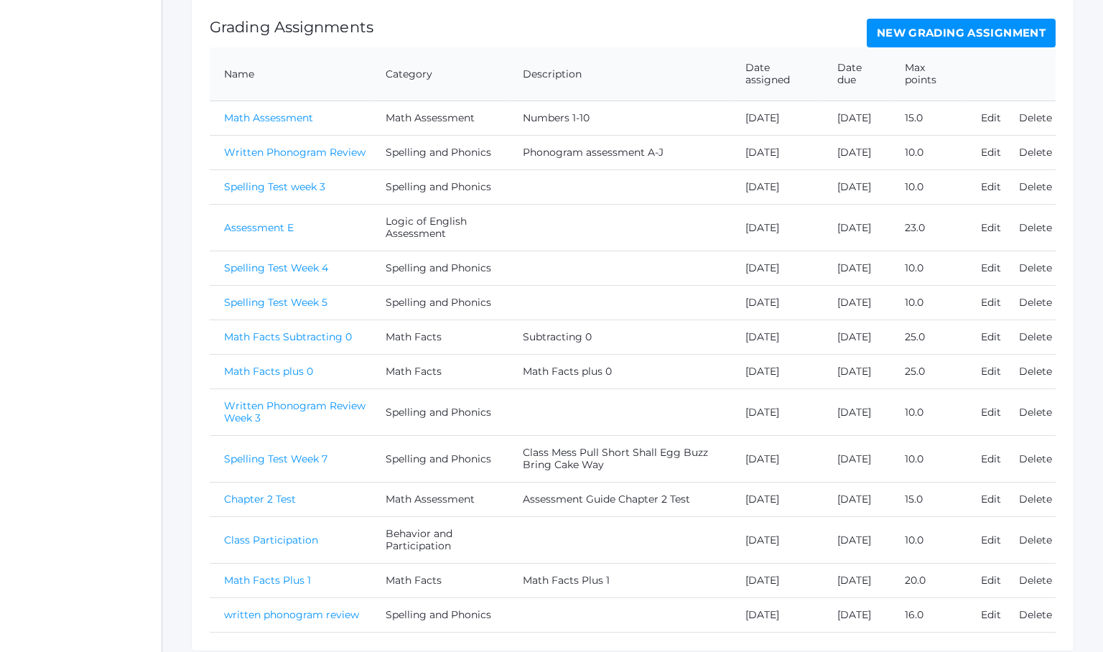
click at [296, 274] on link "Spelling Test Week 4" at bounding box center [276, 267] width 104 height 13
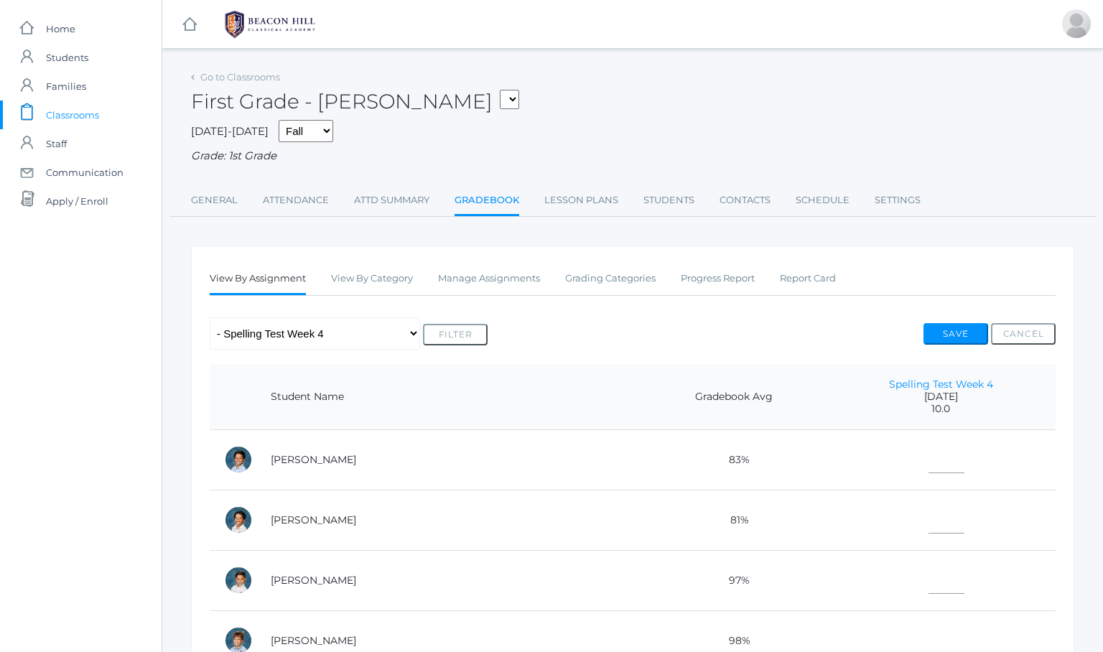
click at [642, 451] on td "83%" at bounding box center [734, 459] width 184 height 60
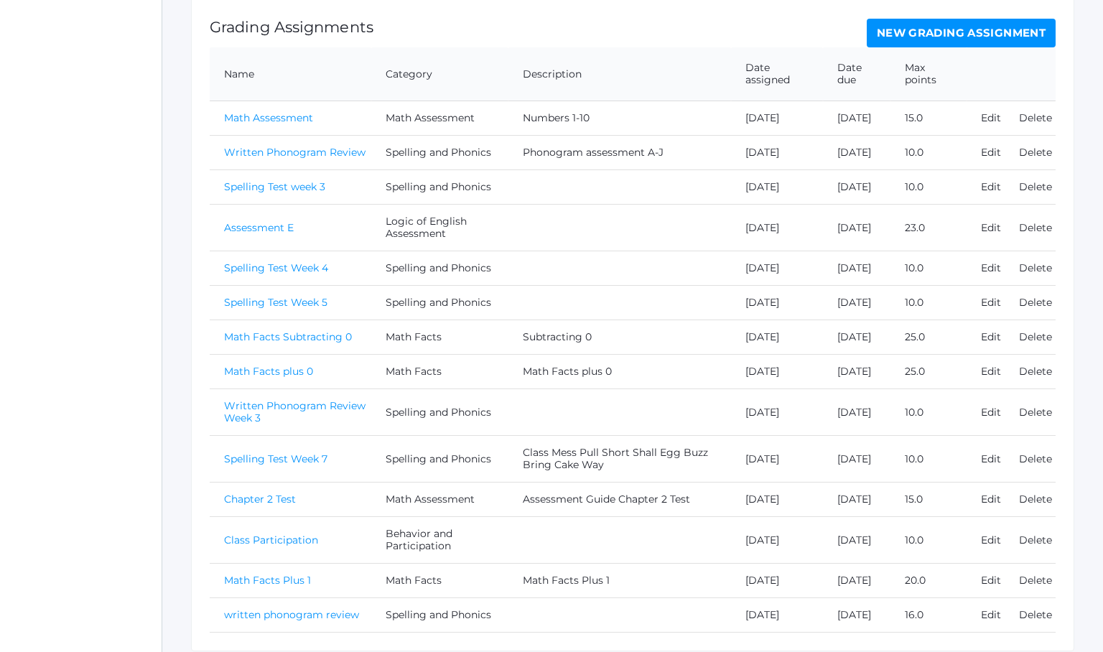
click at [273, 309] on link "Spelling Test Week 5" at bounding box center [275, 302] width 103 height 13
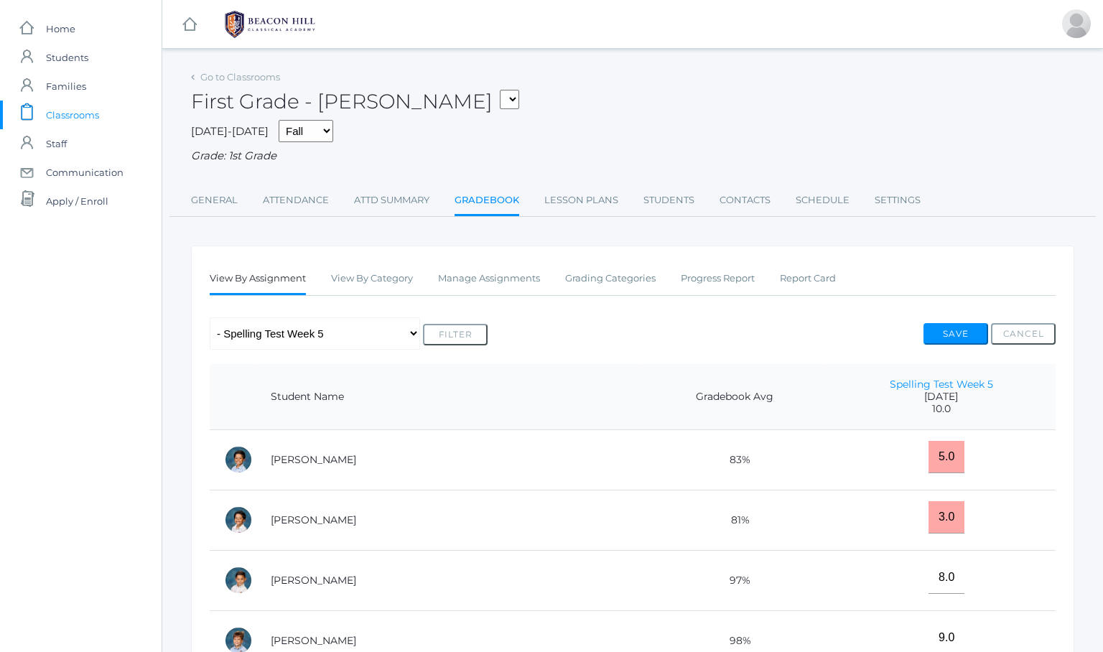
click at [512, 411] on th "Student Name" at bounding box center [449, 397] width 386 height 66
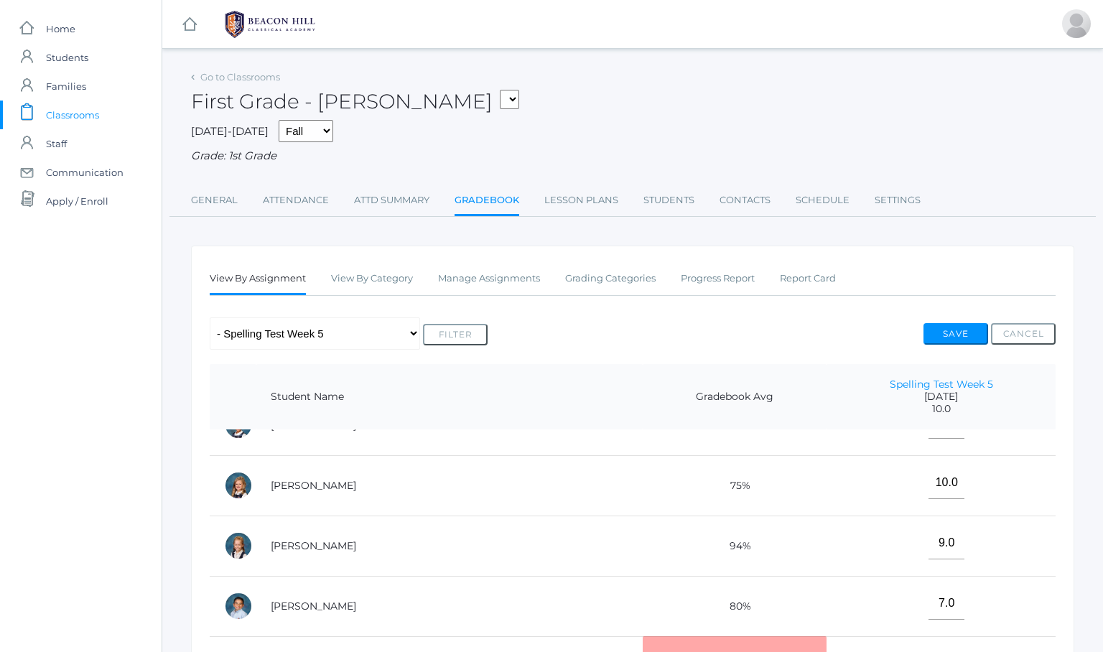
scroll to position [517, 0]
click at [737, 554] on td "94%" at bounding box center [734, 545] width 184 height 60
click at [642, 598] on td "80%" at bounding box center [734, 606] width 184 height 60
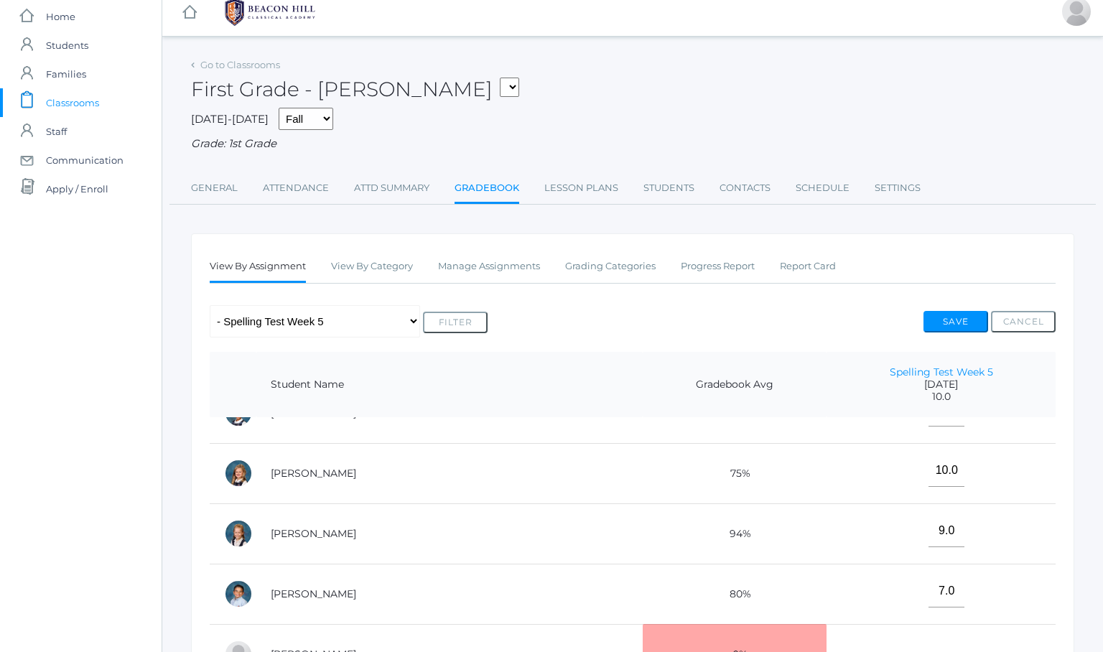
scroll to position [392, 0]
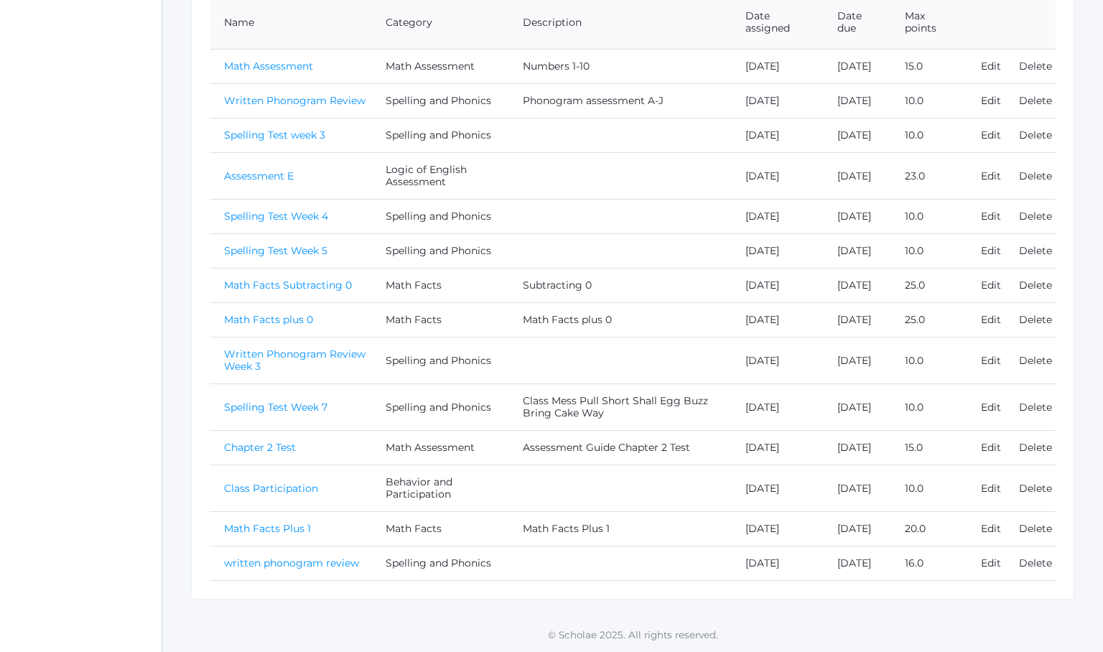
scroll to position [298, 0]
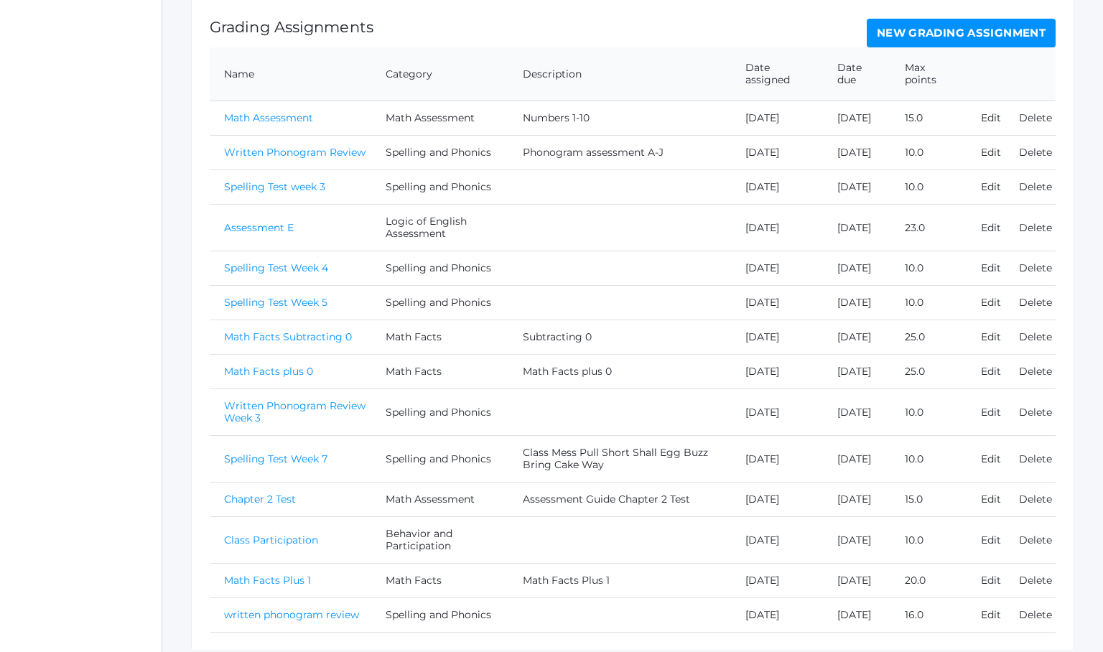
click at [210, 389] on td "Math Facts plus 0" at bounding box center [291, 372] width 162 height 34
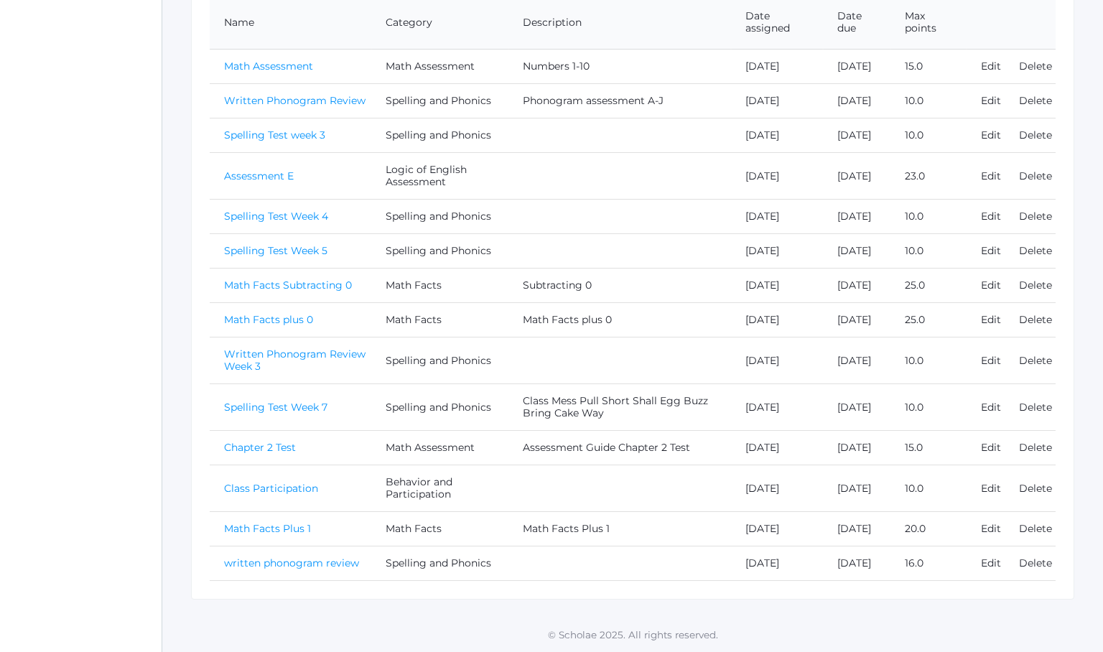
scroll to position [464, 0]
click at [249, 482] on link "Class Participation" at bounding box center [271, 488] width 94 height 13
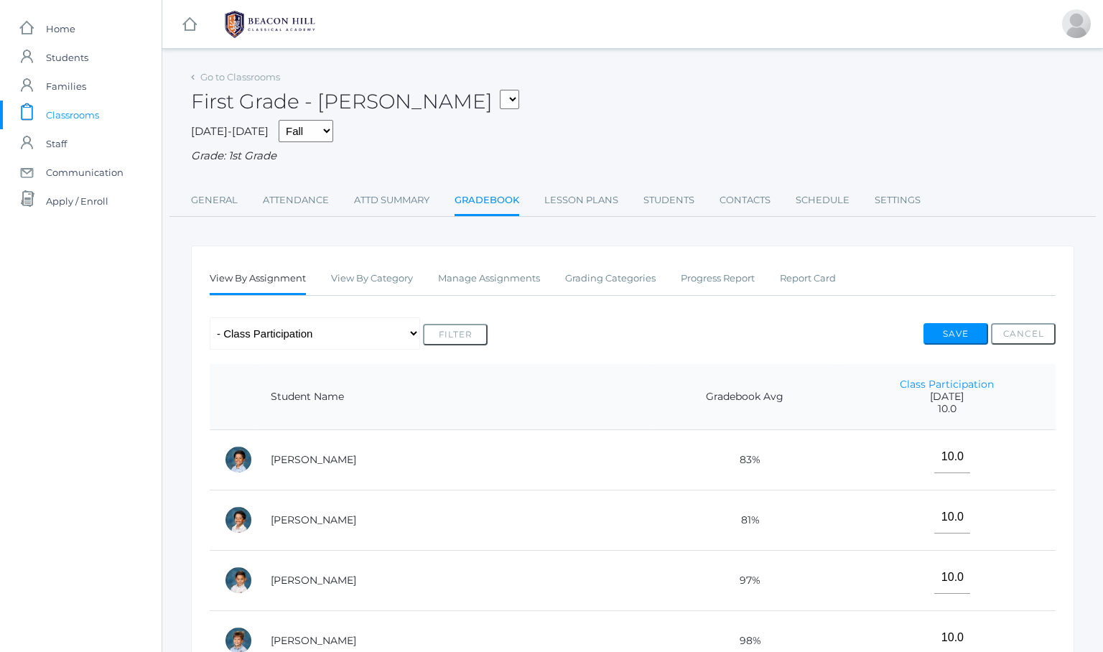
scroll to position [464, 0]
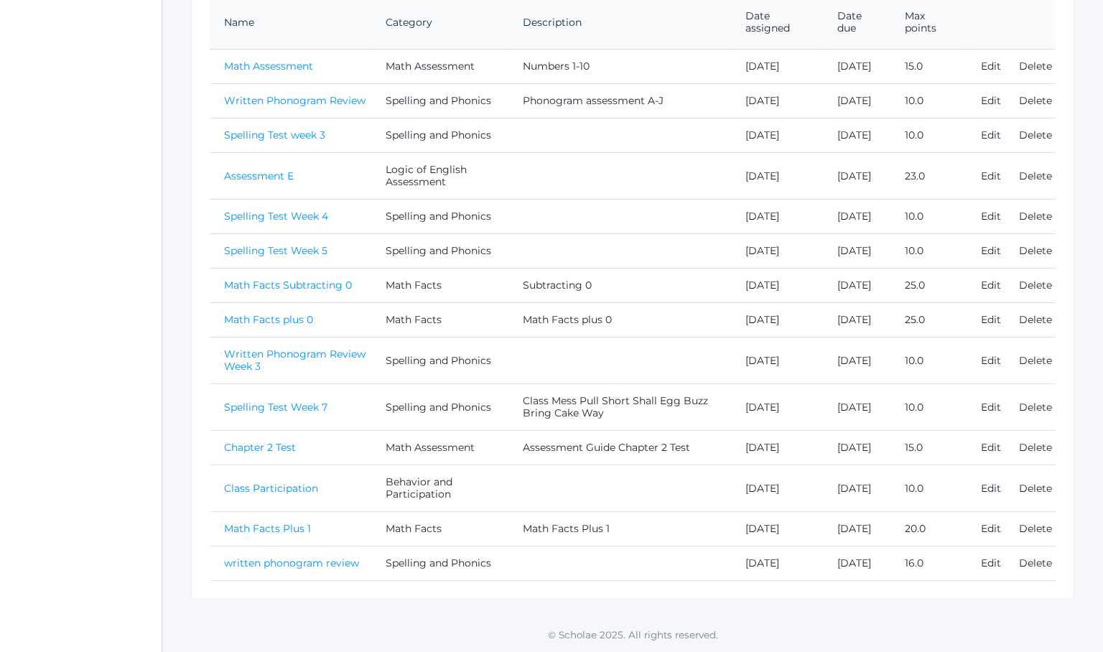
click at [355, 512] on td "Math Facts Plus 1" at bounding box center [291, 529] width 162 height 34
click at [281, 210] on link "Spelling Test Week 4" at bounding box center [276, 216] width 104 height 13
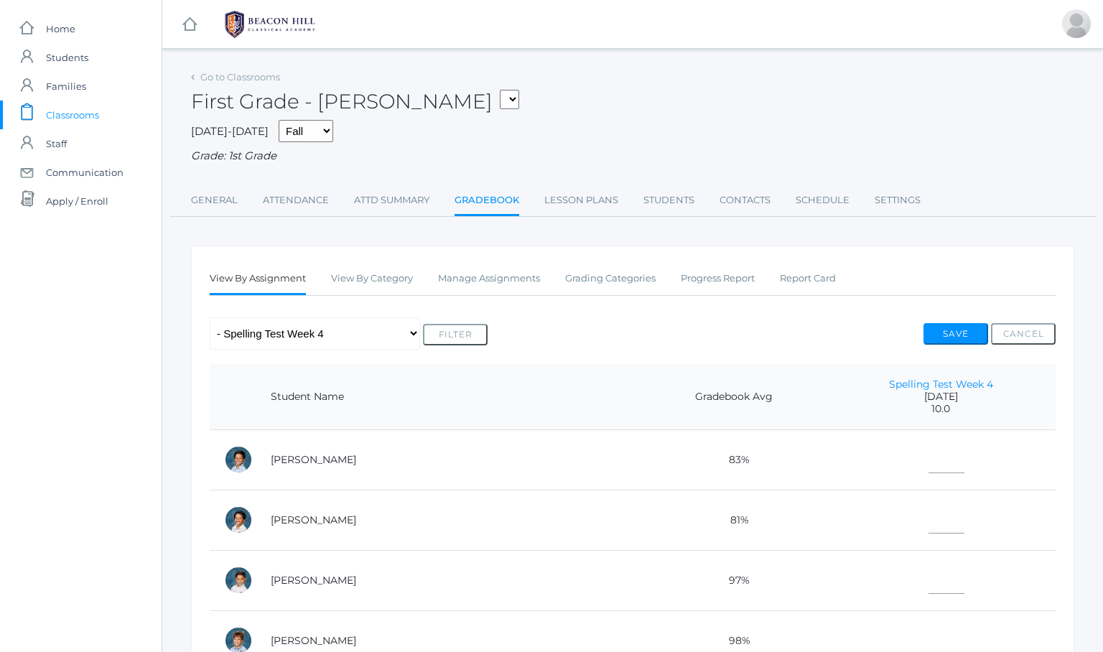
scroll to position [464, 0]
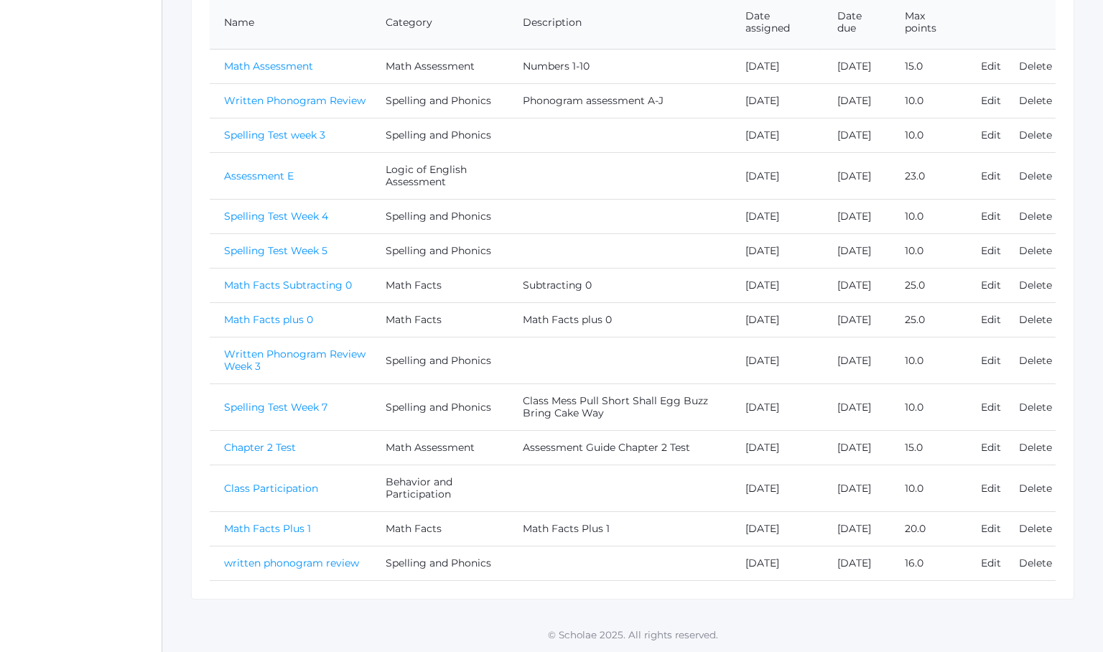
click at [261, 244] on link "Spelling Test Week 5" at bounding box center [275, 250] width 103 height 13
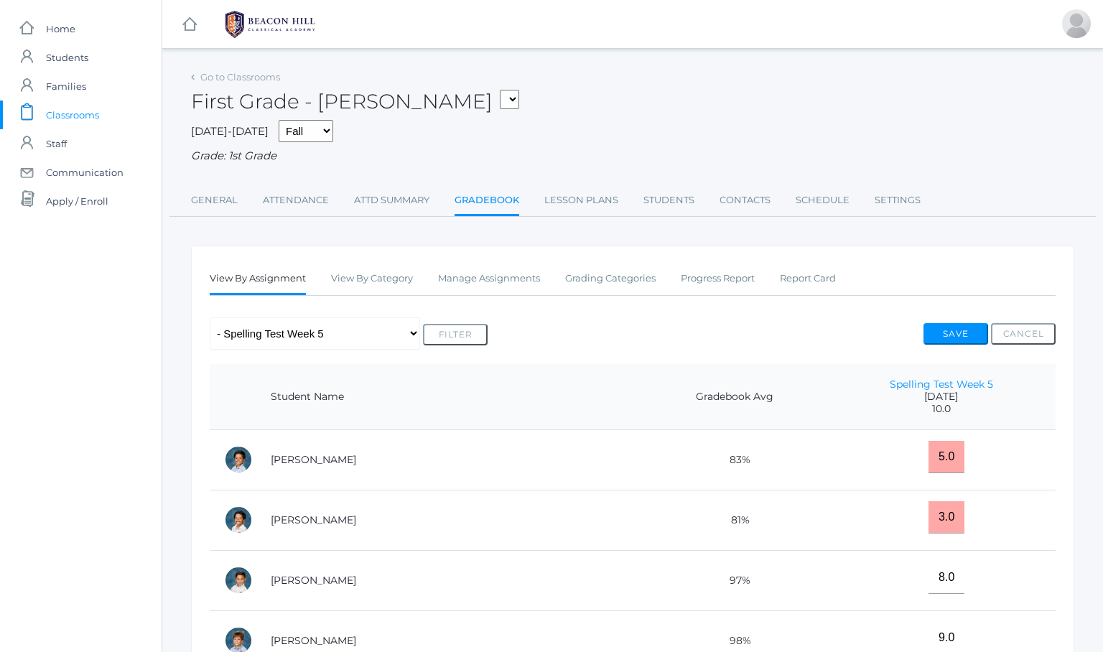
click at [498, 462] on td "[PERSON_NAME]" at bounding box center [449, 459] width 386 height 60
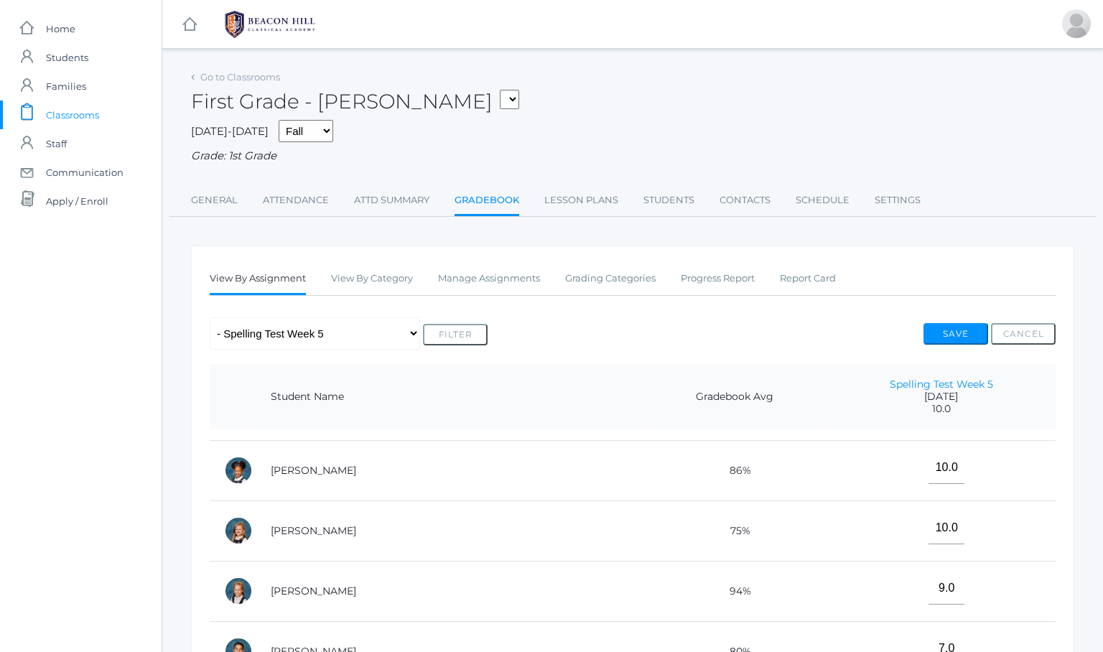
scroll to position [504, 0]
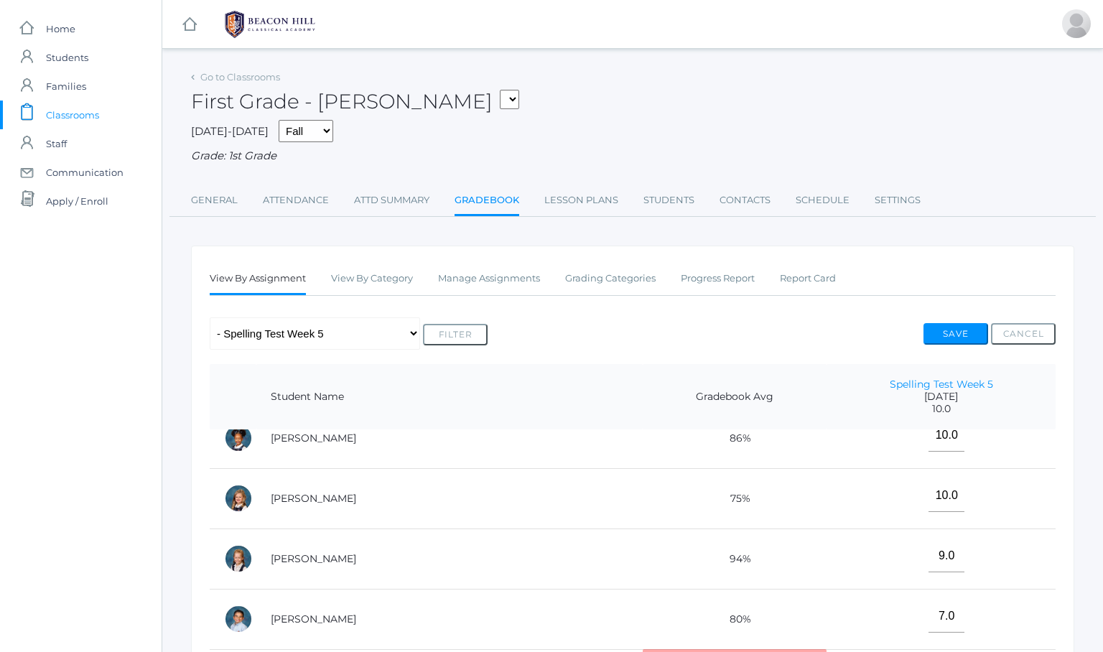
click at [532, 528] on td "[PERSON_NAME]" at bounding box center [449, 558] width 386 height 60
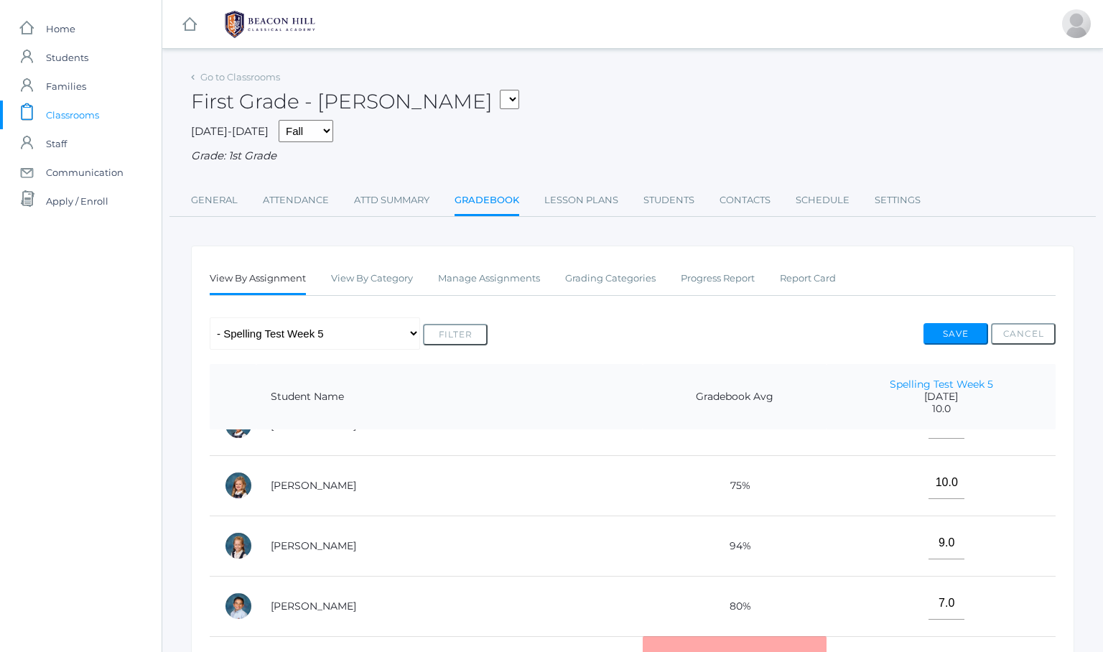
scroll to position [517, 0]
click at [642, 565] on td "94%" at bounding box center [734, 545] width 184 height 60
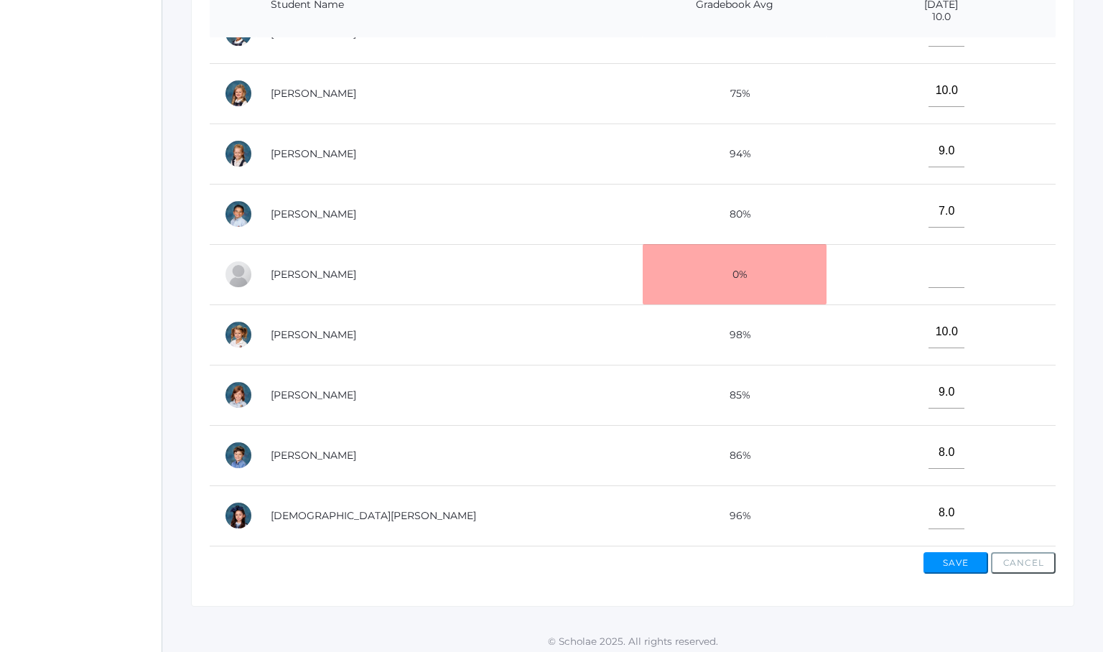
scroll to position [0, 0]
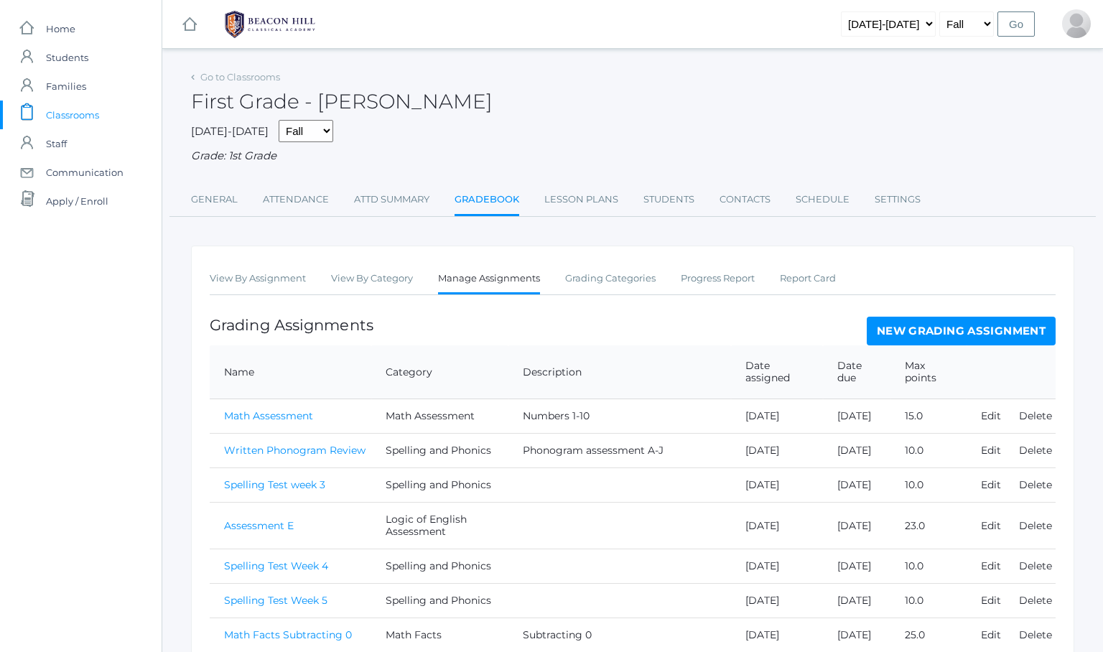
scroll to position [464, 0]
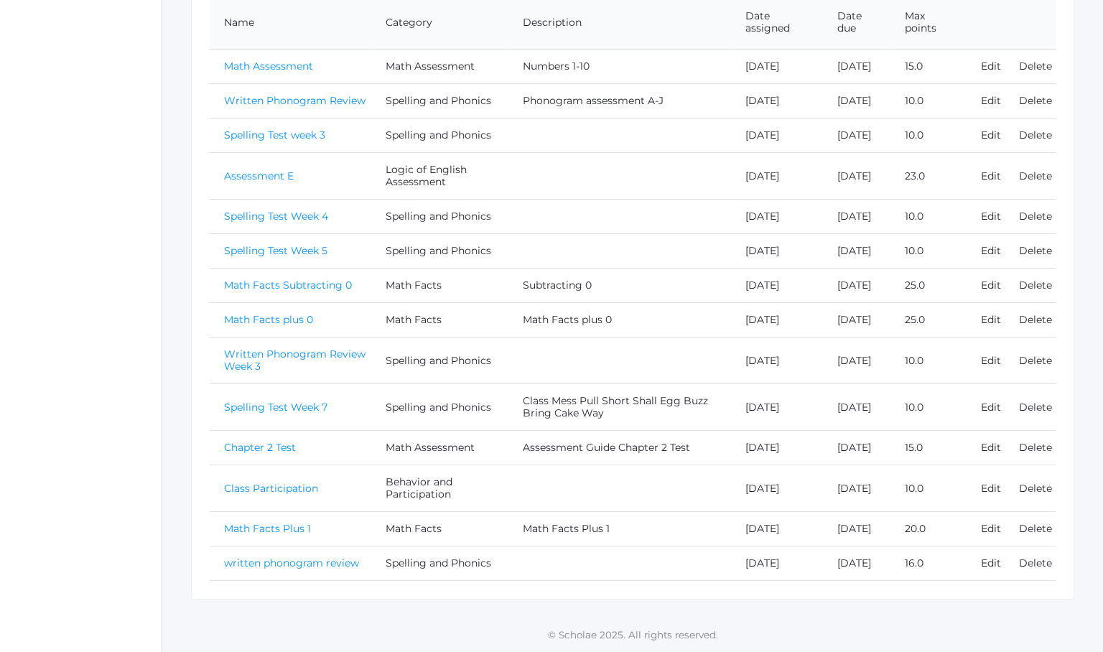
click at [253, 279] on link "Math Facts Subtracting 0" at bounding box center [288, 285] width 128 height 13
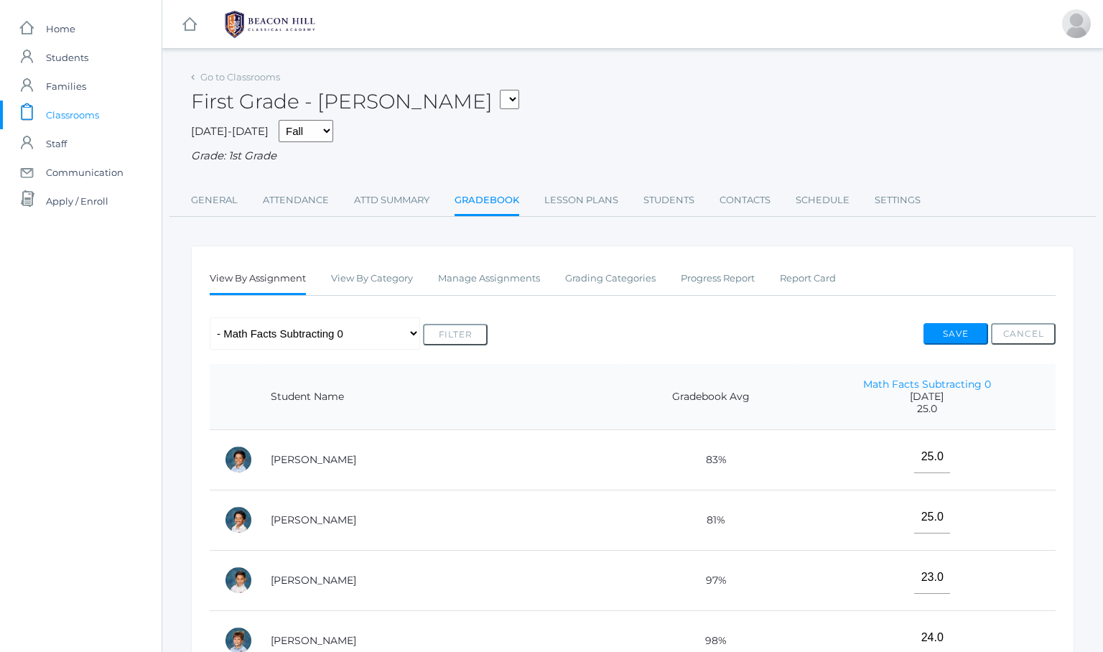
click at [623, 435] on td "83%" at bounding box center [710, 459] width 174 height 60
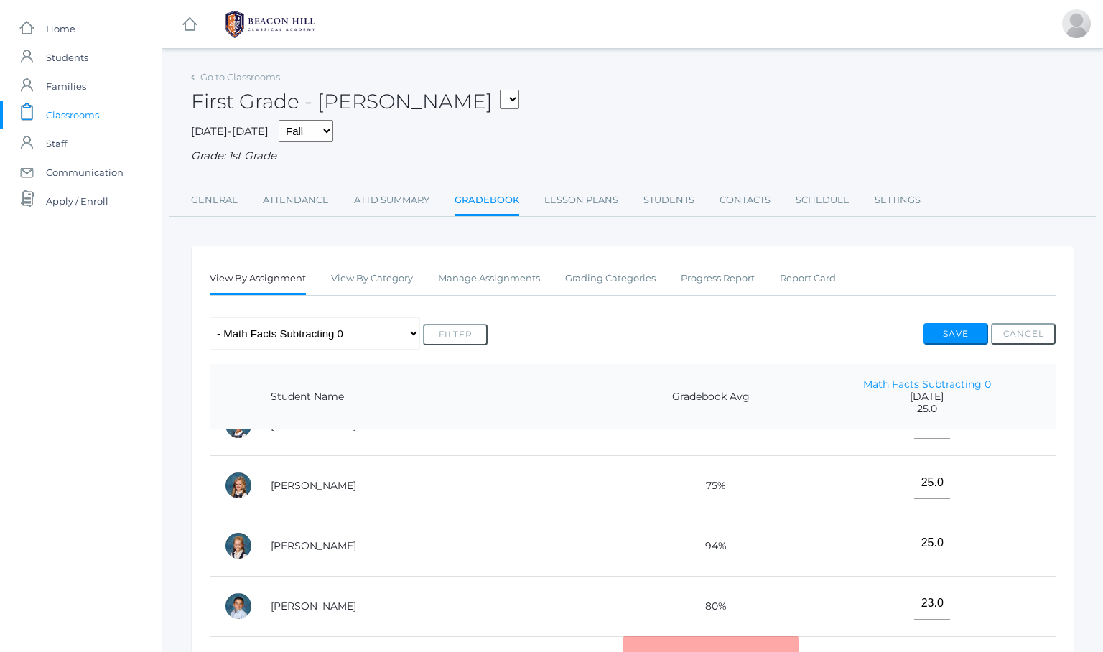
scroll to position [517, 0]
click at [623, 527] on td "94%" at bounding box center [710, 545] width 174 height 60
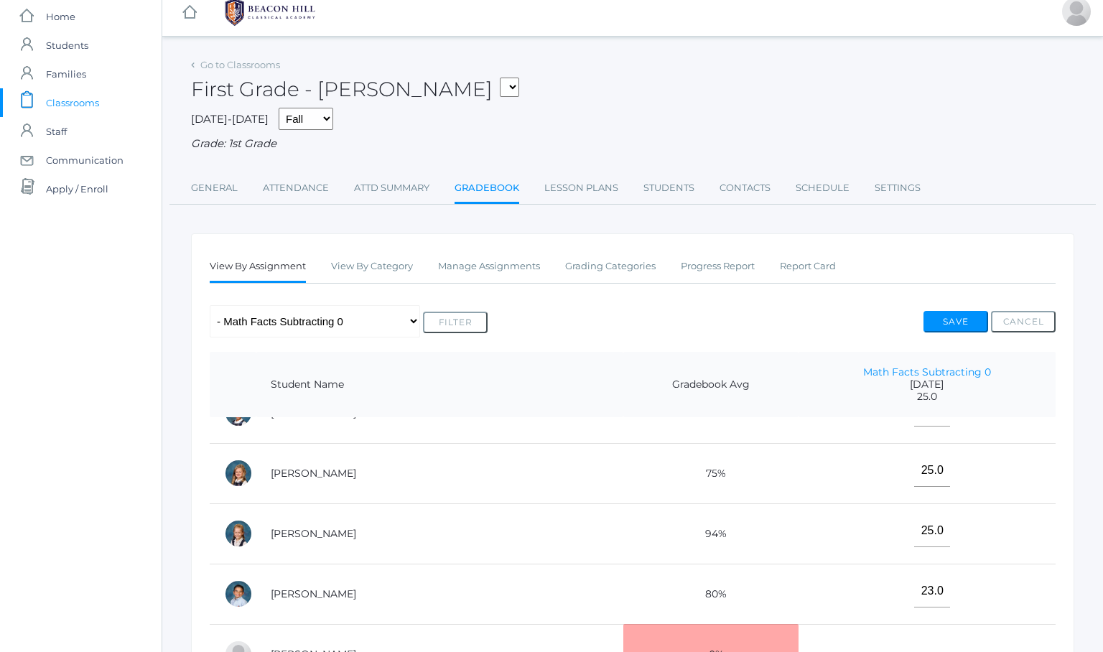
scroll to position [392, 0]
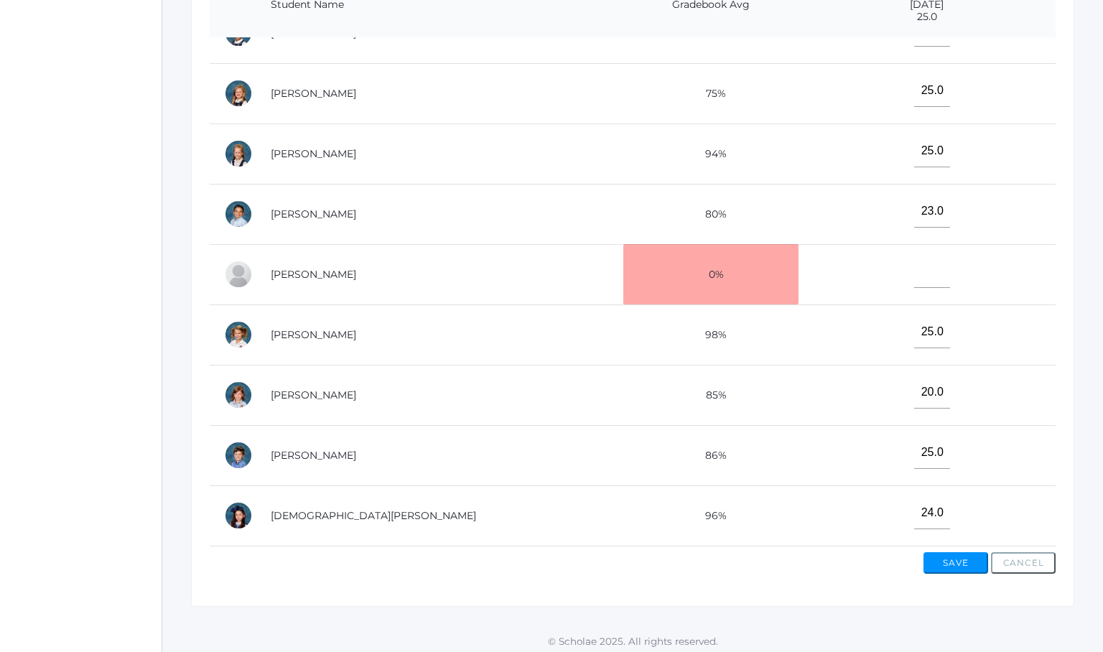
click at [437, 286] on td "[PERSON_NAME]" at bounding box center [439, 274] width 367 height 60
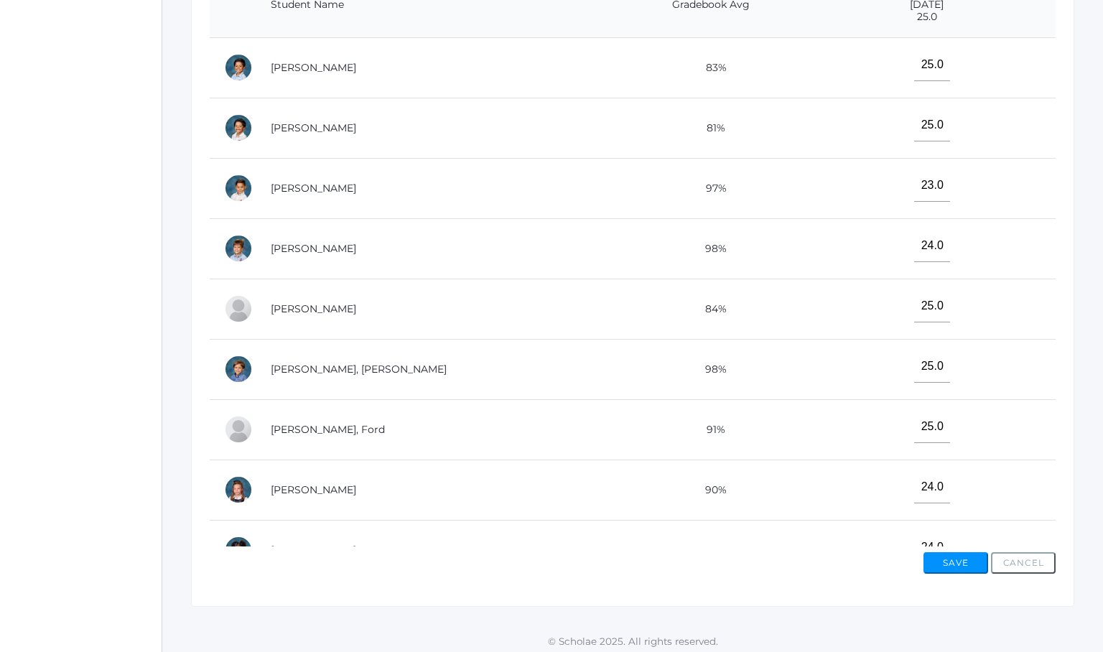
scroll to position [0, 0]
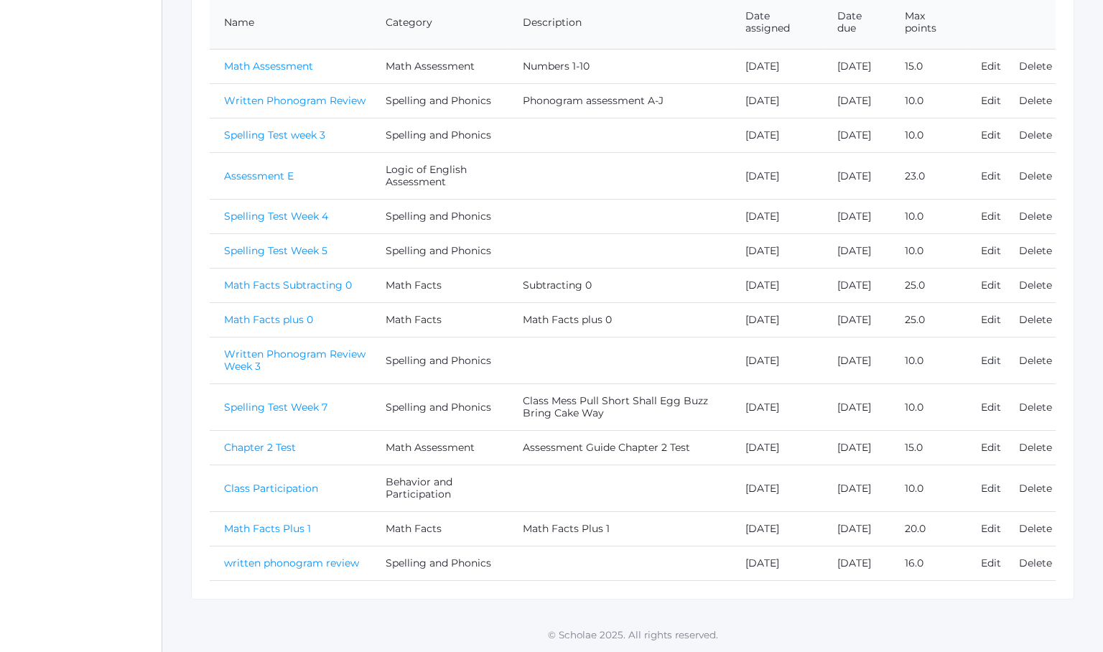
scroll to position [464, 0]
click at [263, 313] on link "Math Facts plus 0" at bounding box center [268, 319] width 89 height 13
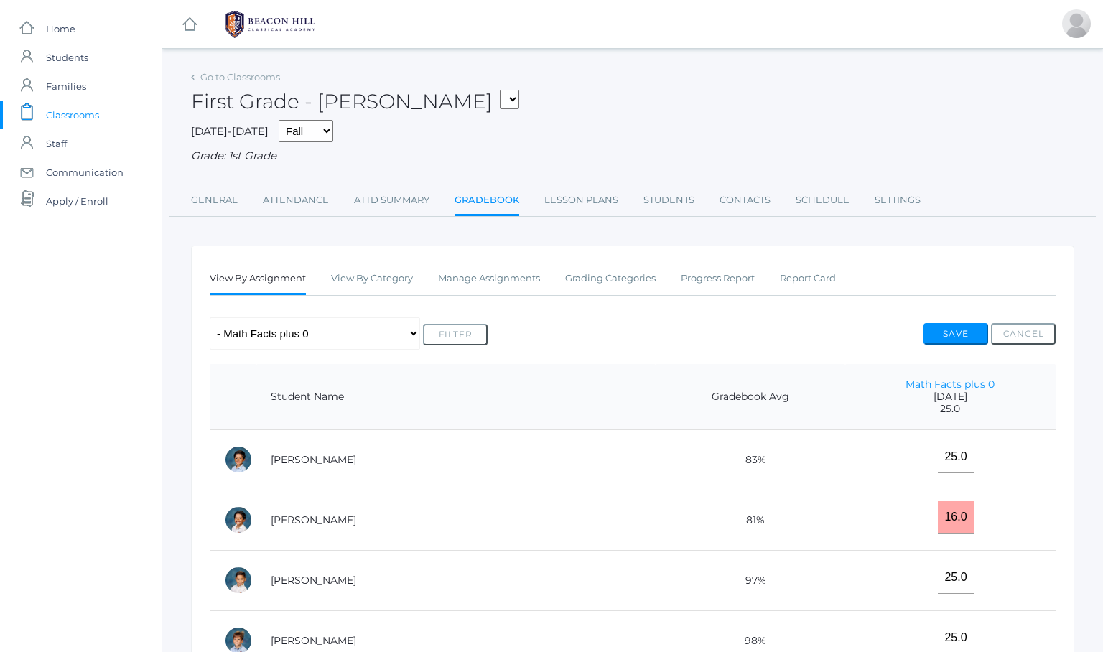
click at [507, 390] on th "Student Name" at bounding box center [455, 397] width 399 height 66
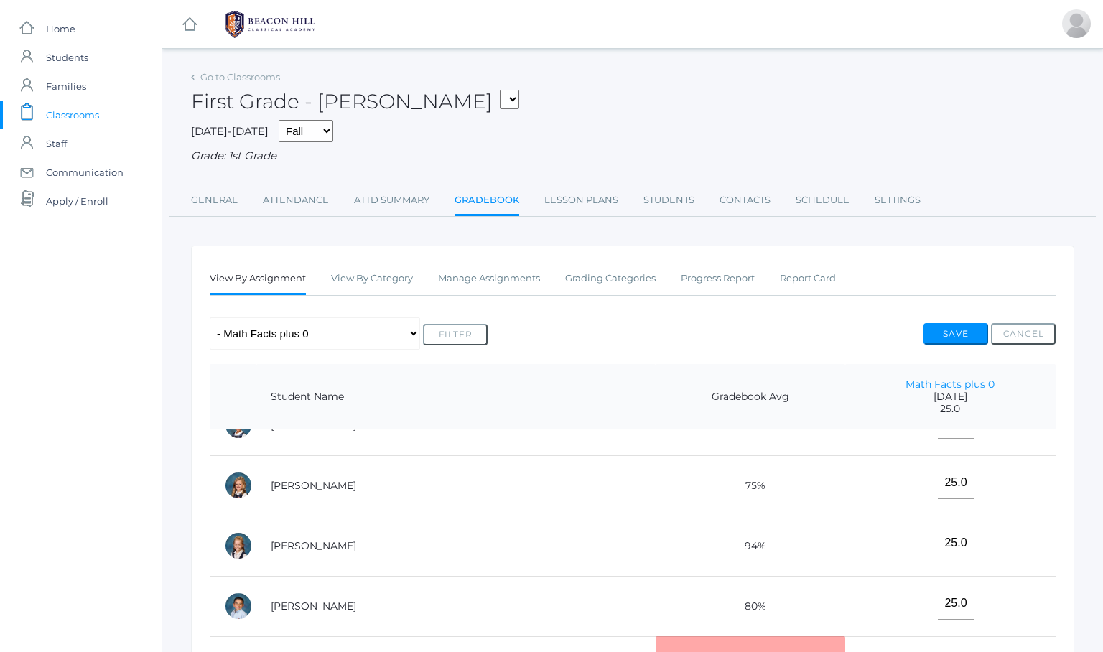
scroll to position [517, 0]
click at [533, 541] on td "[PERSON_NAME]" at bounding box center [455, 545] width 399 height 60
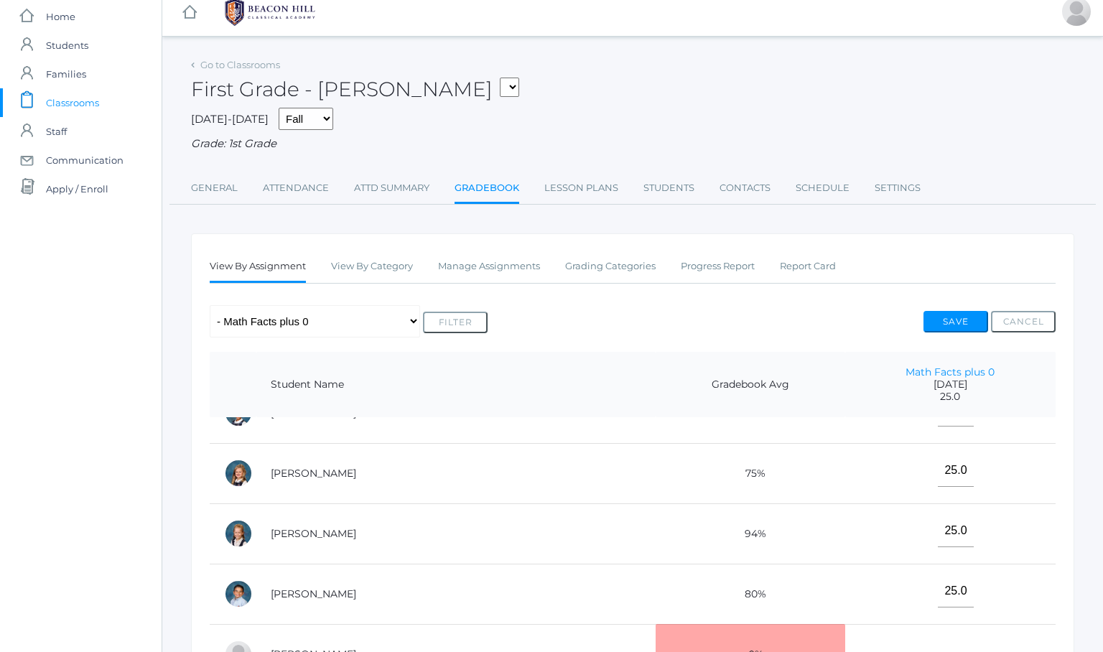
scroll to position [392, 0]
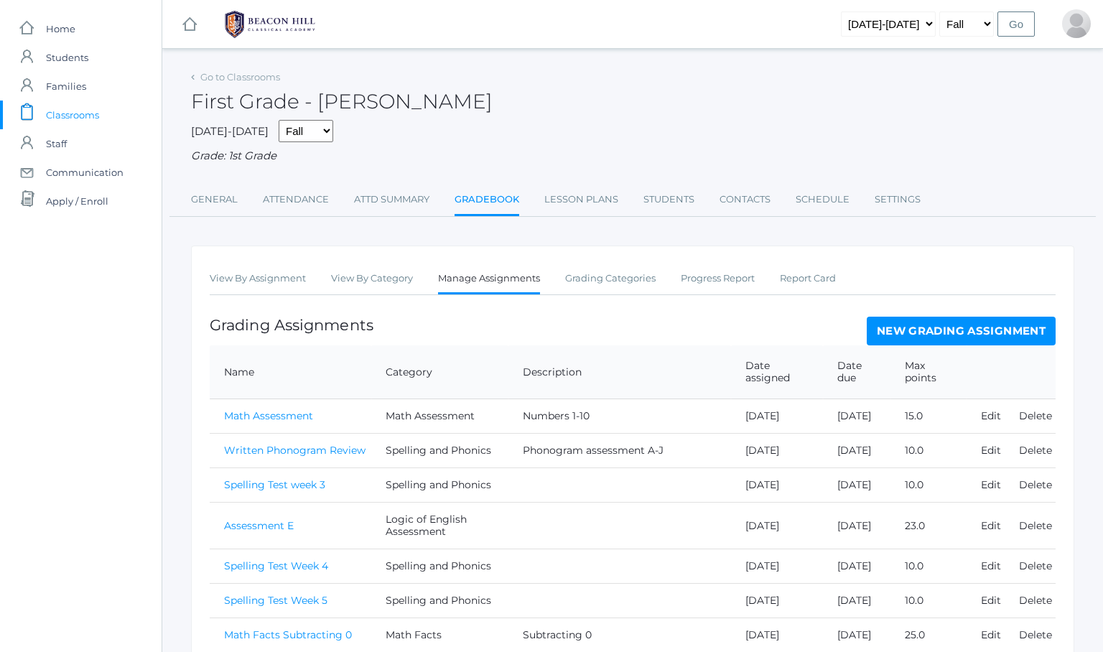
click at [212, 491] on td "Spelling Test week 3" at bounding box center [291, 485] width 162 height 34
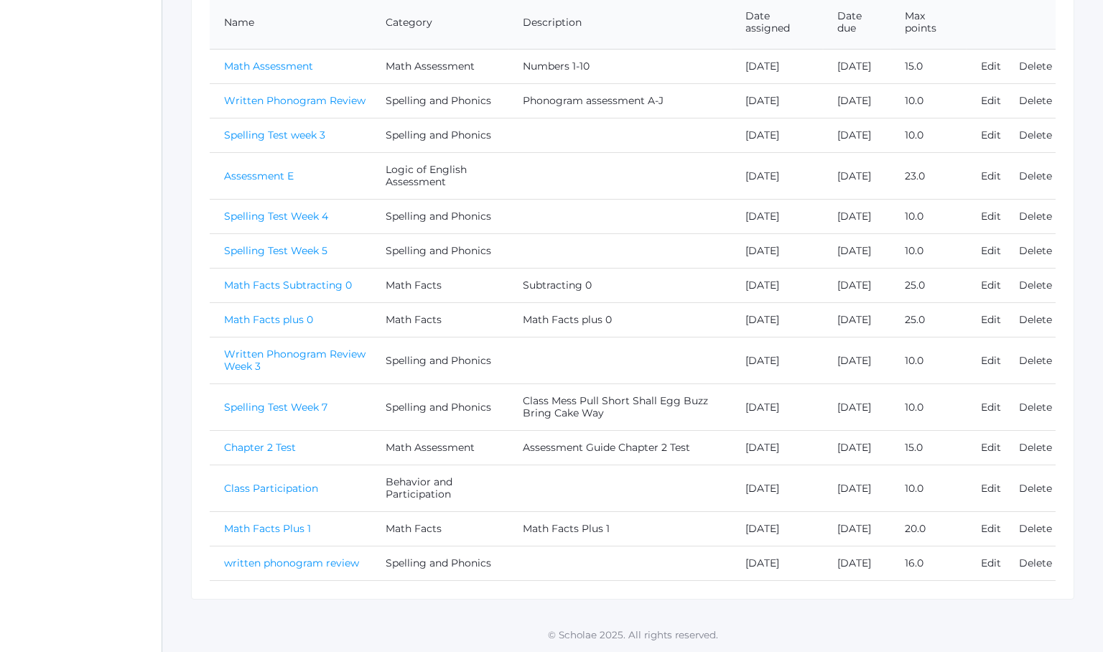
scroll to position [357, 0]
click at [234, 373] on link "Written Phonogram Review Week 3" at bounding box center [294, 359] width 141 height 25
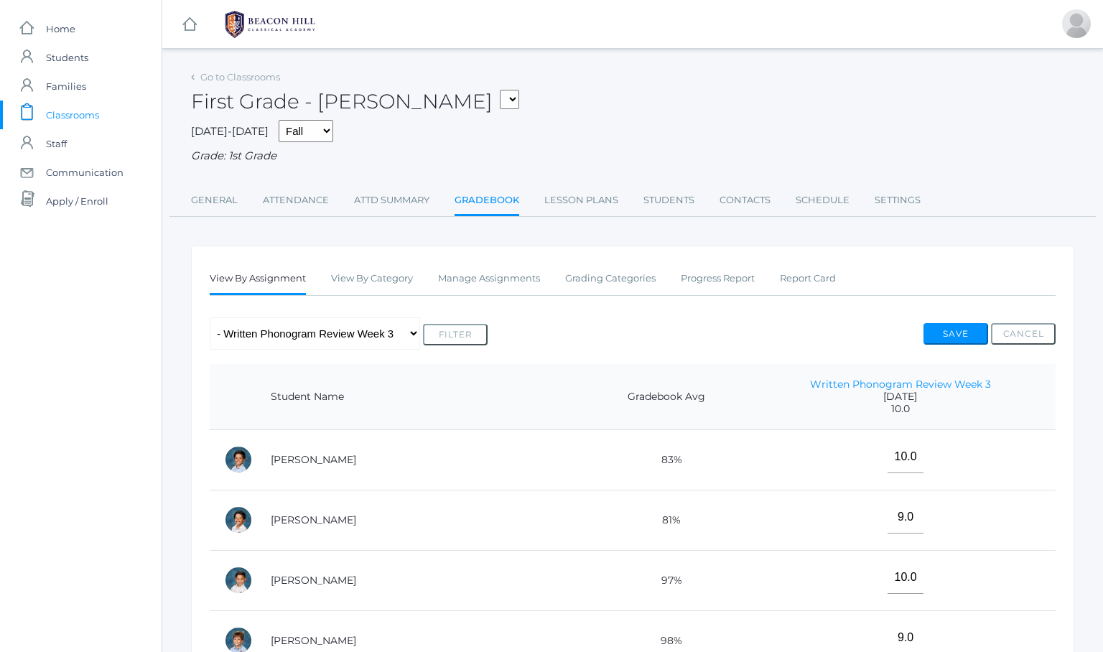
click at [439, 443] on td "[PERSON_NAME]" at bounding box center [421, 459] width 331 height 60
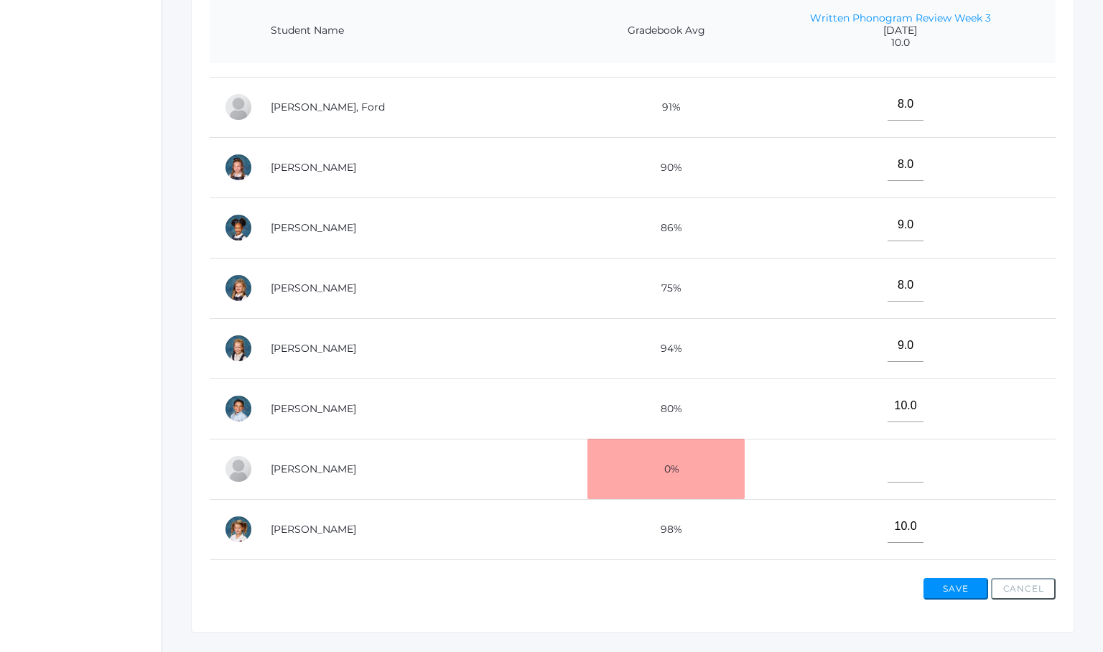
scroll to position [517, 0]
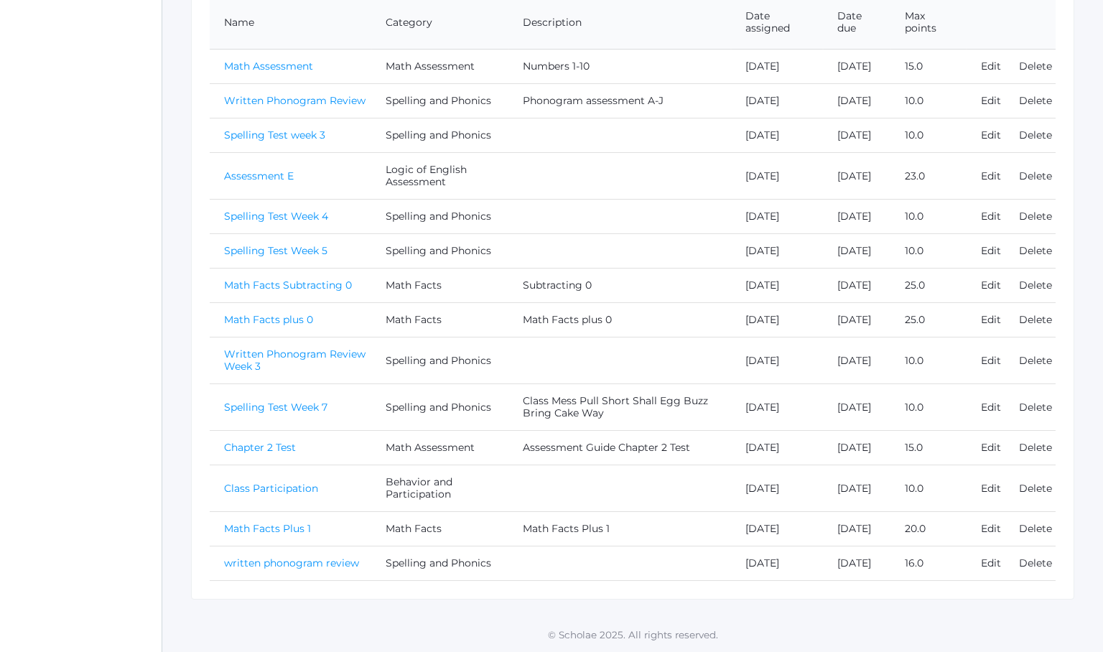
scroll to position [357, 0]
click at [264, 413] on link "Spelling Test Week 7" at bounding box center [275, 407] width 103 height 13
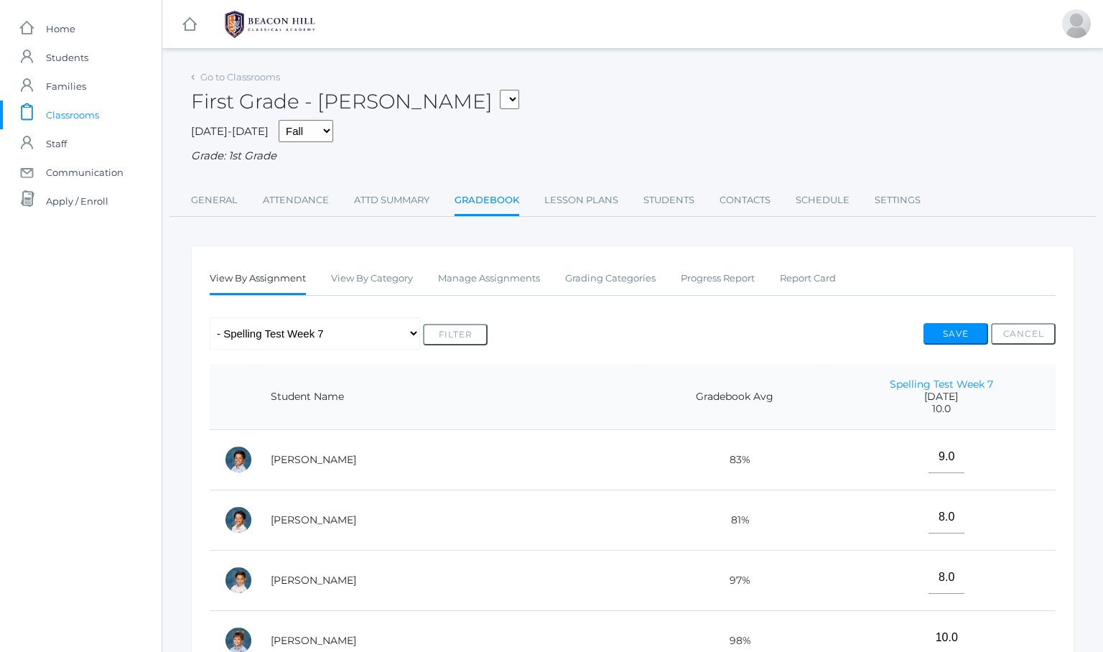
click at [528, 446] on td "[PERSON_NAME]" at bounding box center [449, 459] width 386 height 60
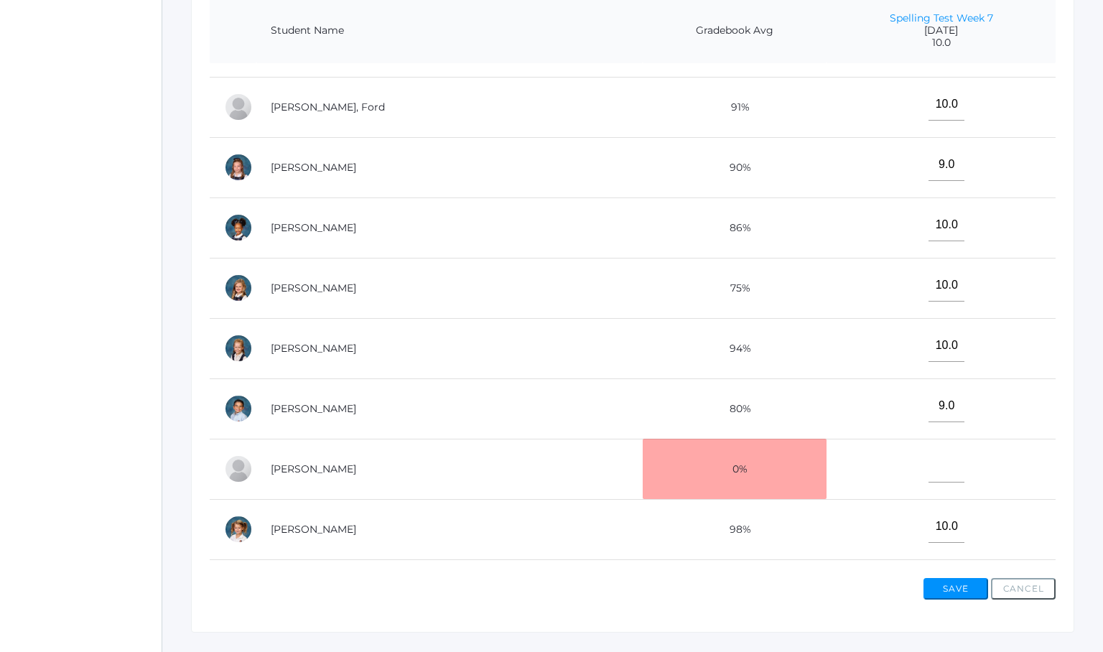
scroll to position [517, 0]
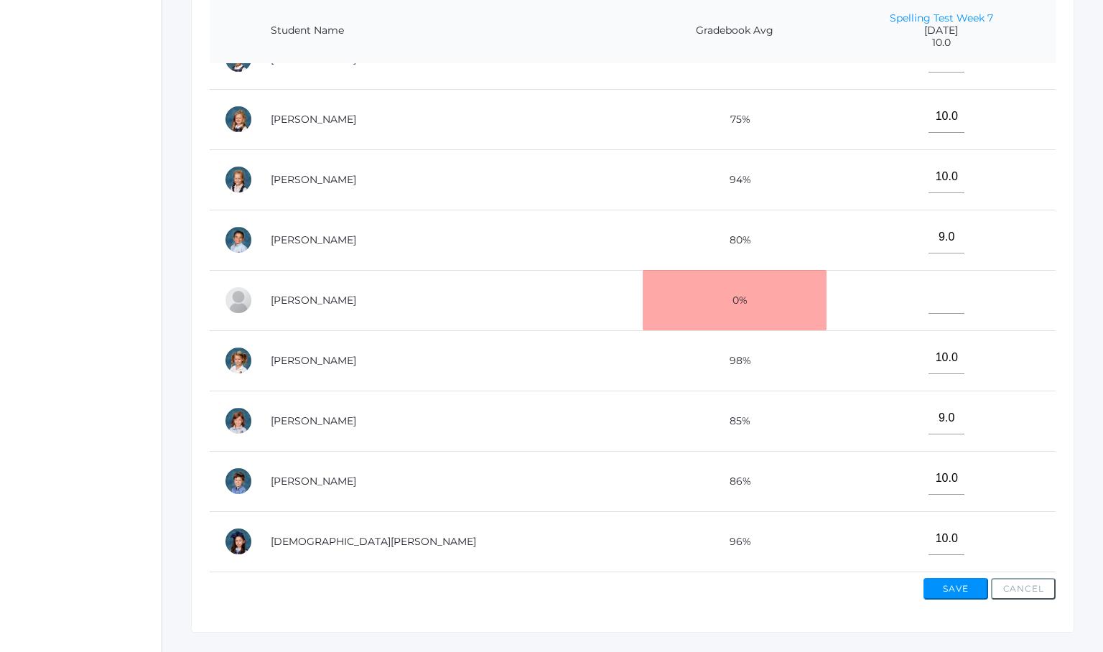
scroll to position [357, 0]
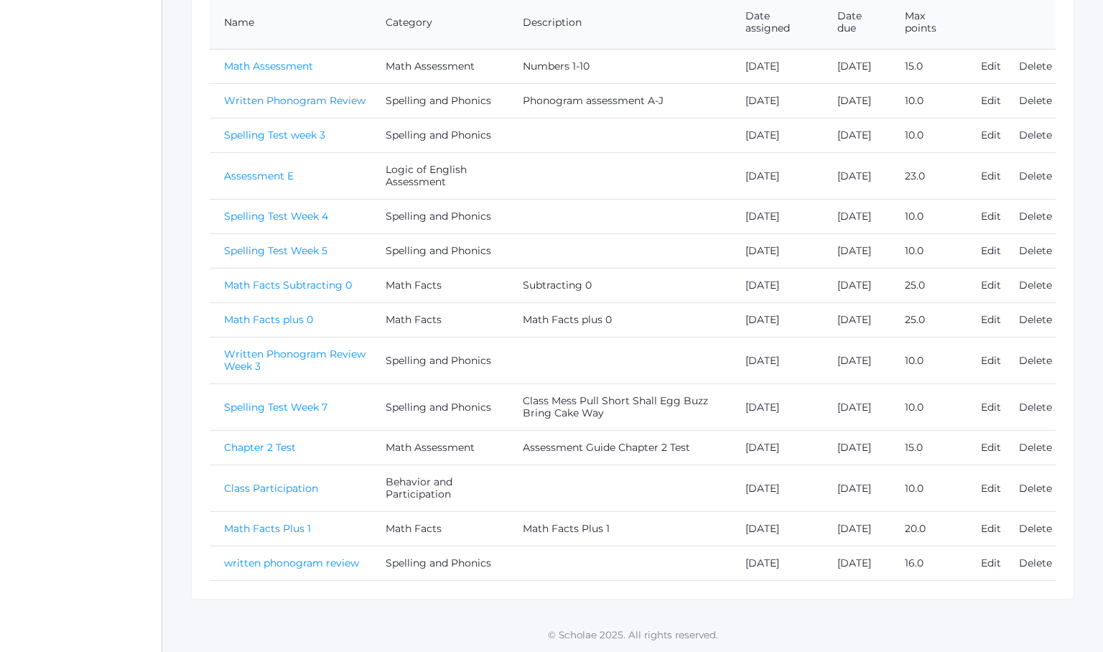
click at [238, 413] on link "Spelling Test Week 7" at bounding box center [275, 407] width 103 height 13
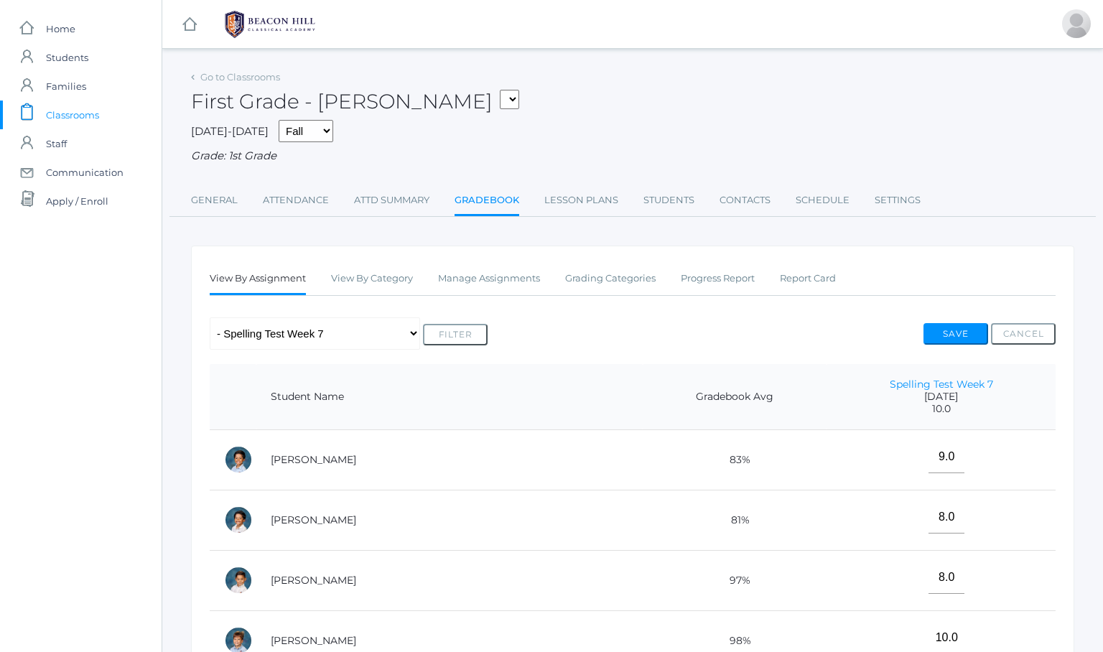
click at [501, 458] on td "[PERSON_NAME]" at bounding box center [449, 459] width 386 height 60
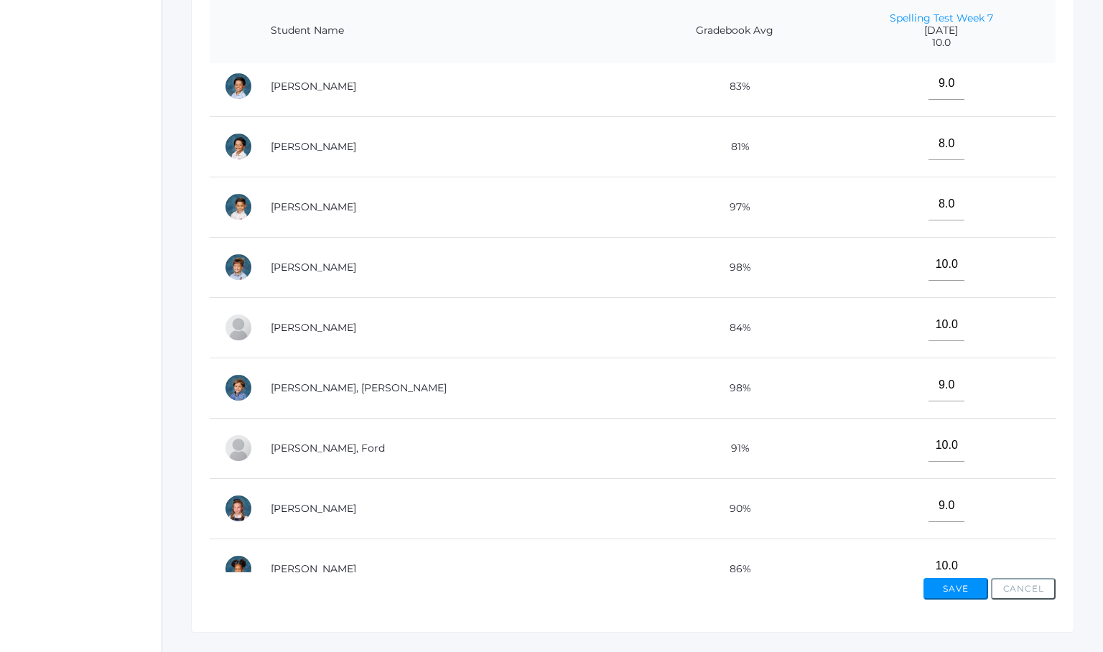
scroll to position [348, 0]
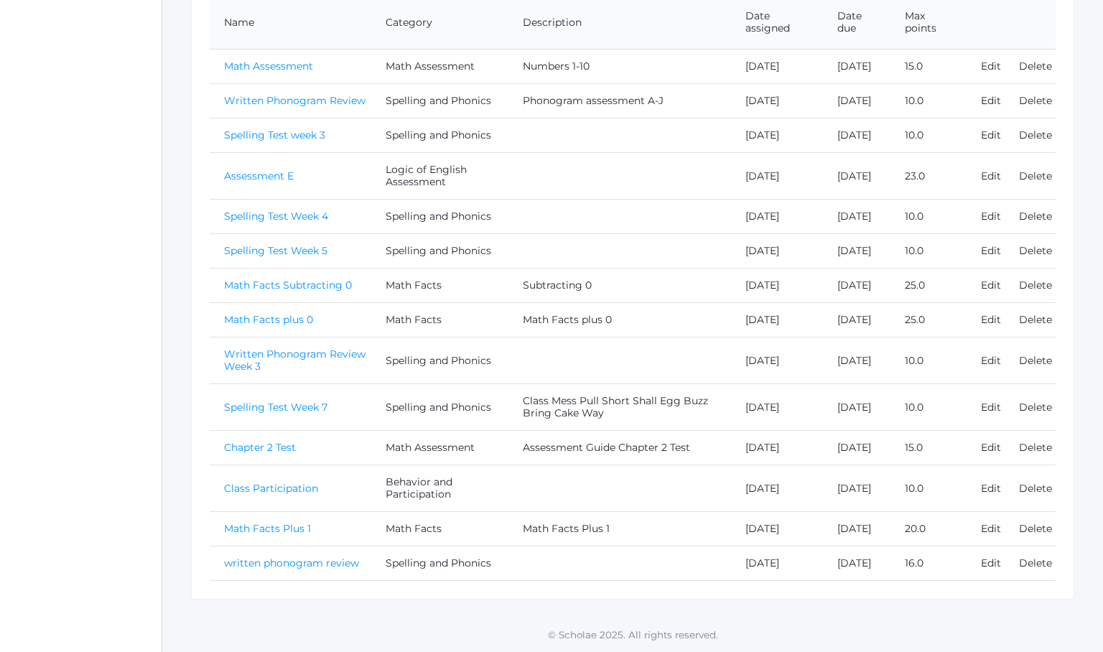
scroll to position [464, 0]
click at [277, 441] on link "Chapter 2 Test" at bounding box center [260, 447] width 72 height 13
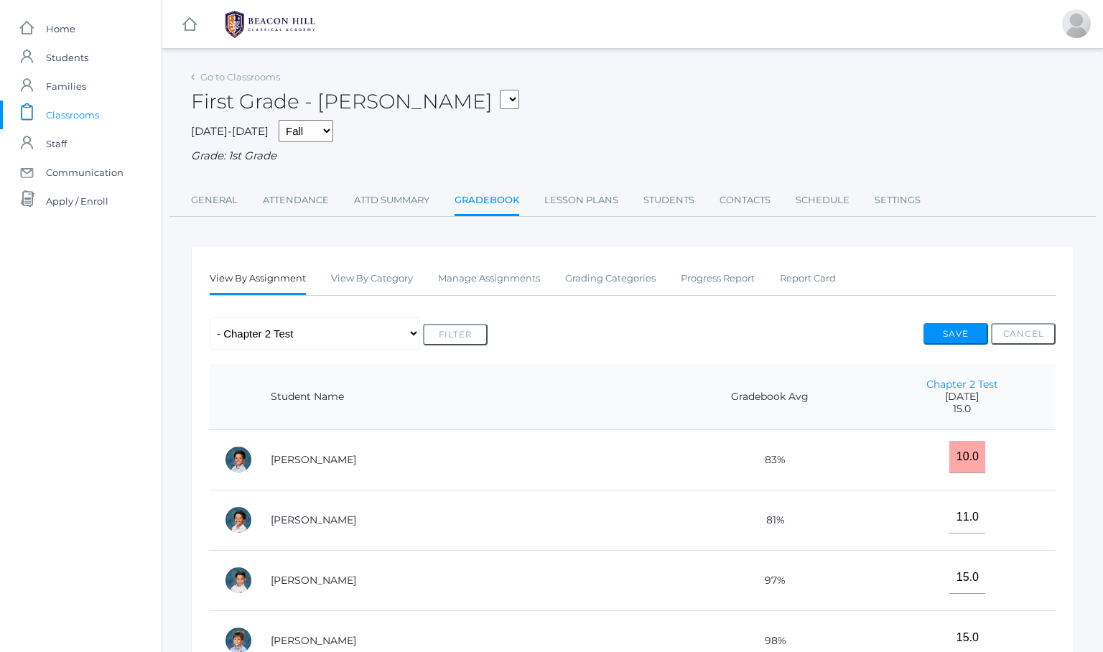
click at [671, 464] on td "83%" at bounding box center [769, 459] width 197 height 60
click at [671, 533] on td "81%" at bounding box center [769, 520] width 197 height 60
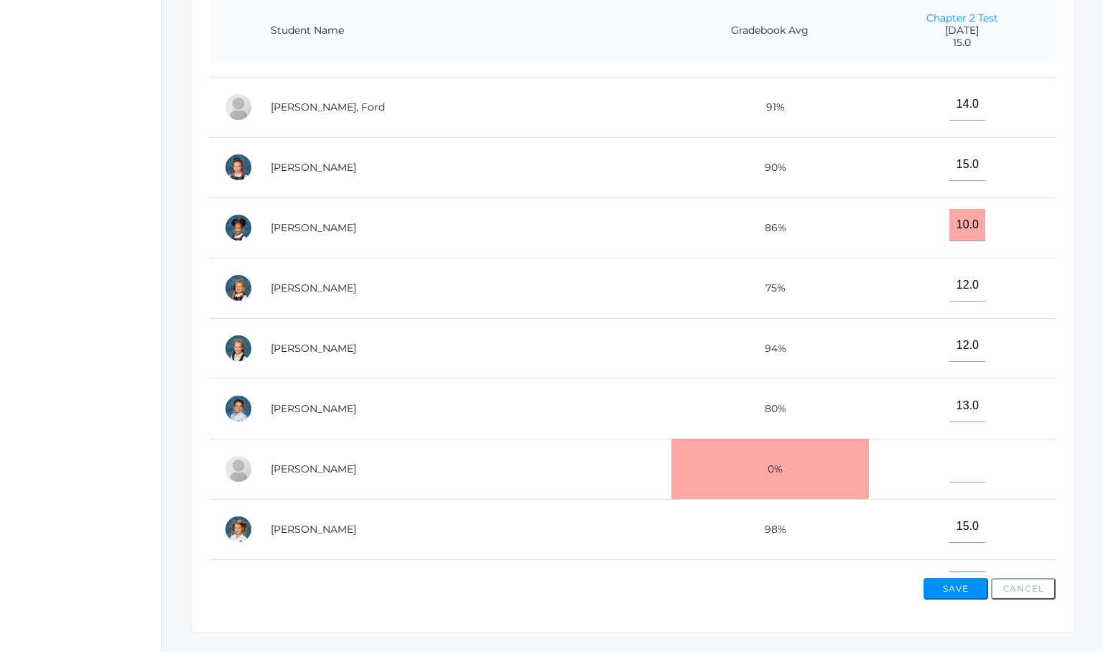
scroll to position [517, 0]
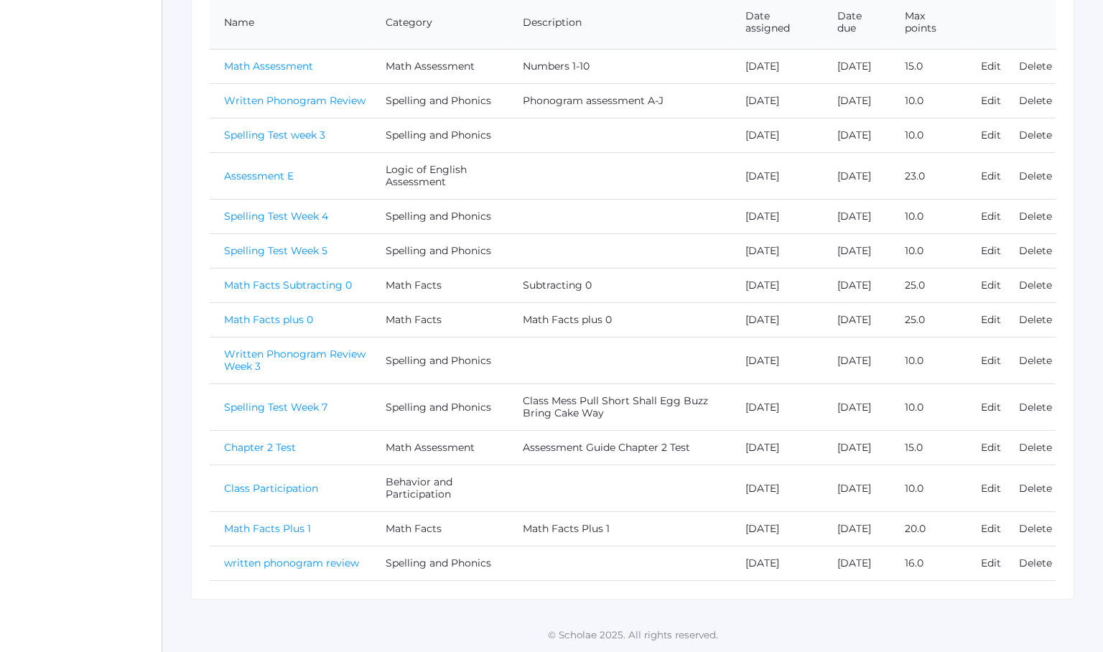
scroll to position [464, 0]
click at [291, 522] on link "Math Facts Plus 1" at bounding box center [267, 528] width 87 height 13
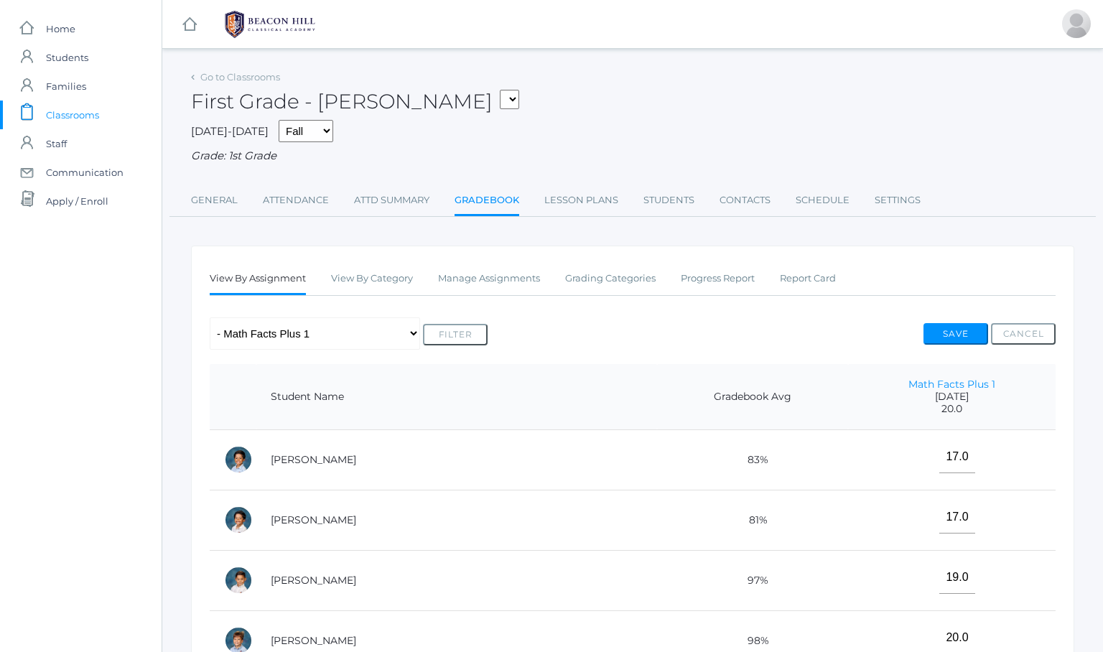
click at [480, 490] on td "[PERSON_NAME]" at bounding box center [456, 520] width 401 height 60
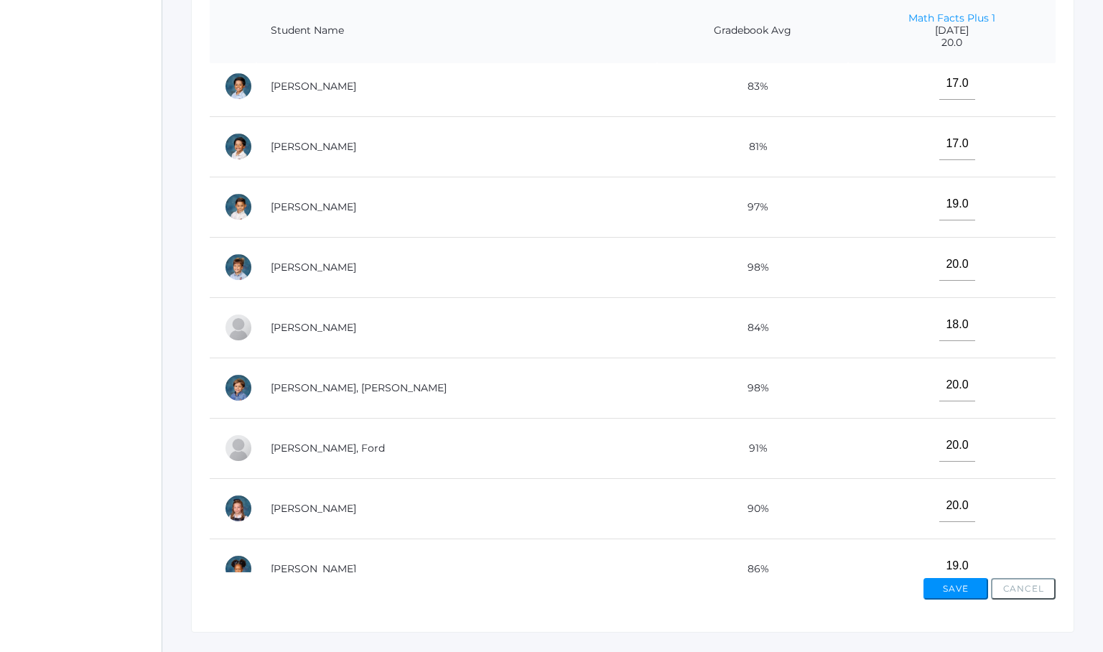
scroll to position [348, 0]
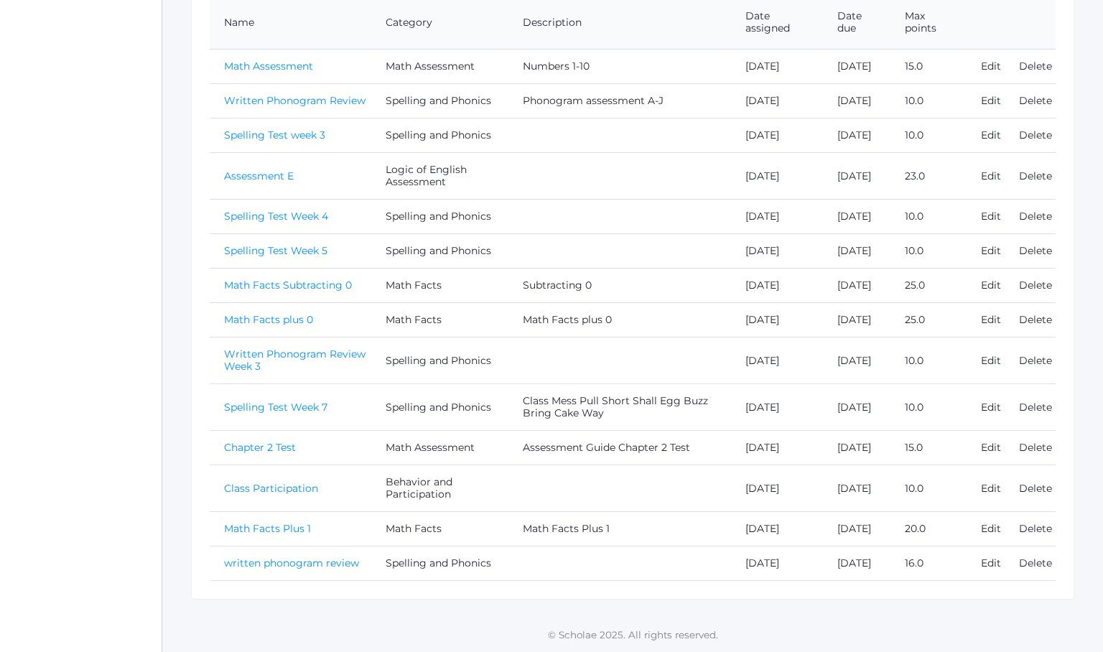
scroll to position [464, 0]
click at [268, 556] on link "written phonogram review" at bounding box center [291, 562] width 135 height 13
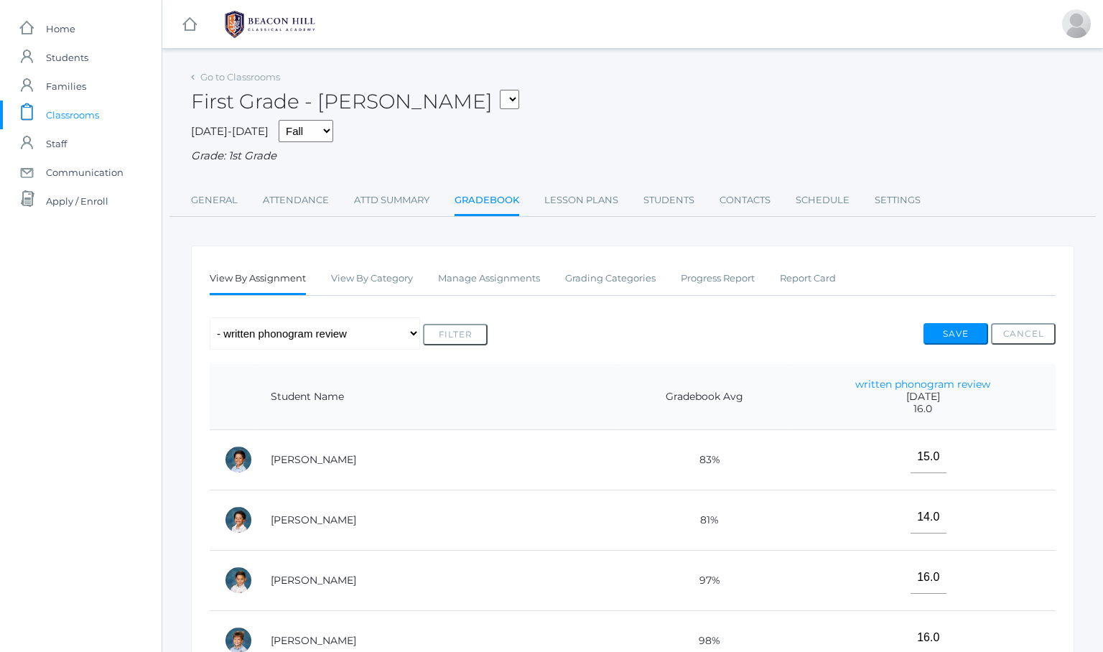
click at [618, 472] on td "83%" at bounding box center [704, 459] width 172 height 60
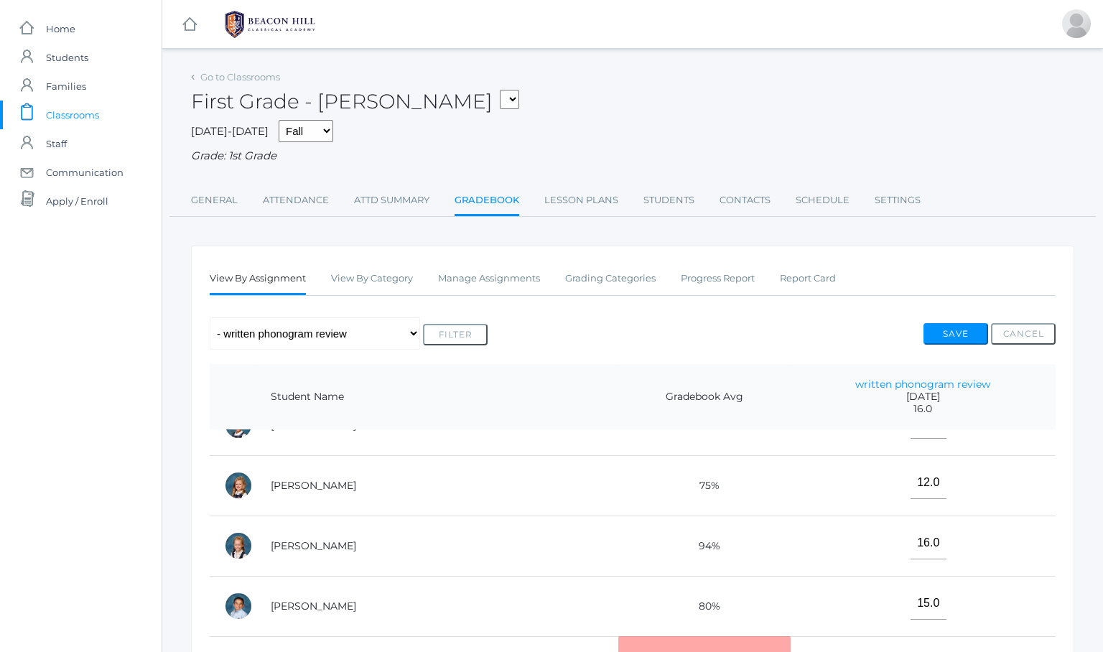
scroll to position [517, 0]
click at [618, 482] on td "75%" at bounding box center [704, 485] width 172 height 60
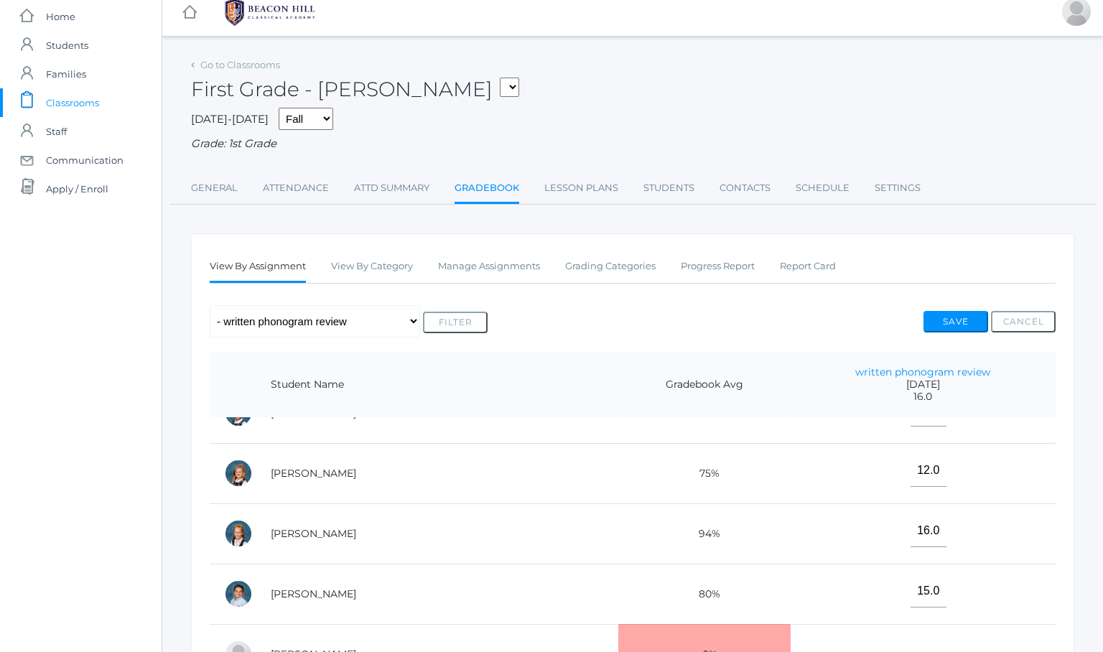
scroll to position [392, 0]
